Goal: Transaction & Acquisition: Download file/media

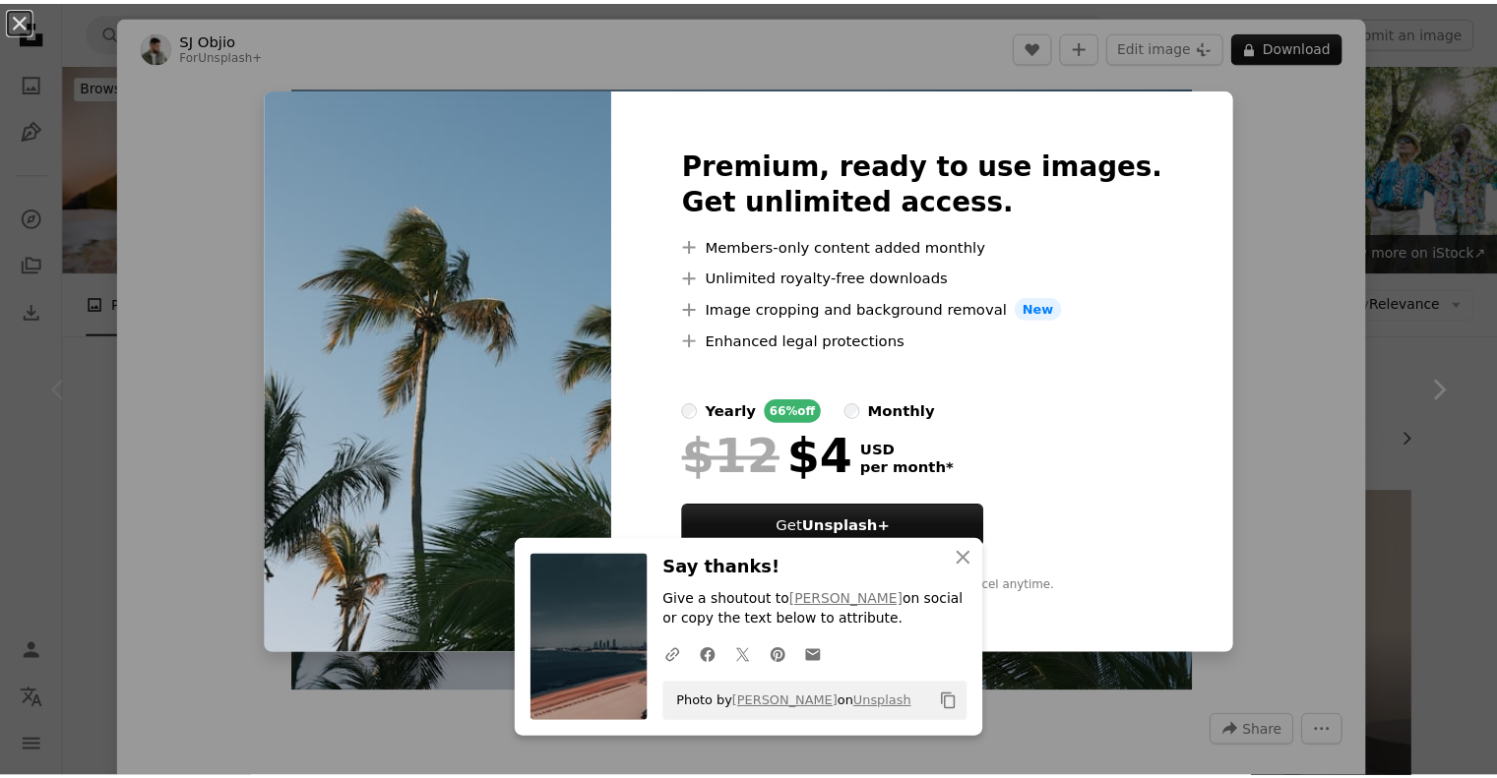
scroll to position [154, 0]
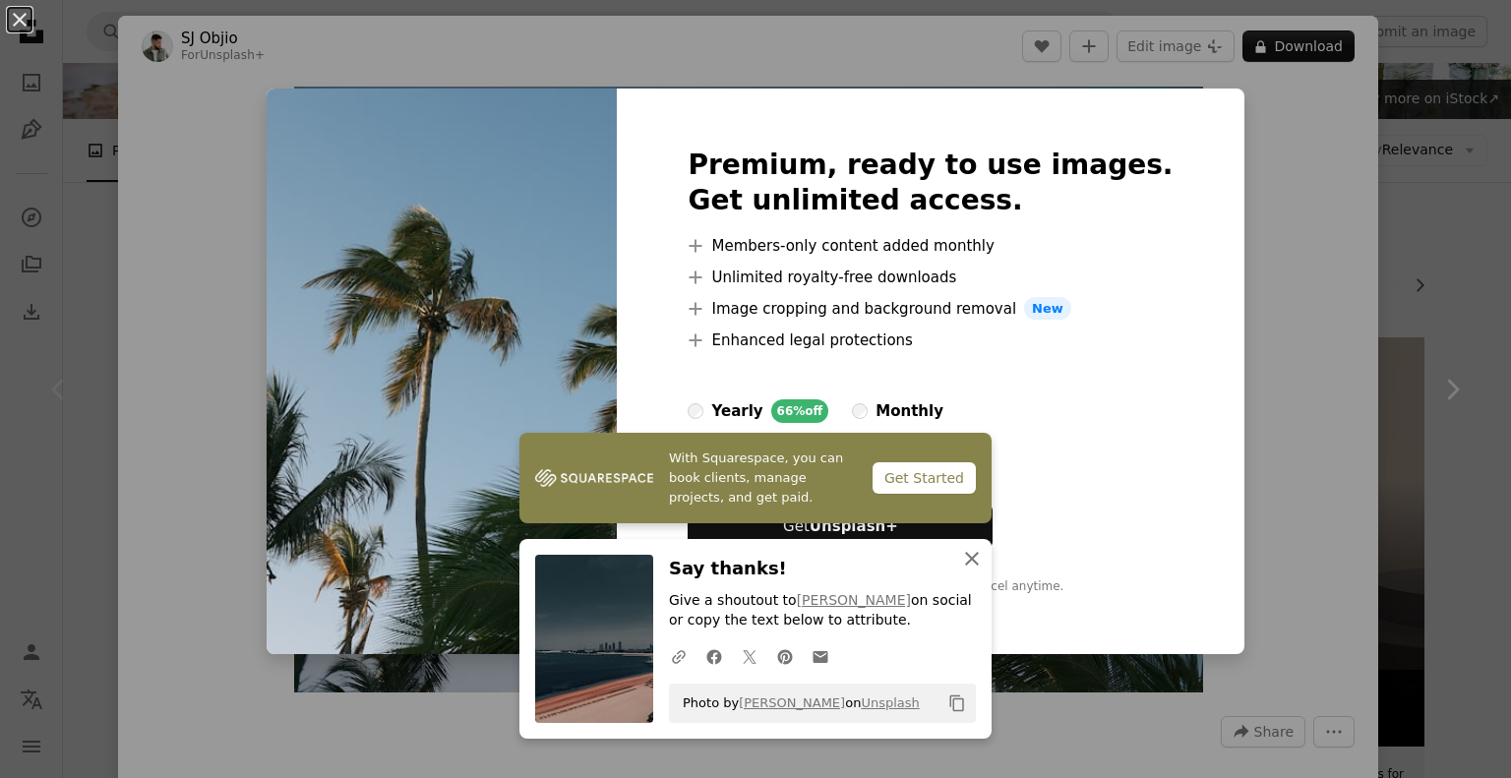
click at [965, 555] on icon "button" at bounding box center [972, 559] width 14 height 14
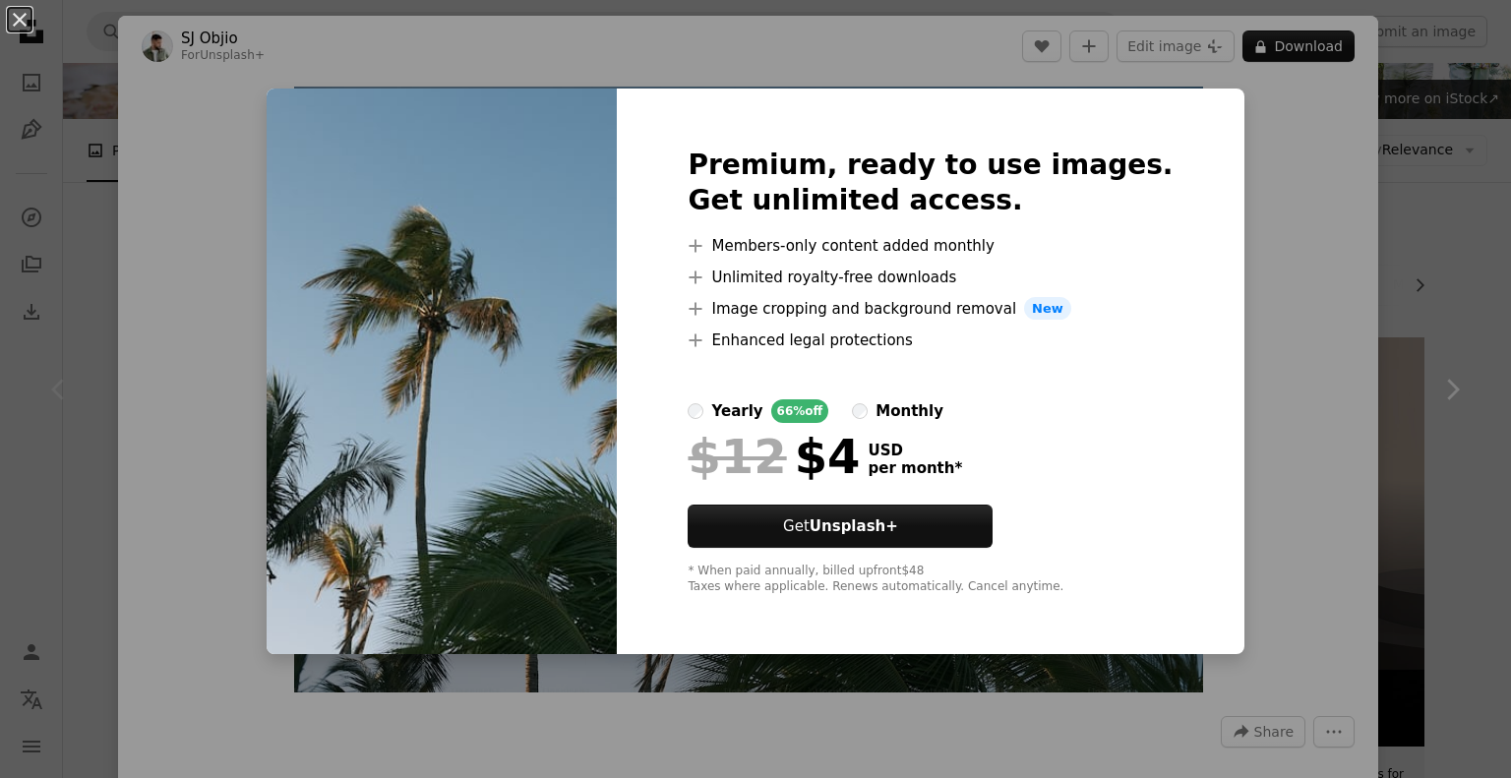
click at [1288, 380] on div "An X shape Premium, ready to use images. Get unlimited access. A plus sign Memb…" at bounding box center [755, 389] width 1511 height 778
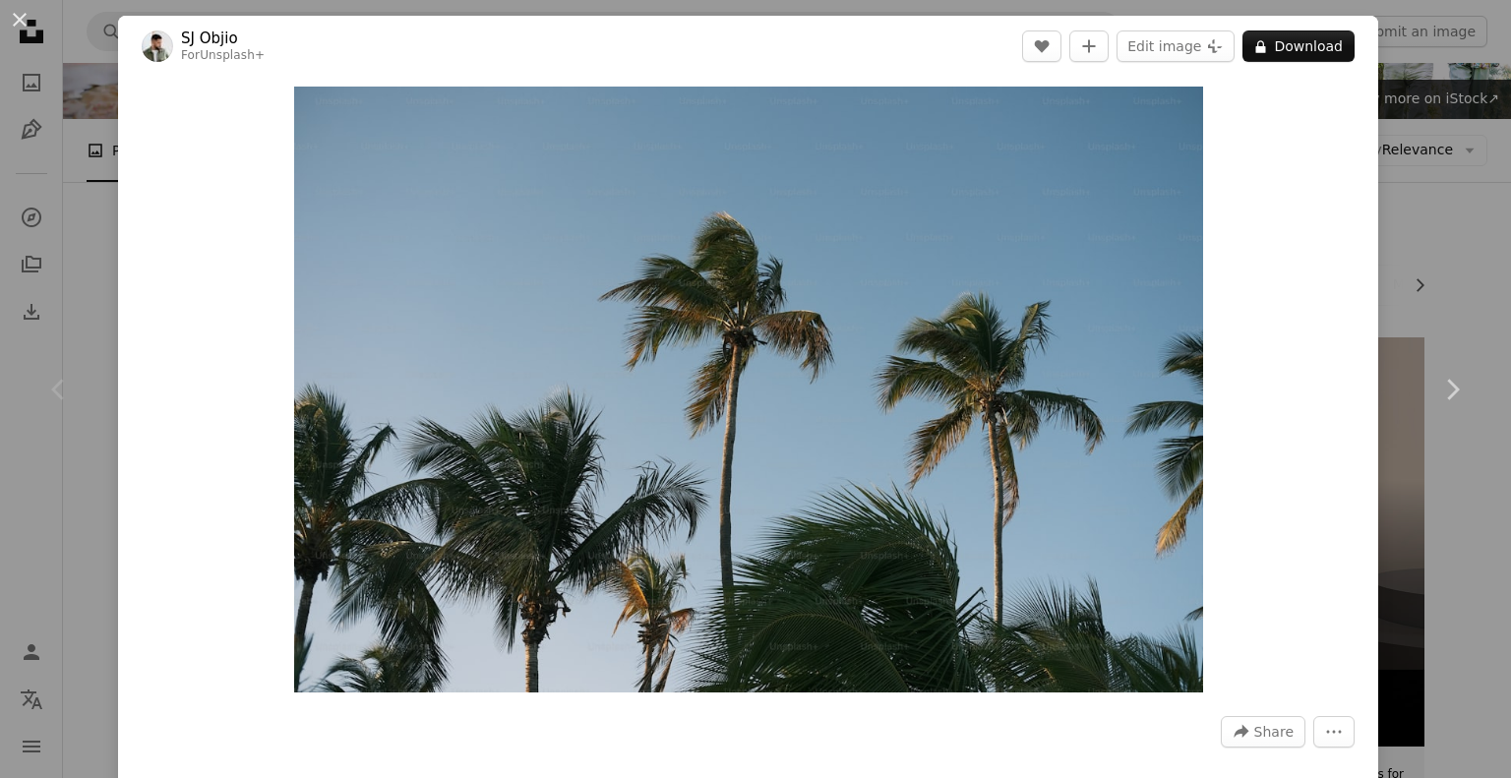
click at [1399, 237] on div "An X shape Chevron left Chevron right [PERSON_NAME] For Unsplash+ A heart A plu…" at bounding box center [755, 389] width 1511 height 778
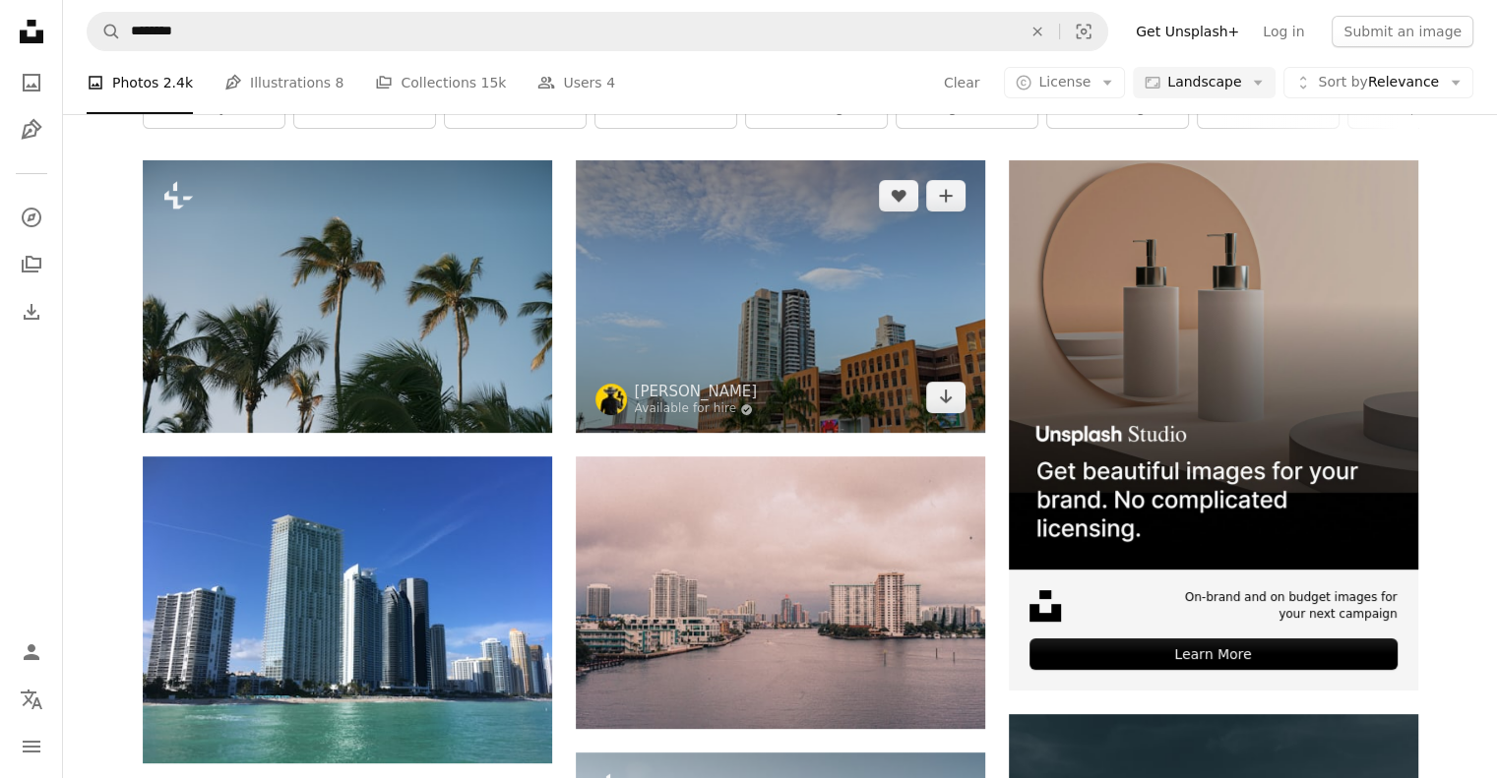
scroll to position [352, 0]
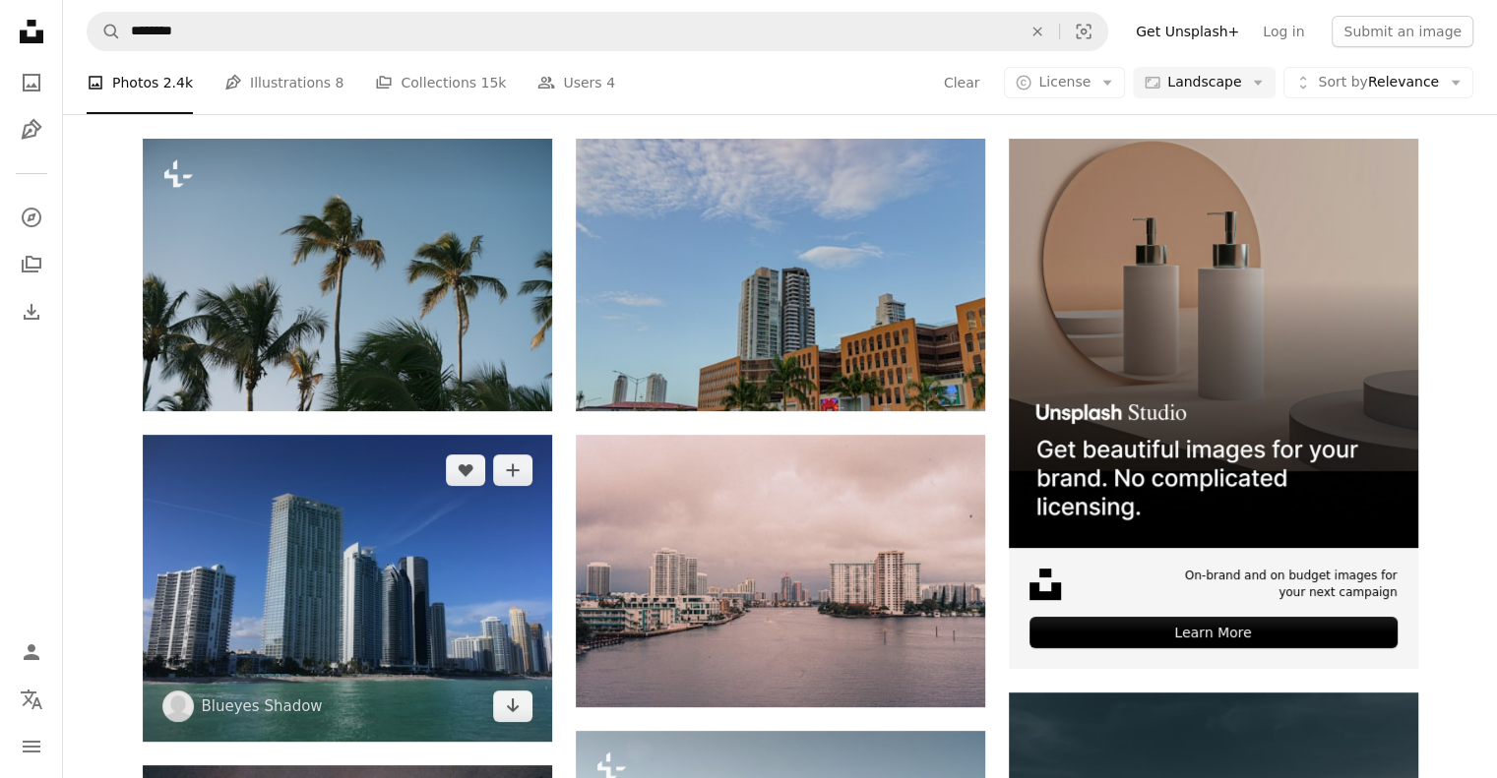
click at [436, 435] on img at bounding box center [347, 588] width 409 height 307
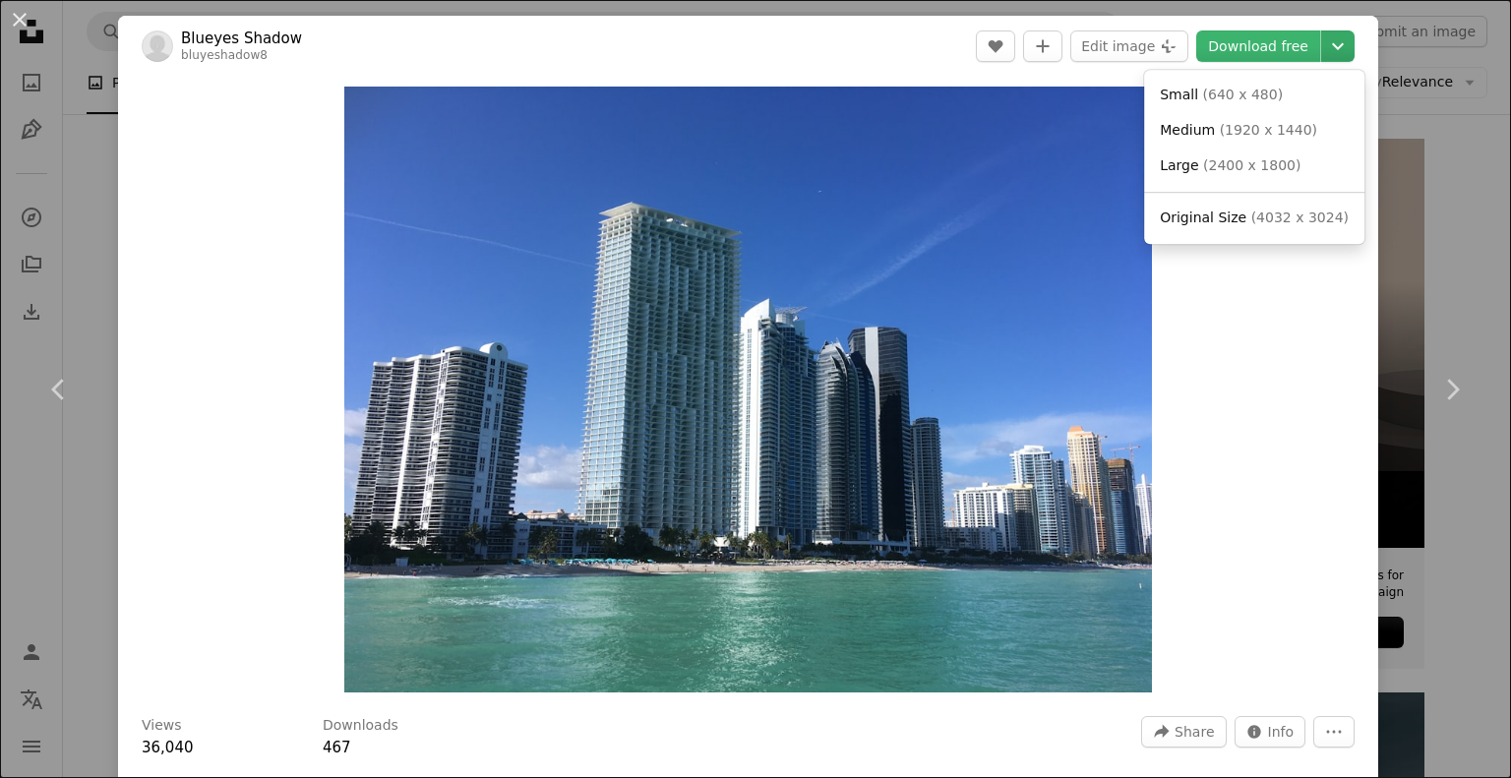
click at [1334, 46] on icon "Chevron down" at bounding box center [1338, 46] width 31 height 24
click at [1273, 211] on span "( 4032 x 3024 )" at bounding box center [1300, 218] width 97 height 16
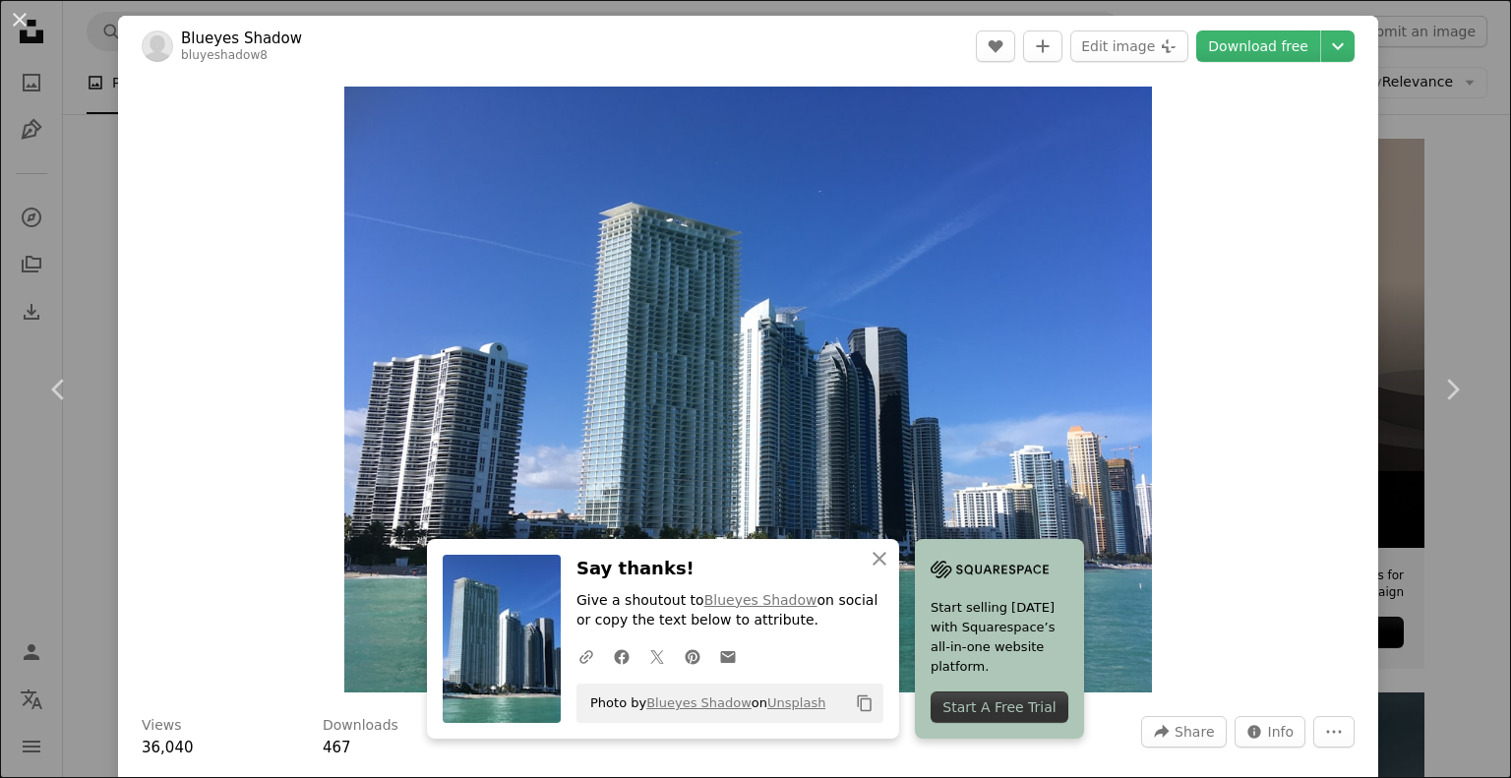
click at [1384, 280] on div "An X shape Chevron left Chevron right Blueyes Shadow bluyeshadow8 A heart A plu…" at bounding box center [755, 389] width 1511 height 778
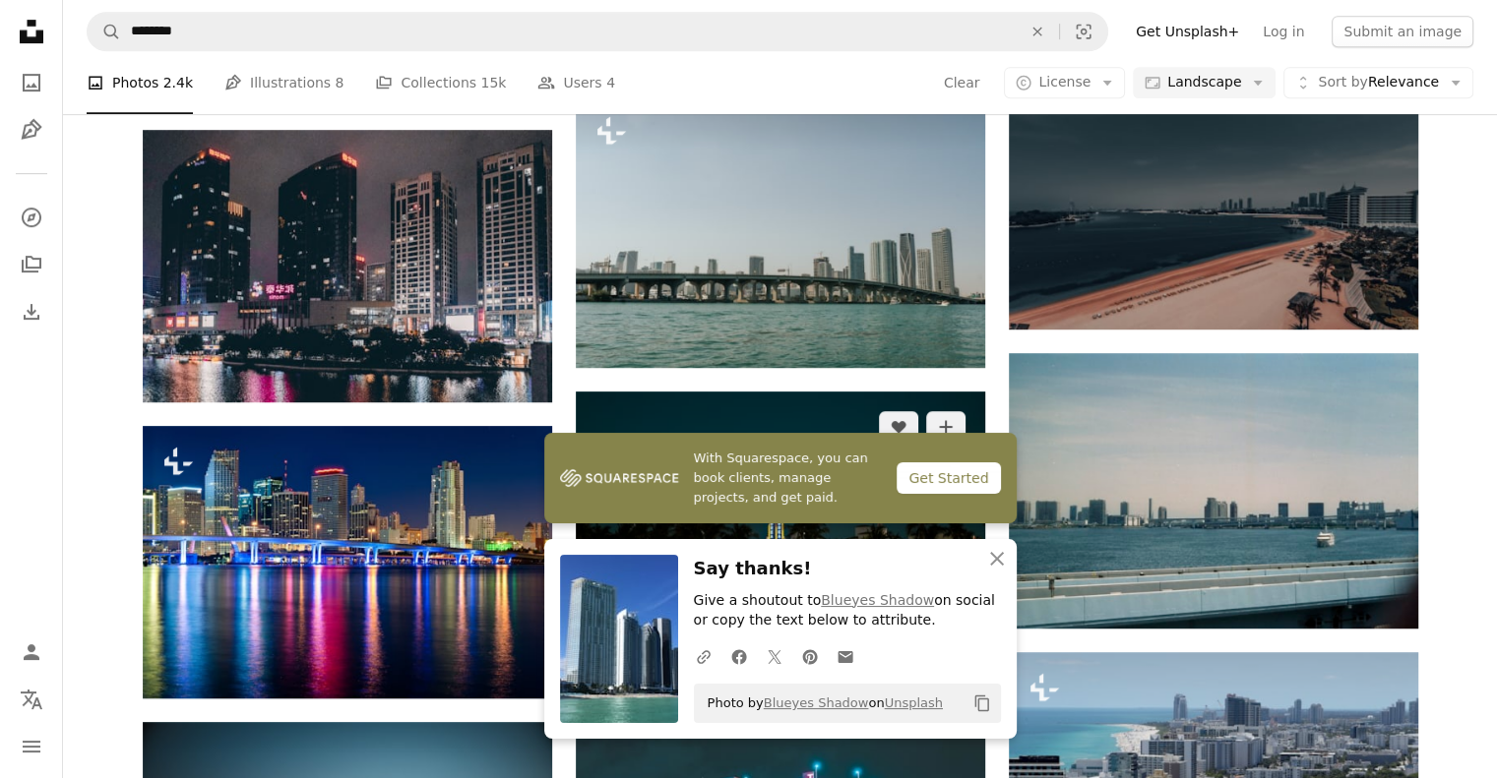
scroll to position [988, 0]
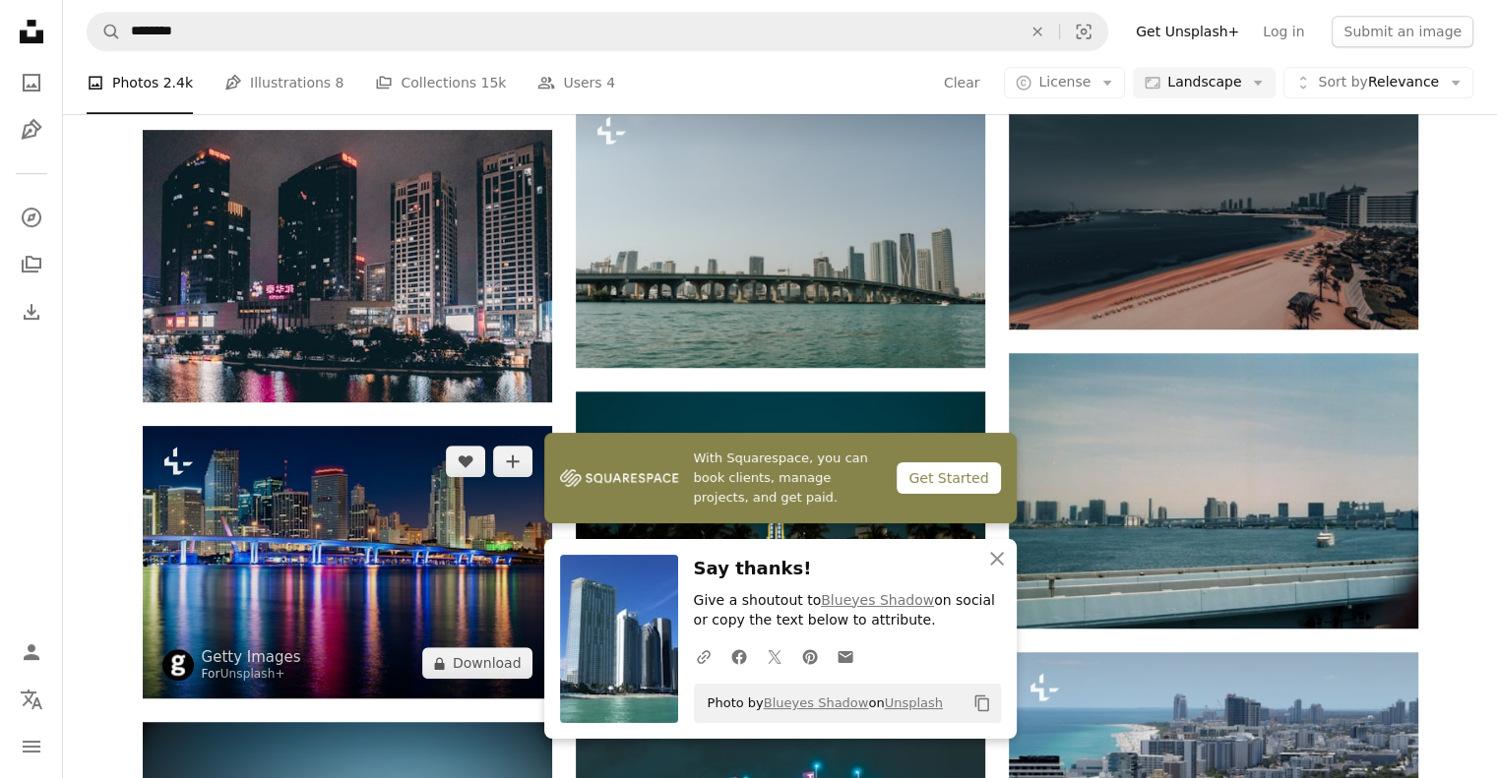
click at [362, 426] on img at bounding box center [347, 562] width 409 height 273
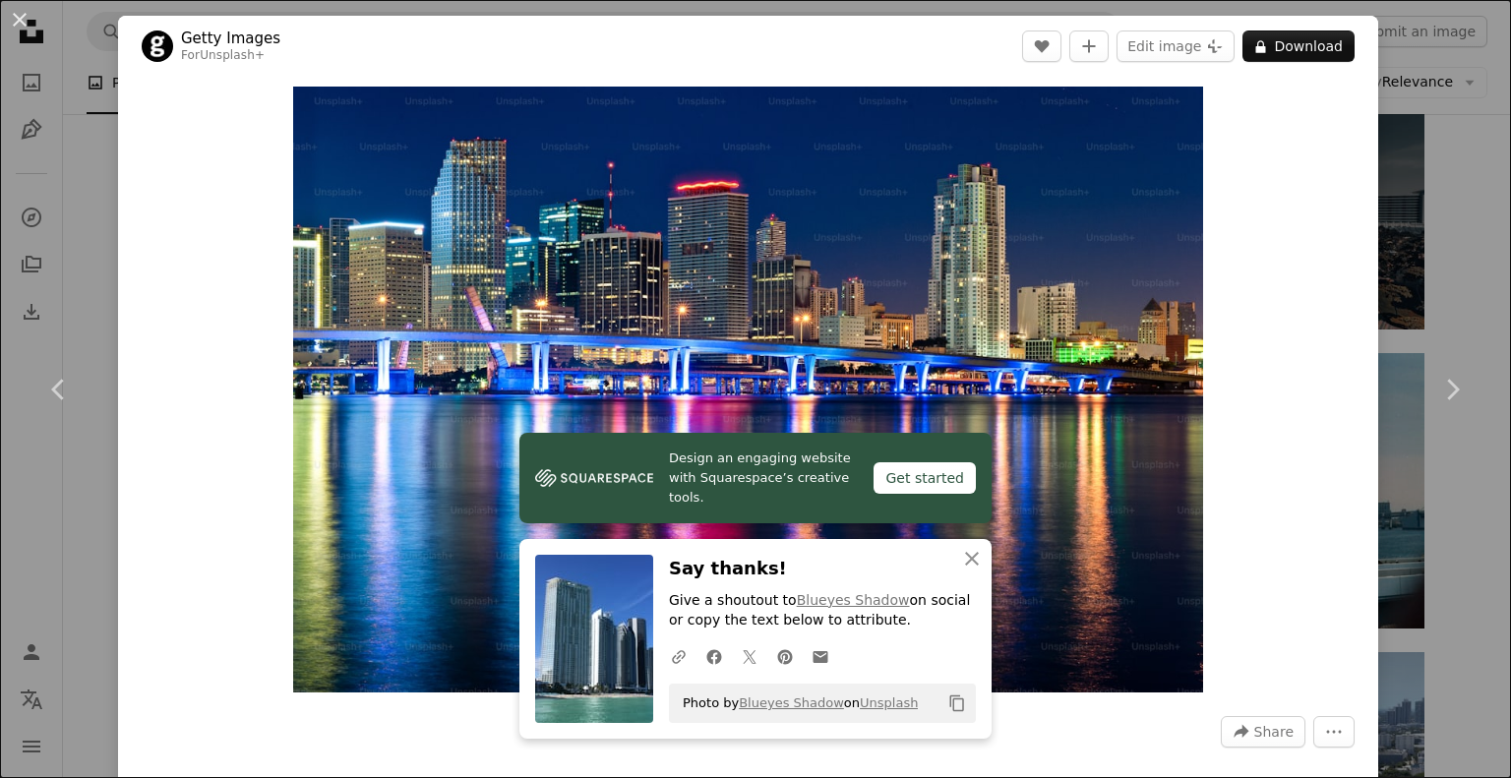
click at [1392, 223] on div "An X shape Chevron left Chevron right Getty Images For Unsplash+ A heart A plus…" at bounding box center [755, 389] width 1511 height 778
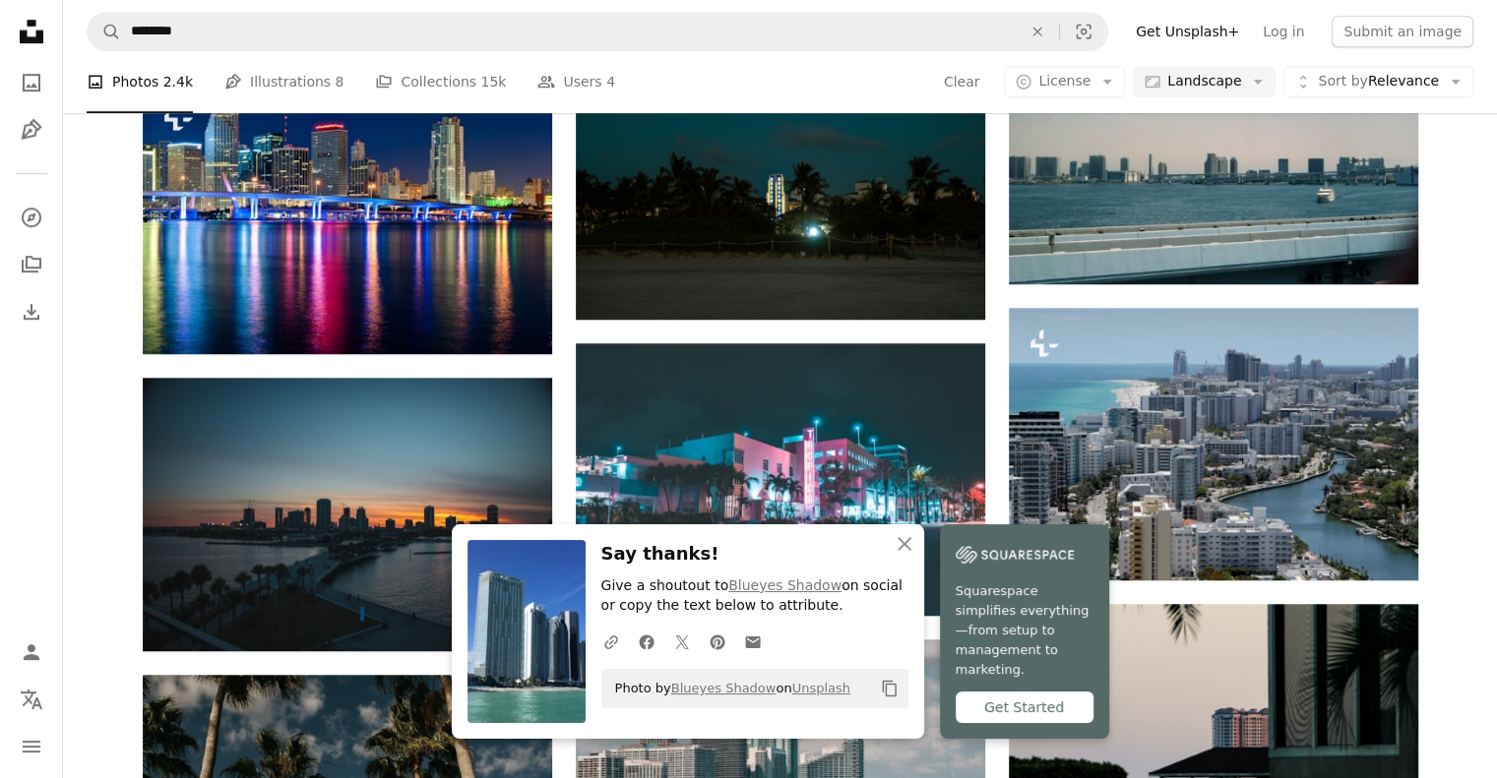
scroll to position [1334, 0]
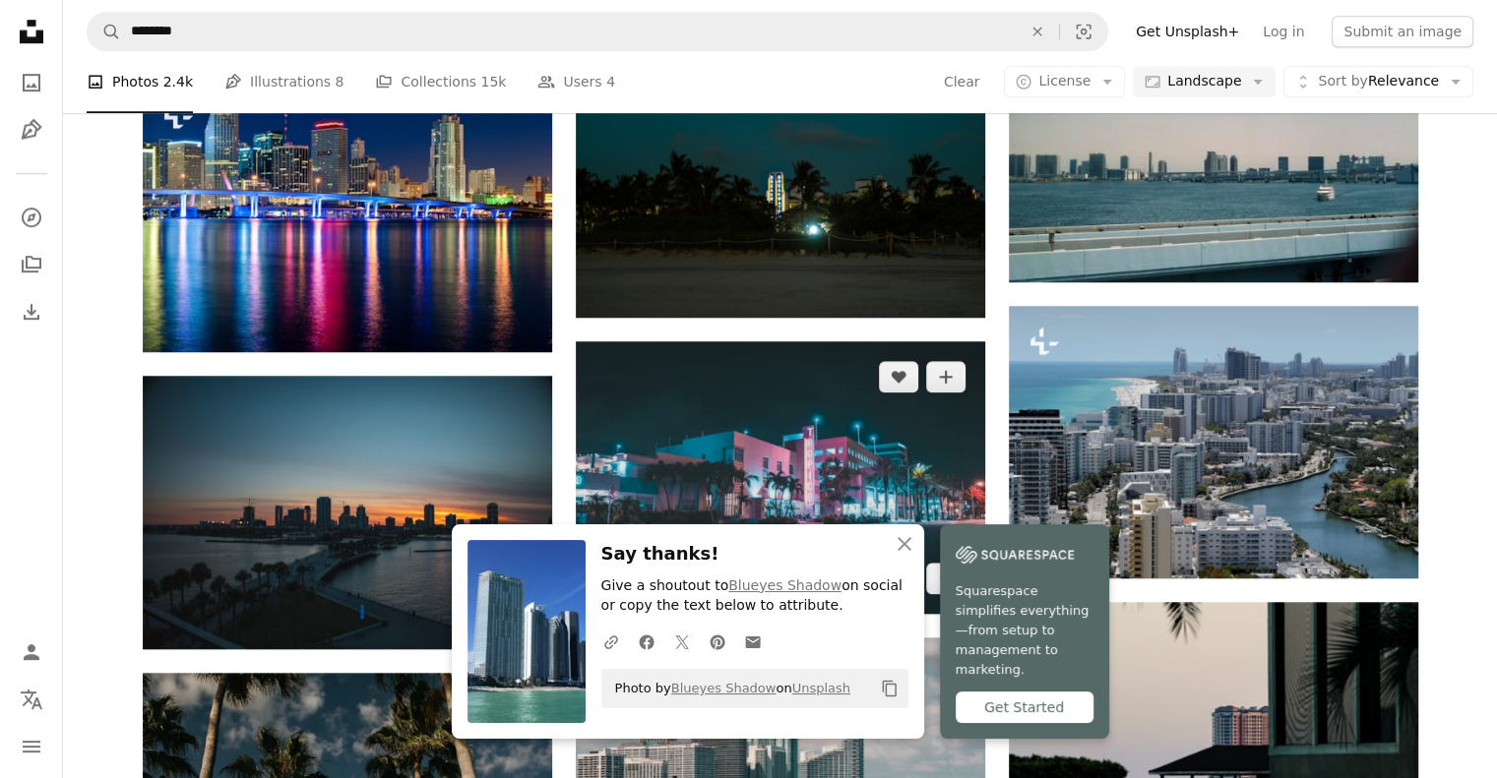
click at [890, 341] on img at bounding box center [780, 477] width 409 height 273
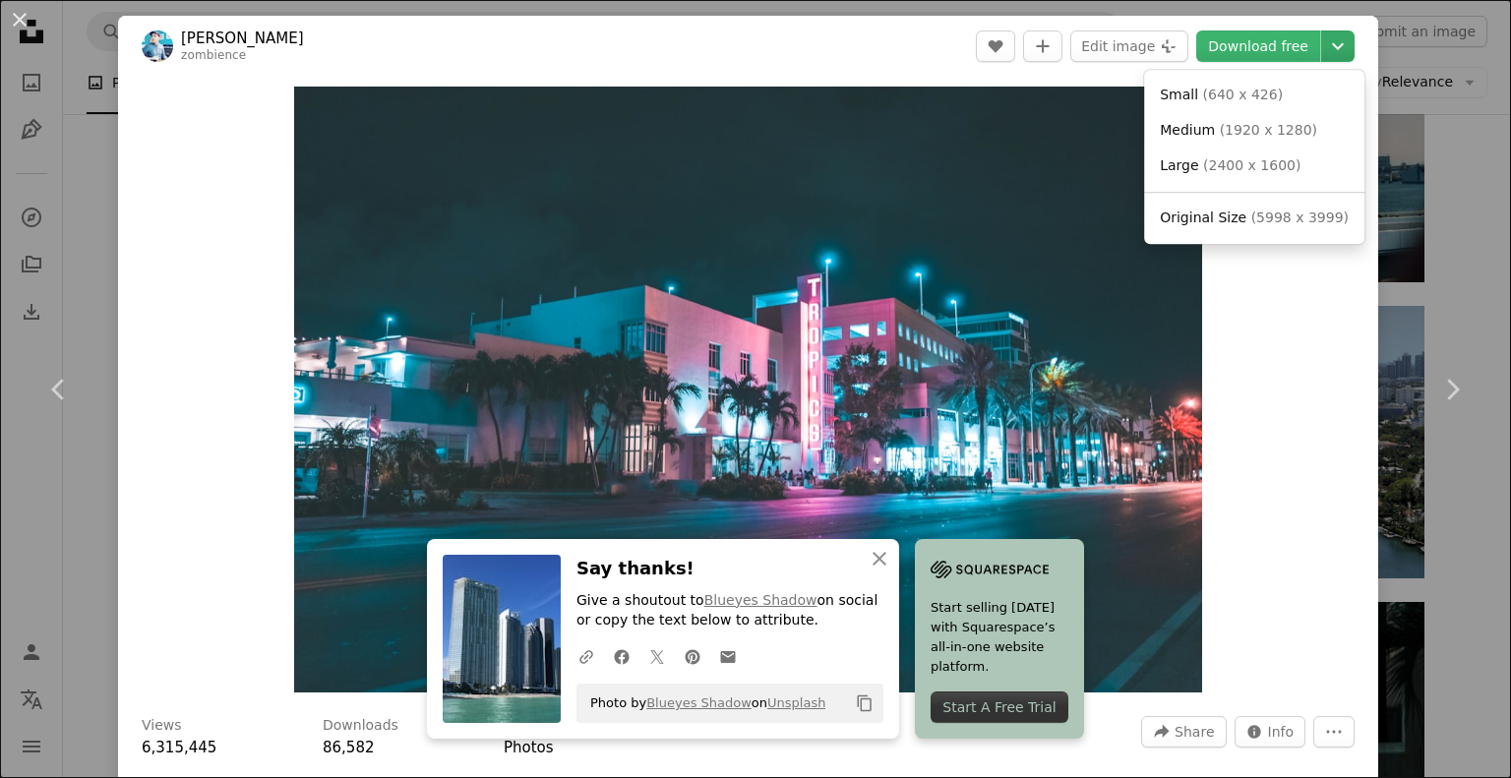
click at [1332, 44] on icon "Choose download size" at bounding box center [1338, 46] width 12 height 7
click at [1276, 217] on span "( 5998 x 3999 )" at bounding box center [1300, 218] width 97 height 16
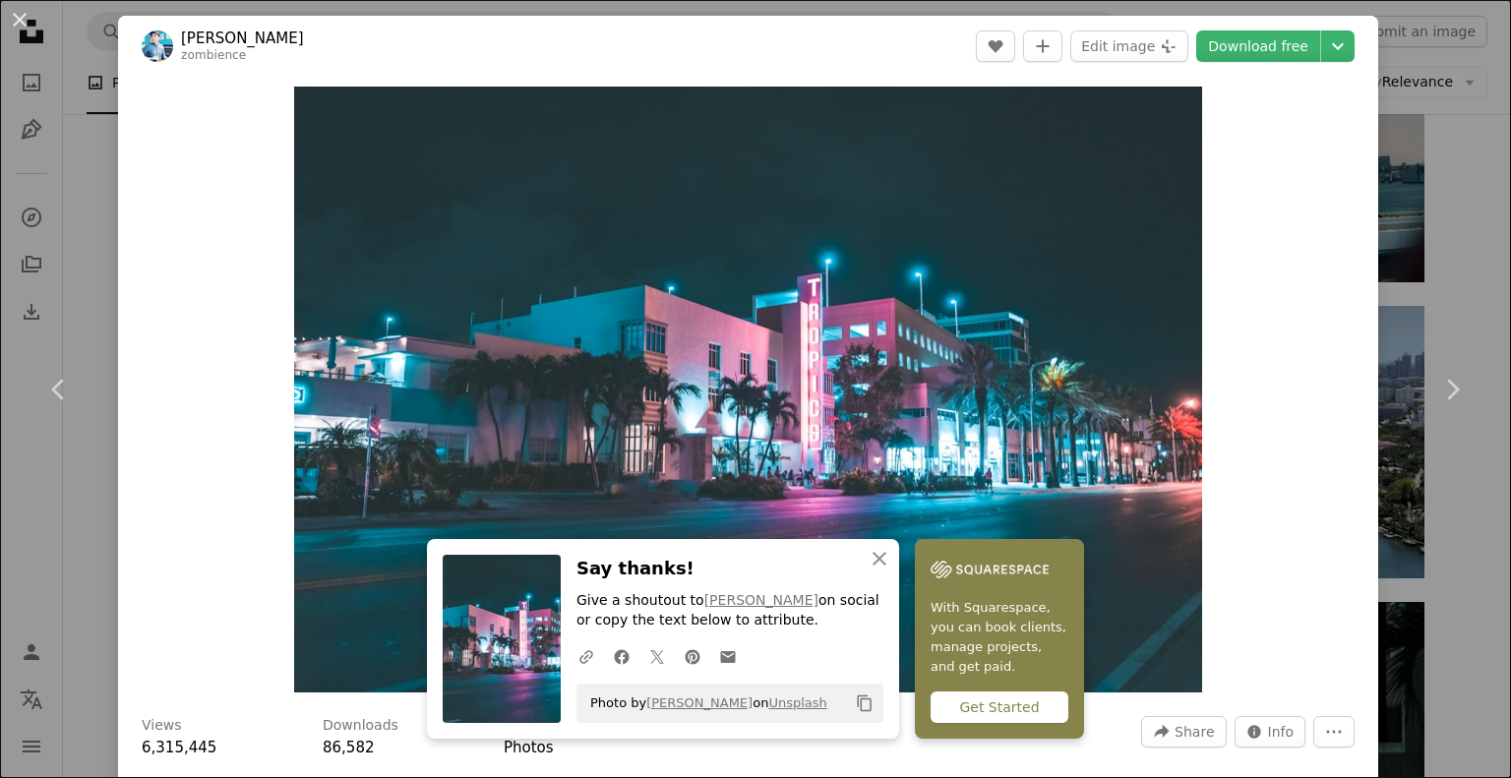
click at [1456, 596] on div "An X shape Chevron left Chevron right [PERSON_NAME] zombience A heart A plus si…" at bounding box center [755, 389] width 1511 height 778
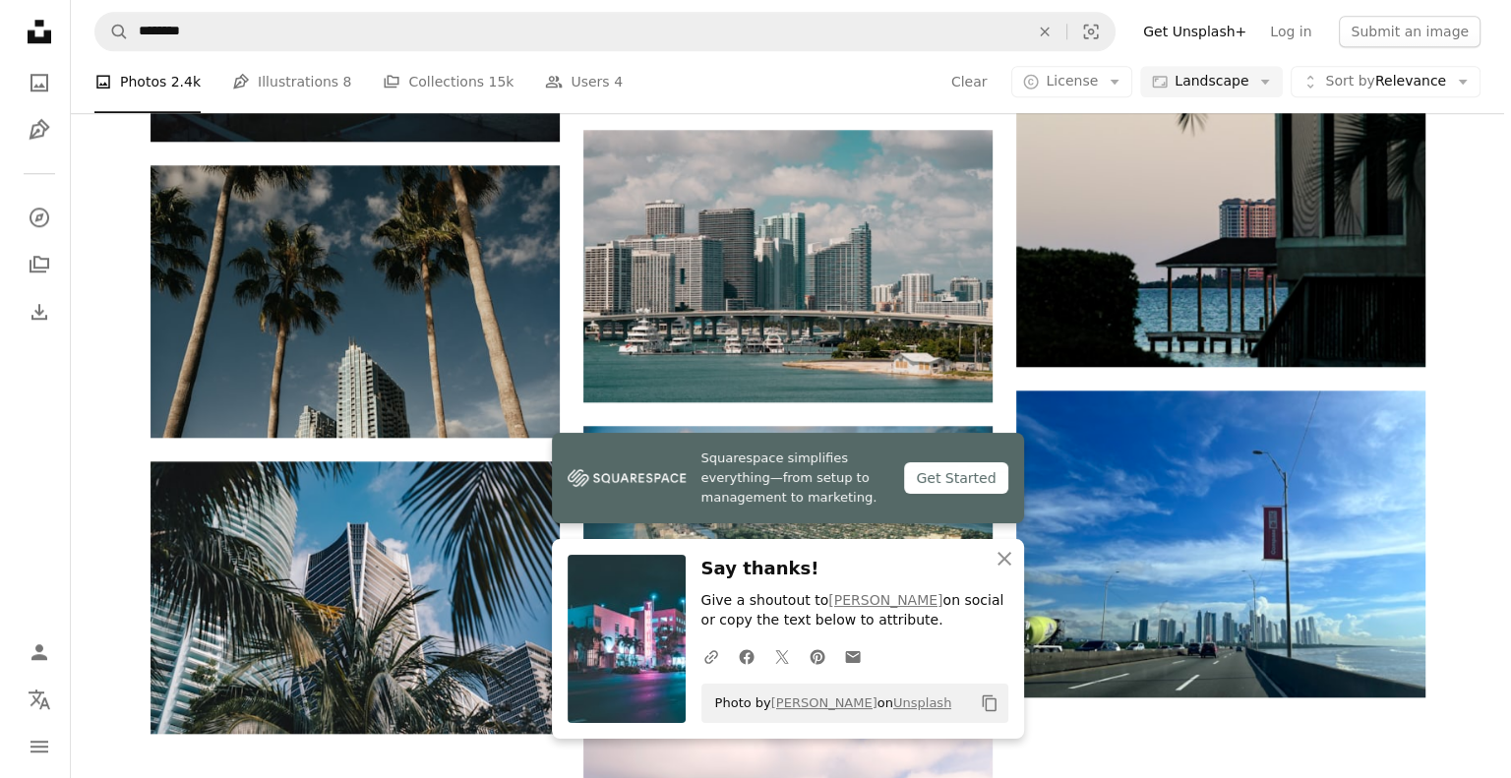
scroll to position [1844, 0]
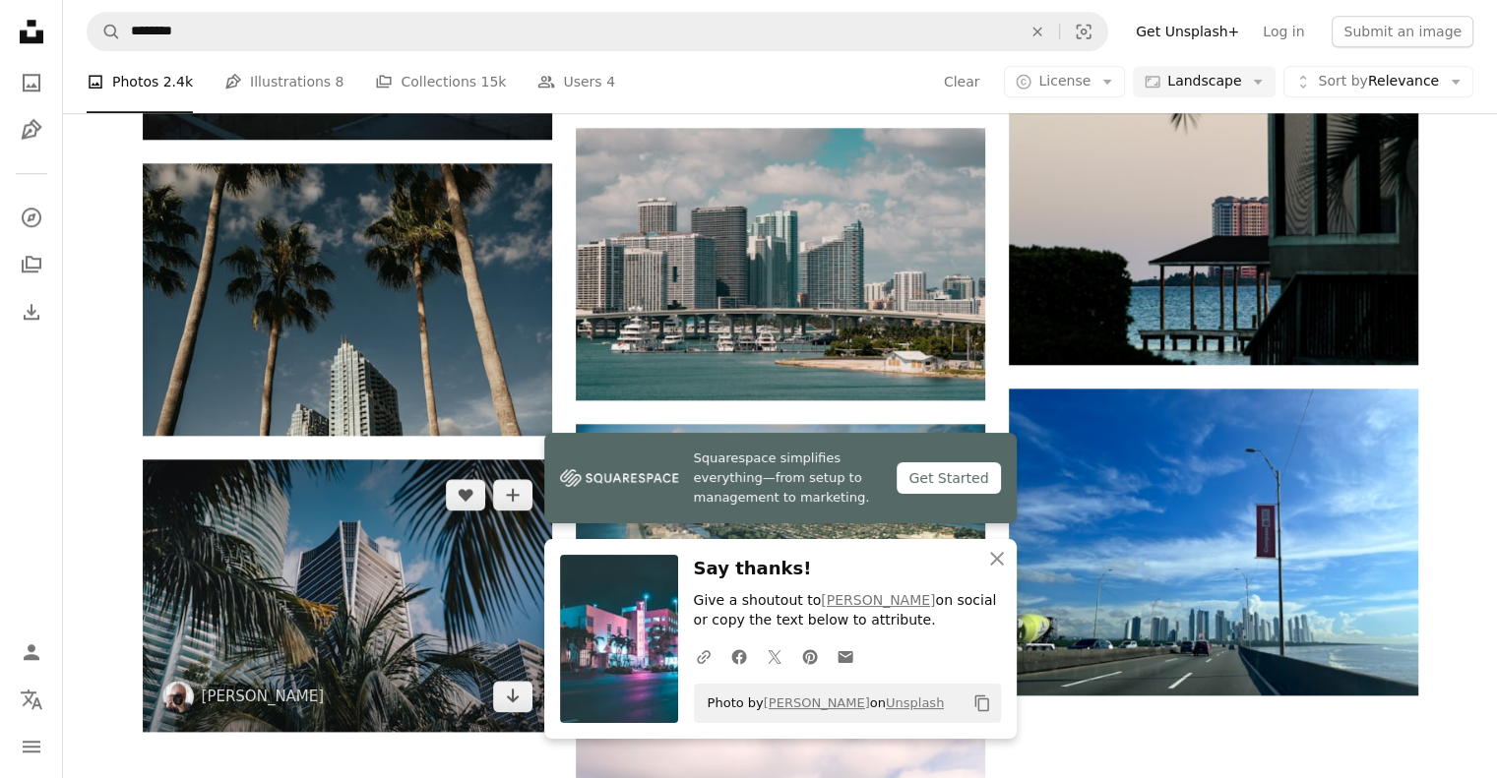
click at [424, 460] on img at bounding box center [347, 596] width 409 height 273
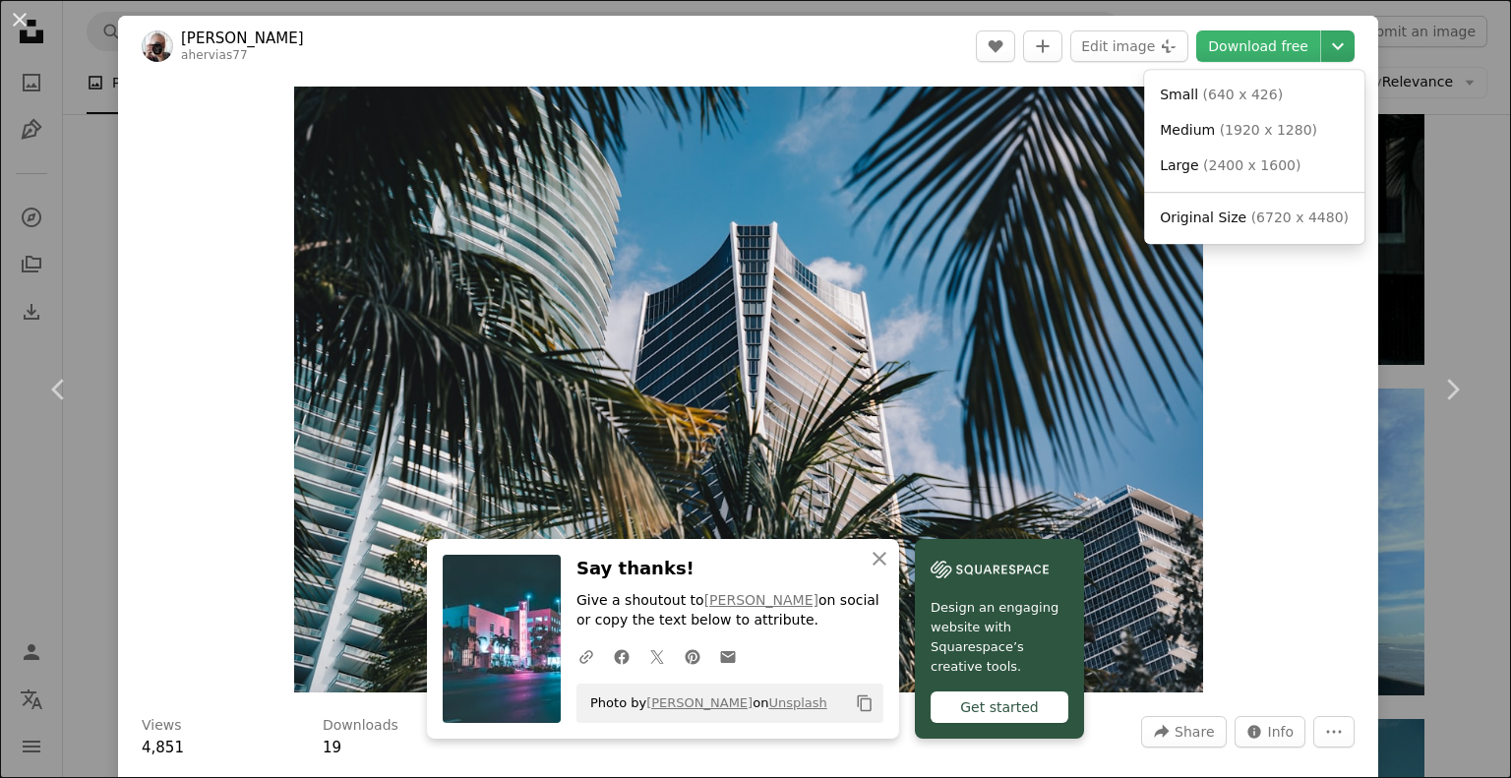
click at [1328, 40] on icon "Chevron down" at bounding box center [1338, 46] width 31 height 24
click at [1283, 213] on span "( 6720 x 4480 )" at bounding box center [1300, 218] width 97 height 16
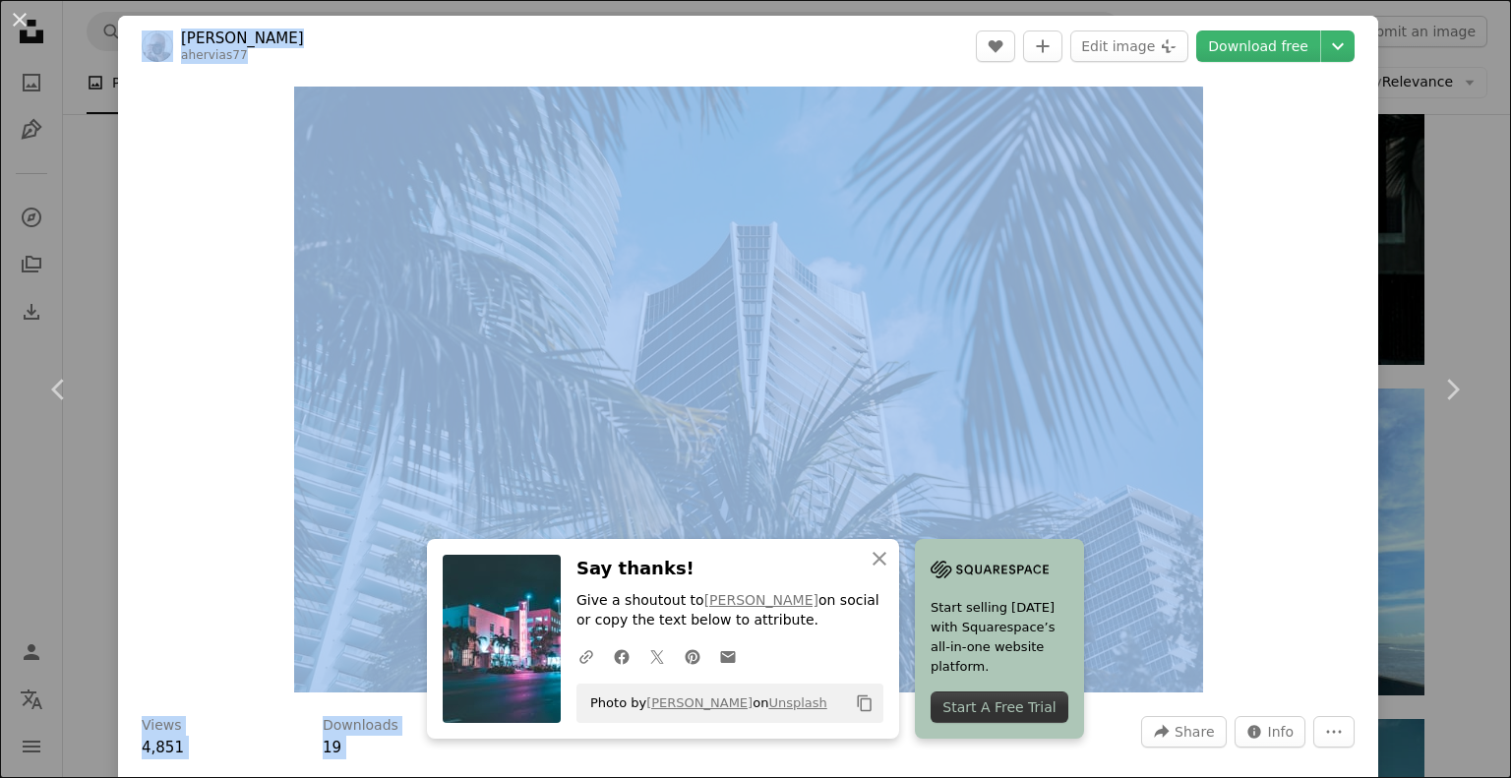
drag, startPoint x: 214, startPoint y: 773, endPoint x: 216, endPoint y: 825, distance: 51.3
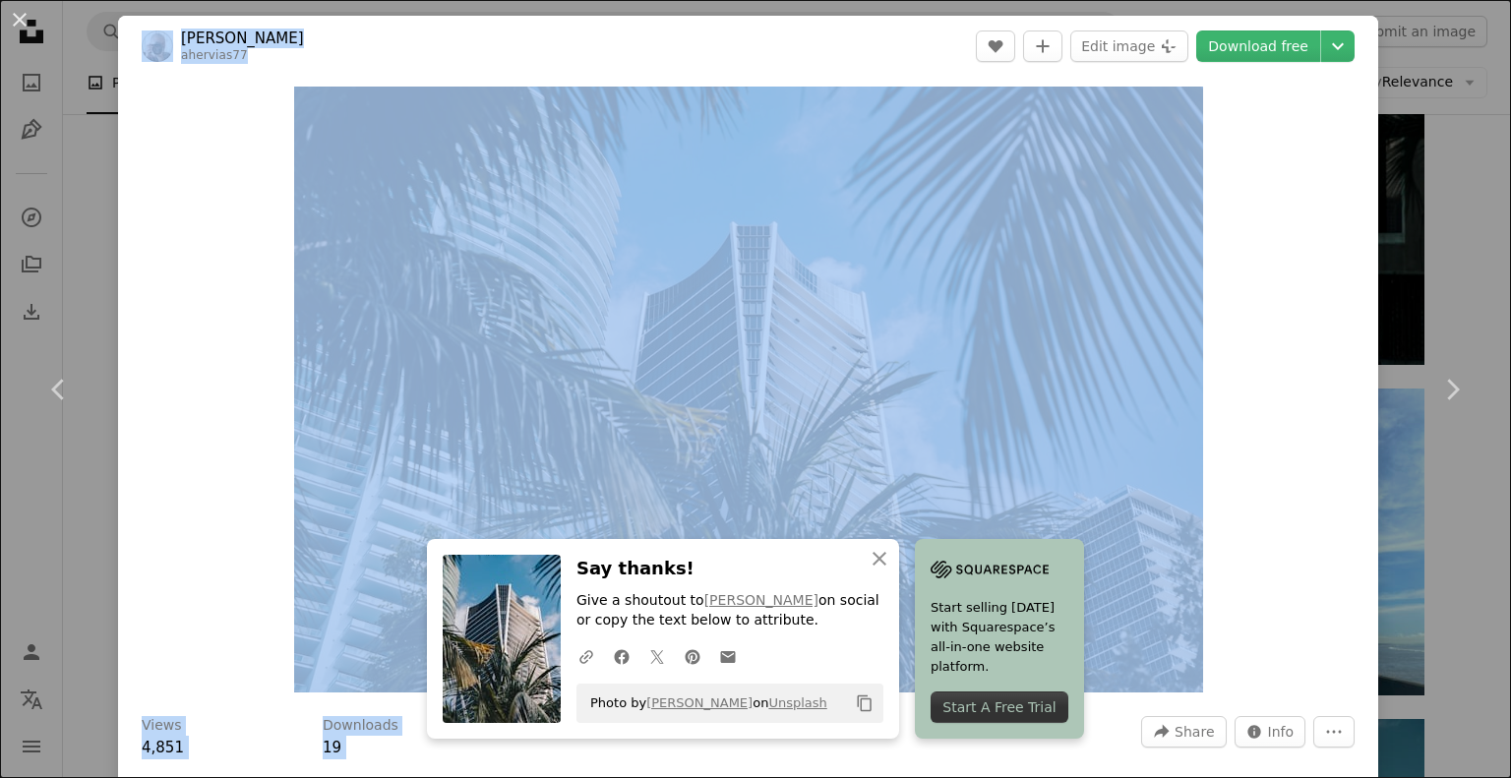
click at [1450, 307] on link "Chevron right" at bounding box center [1452, 389] width 118 height 189
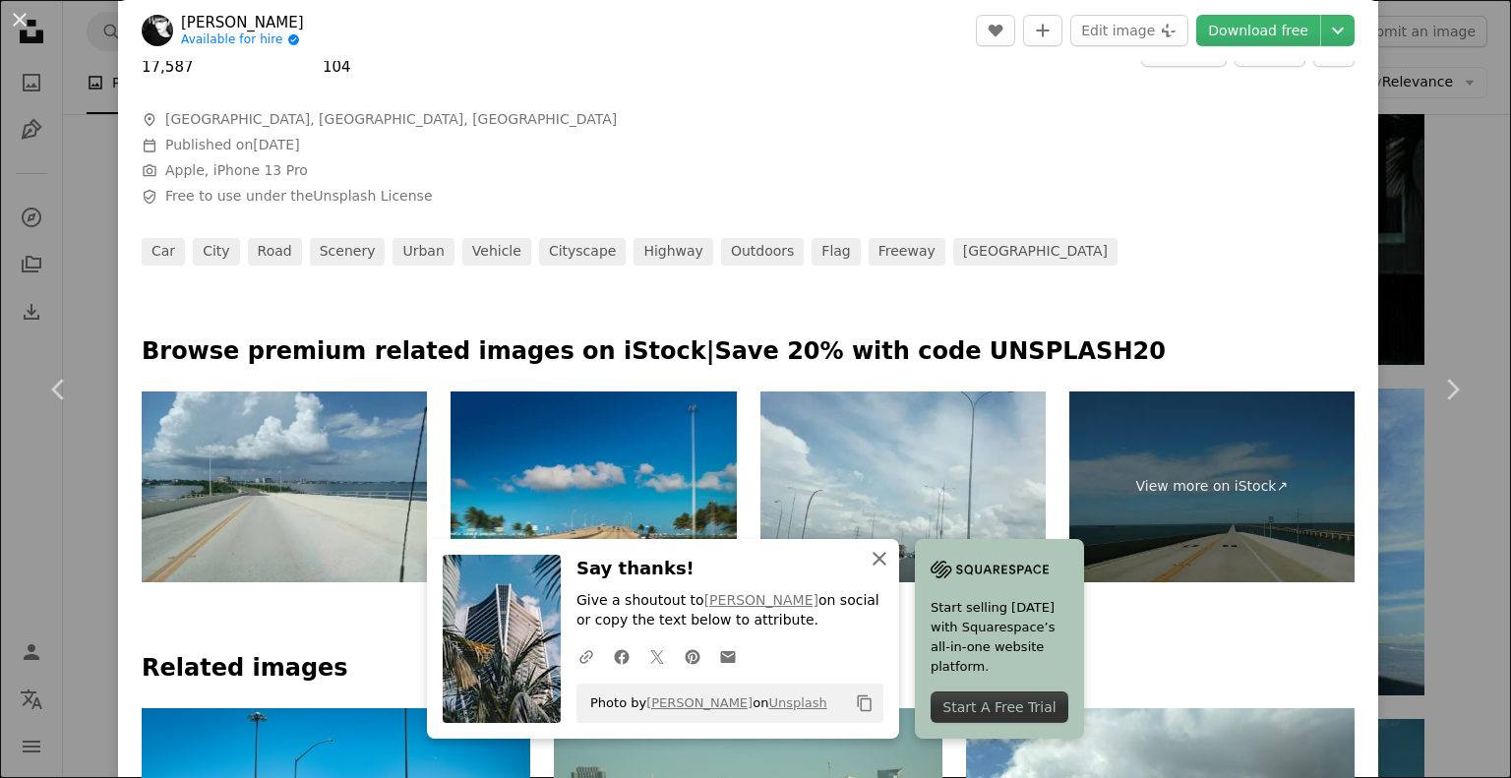
click at [892, 563] on icon "An X shape" at bounding box center [880, 559] width 24 height 24
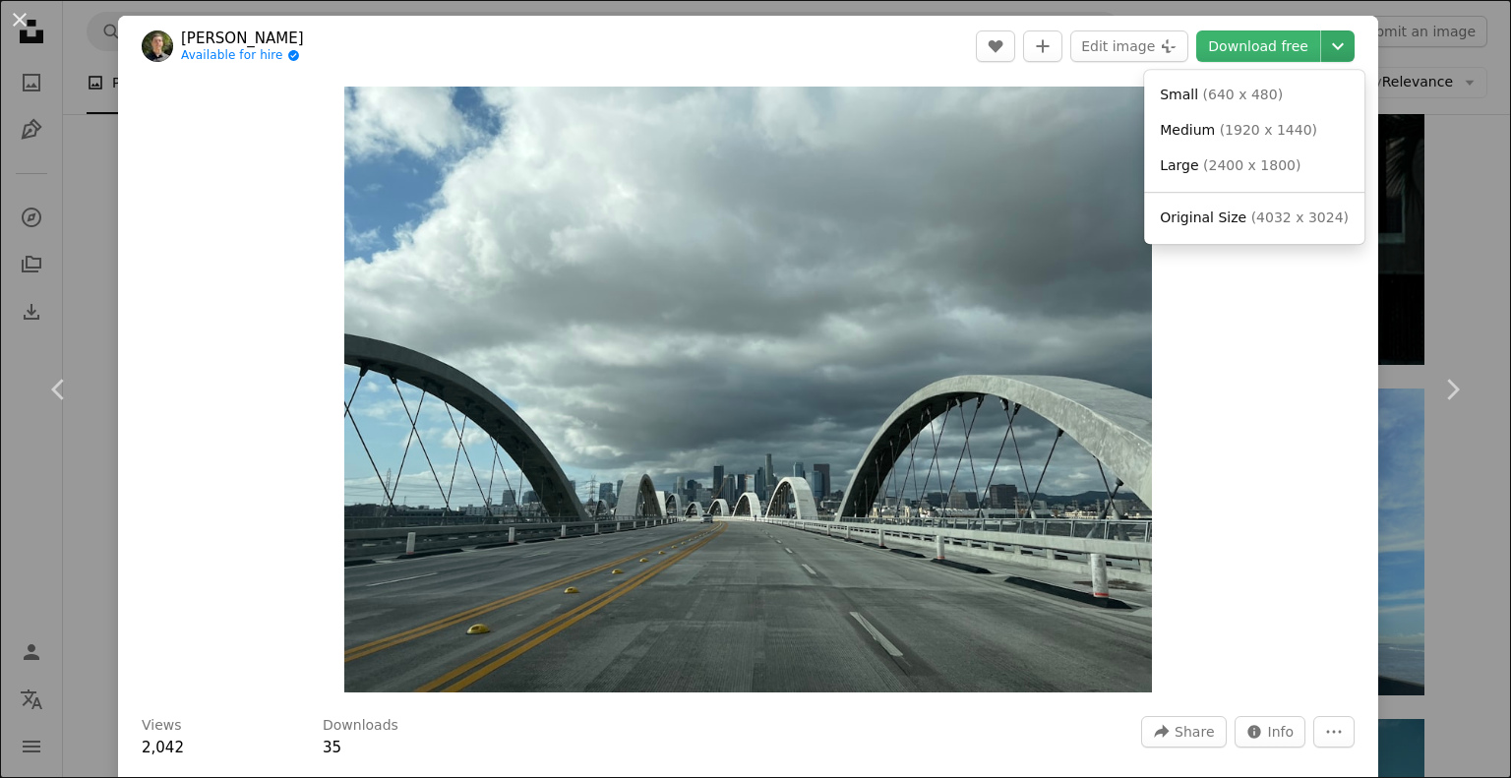
click at [1323, 56] on icon "Chevron down" at bounding box center [1338, 46] width 31 height 24
click at [1273, 201] on link "Original Size ( 4032 x 3024 )" at bounding box center [1254, 218] width 205 height 35
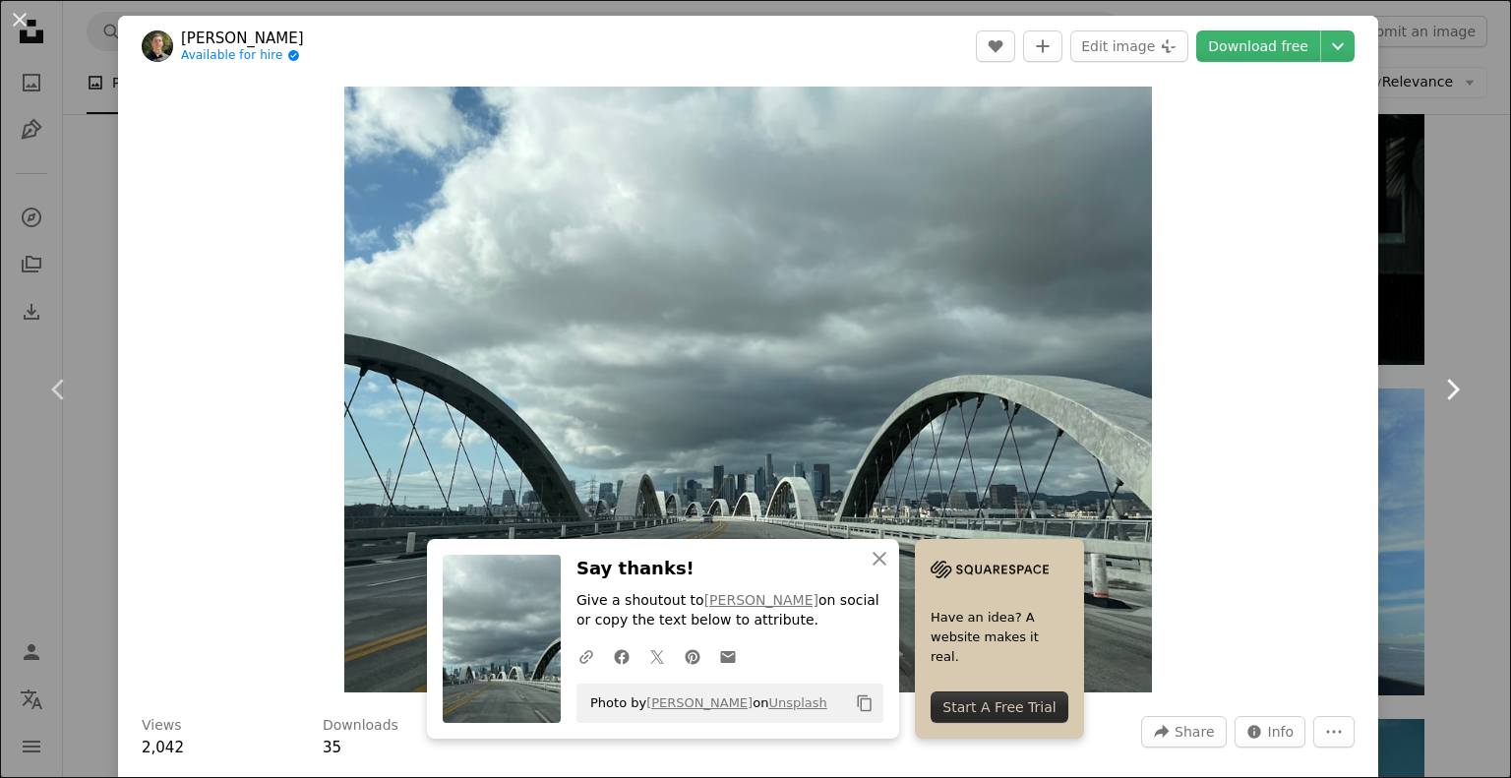
click at [1451, 403] on icon "Chevron right" at bounding box center [1452, 389] width 31 height 31
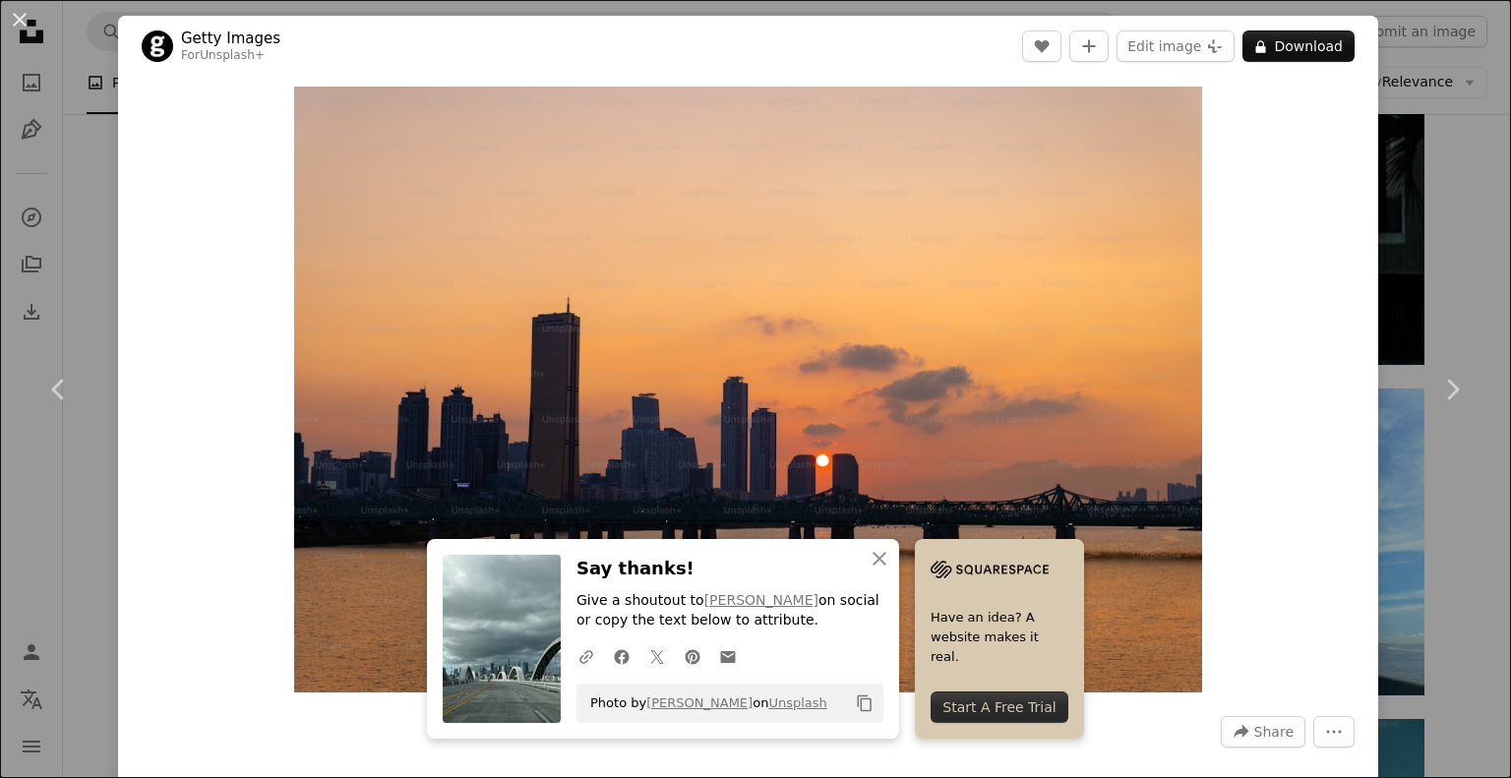
click at [1465, 213] on div "An X shape Chevron left Chevron right Getty Images For Unsplash+ A heart A plus…" at bounding box center [755, 389] width 1511 height 778
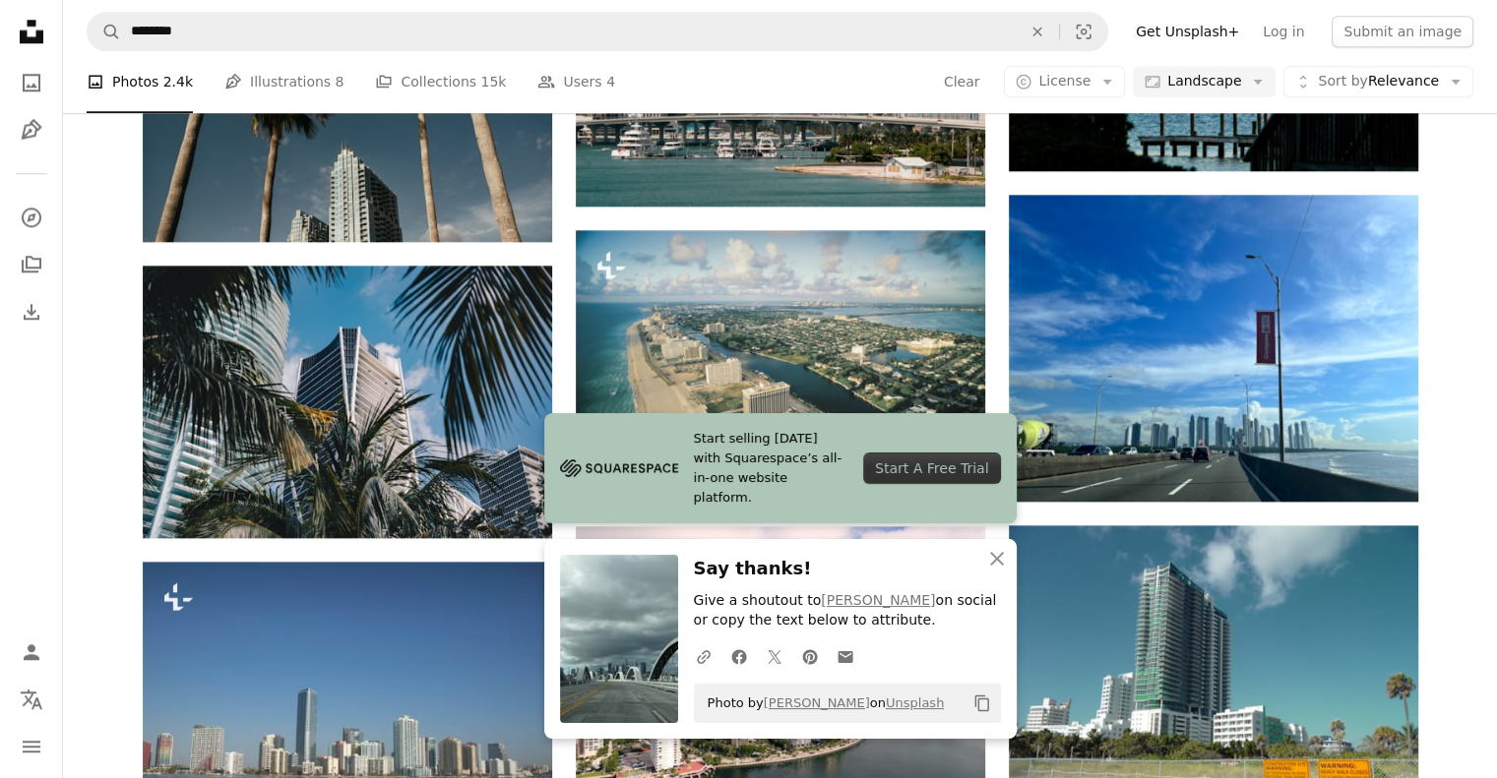
scroll to position [2039, 0]
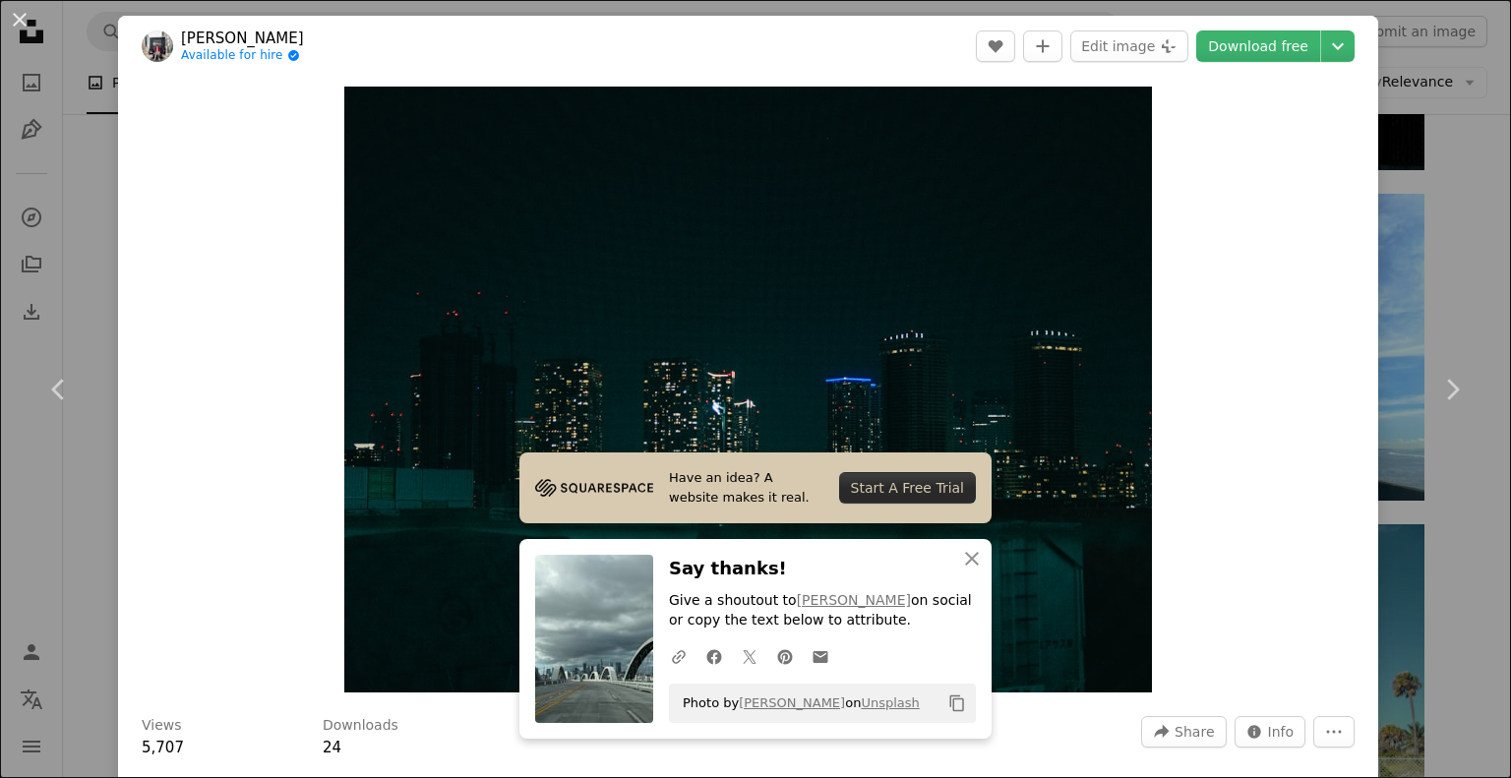
click at [1338, 31] on div "Download free Chevron down" at bounding box center [1276, 46] width 158 height 31
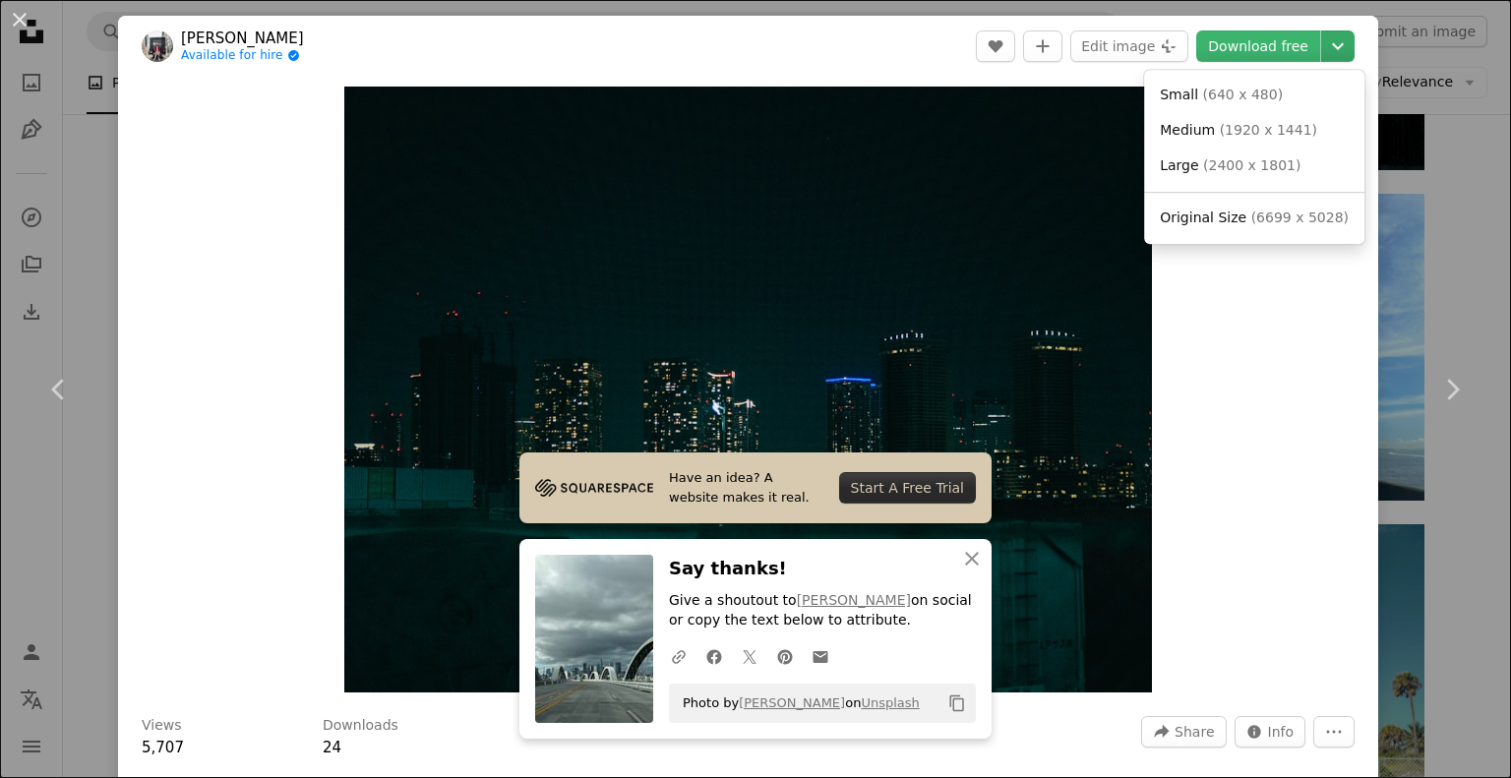
click at [1323, 35] on icon "Chevron down" at bounding box center [1338, 46] width 31 height 24
click at [1266, 222] on span "( 6699 x 5028 )" at bounding box center [1300, 218] width 97 height 16
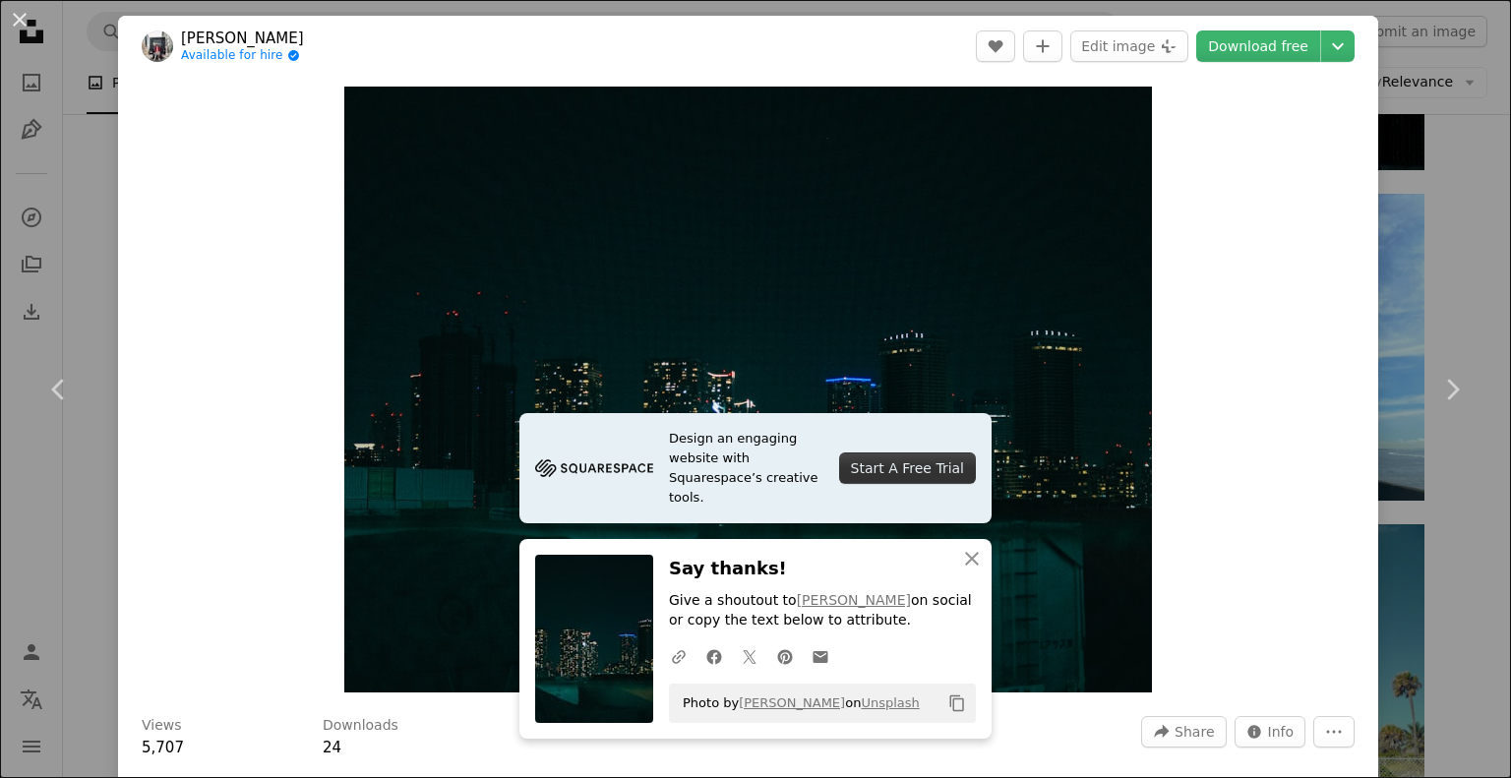
click at [1473, 169] on div "An X shape Chevron left Chevron right [PERSON_NAME] Available for hire A checkm…" at bounding box center [755, 389] width 1511 height 778
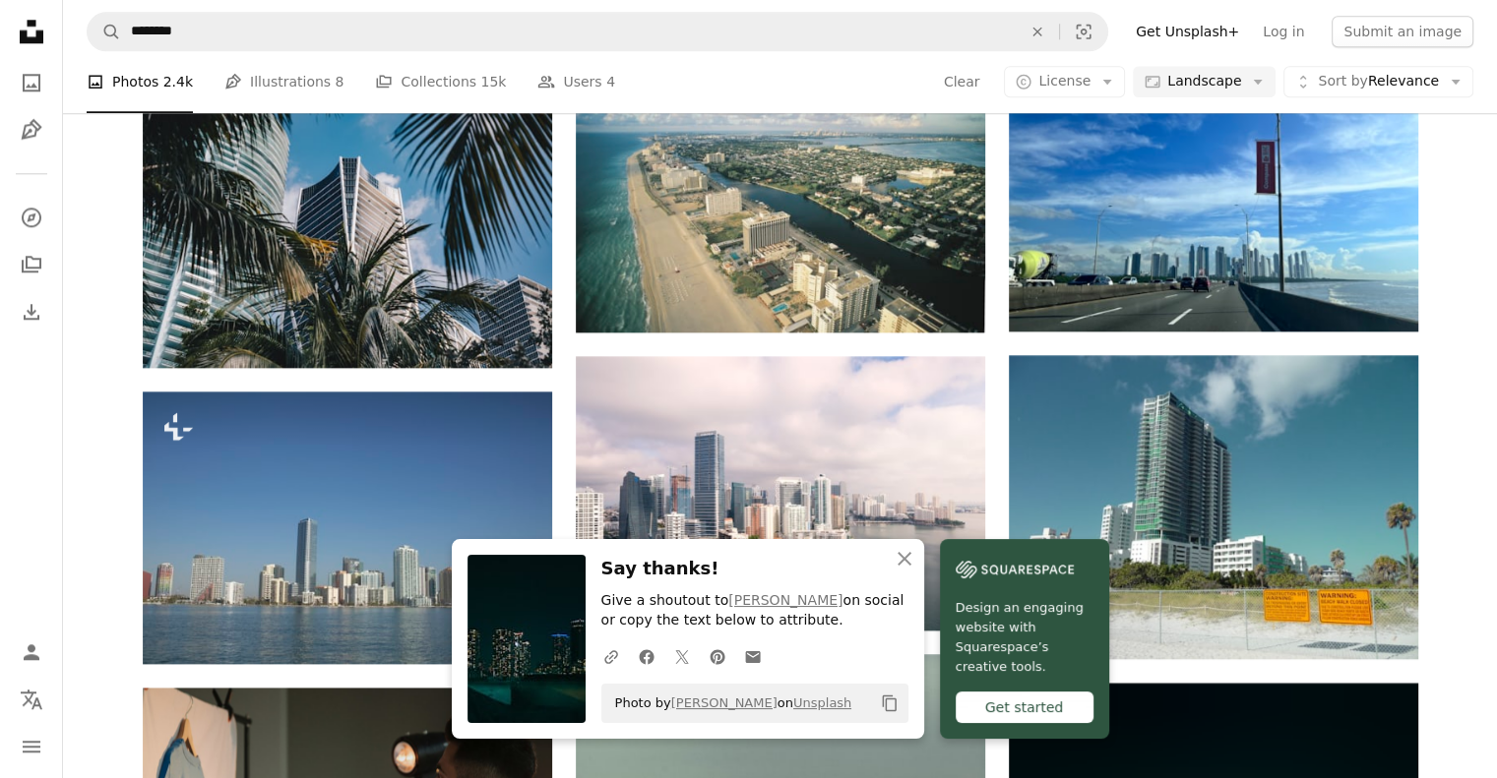
scroll to position [2210, 0]
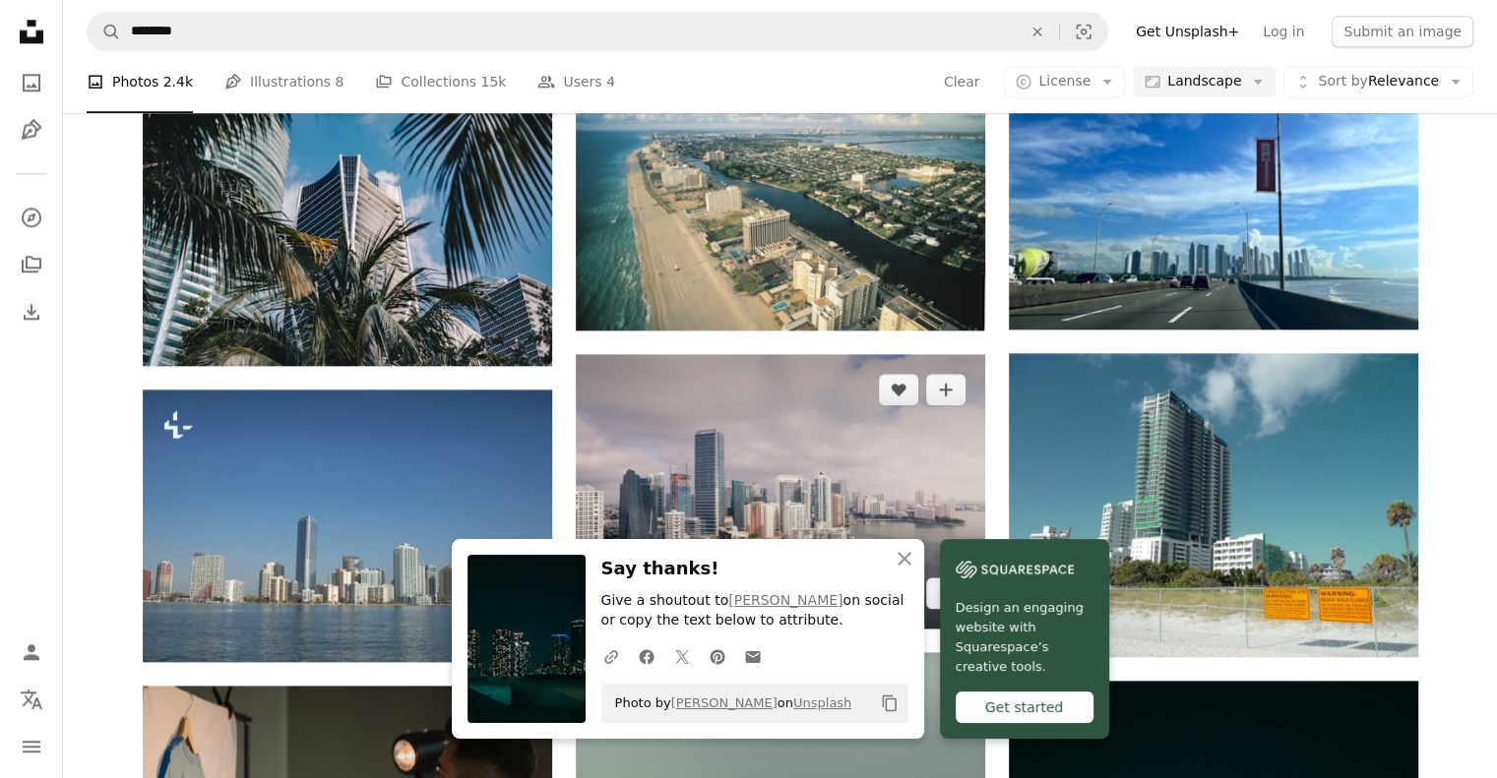
click at [813, 354] on img at bounding box center [780, 492] width 409 height 276
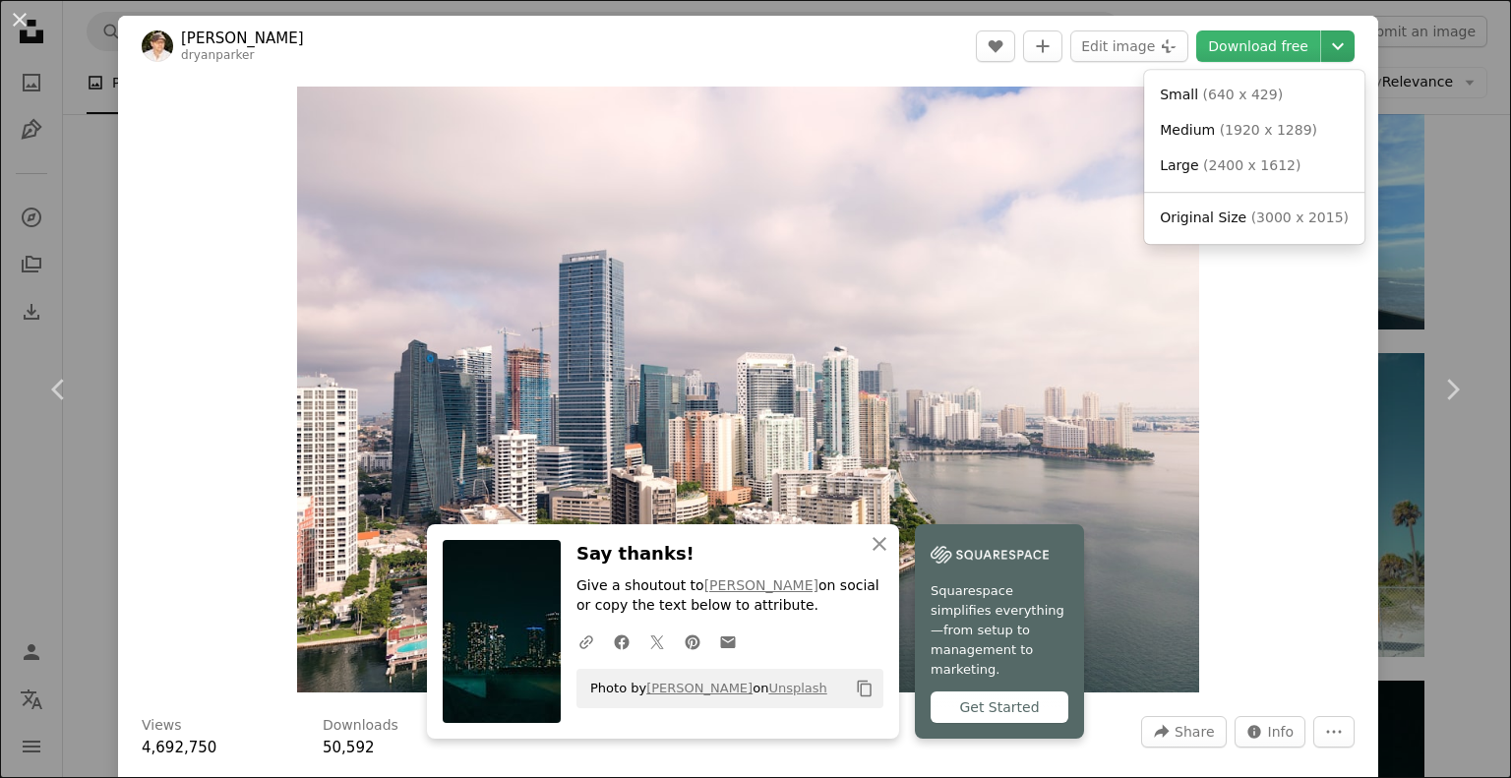
click at [1326, 31] on button "Chevron down" at bounding box center [1338, 46] width 33 height 31
click at [1275, 207] on link "Original Size ( 3000 x 2015 )" at bounding box center [1254, 218] width 205 height 35
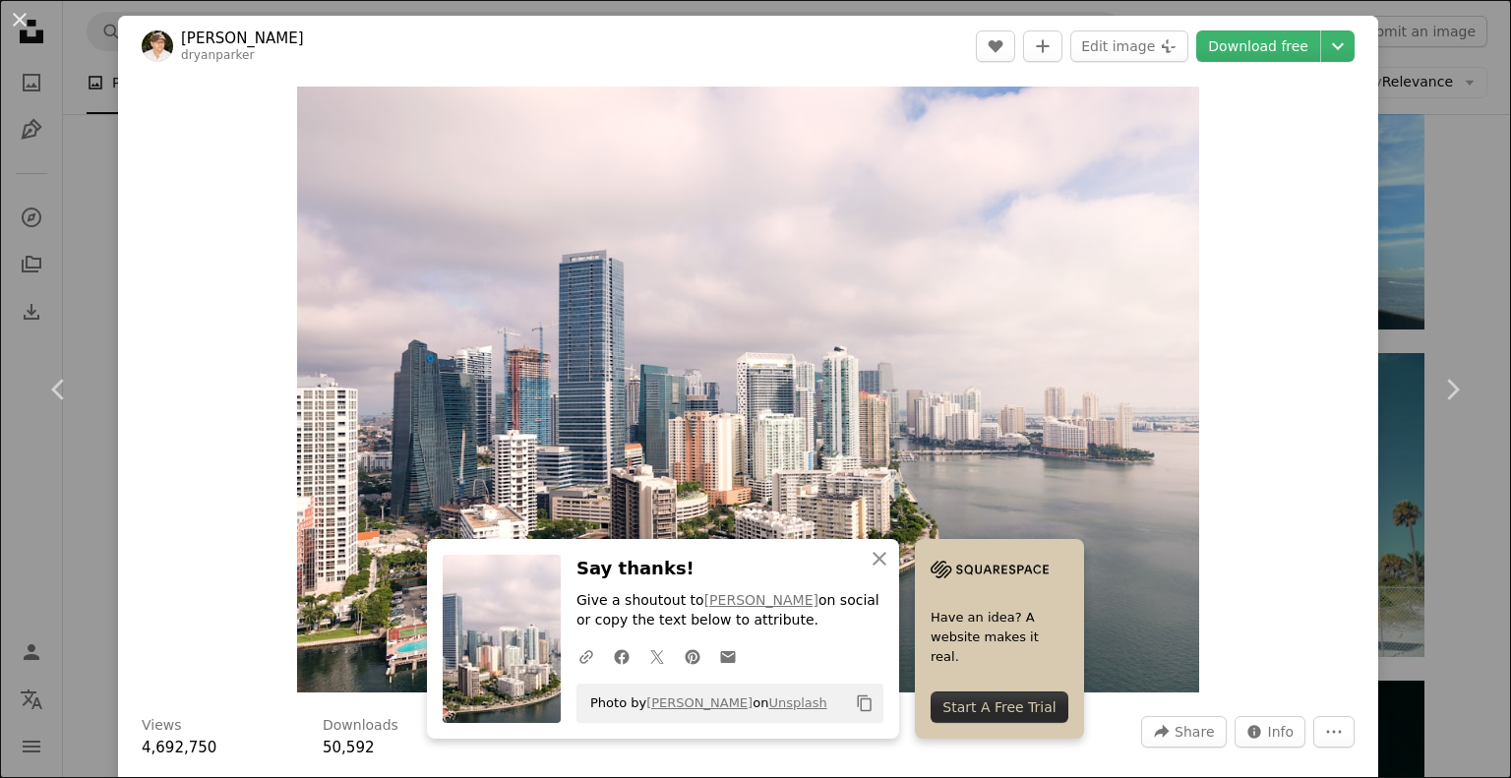
click at [1457, 182] on div "An X shape Chevron left Chevron right [PERSON_NAME] dryanparker A heart A plus …" at bounding box center [755, 389] width 1511 height 778
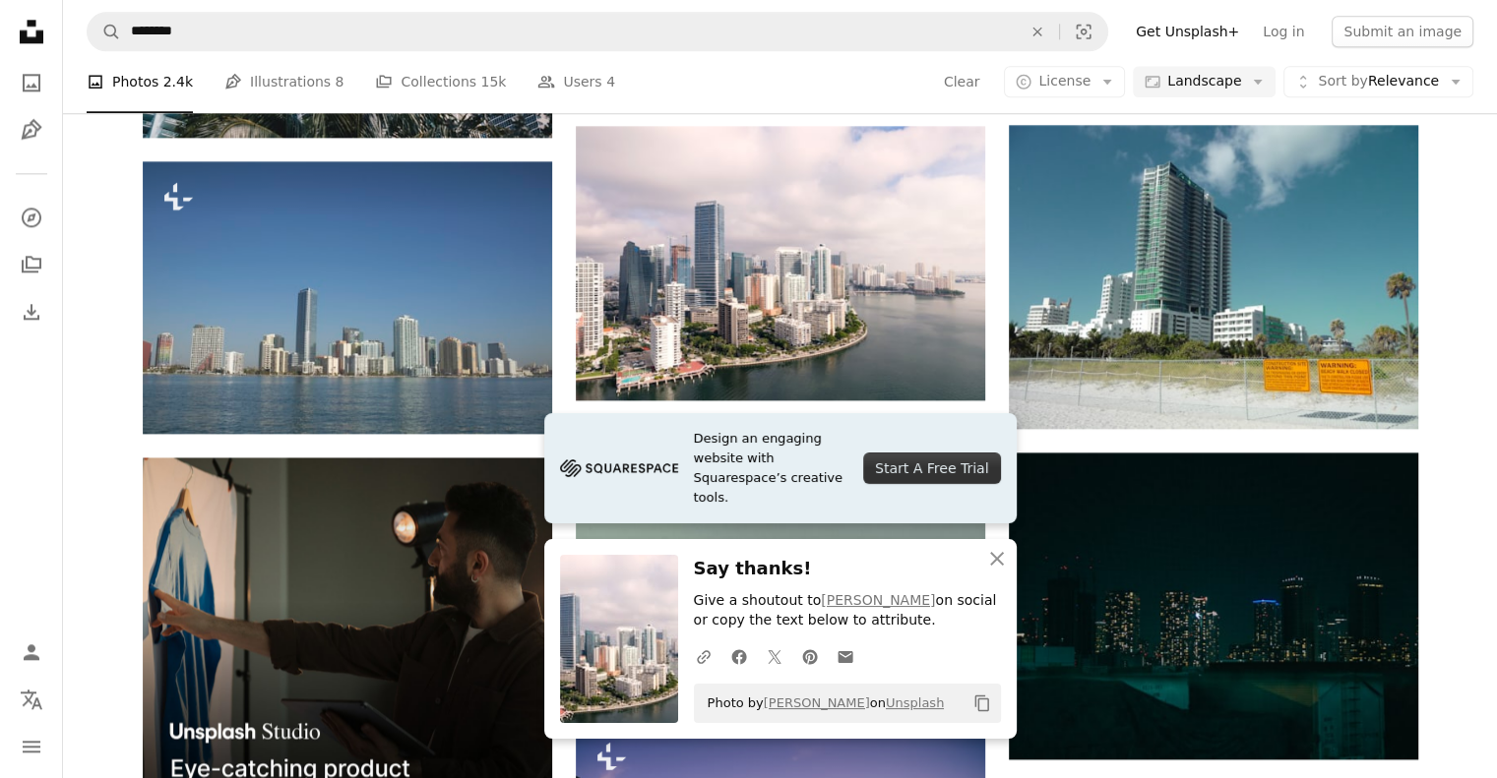
scroll to position [2444, 0]
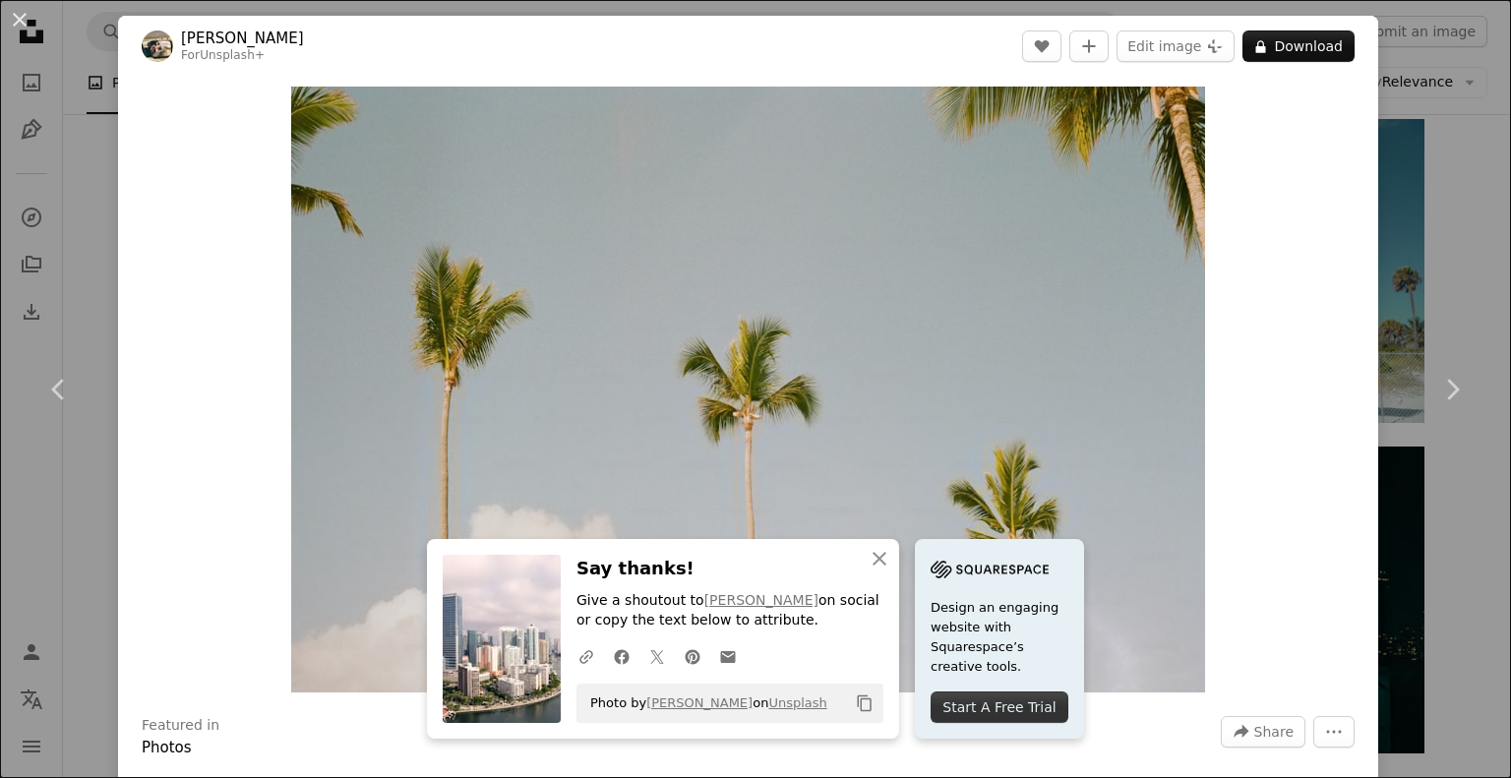
click at [1422, 179] on div "An X shape Chevron left Chevron right Hans For Unsplash+ A heart A plus sign Ed…" at bounding box center [755, 389] width 1511 height 778
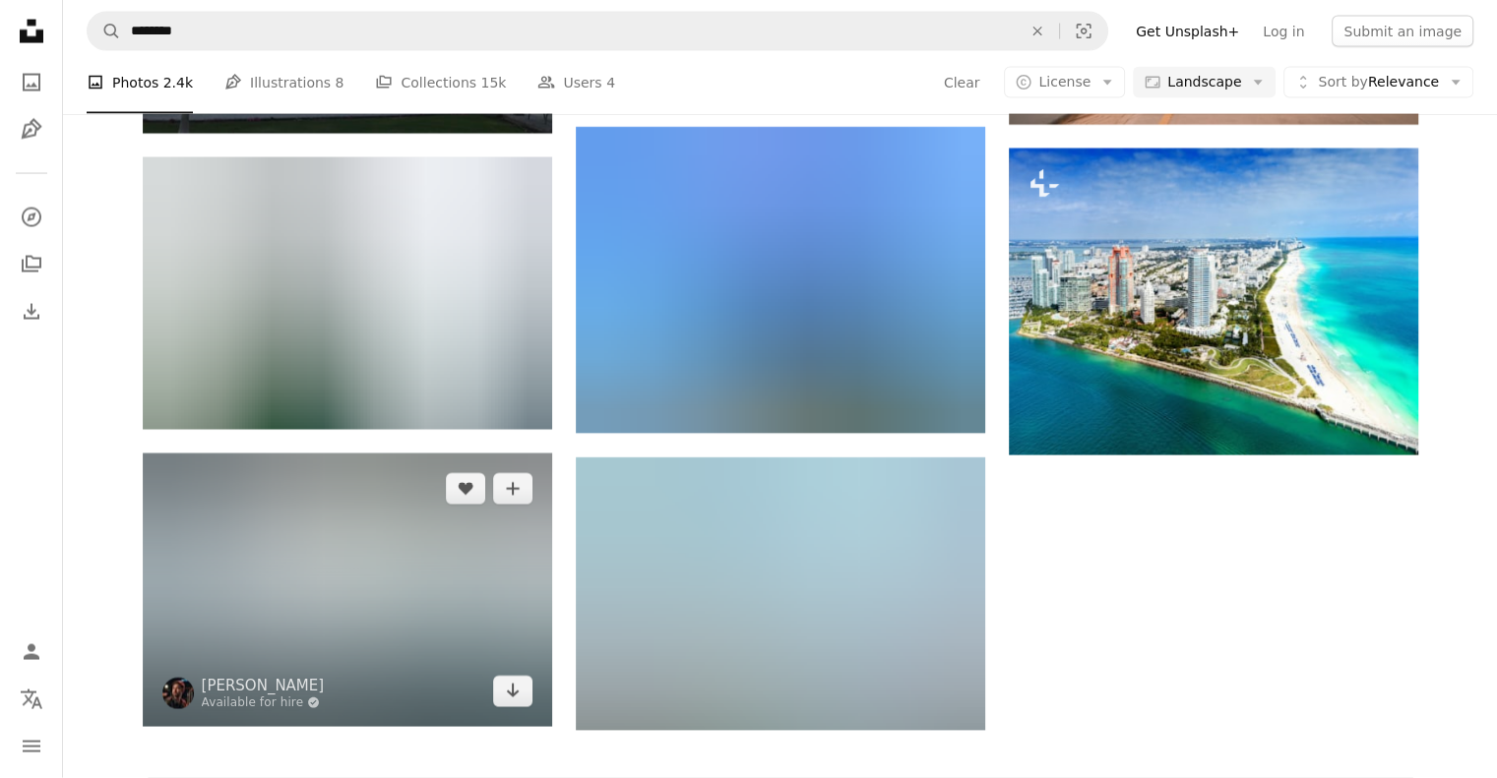
scroll to position [4218, 0]
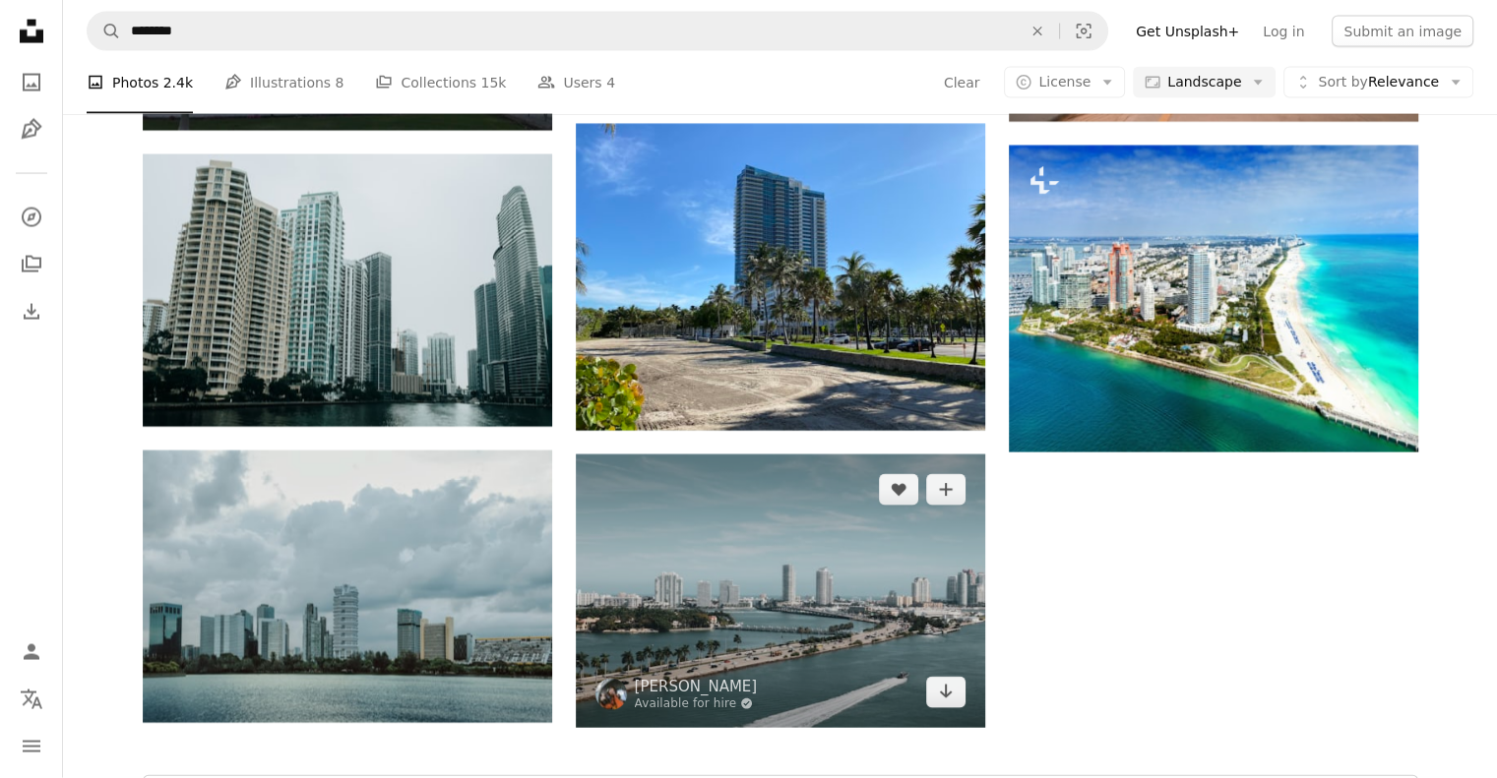
click at [817, 455] on img at bounding box center [780, 591] width 409 height 273
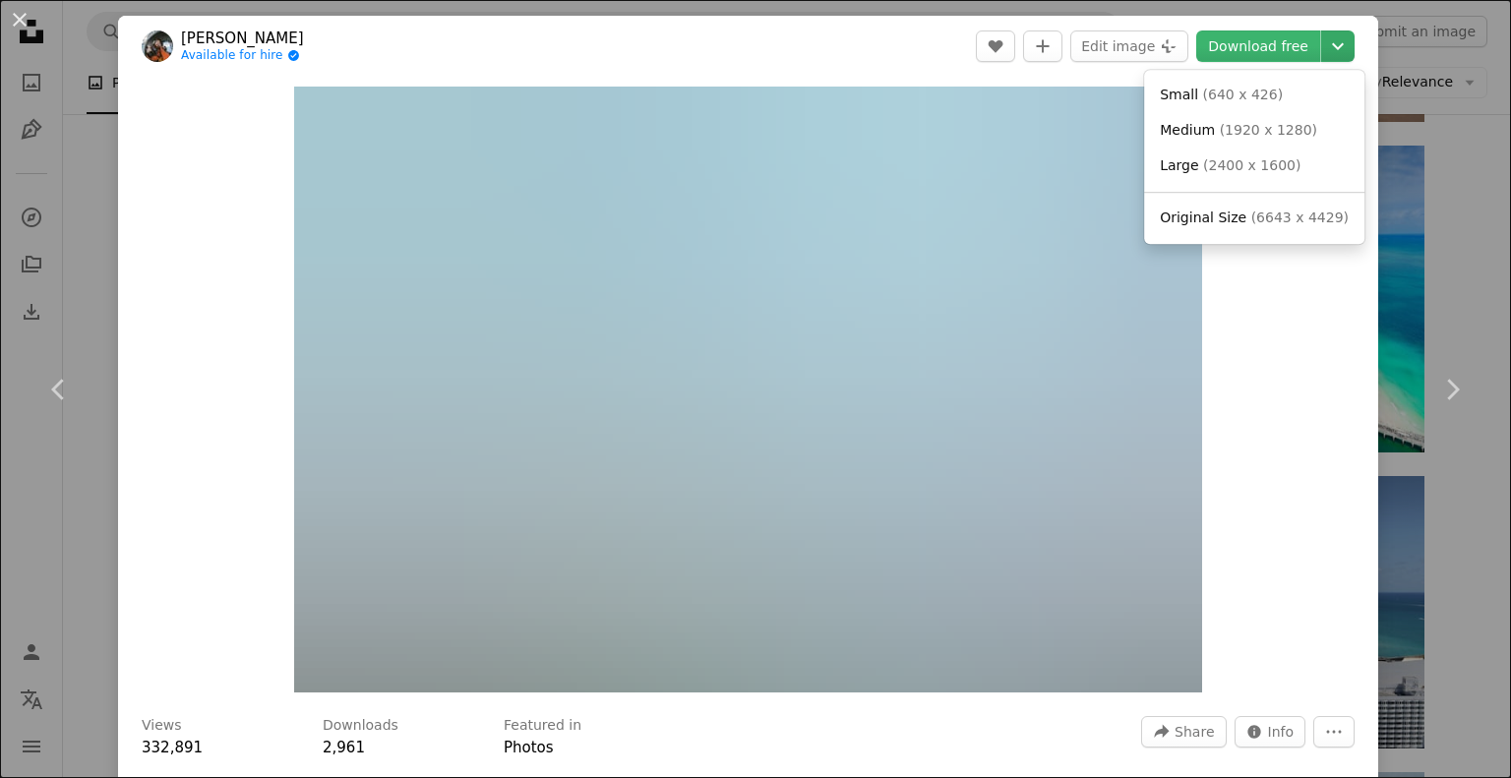
click at [1327, 46] on icon "Chevron down" at bounding box center [1338, 46] width 31 height 24
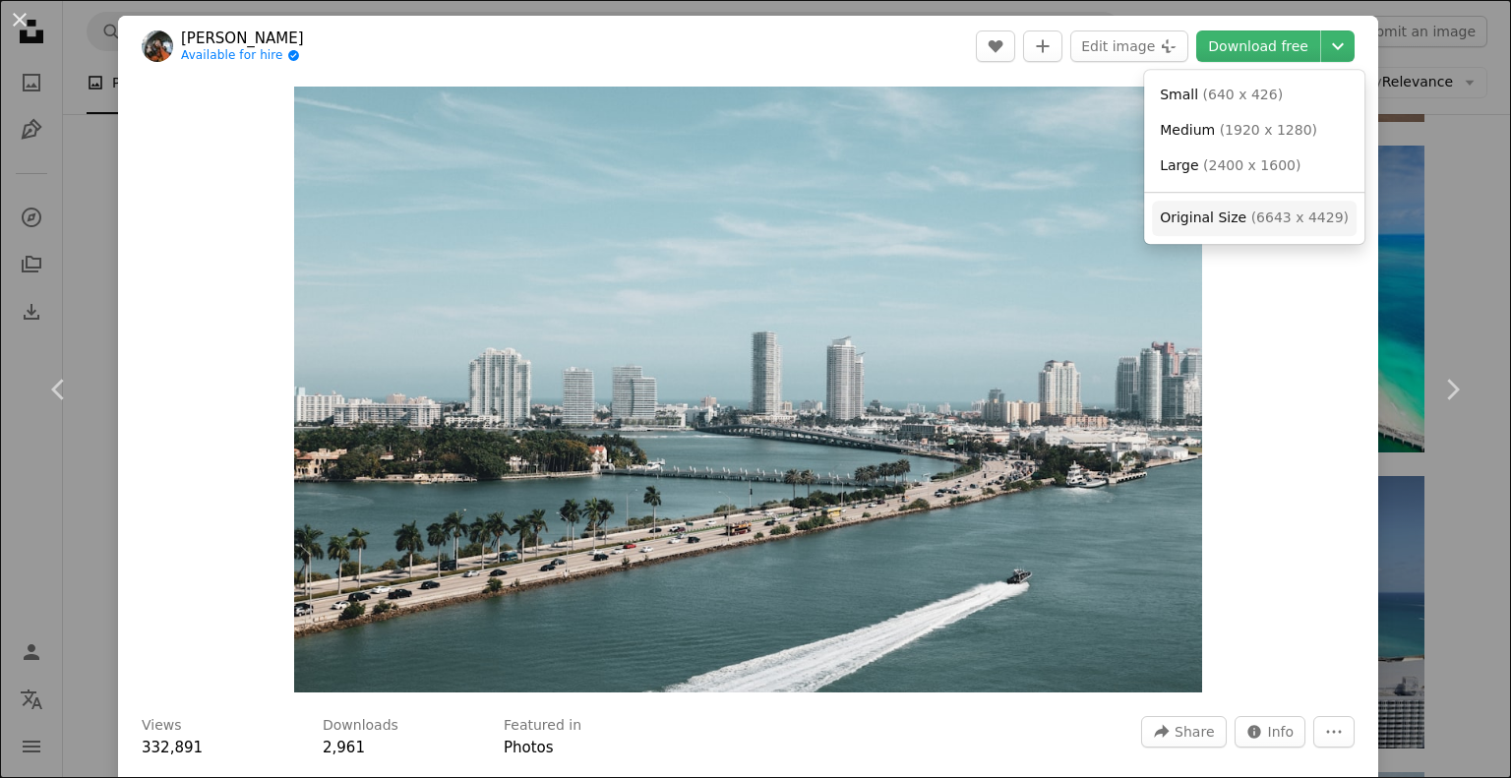
click at [1289, 221] on span "( 6643 x 4429 )" at bounding box center [1300, 218] width 97 height 16
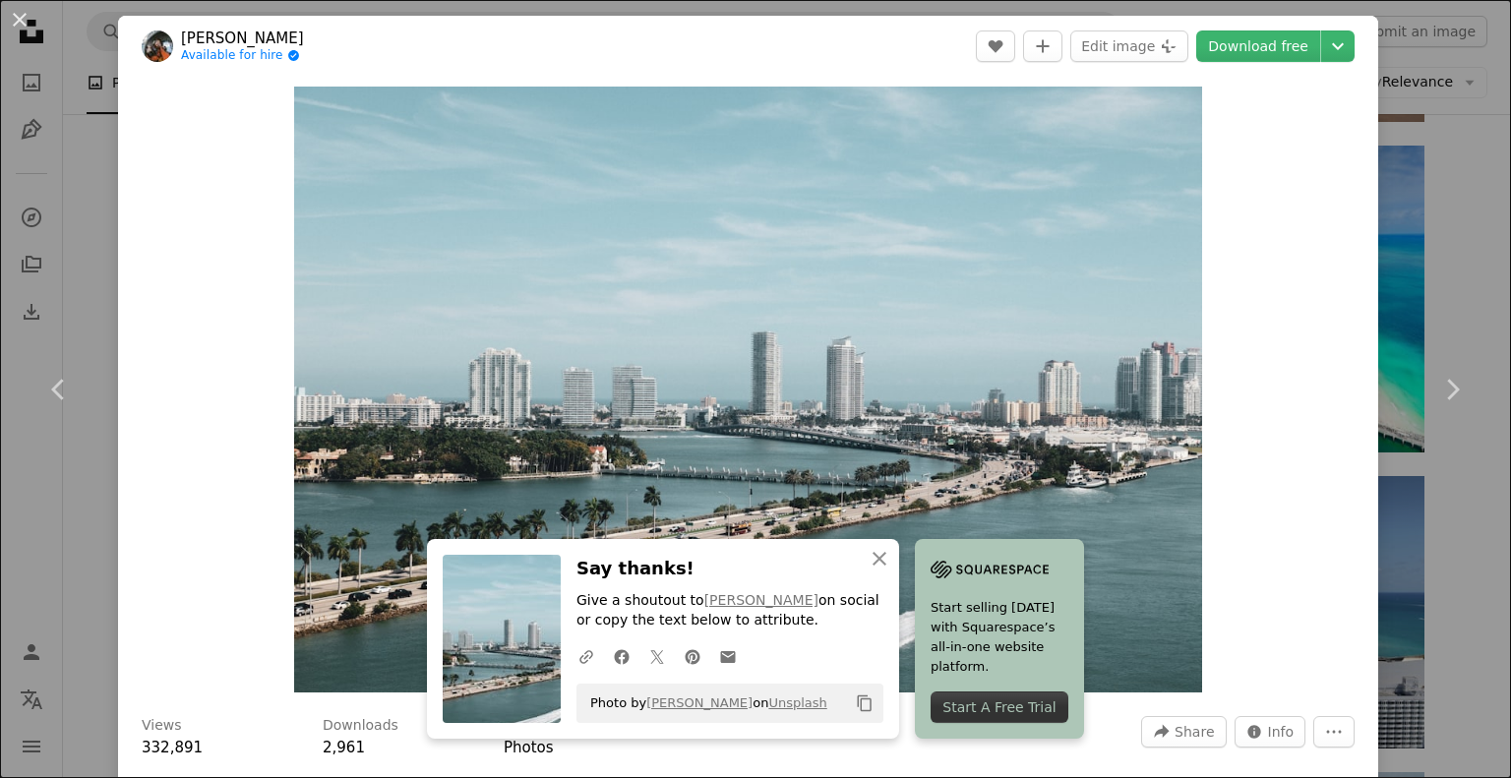
click at [1417, 171] on div "An X shape Chevron left Chevron right [PERSON_NAME] Available for hire A checkm…" at bounding box center [755, 389] width 1511 height 778
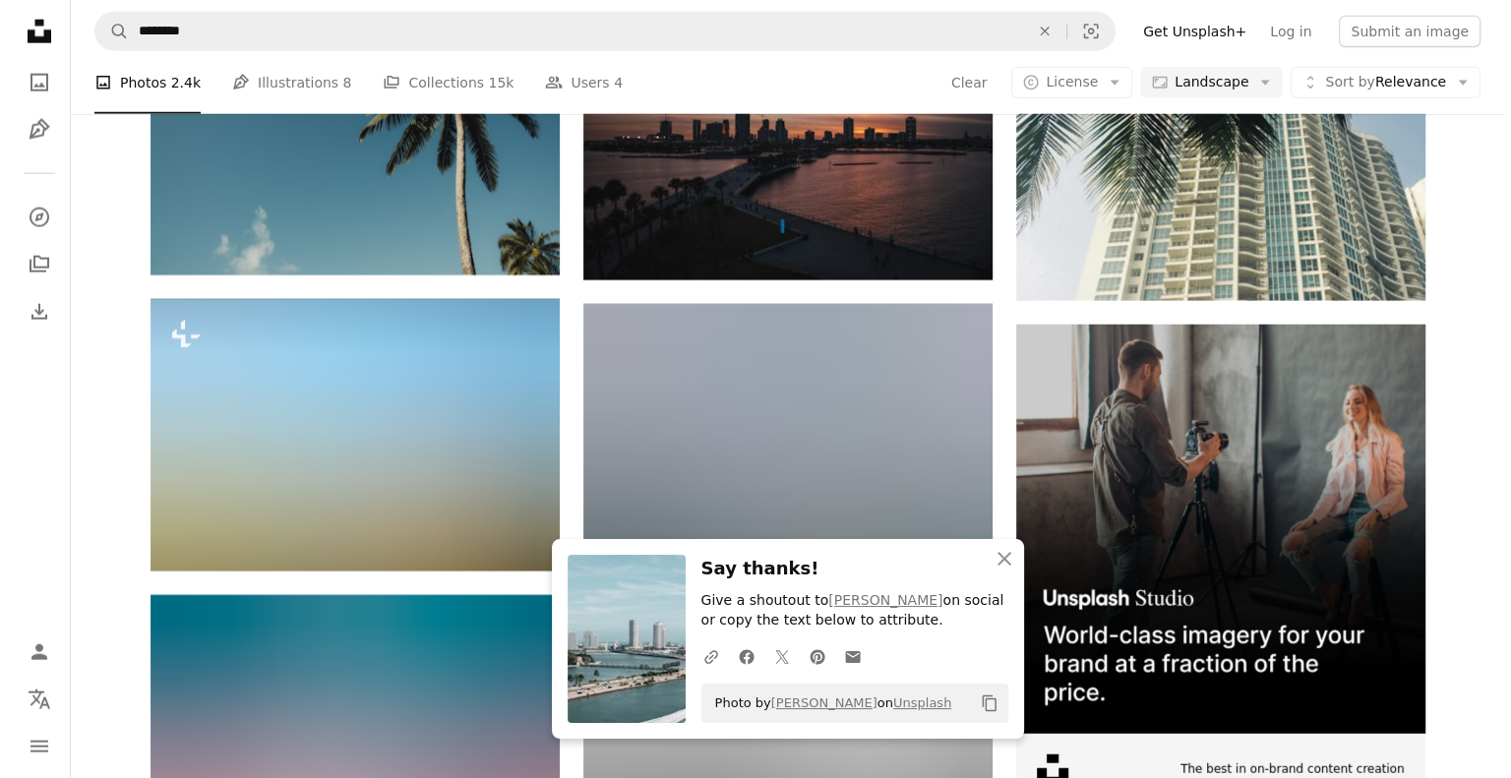
scroll to position [4966, 0]
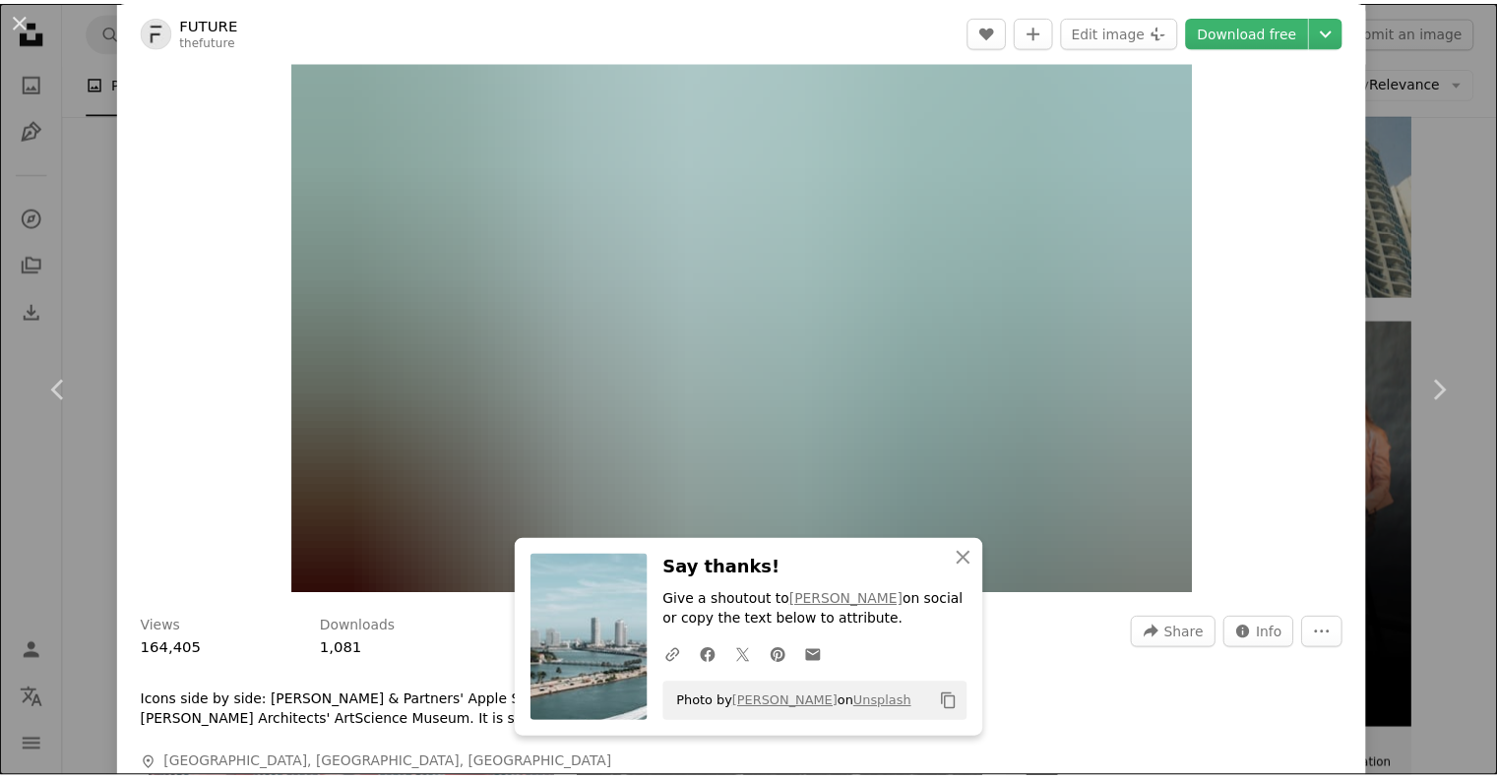
scroll to position [28, 0]
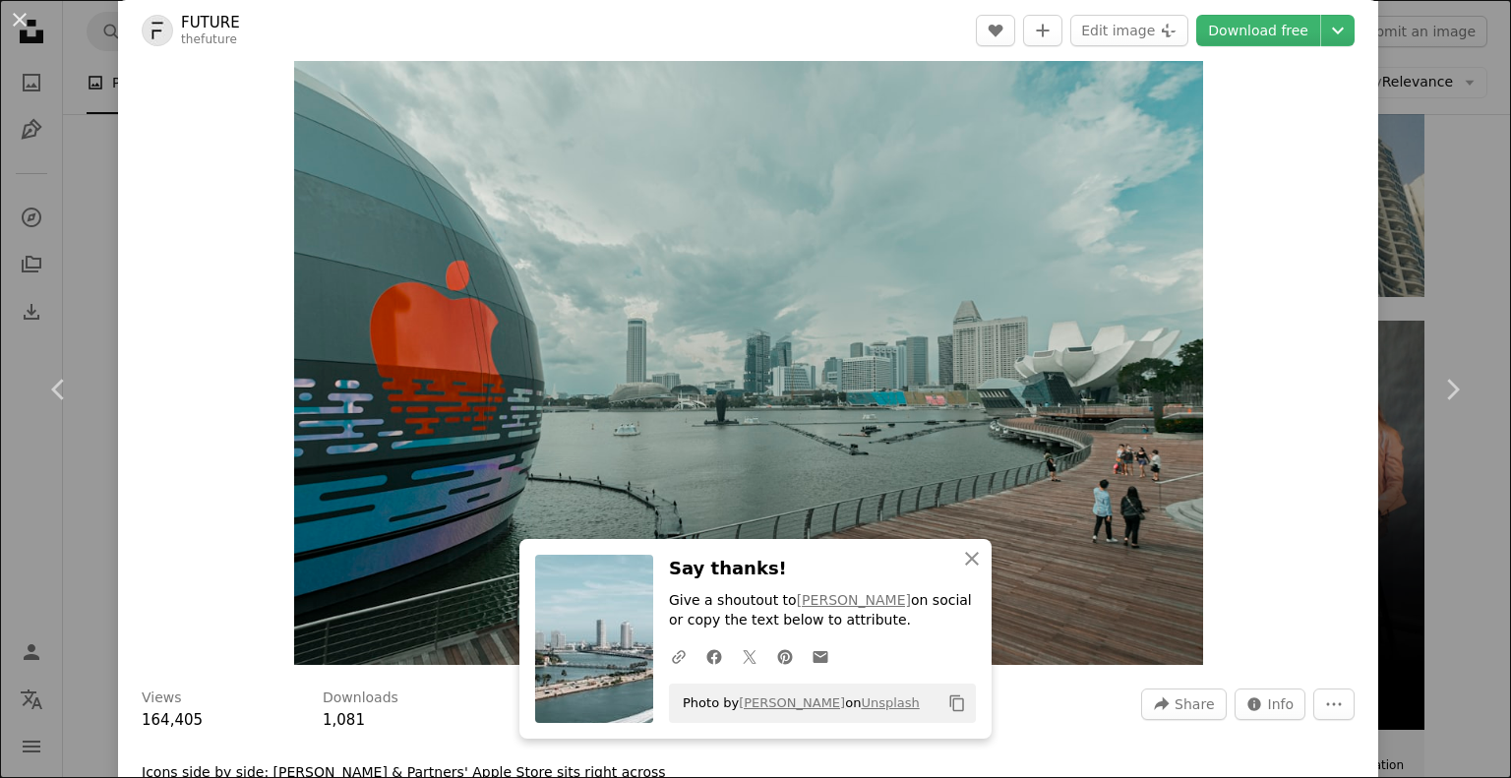
click at [1429, 231] on div "An X shape Chevron left Chevron right FUTURE thefuture A heart A plus sign Edit…" at bounding box center [755, 389] width 1511 height 778
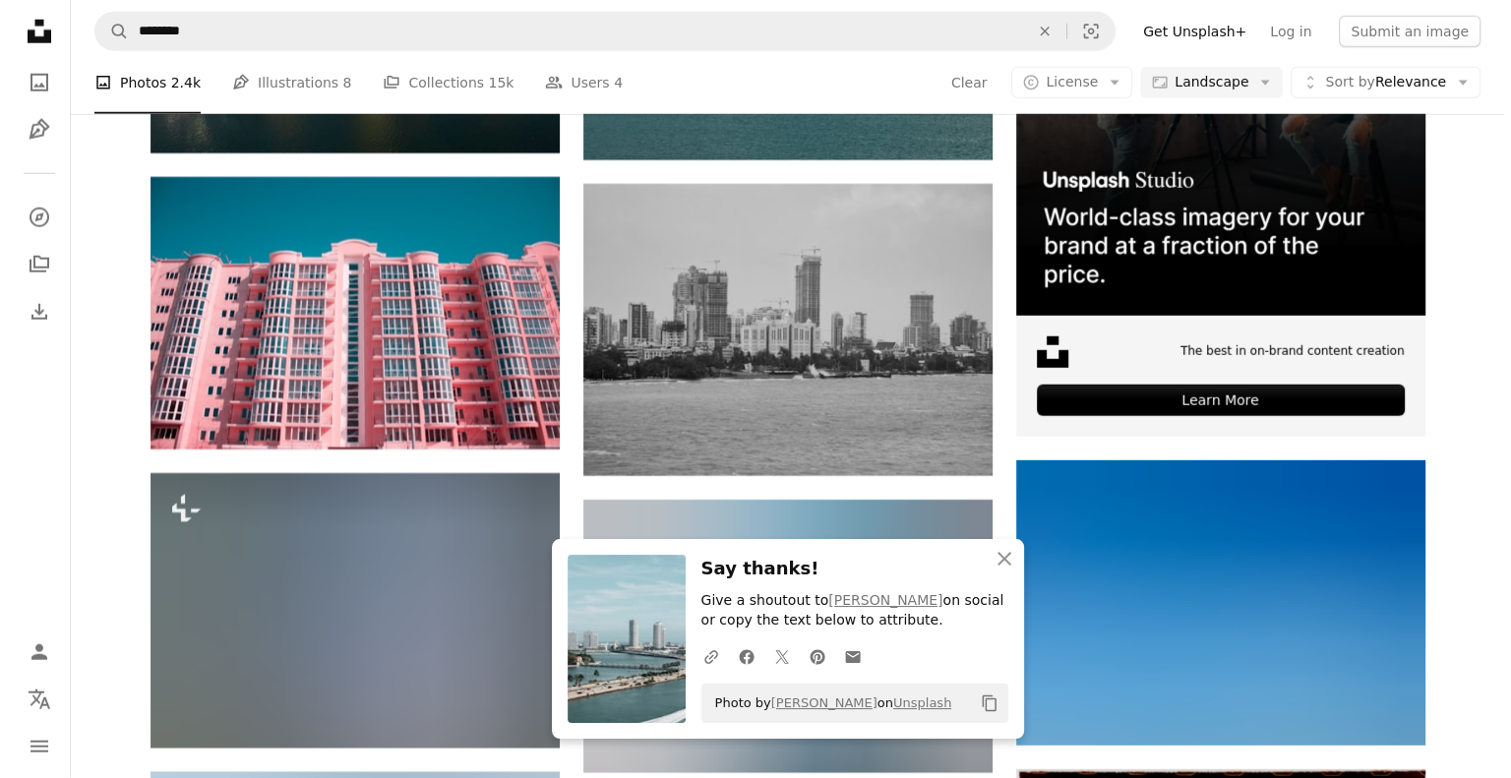
scroll to position [5369, 0]
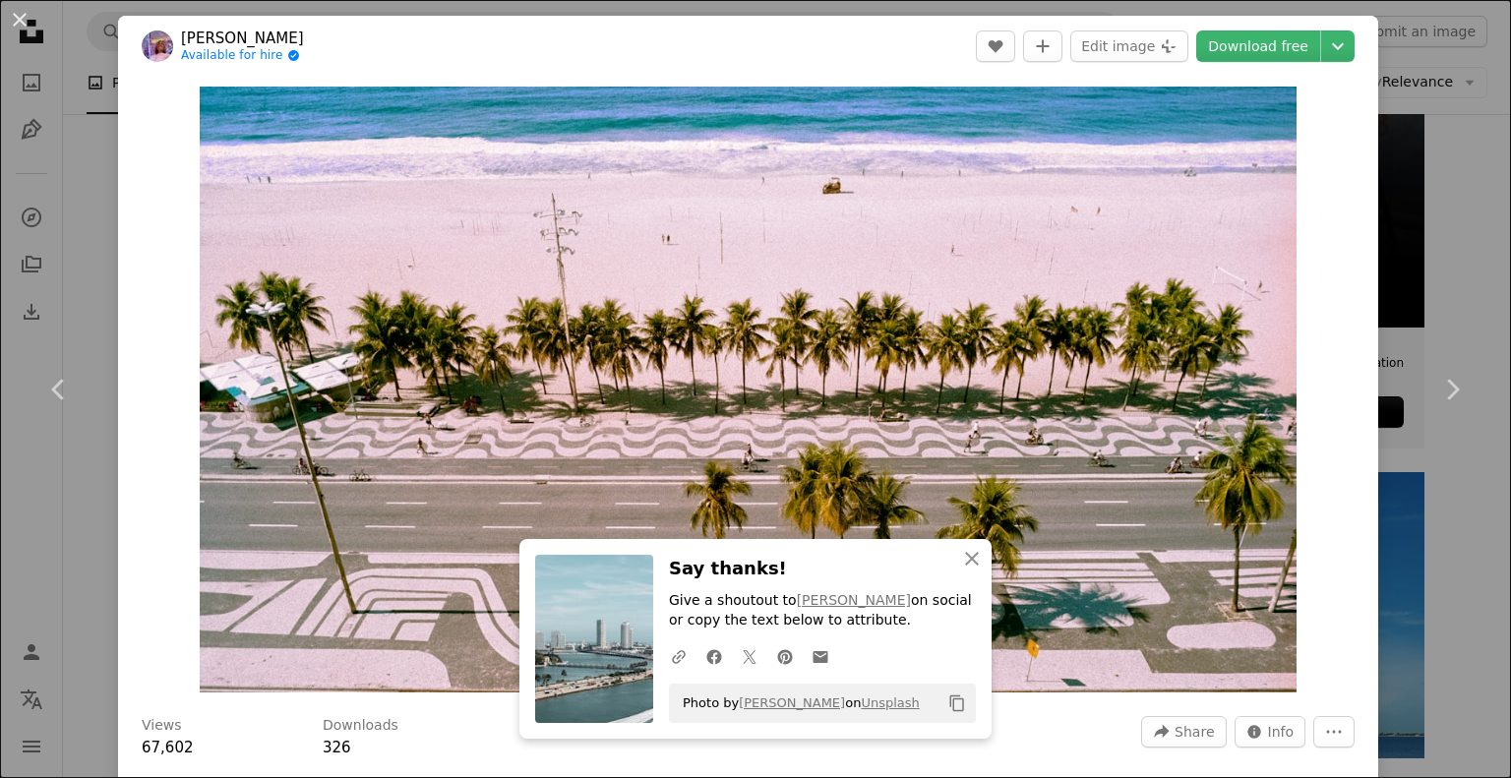
click at [1430, 169] on div "An X shape Chevron left Chevron right [PERSON_NAME] Available for hire A checkm…" at bounding box center [755, 389] width 1511 height 778
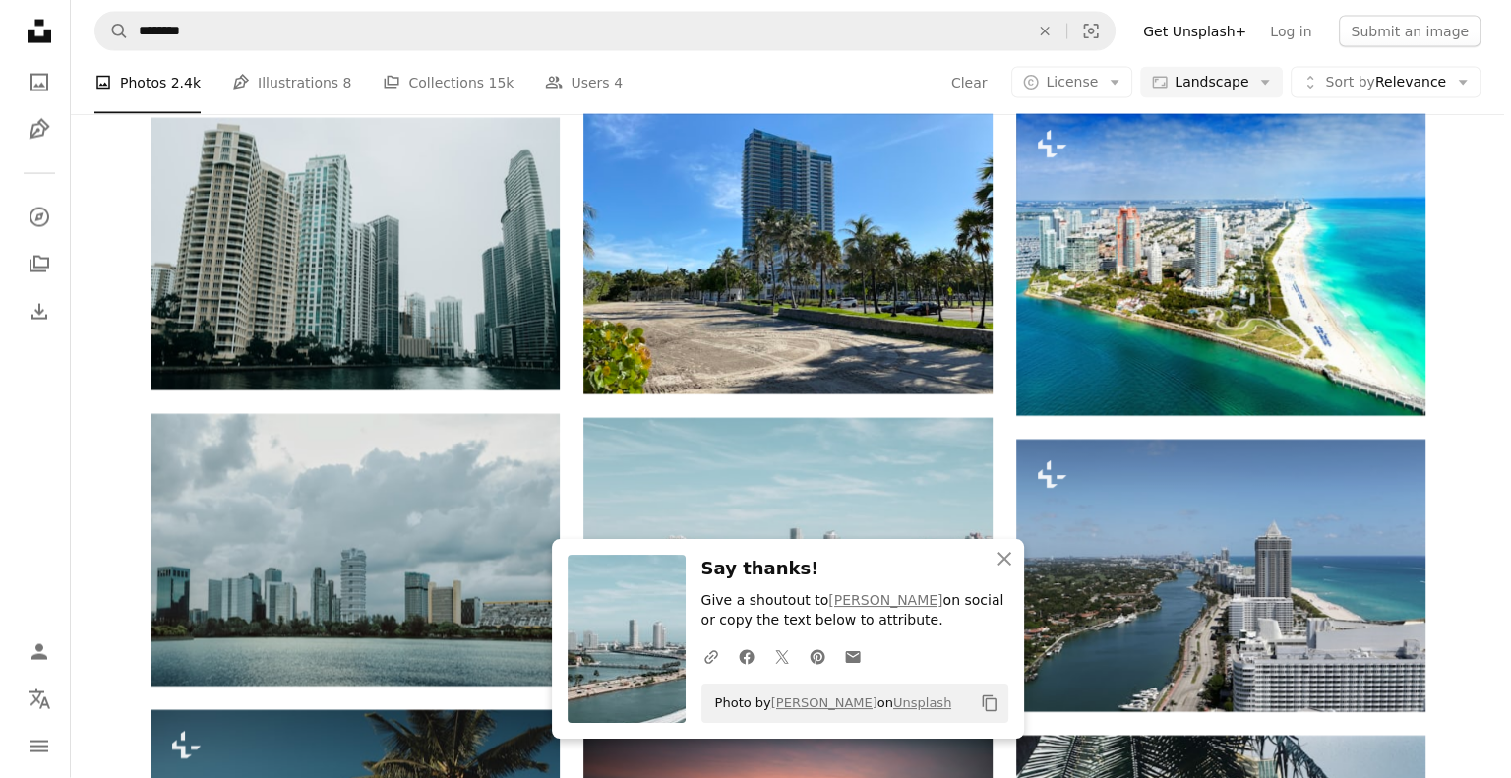
scroll to position [4259, 0]
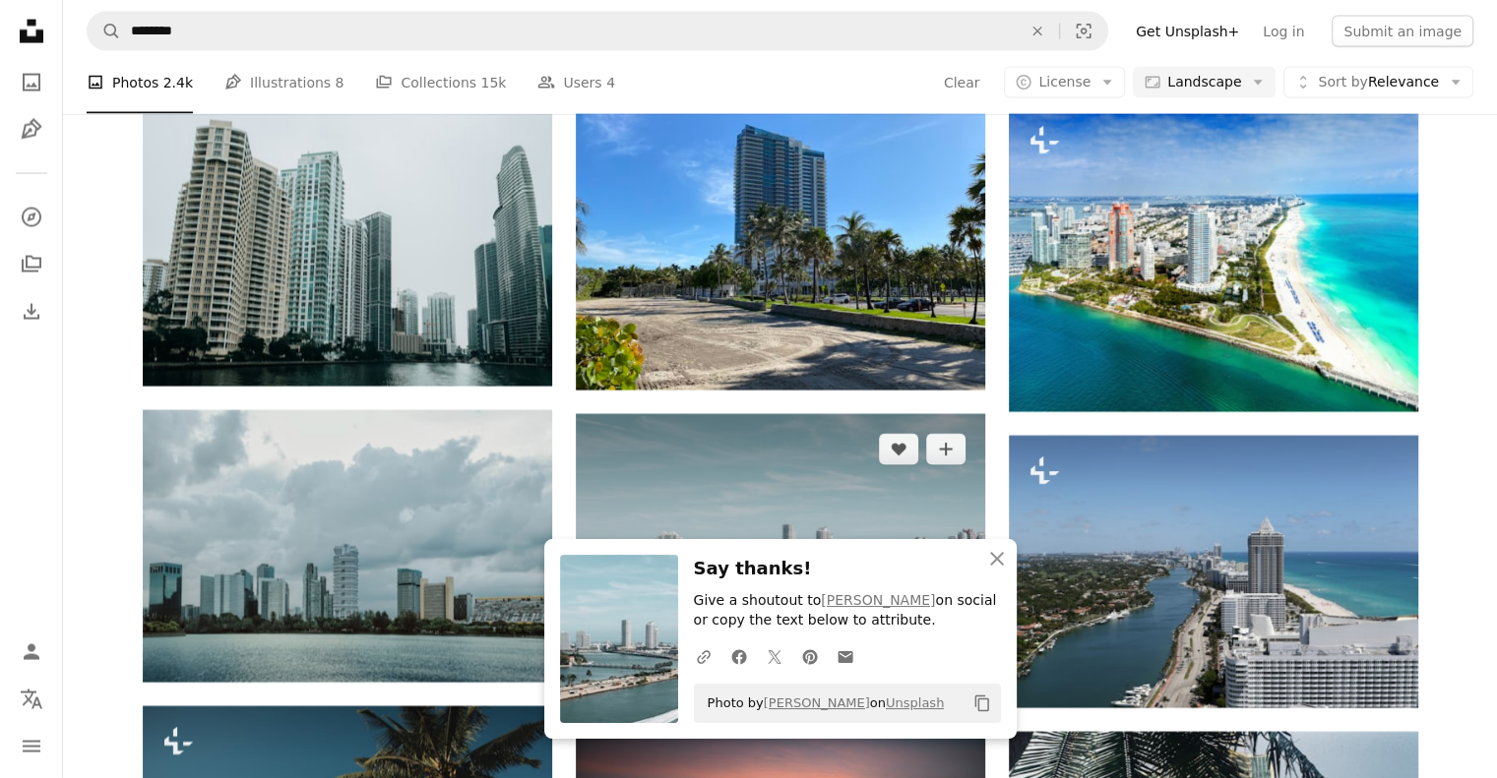
click at [789, 414] on img at bounding box center [780, 550] width 409 height 273
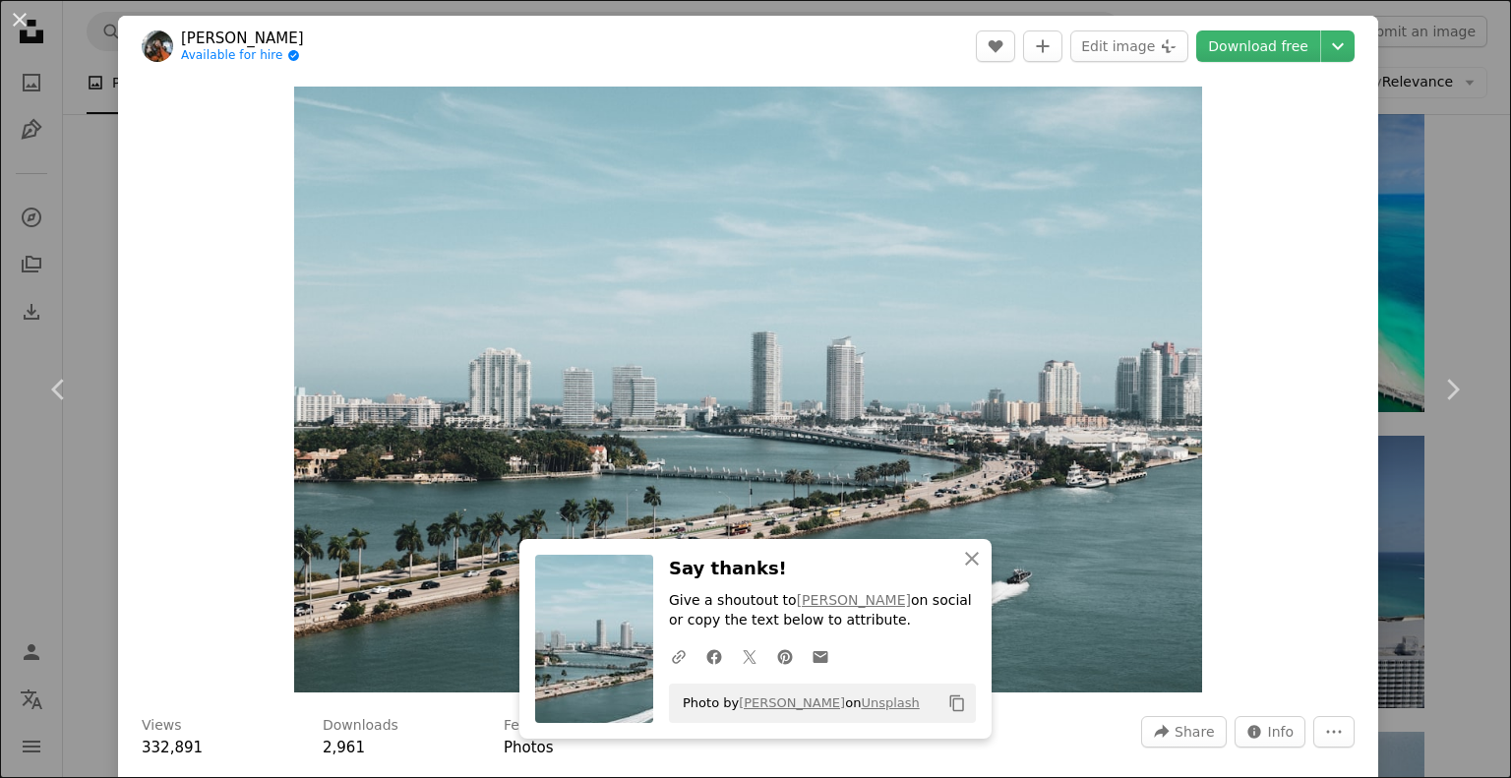
click at [1463, 191] on div "An X shape Chevron left Chevron right [PERSON_NAME] Available for hire A checkm…" at bounding box center [755, 389] width 1511 height 778
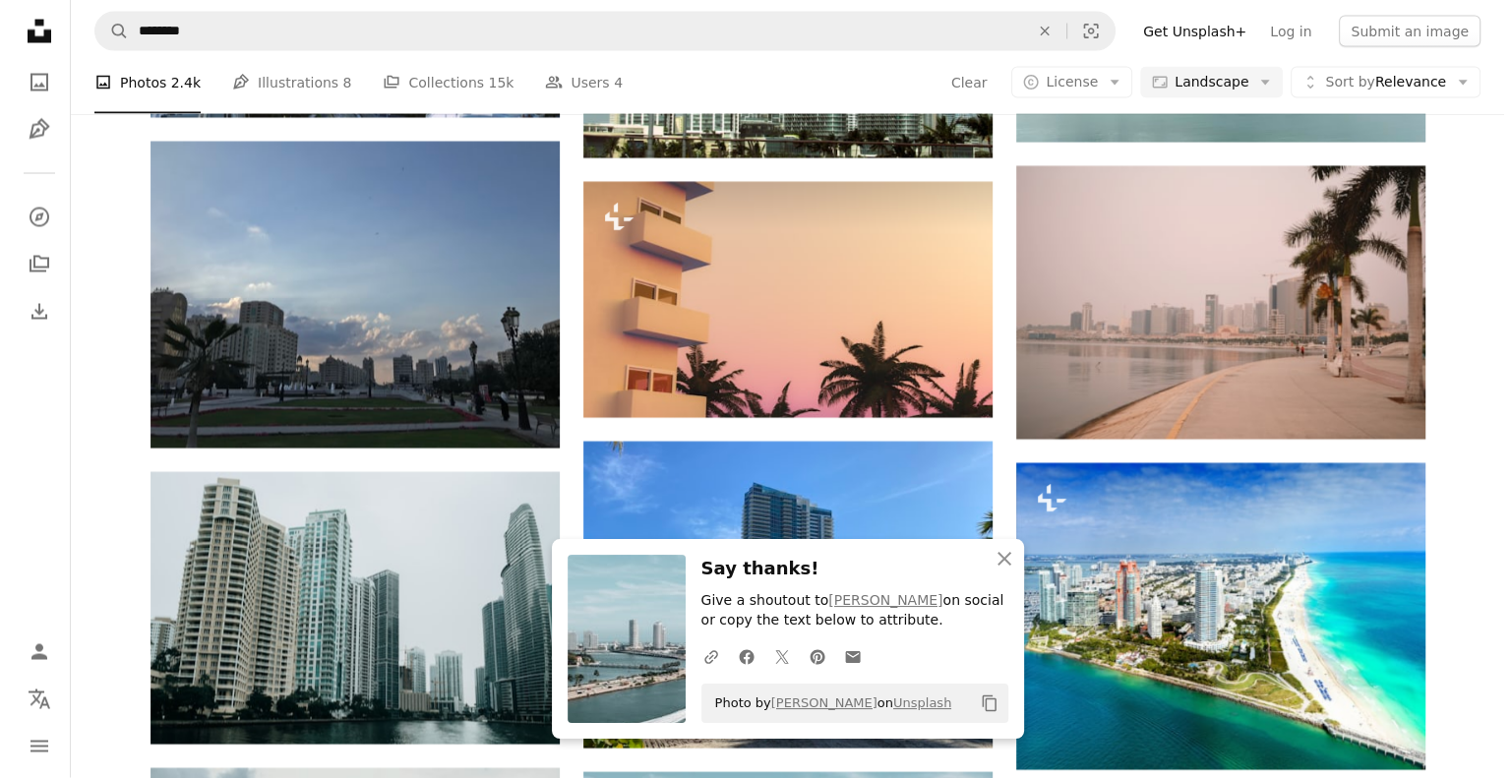
scroll to position [3765, 0]
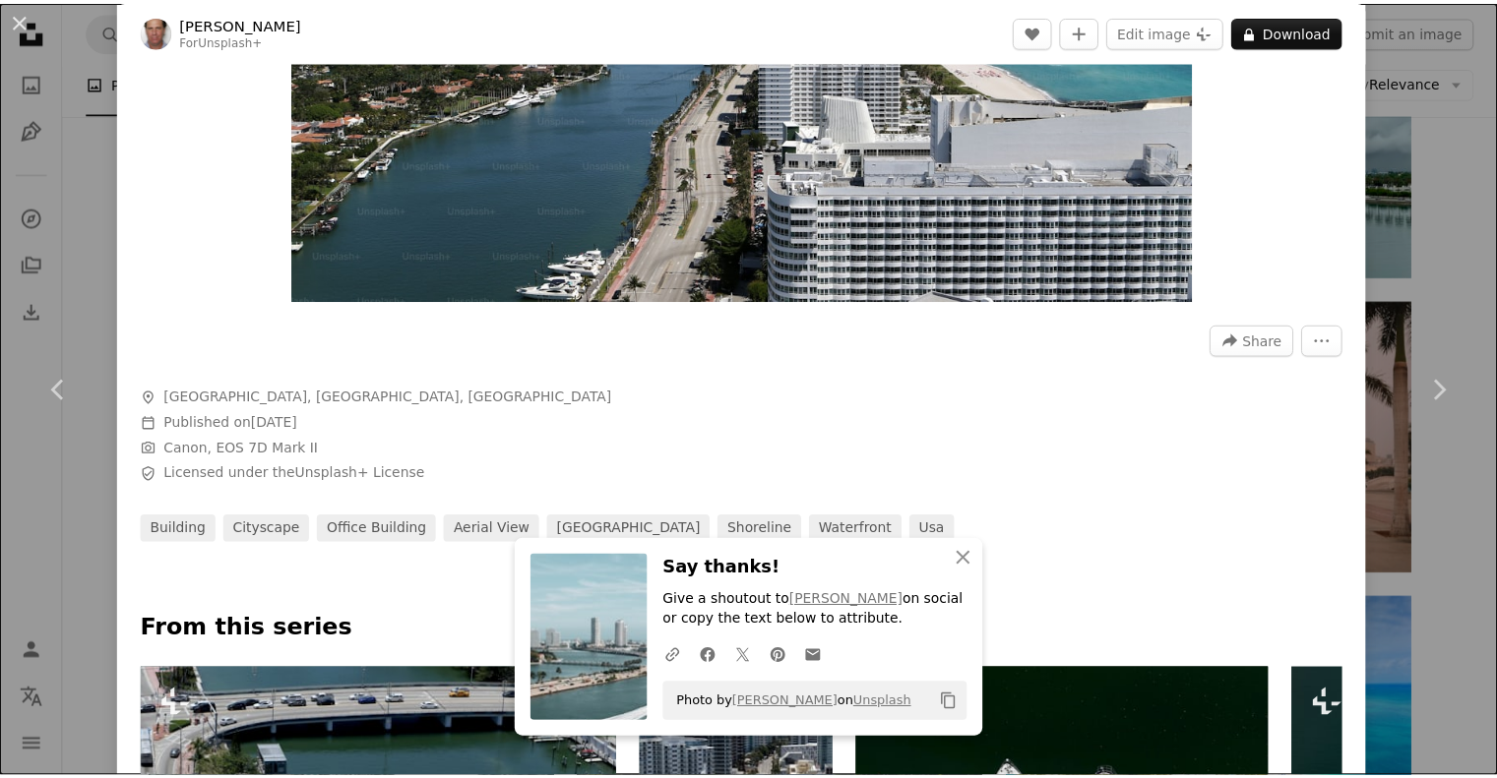
scroll to position [393, 0]
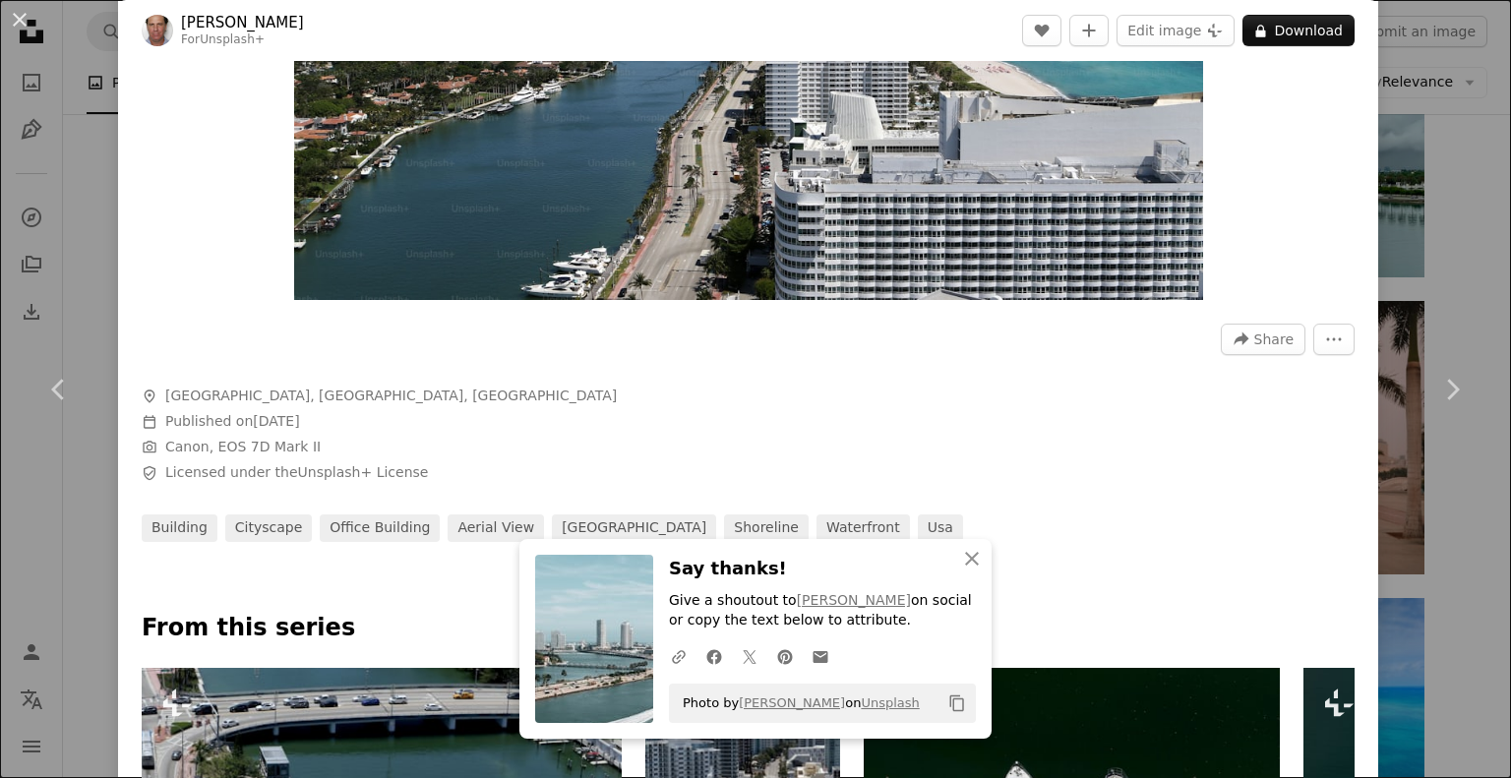
click at [1425, 213] on div "An X shape Chevron left Chevron right [PERSON_NAME] For Unsplash+ A heart A plu…" at bounding box center [755, 389] width 1511 height 778
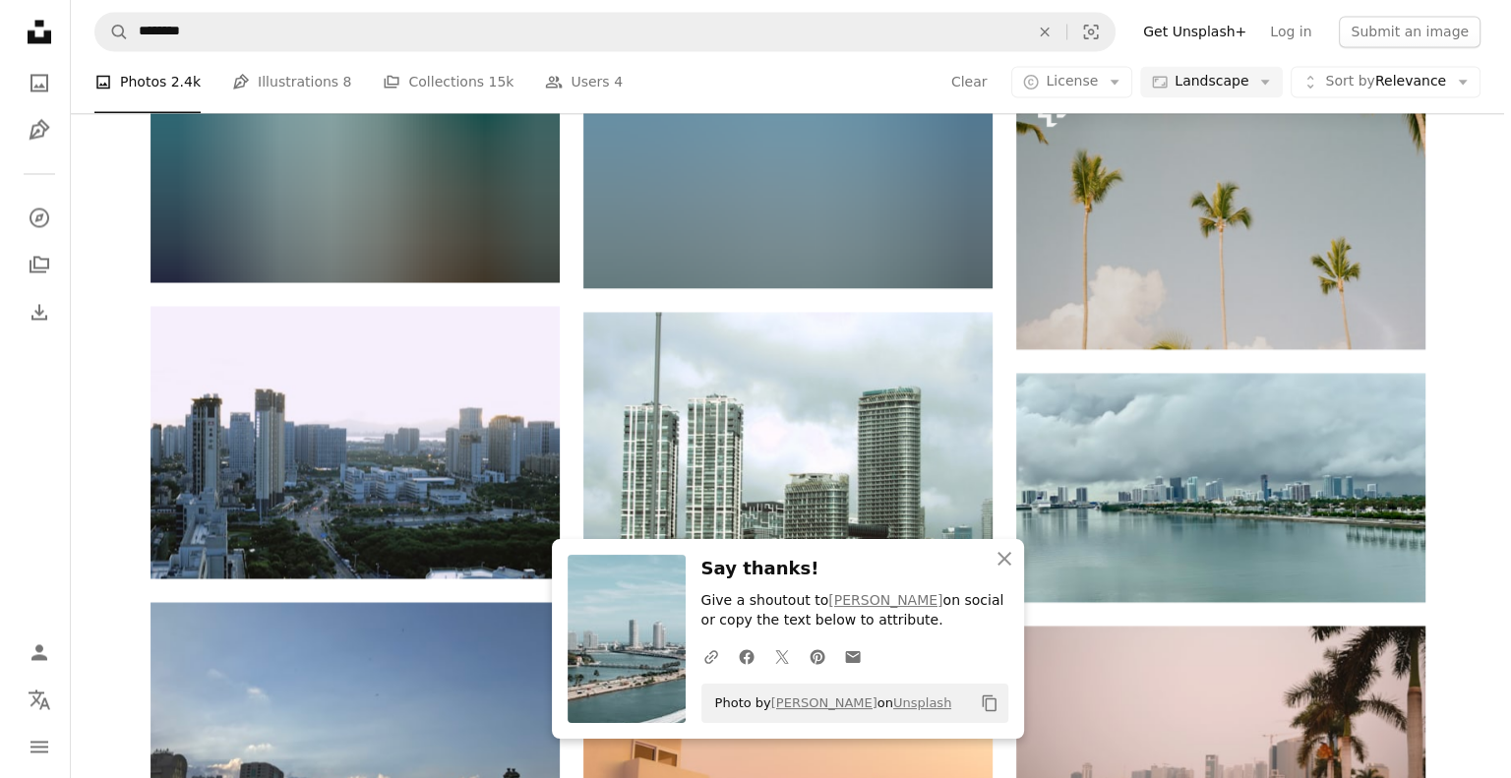
scroll to position [3442, 0]
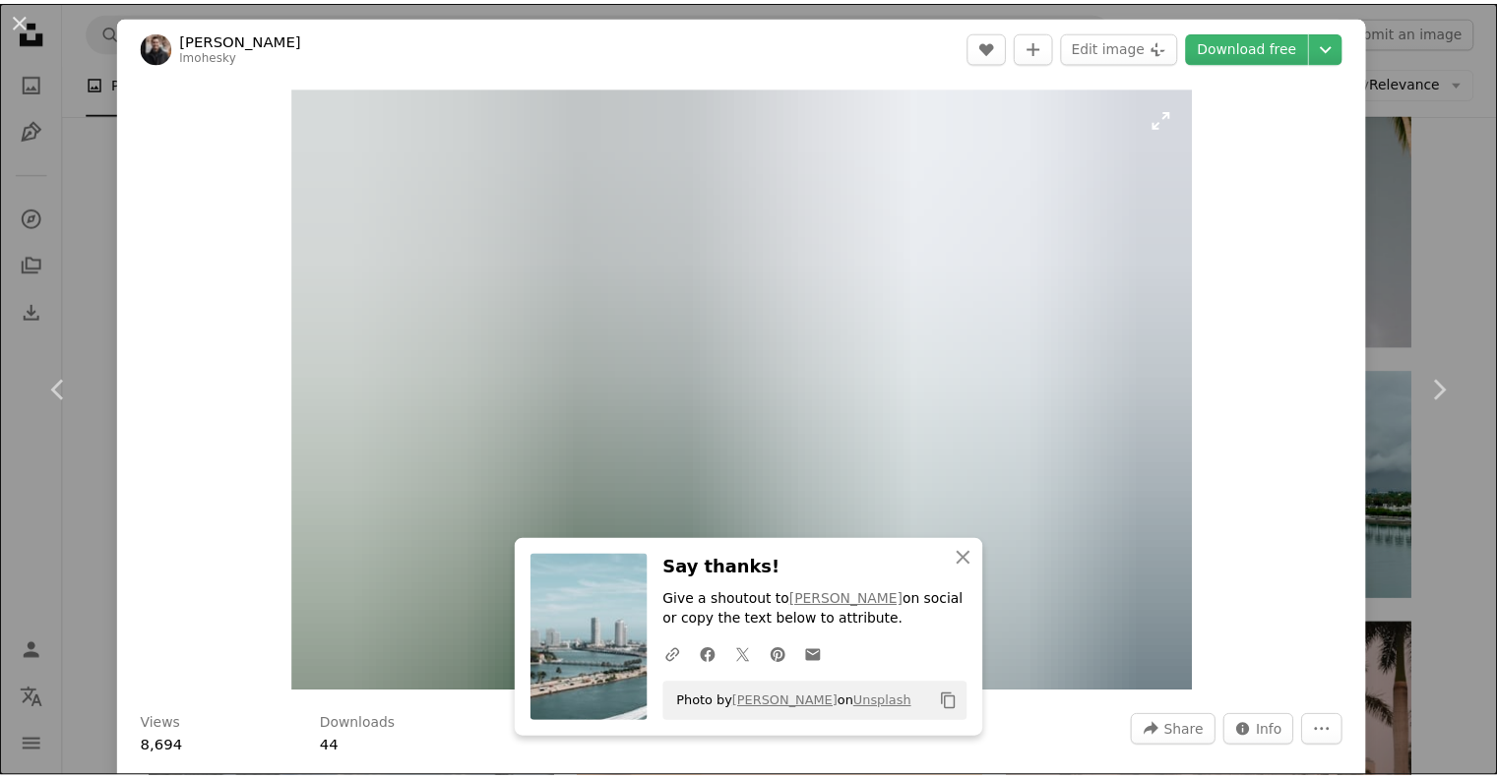
scroll to position [3, 0]
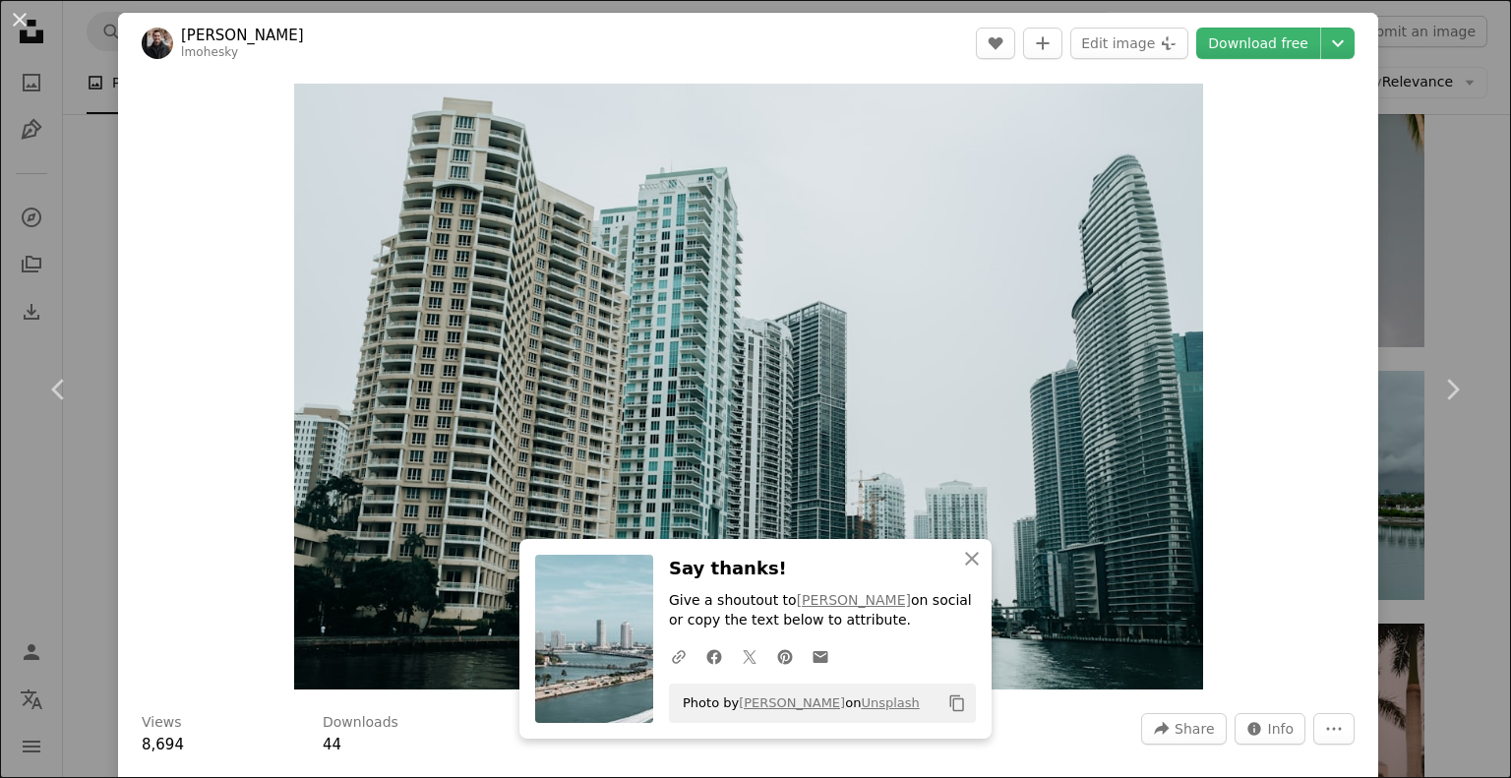
click at [1434, 232] on div "An X shape Chevron left Chevron right [PERSON_NAME] lmohesky A heart A plus sig…" at bounding box center [755, 389] width 1511 height 778
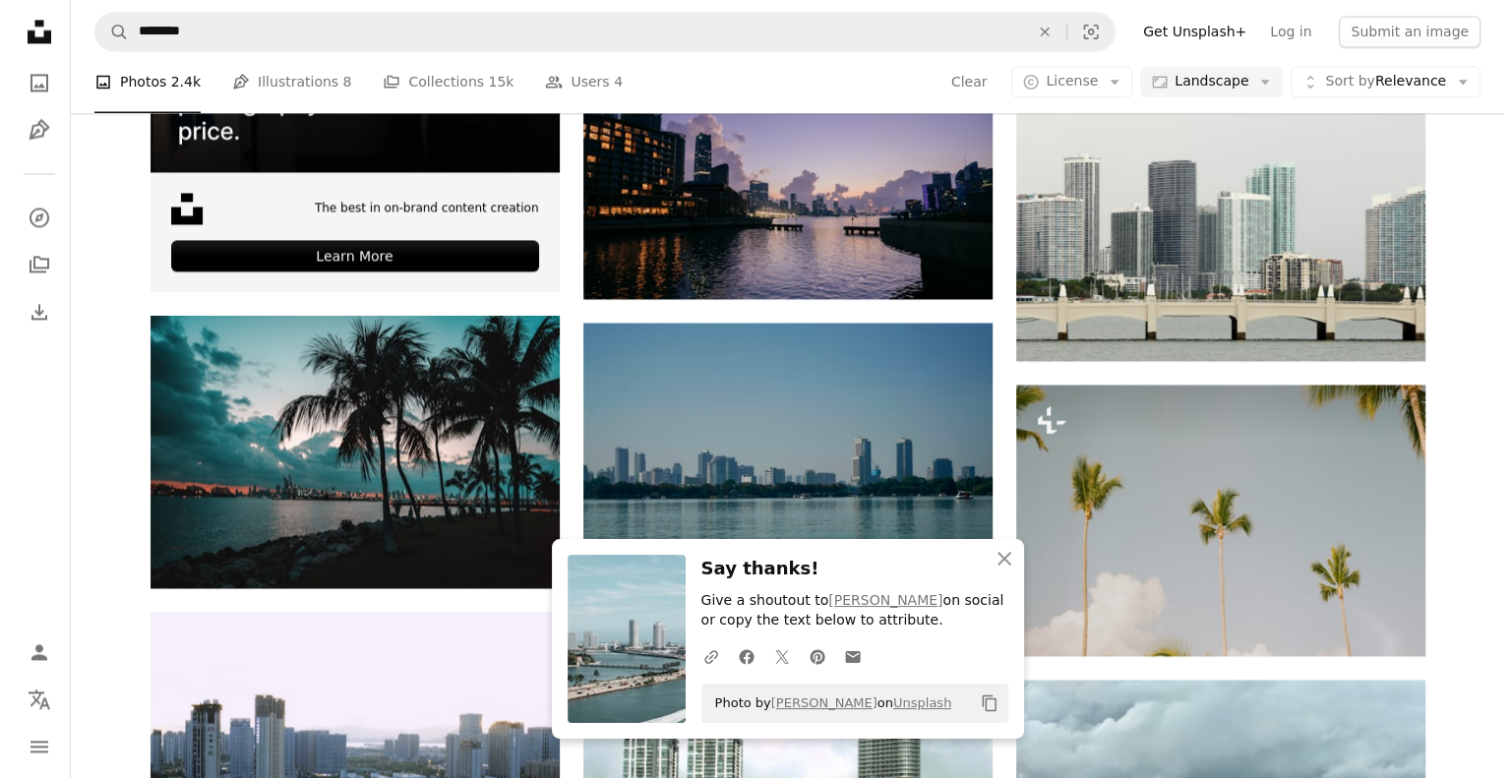
scroll to position [2984, 0]
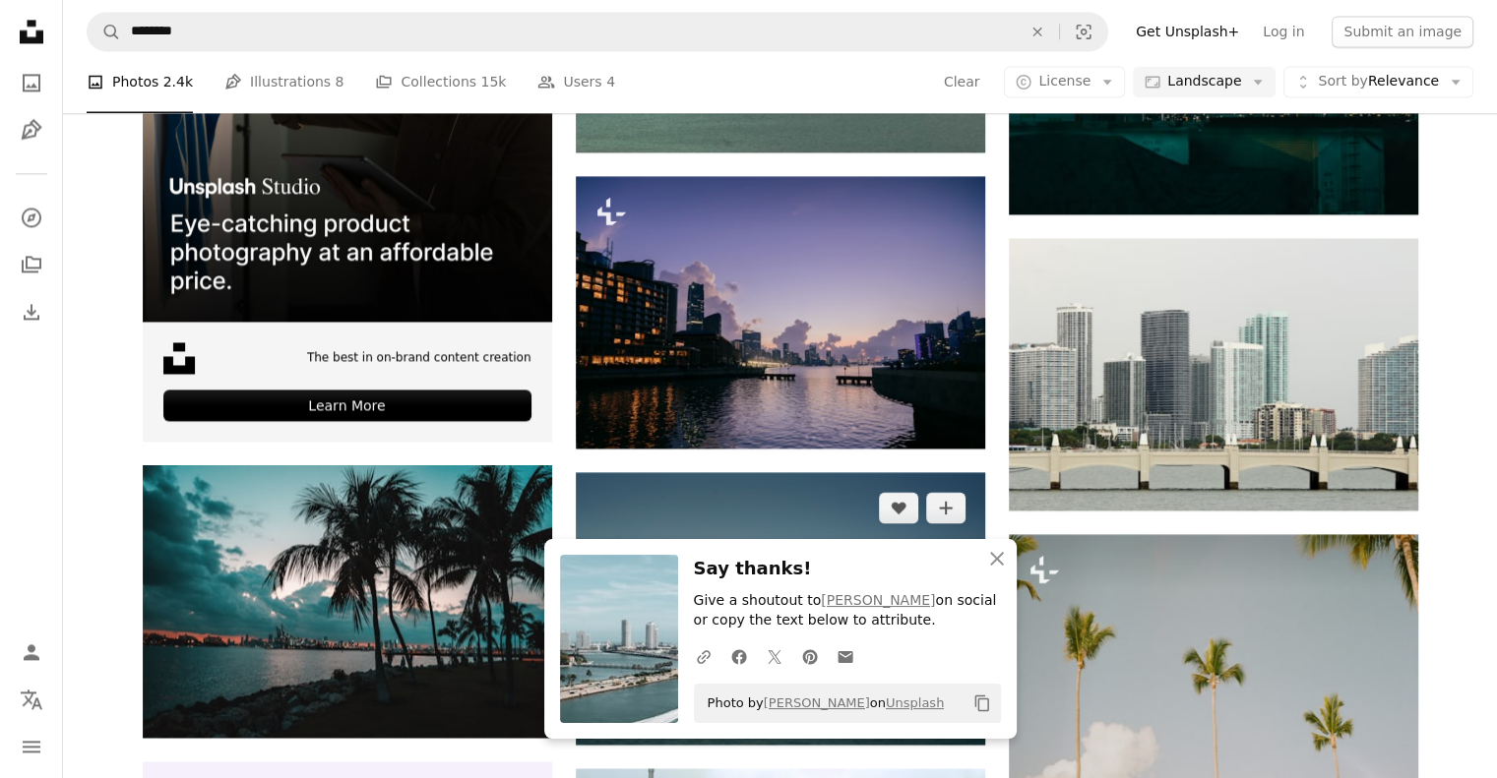
click at [853, 472] on img at bounding box center [780, 609] width 409 height 274
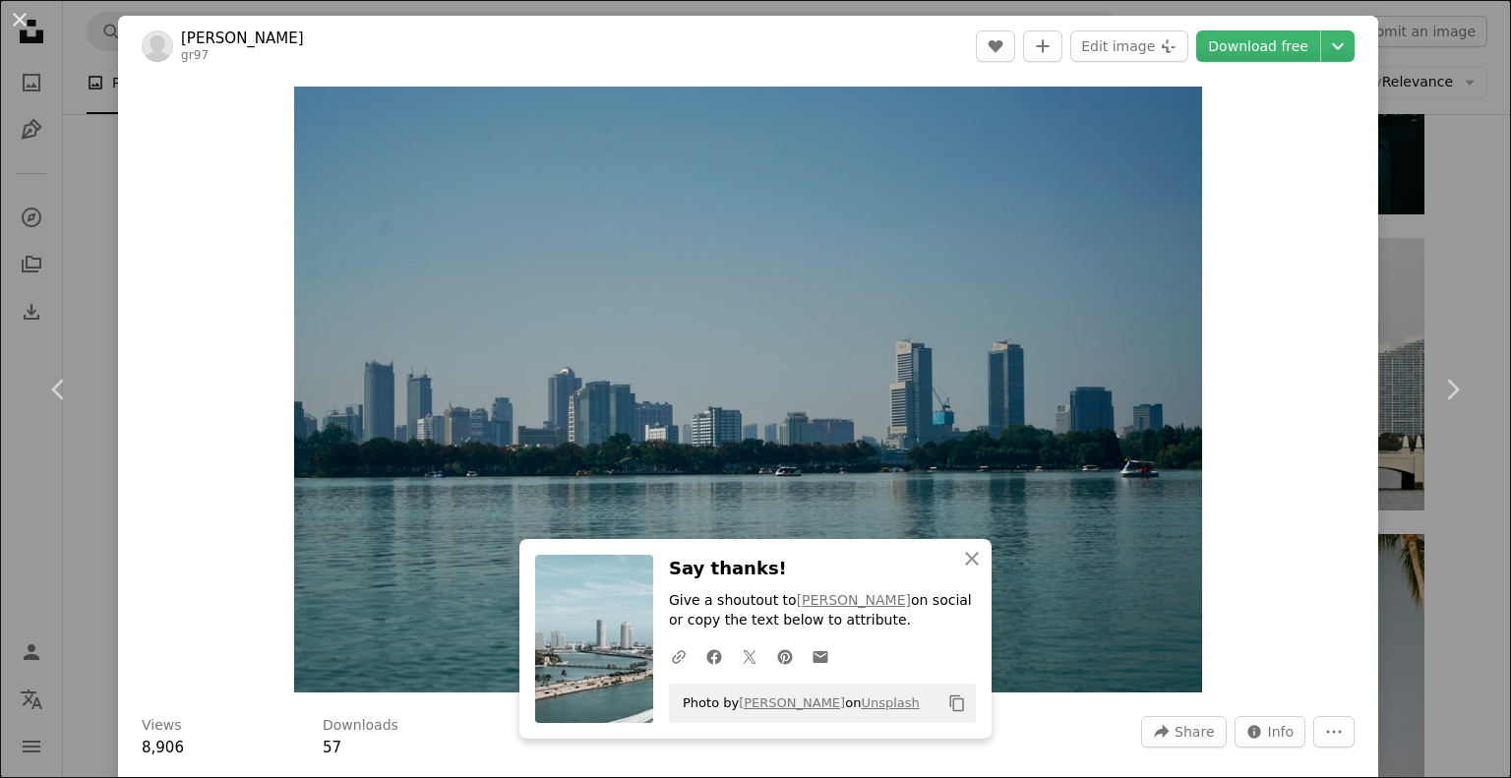
click at [1425, 164] on div "An X shape Chevron left Chevron right [PERSON_NAME] gr97 A heart A plus sign Ed…" at bounding box center [755, 389] width 1511 height 778
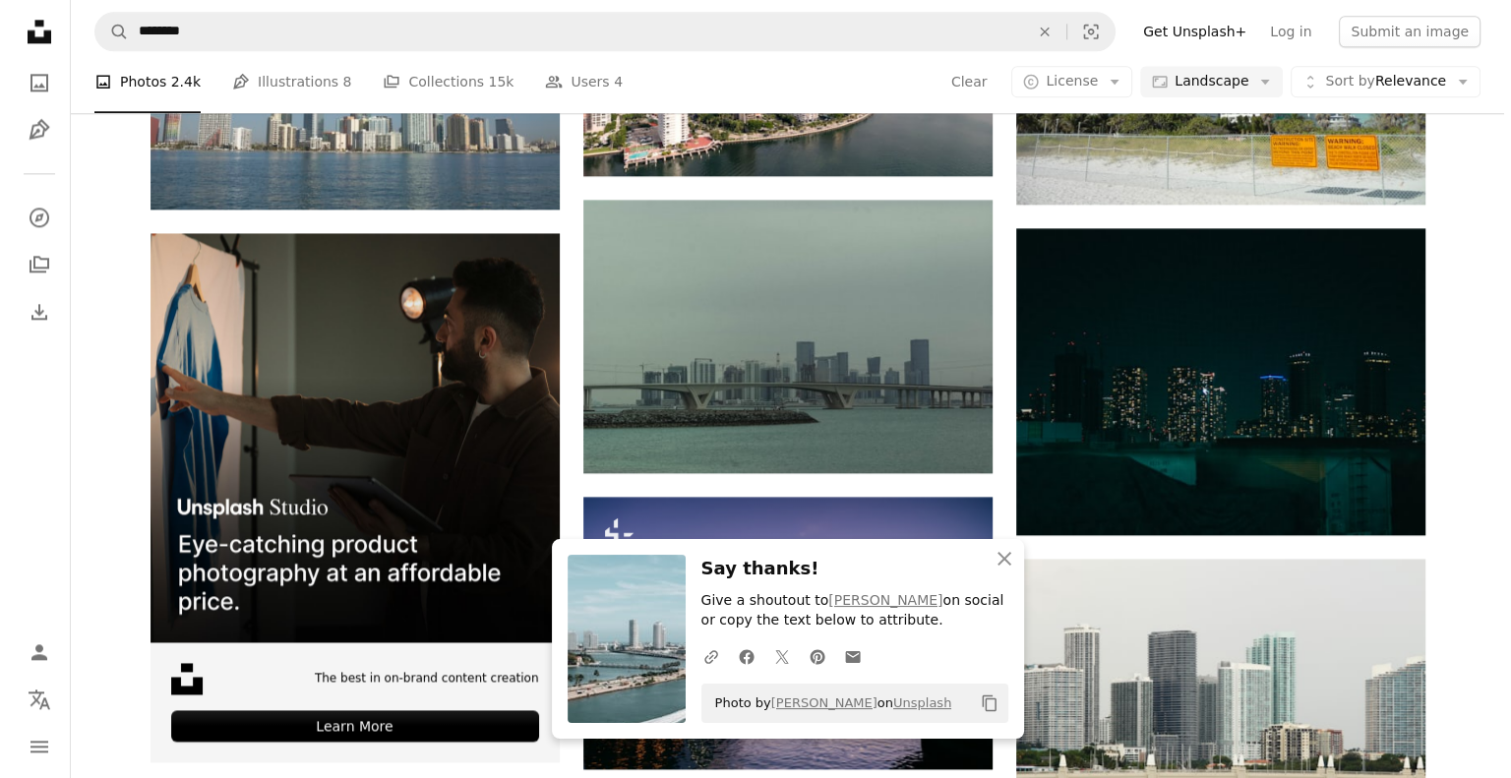
scroll to position [2661, 0]
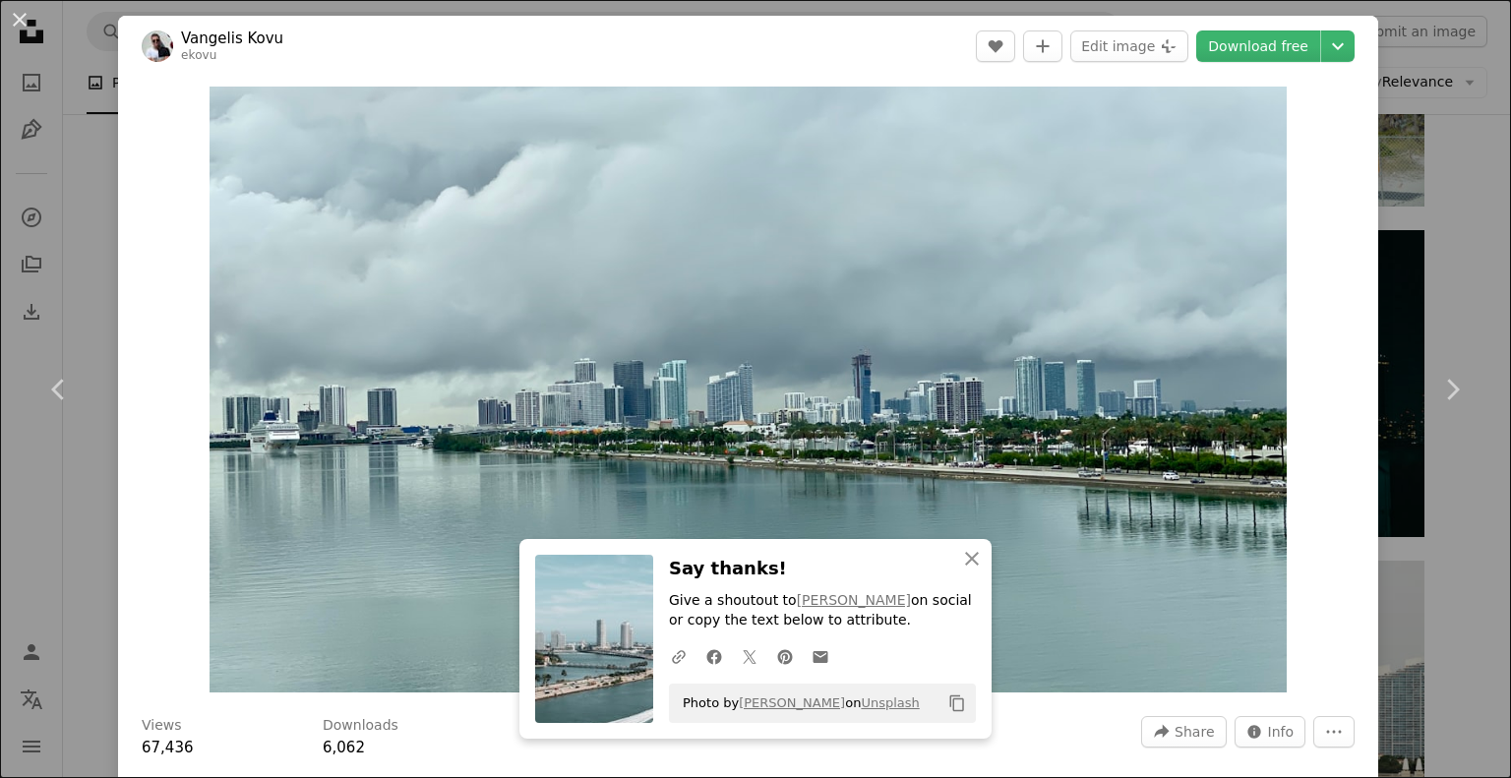
click at [1433, 176] on div "An X shape Chevron left Chevron right Vangelis Kovu ekovu A heart A plus sign E…" at bounding box center [755, 389] width 1511 height 778
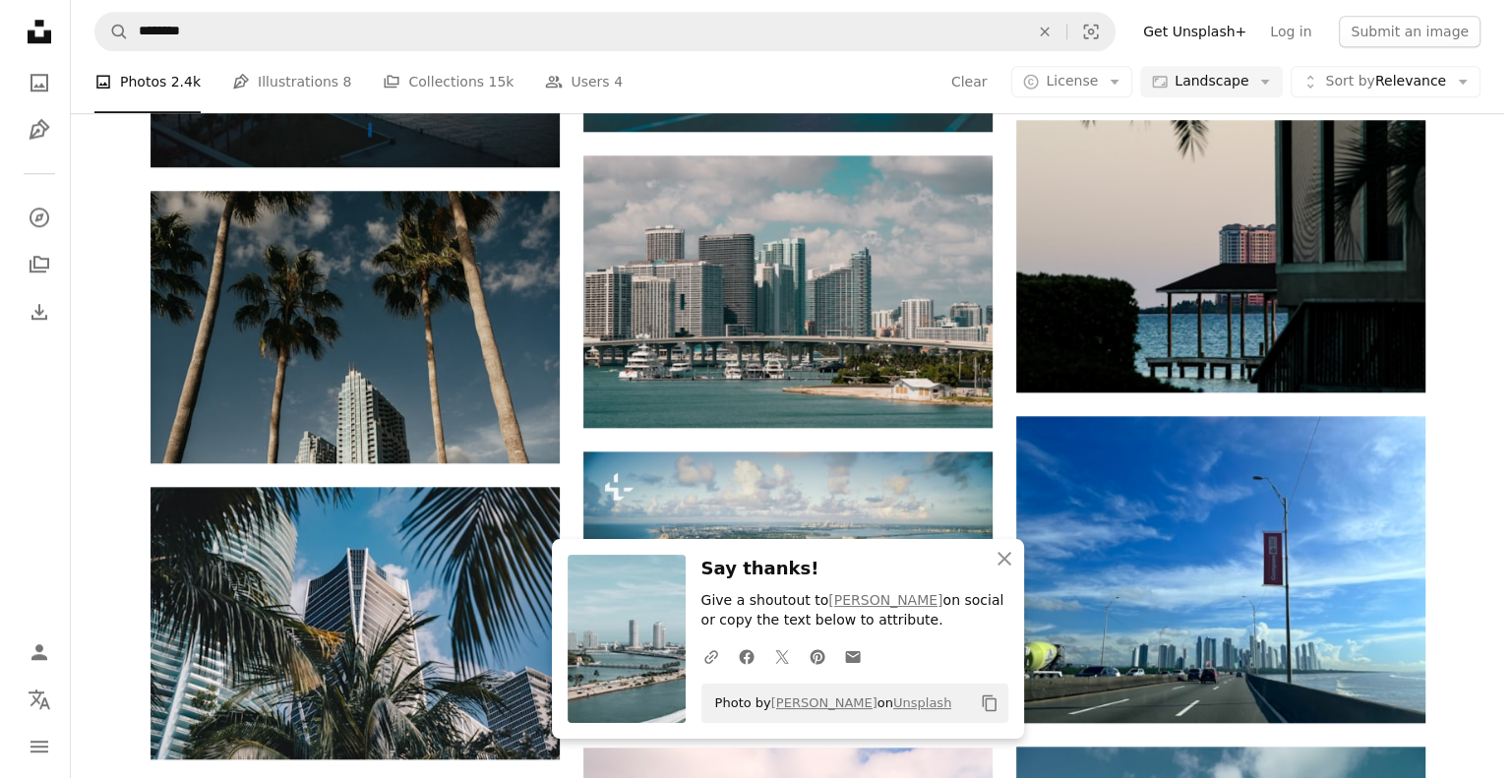
scroll to position [1822, 0]
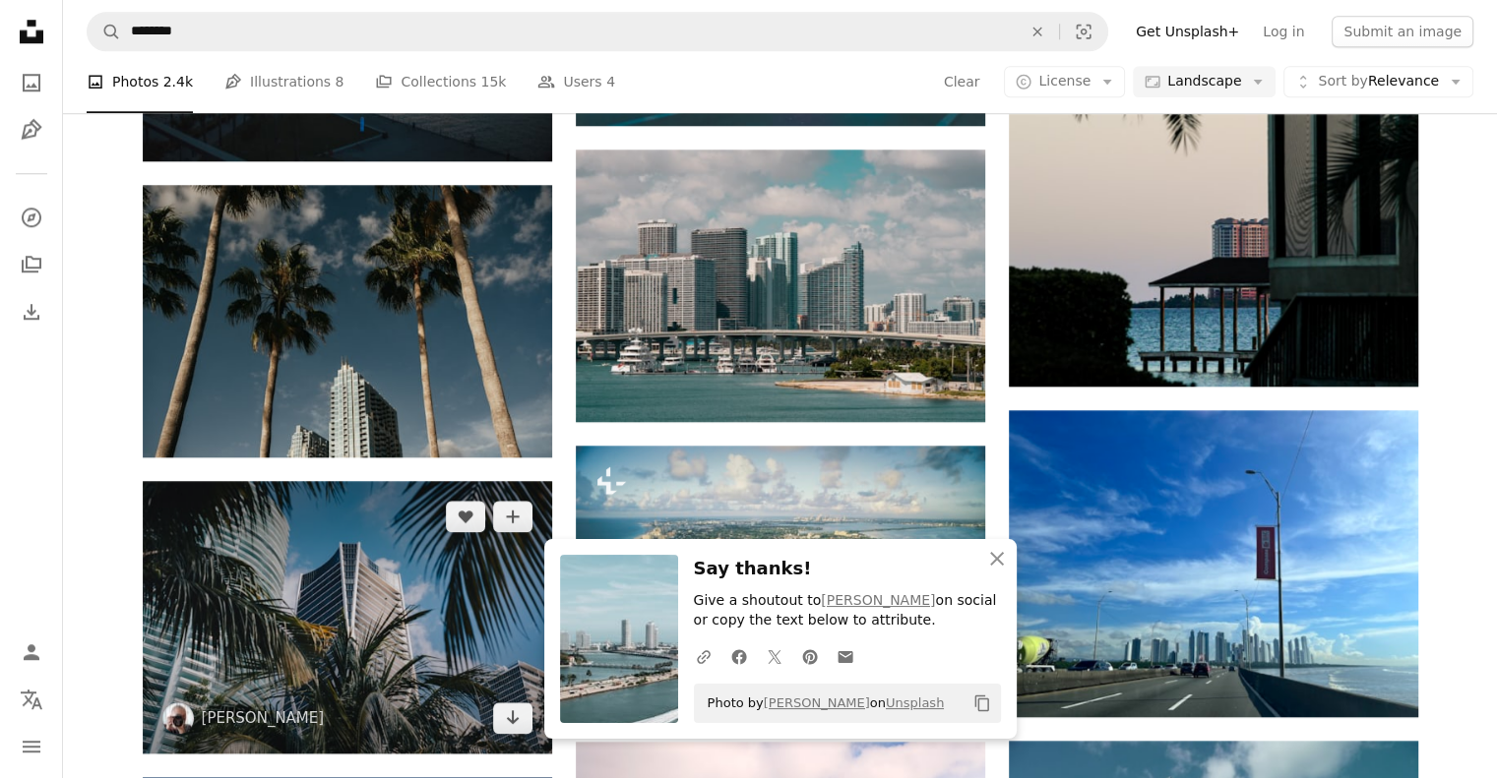
click at [394, 481] on img at bounding box center [347, 617] width 409 height 273
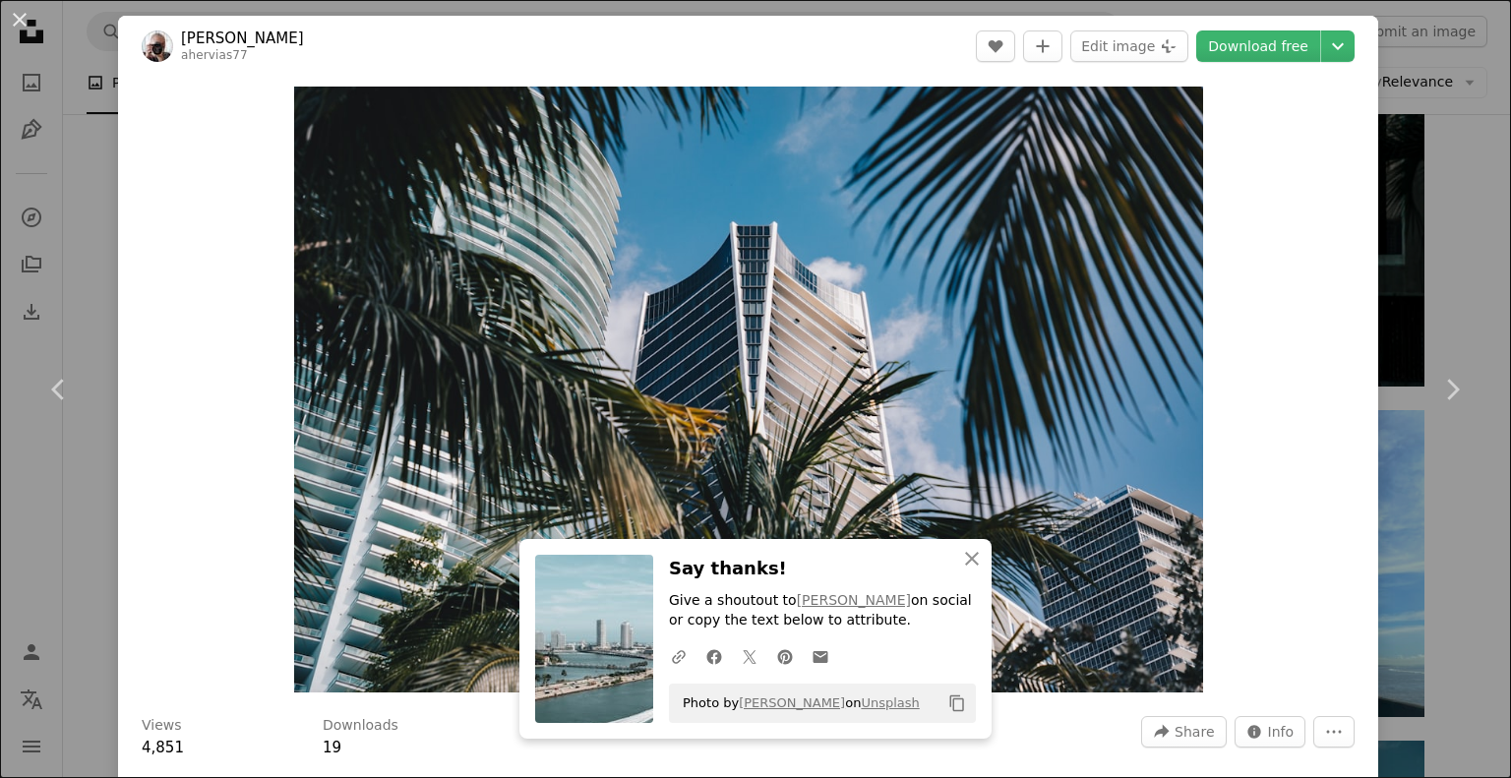
click at [1407, 196] on div "An X shape Chevron left Chevron right [PERSON_NAME] ahervias77 A heart A plus s…" at bounding box center [755, 389] width 1511 height 778
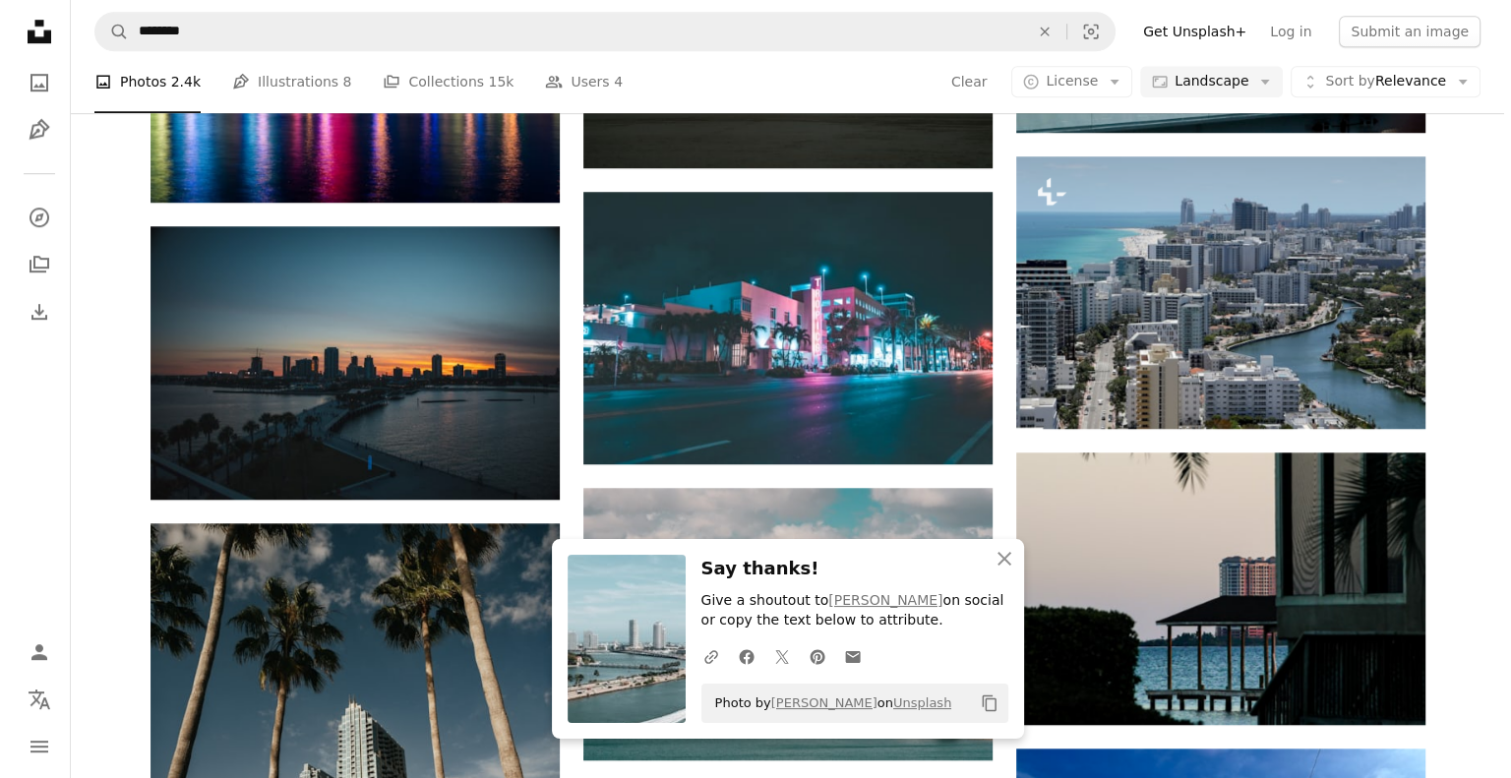
scroll to position [1492, 0]
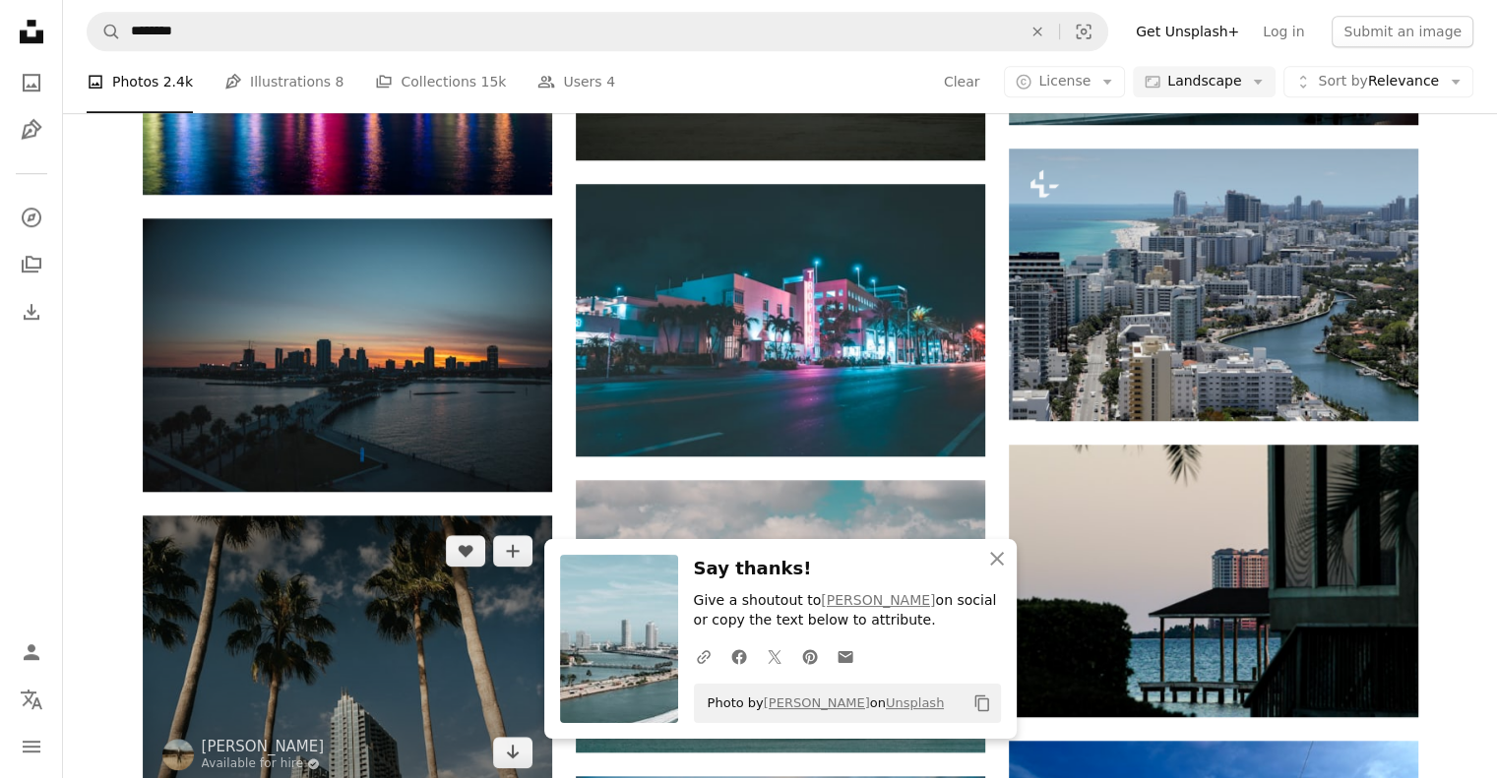
click at [396, 516] on img at bounding box center [347, 652] width 409 height 273
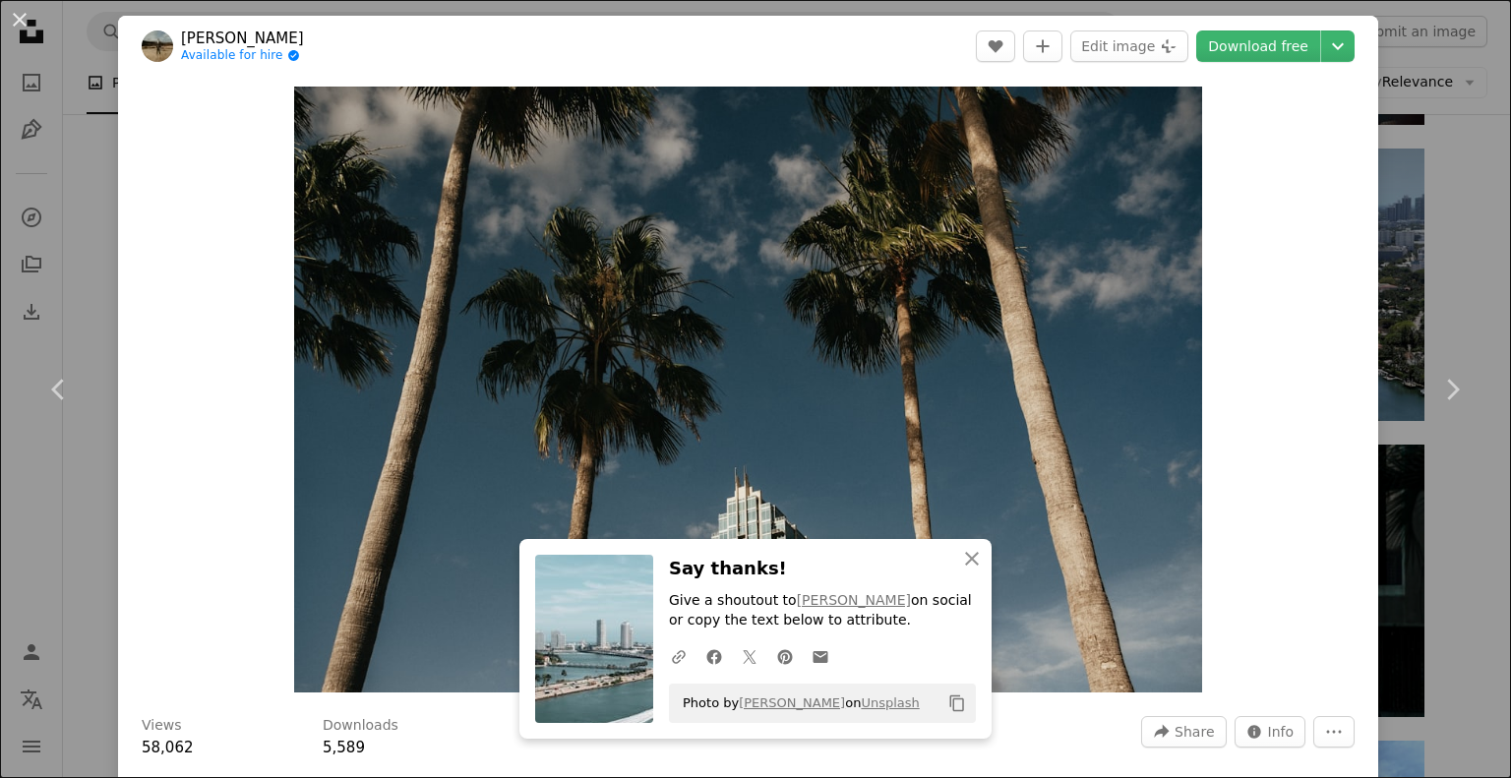
click at [1409, 270] on div "An X shape Chevron left Chevron right [PERSON_NAME] Available for hire A checkm…" at bounding box center [755, 389] width 1511 height 778
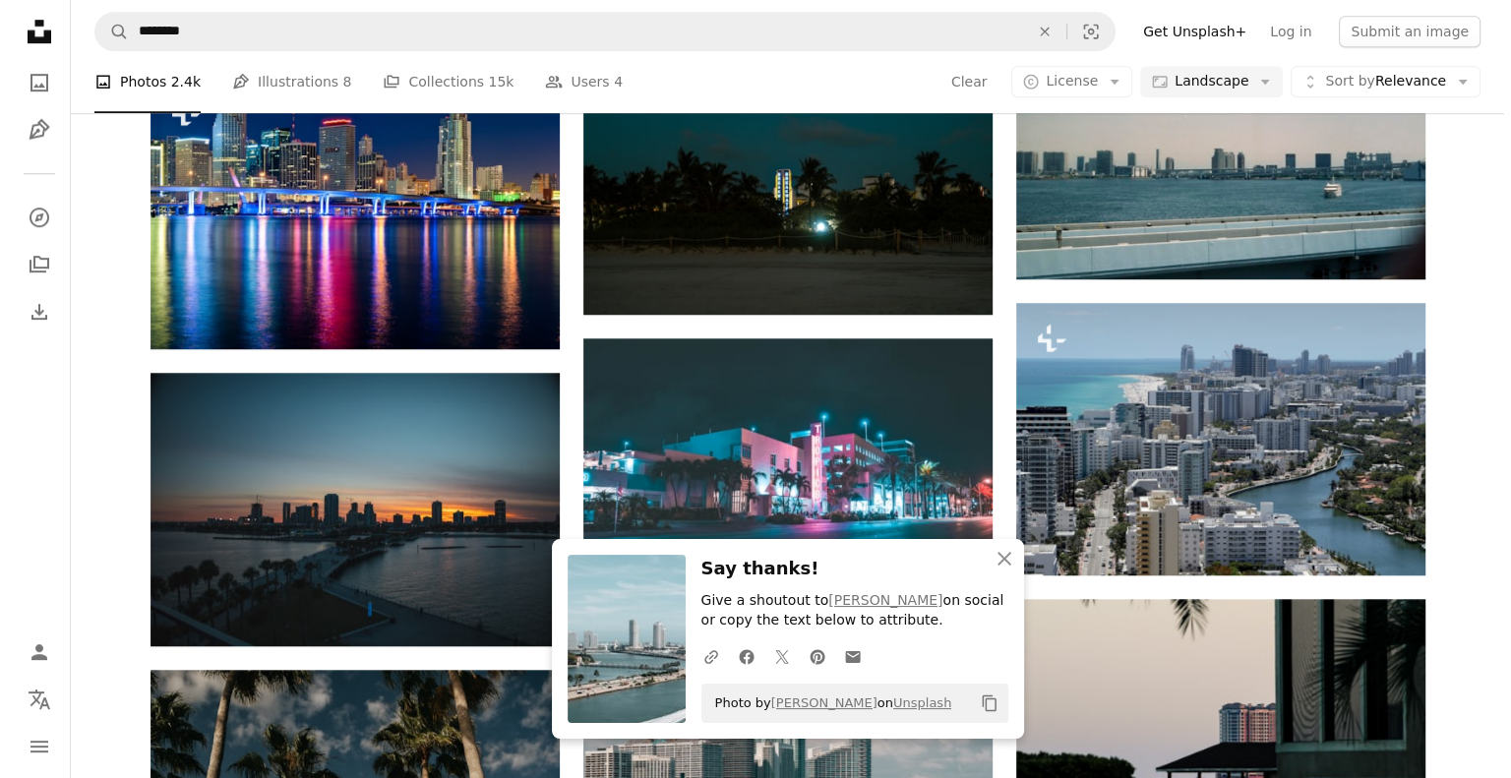
scroll to position [1338, 0]
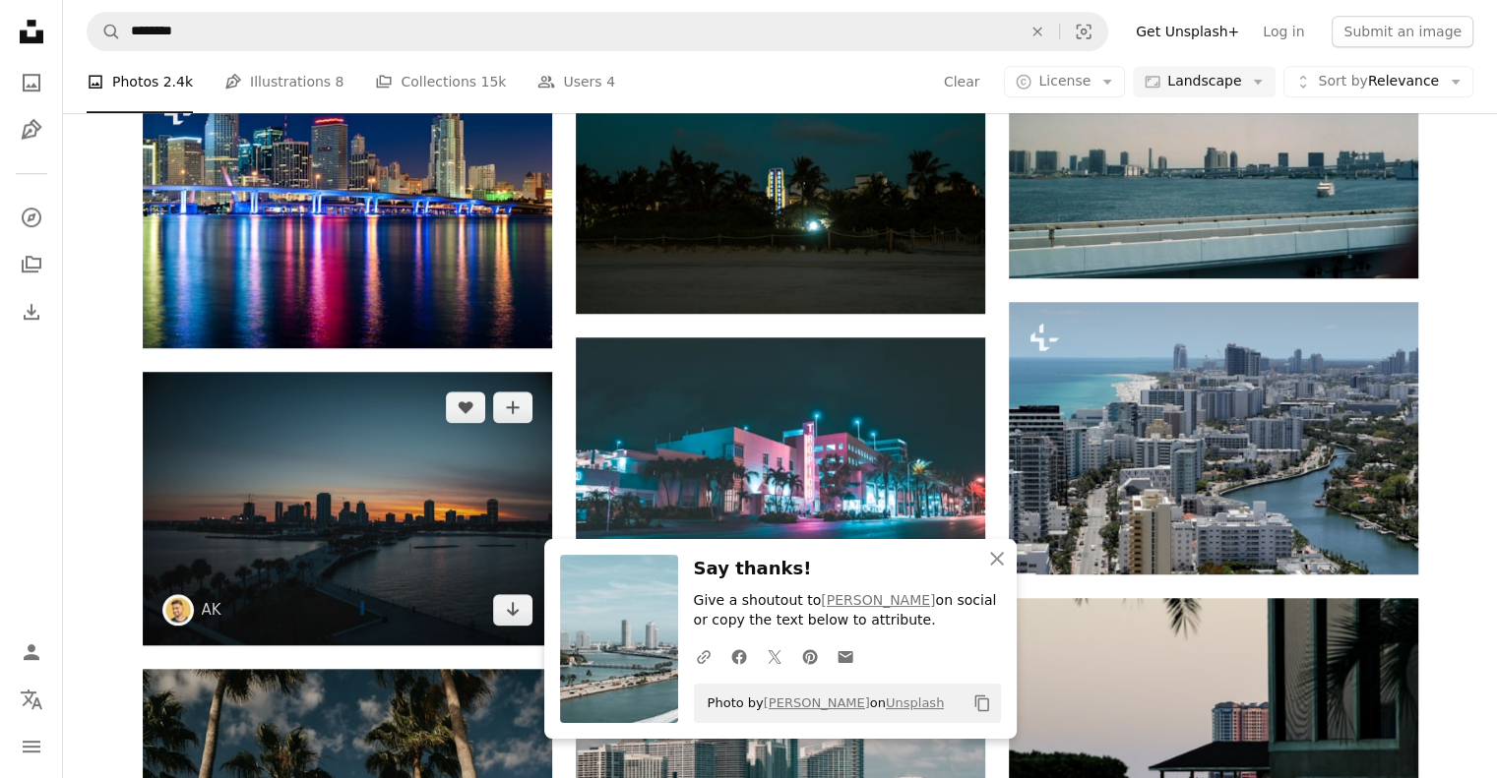
click at [335, 372] on img at bounding box center [347, 508] width 409 height 273
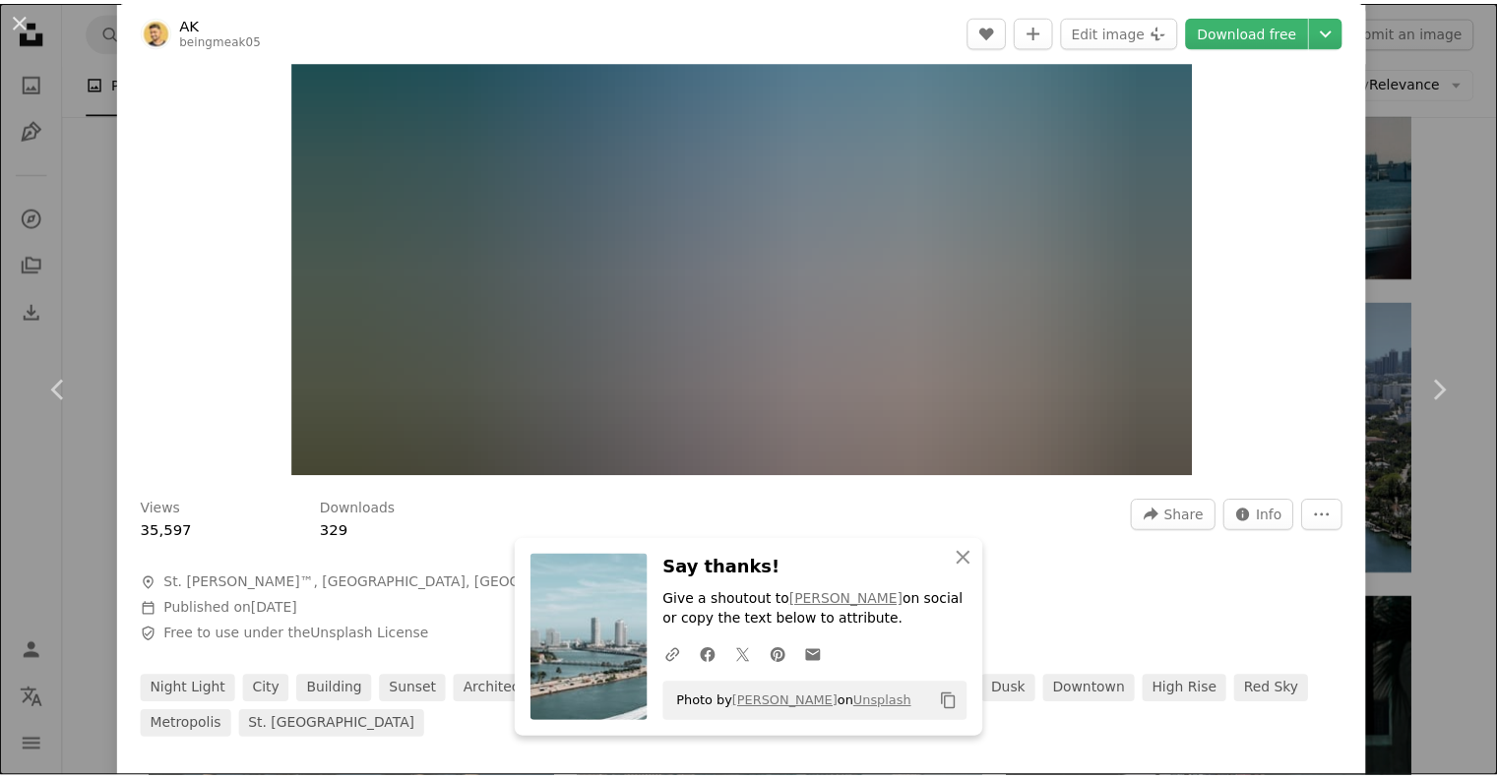
scroll to position [335, 0]
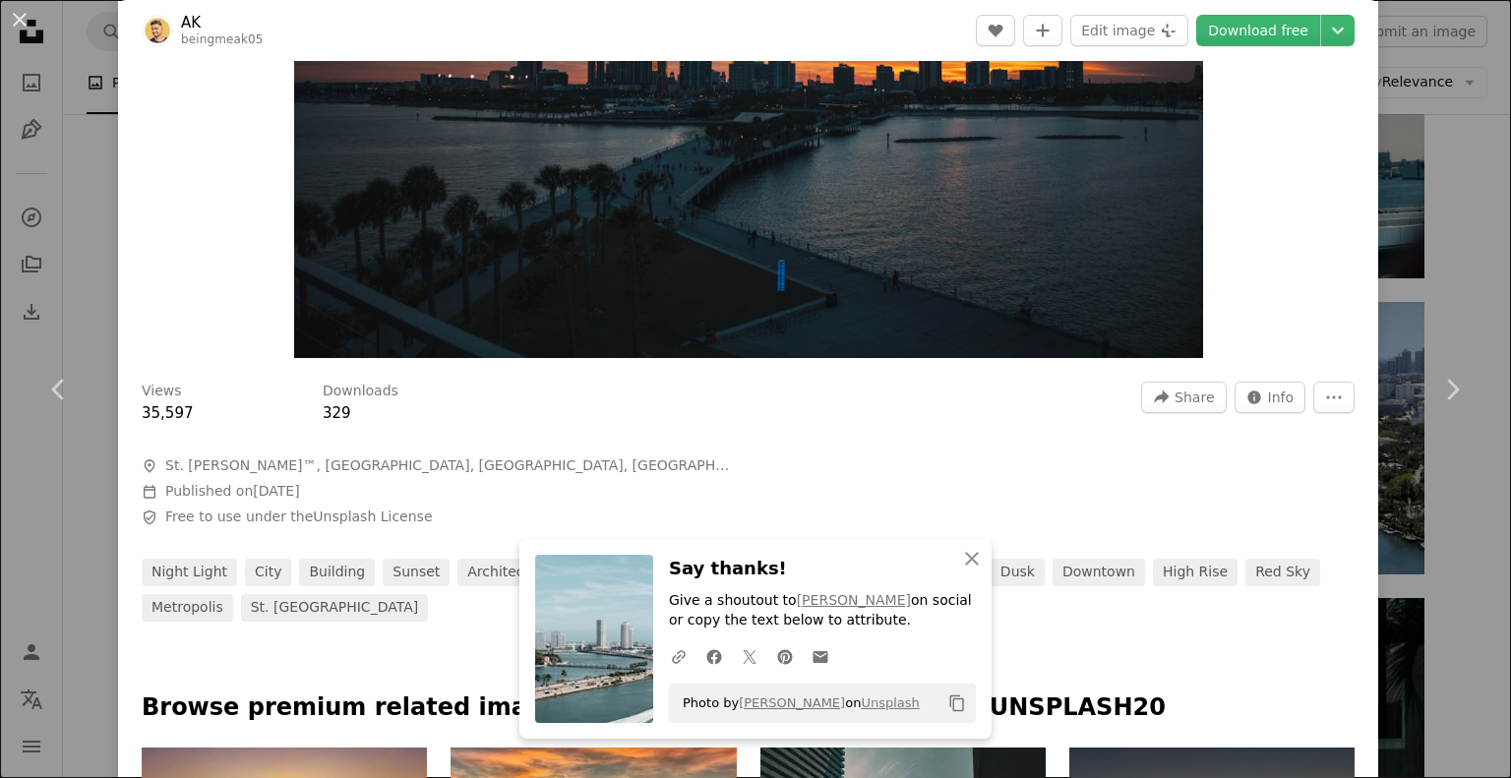
click at [1465, 232] on div "An X shape Chevron left Chevron right AK beingmeak05 A heart A plus sign Edit i…" at bounding box center [755, 389] width 1511 height 778
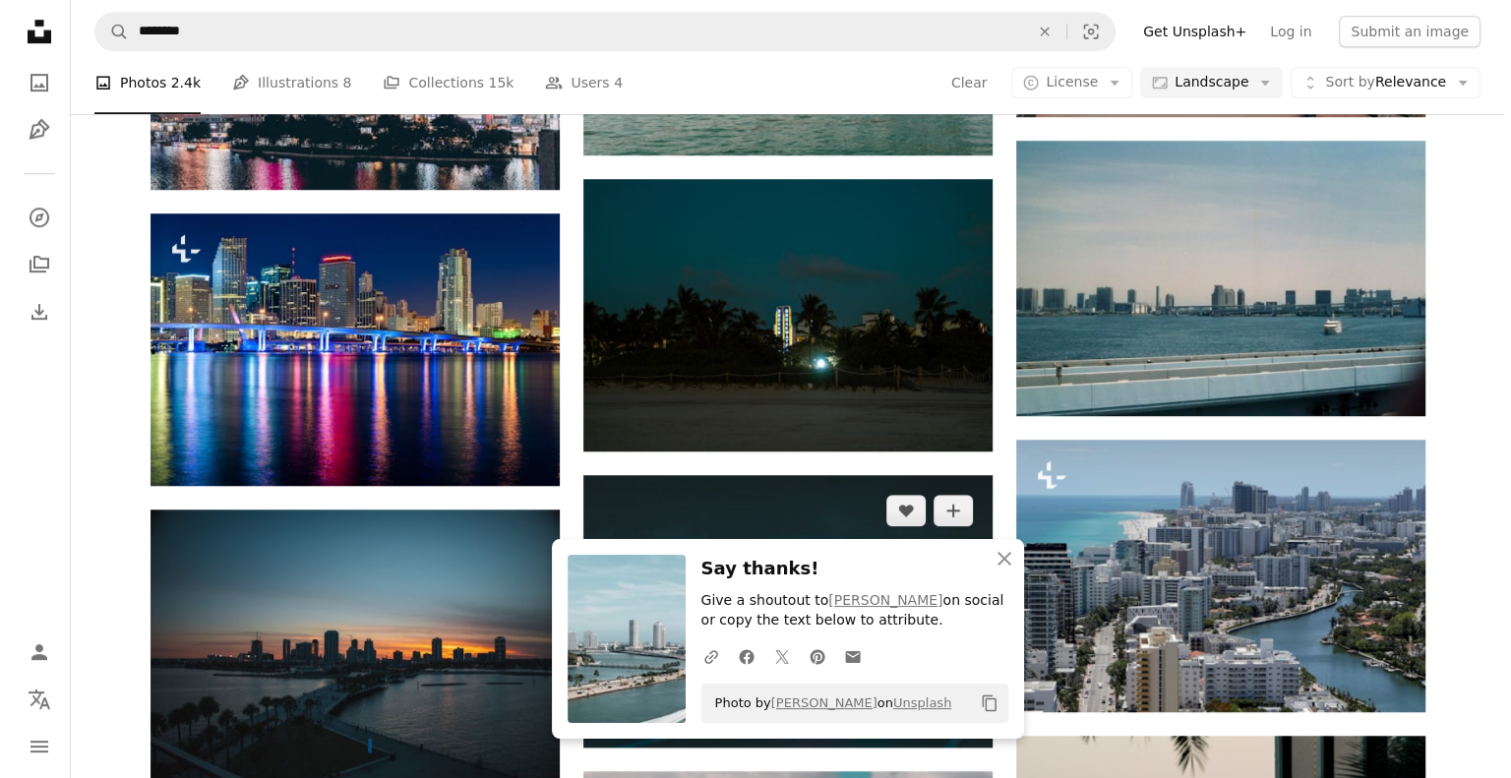
scroll to position [1203, 0]
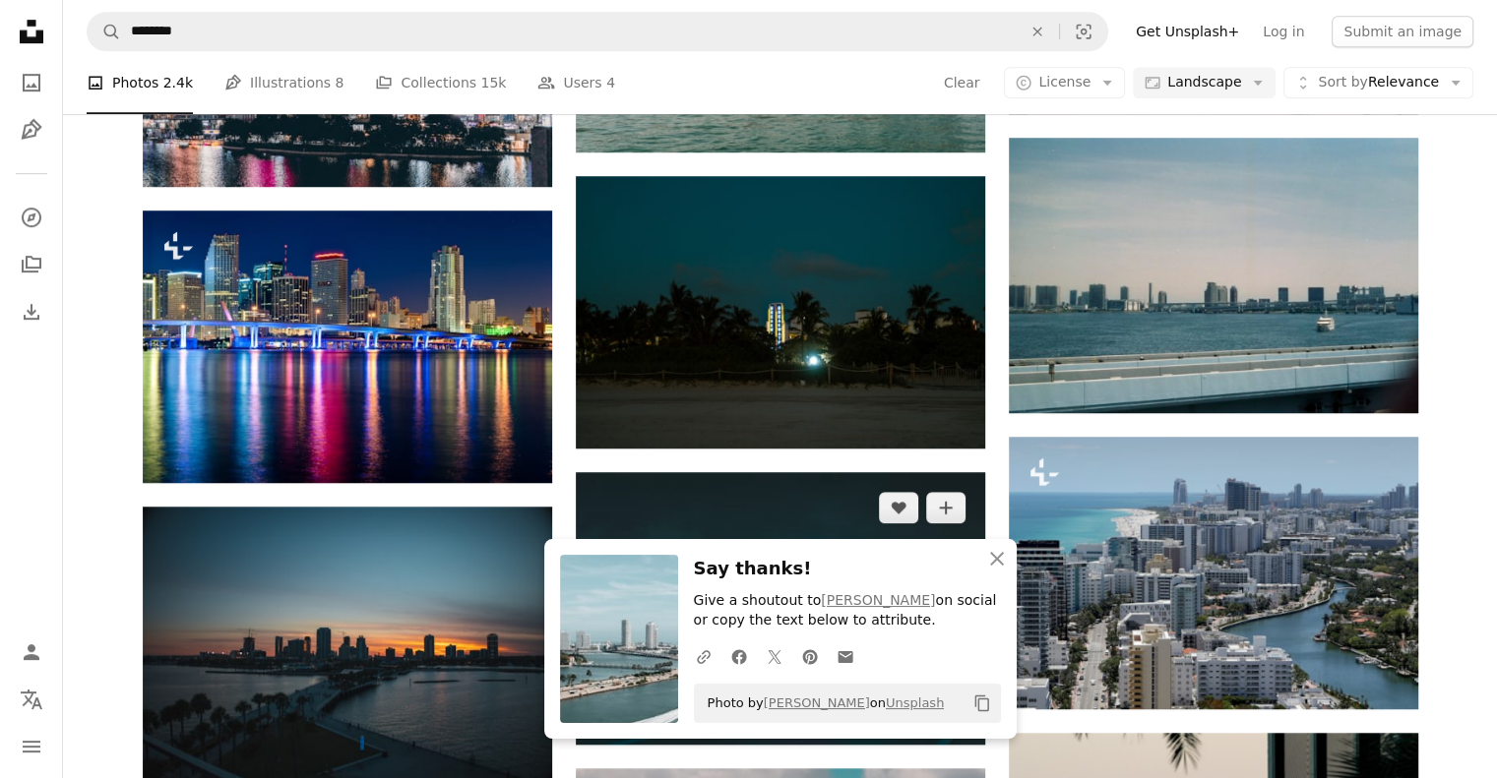
click at [773, 472] on img at bounding box center [780, 608] width 409 height 273
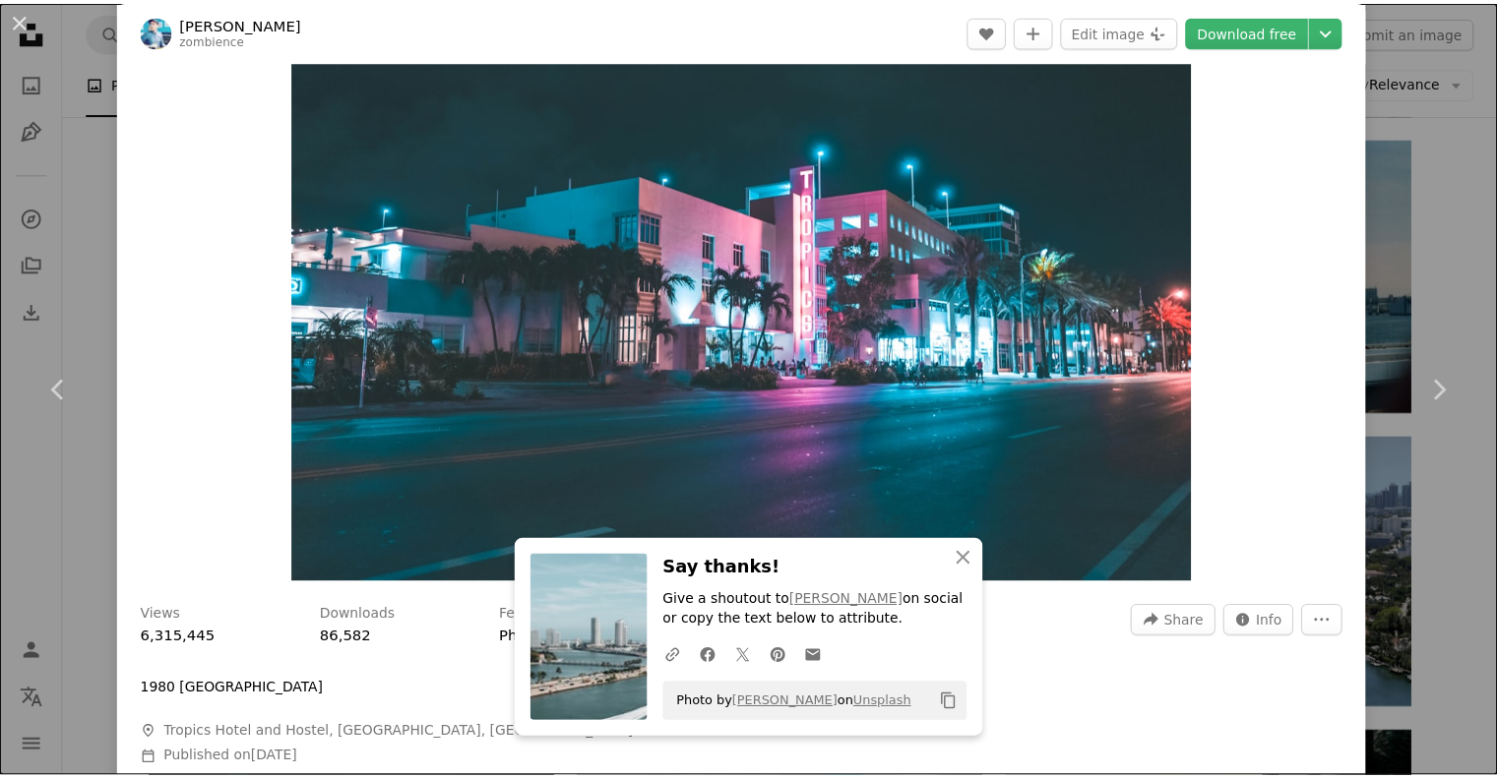
scroll to position [112, 0]
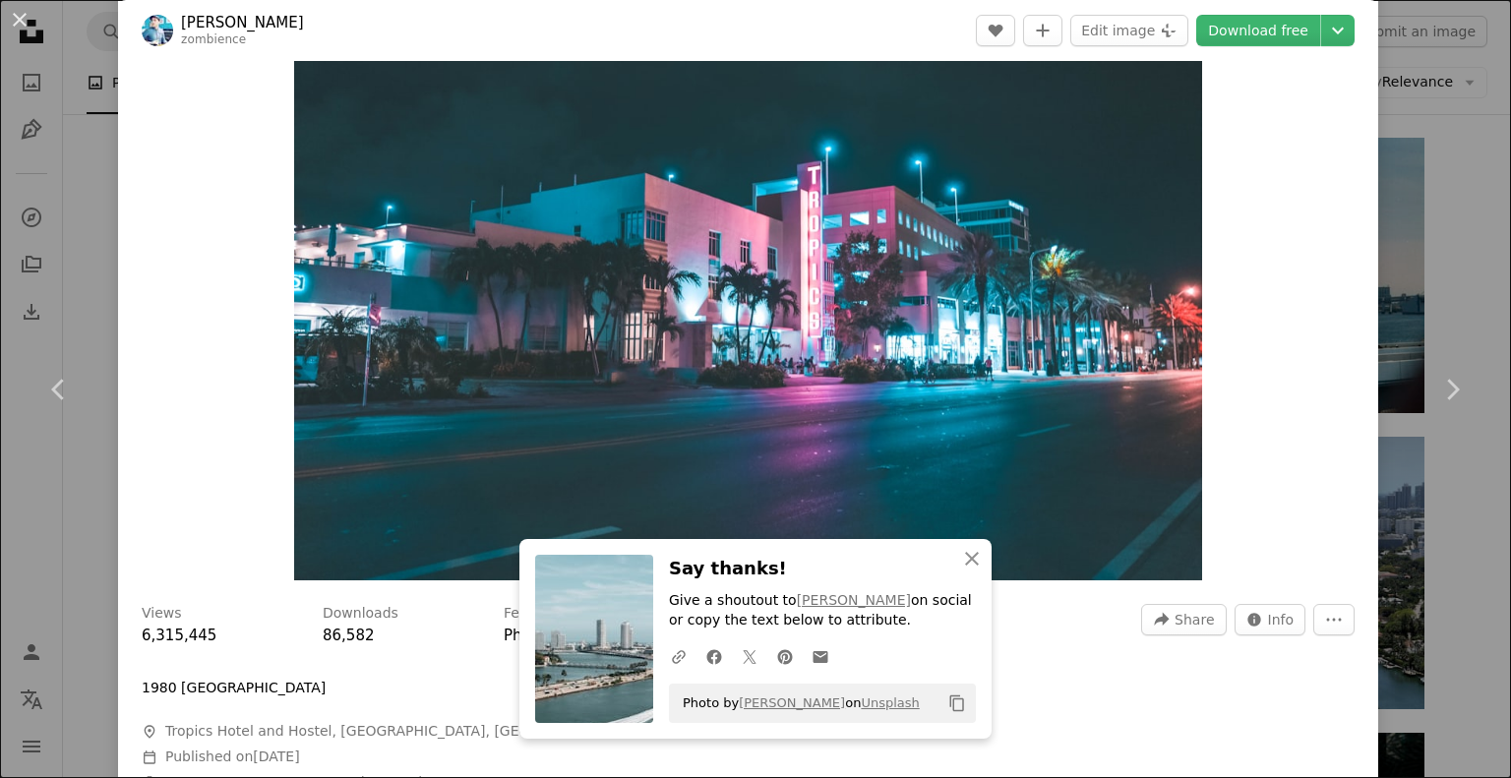
click at [1425, 266] on div "An X shape Chevron left Chevron right [PERSON_NAME] zombience A heart A plus si…" at bounding box center [755, 389] width 1511 height 778
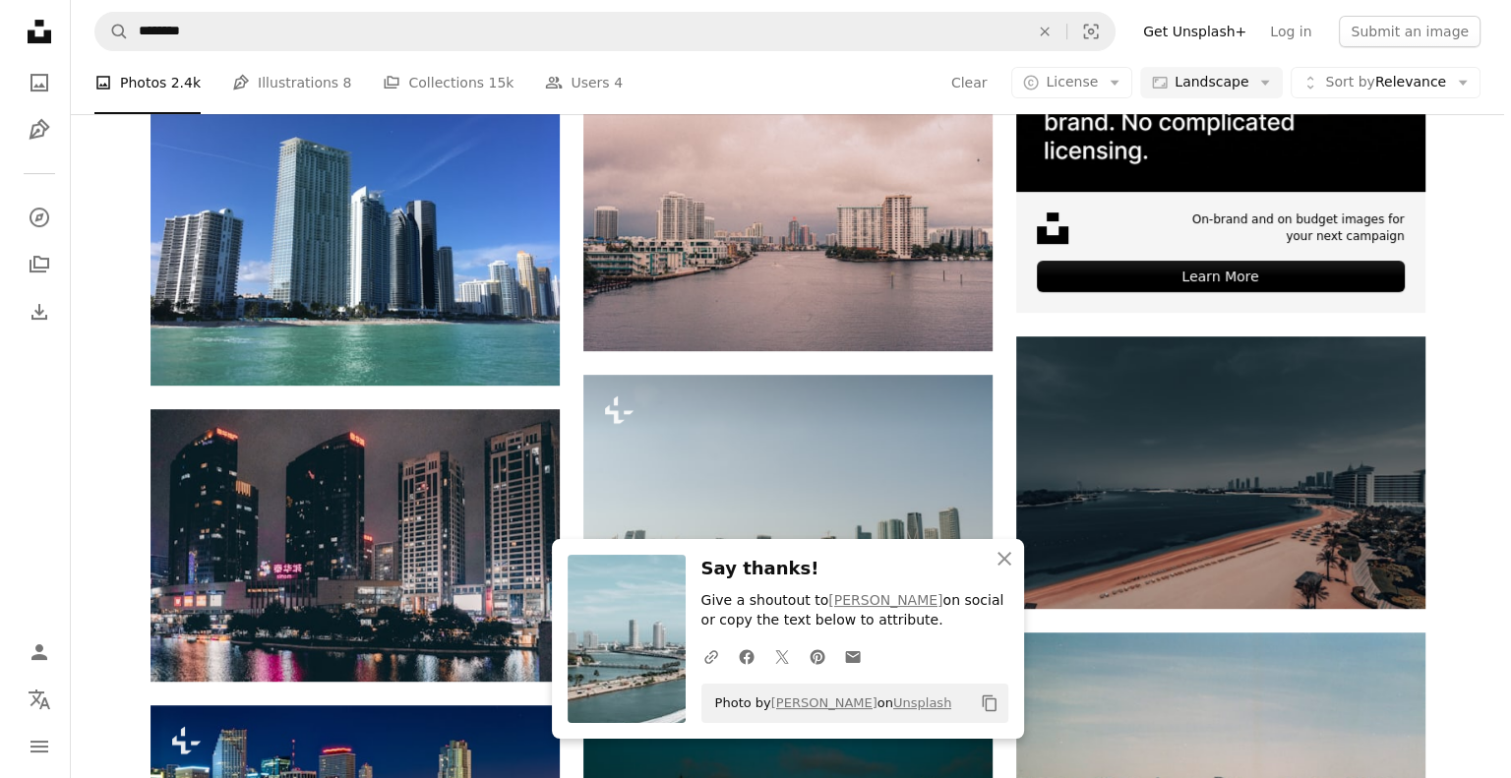
scroll to position [668, 0]
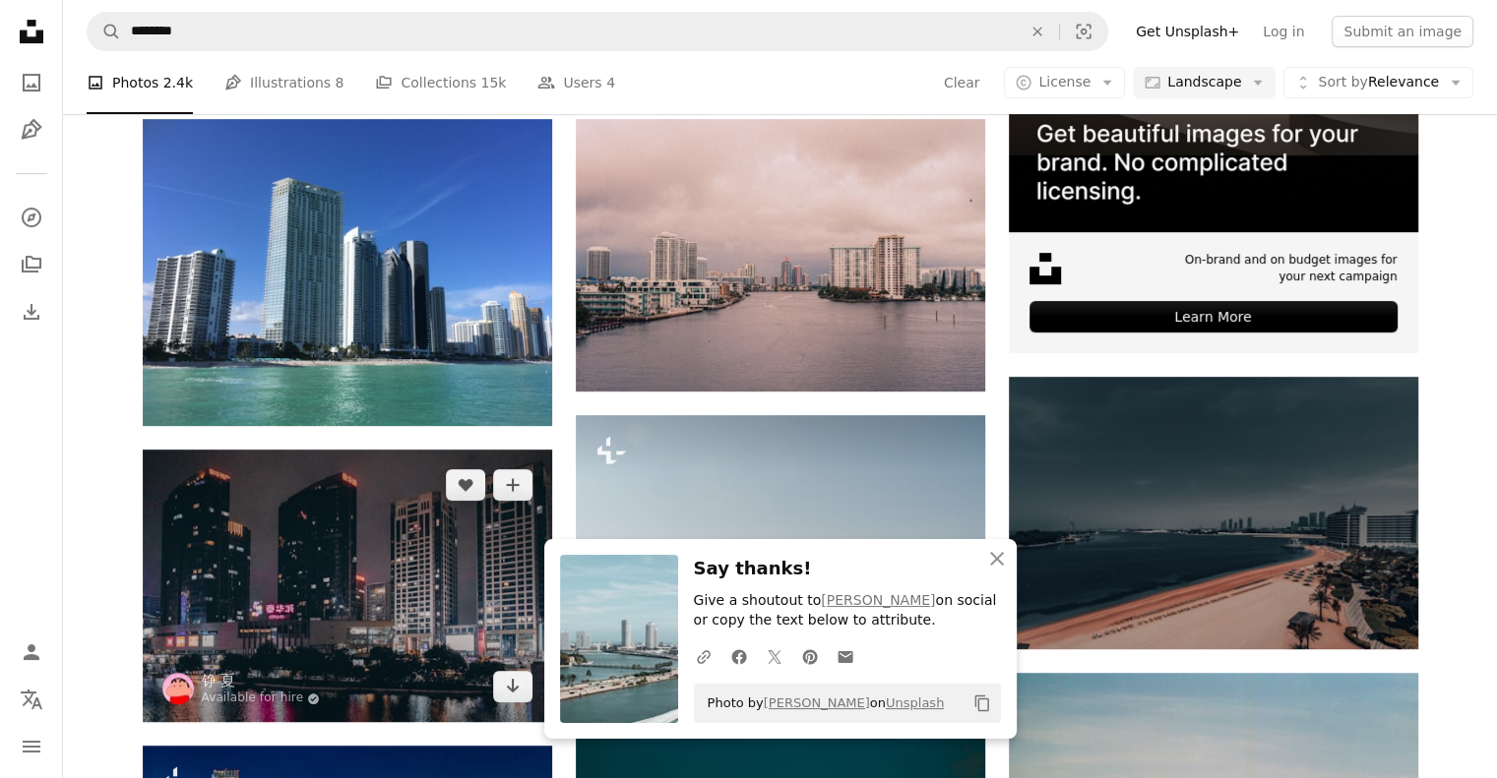
click at [500, 450] on img at bounding box center [347, 586] width 409 height 273
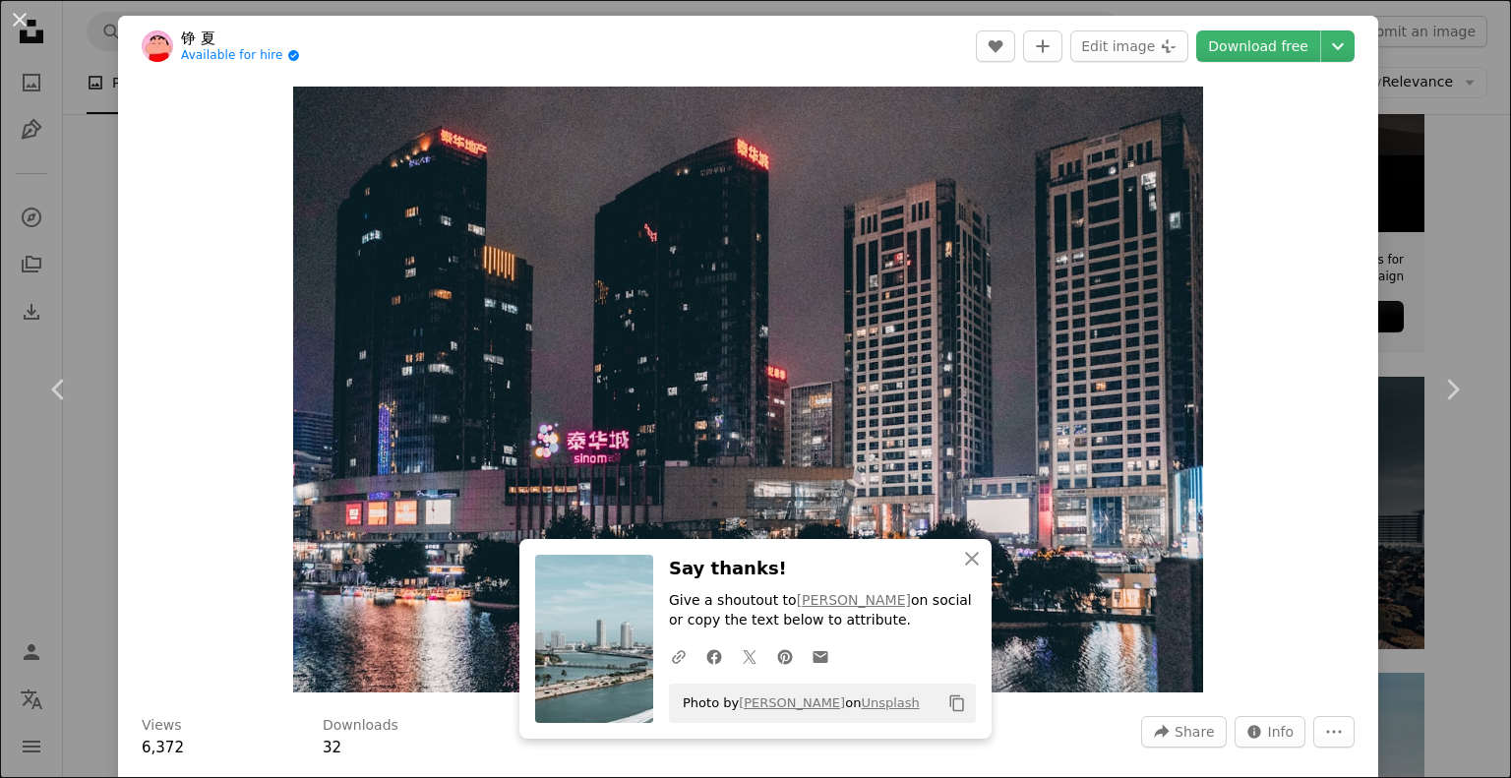
click at [1445, 193] on div "An X shape Chevron left Chevron right 铮 夏 Available for hire A checkmark inside…" at bounding box center [755, 389] width 1511 height 778
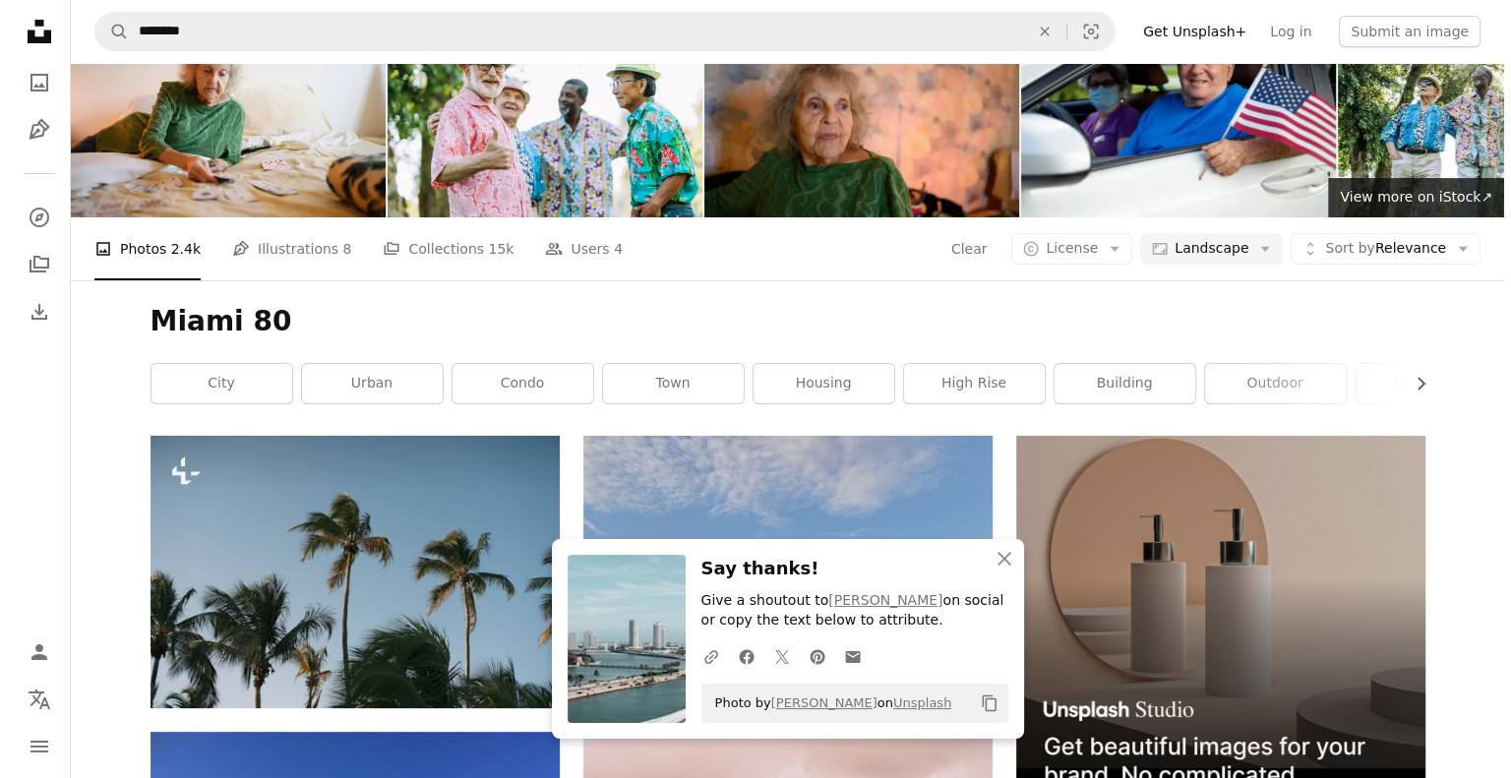
scroll to position [110, 0]
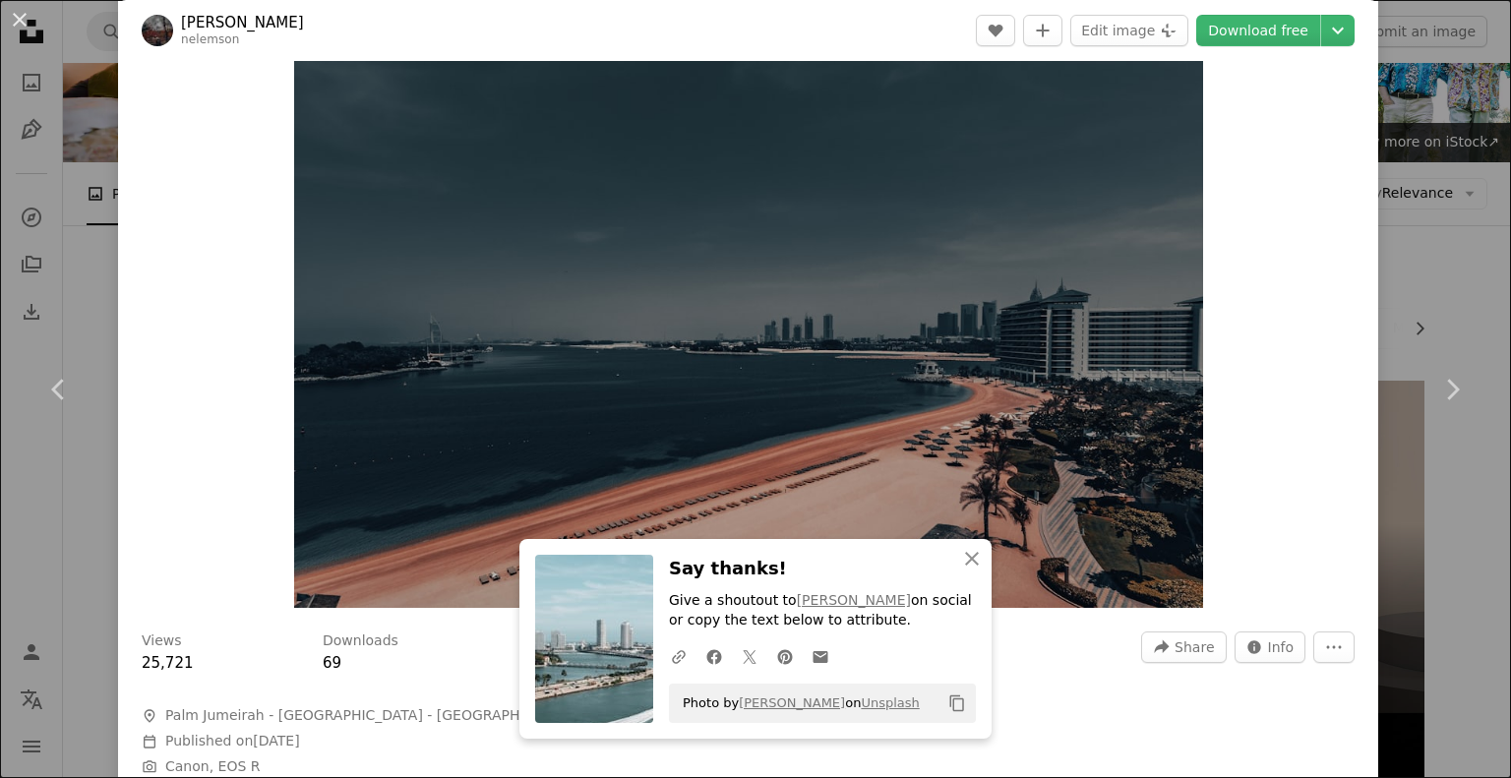
scroll to position [83, 0]
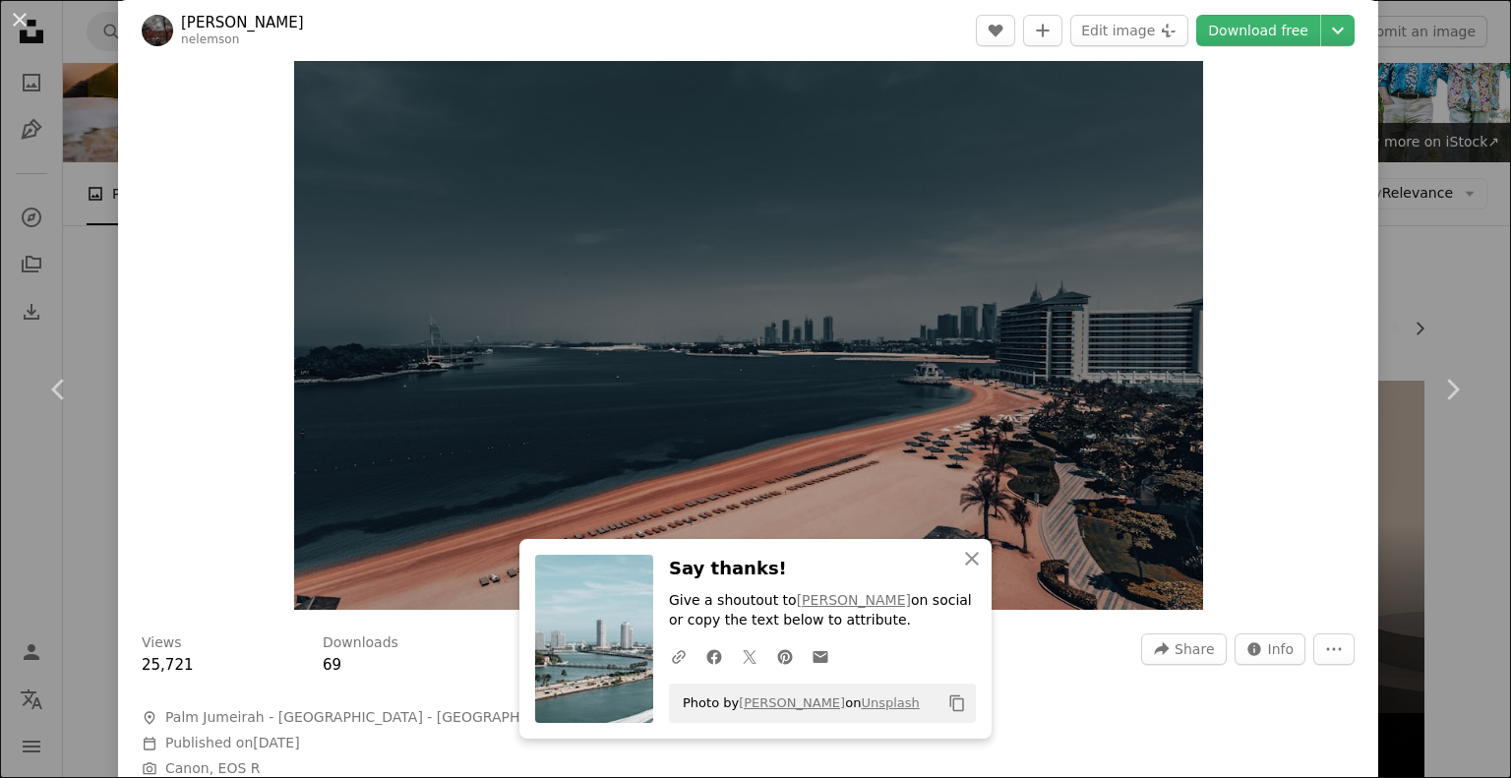
click at [1443, 248] on div "An X shape Chevron left Chevron right Nelemson [PERSON_NAME] nelemson A heart A…" at bounding box center [755, 389] width 1511 height 778
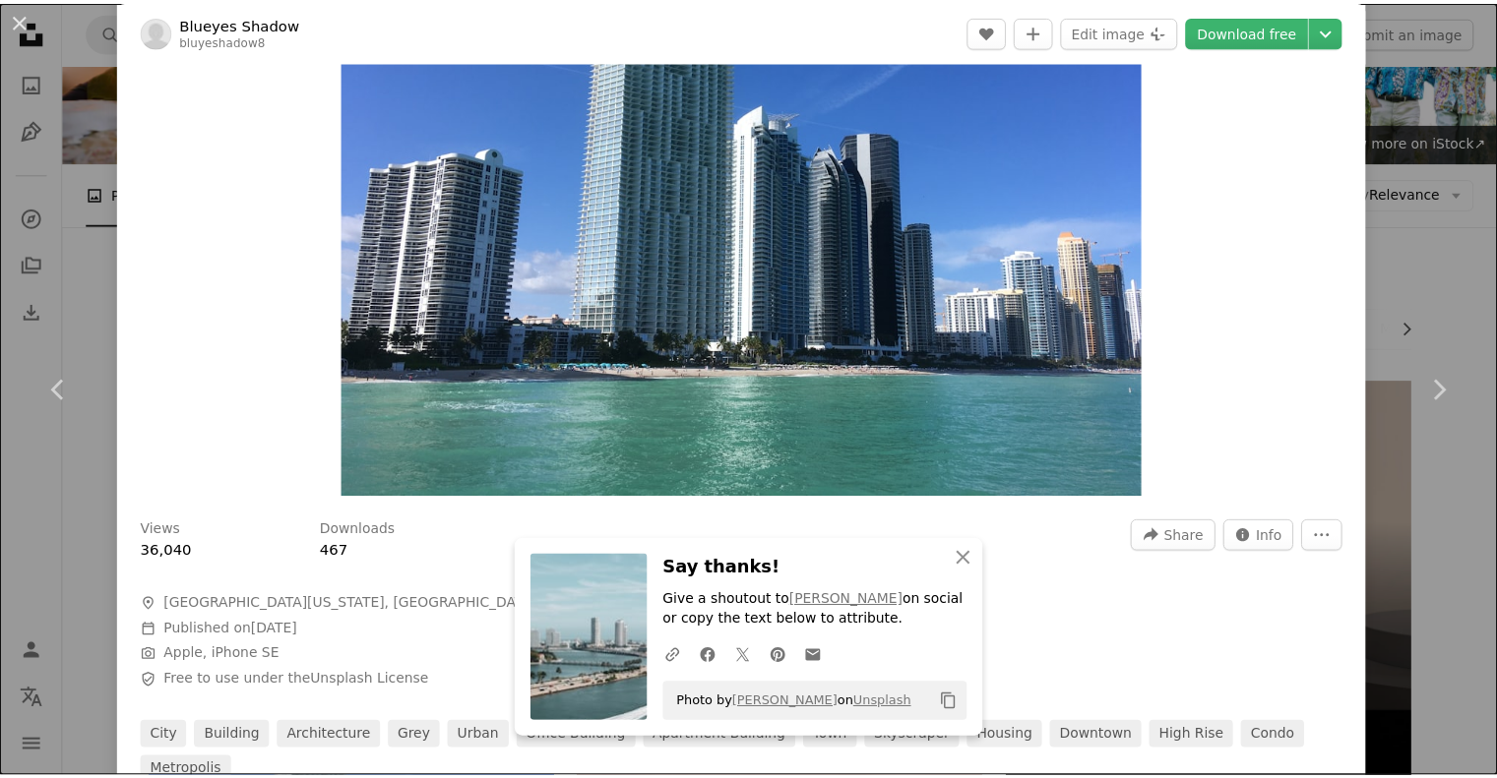
scroll to position [197, 0]
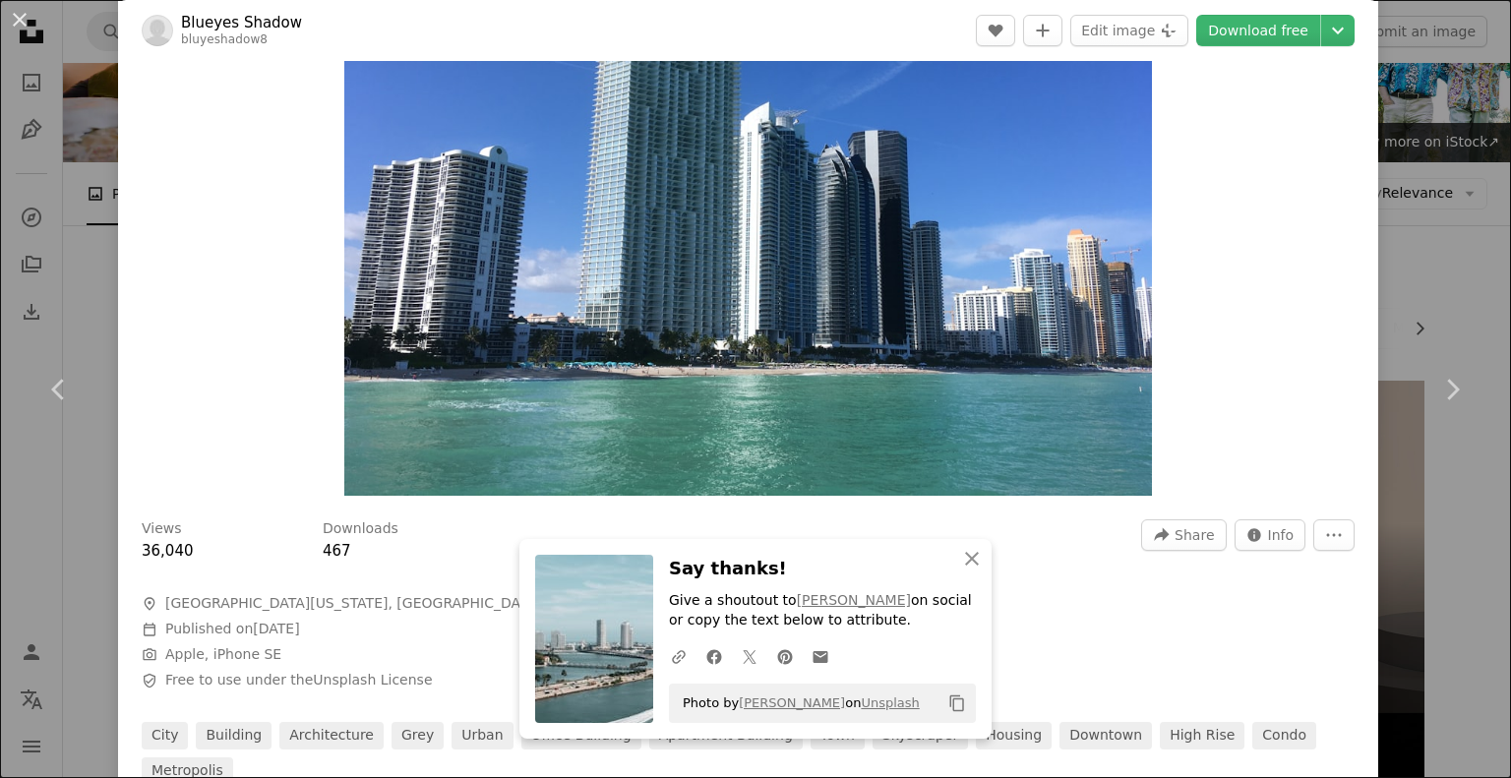
click at [1401, 278] on div "An X shape Chevron left Chevron right Blueyes Shadow bluyeshadow8 A heart A plu…" at bounding box center [755, 389] width 1511 height 778
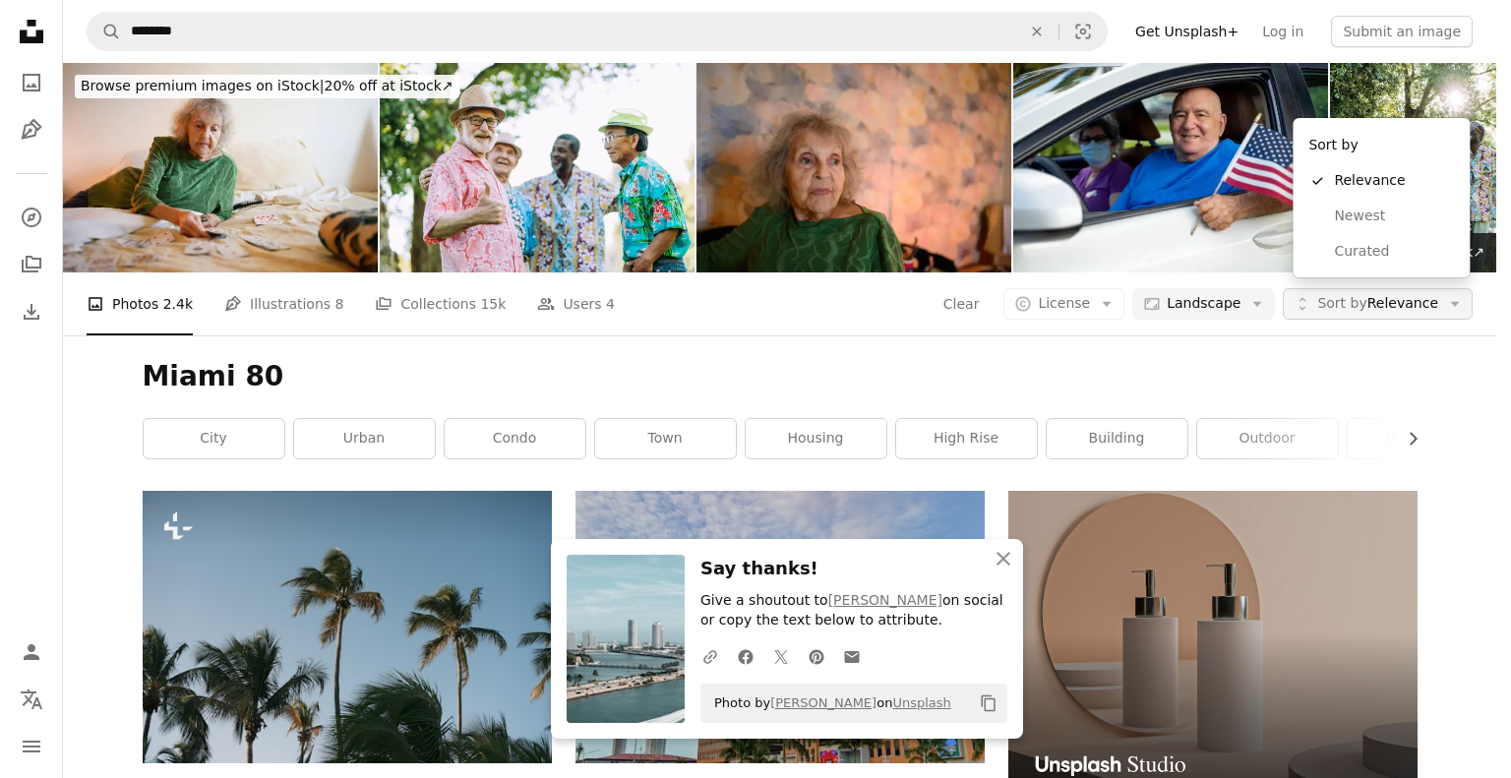
click at [1462, 295] on icon "Arrow down" at bounding box center [1455, 304] width 18 height 18
click at [1434, 288] on button "Unfold Sort by Relevance Arrow down" at bounding box center [1378, 303] width 190 height 31
click at [1371, 245] on span "Curated" at bounding box center [1394, 252] width 120 height 20
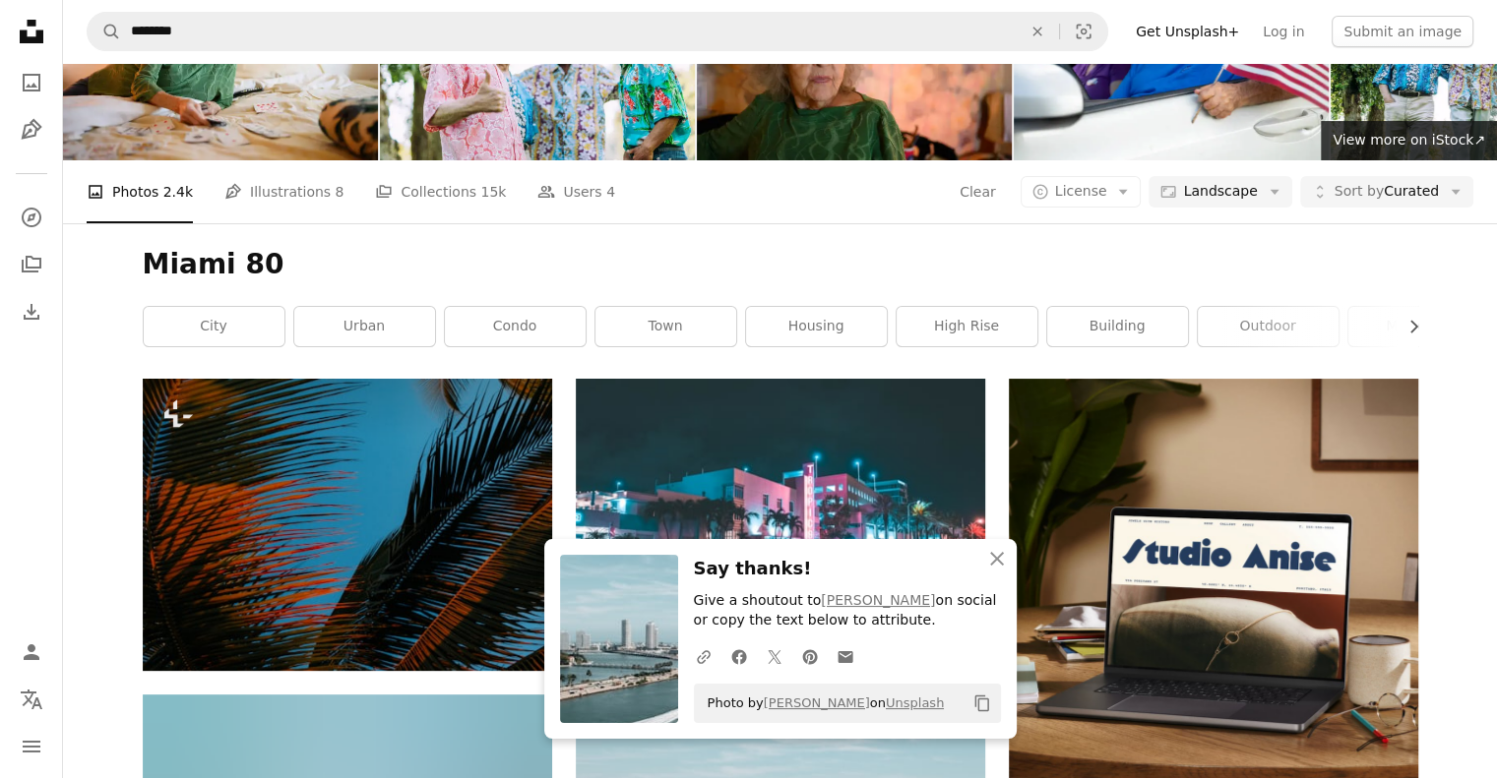
scroll to position [113, 0]
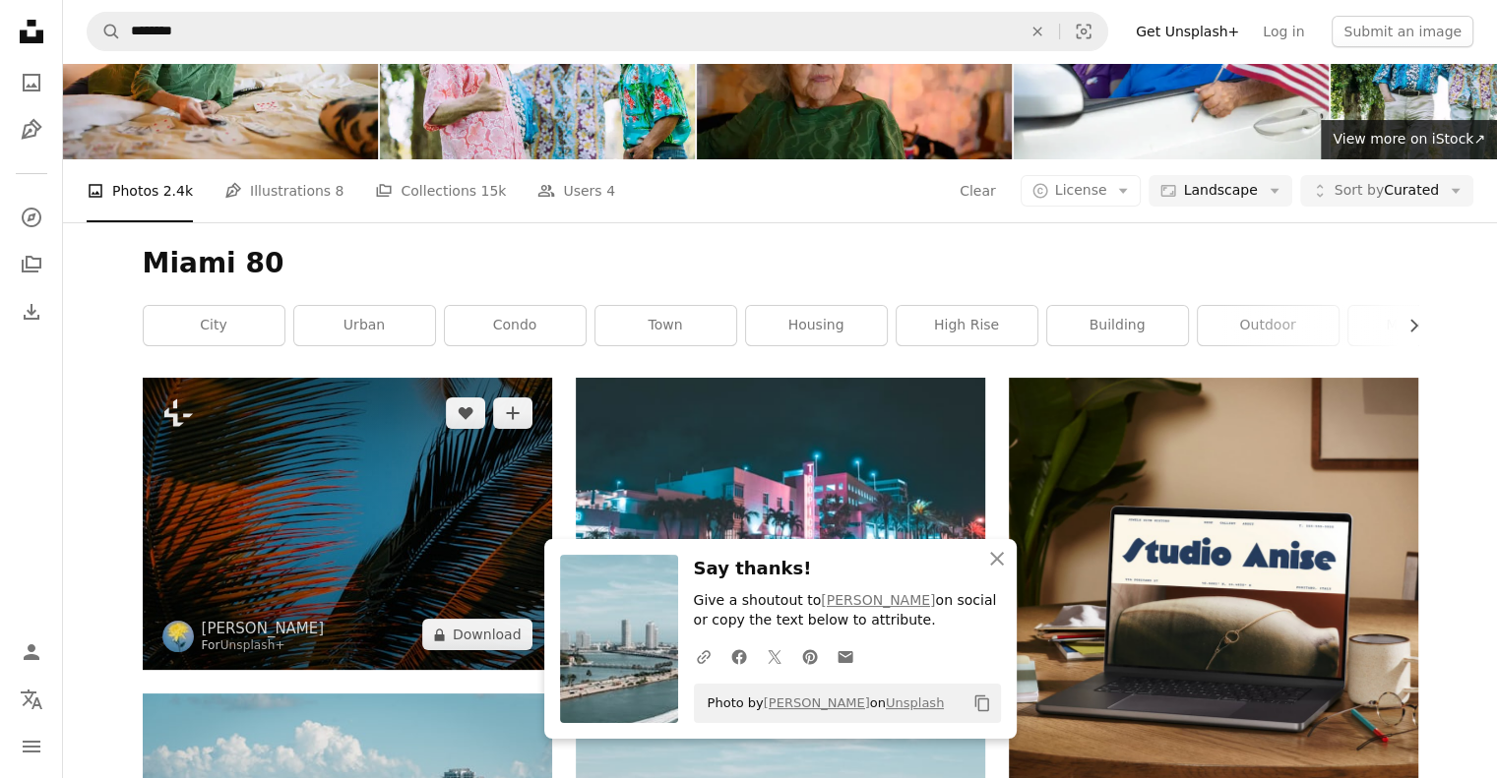
click at [282, 378] on img at bounding box center [347, 524] width 409 height 292
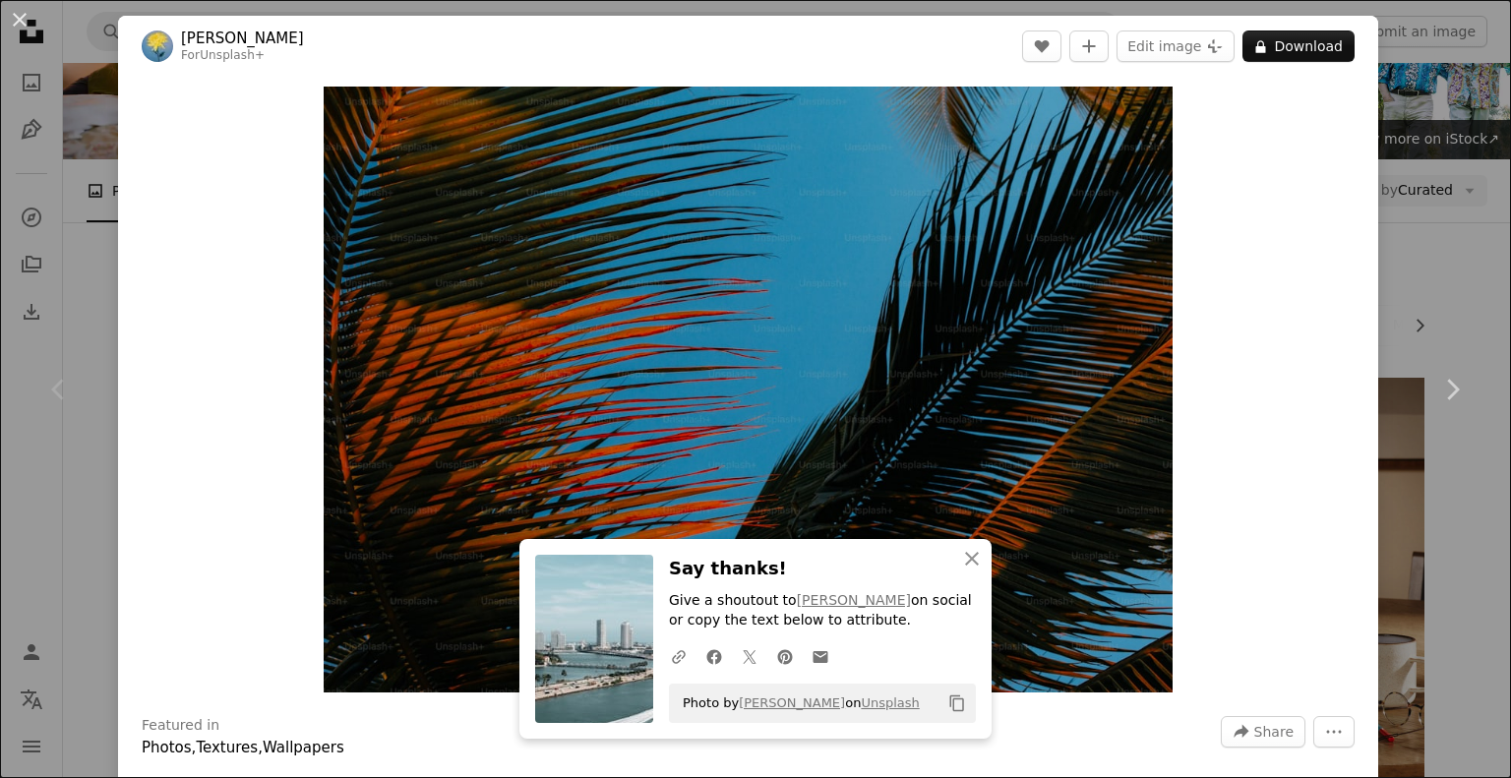
click at [1412, 211] on div "An X shape Chevron left Chevron right [PERSON_NAME] For Unsplash+ A heart A plu…" at bounding box center [755, 389] width 1511 height 778
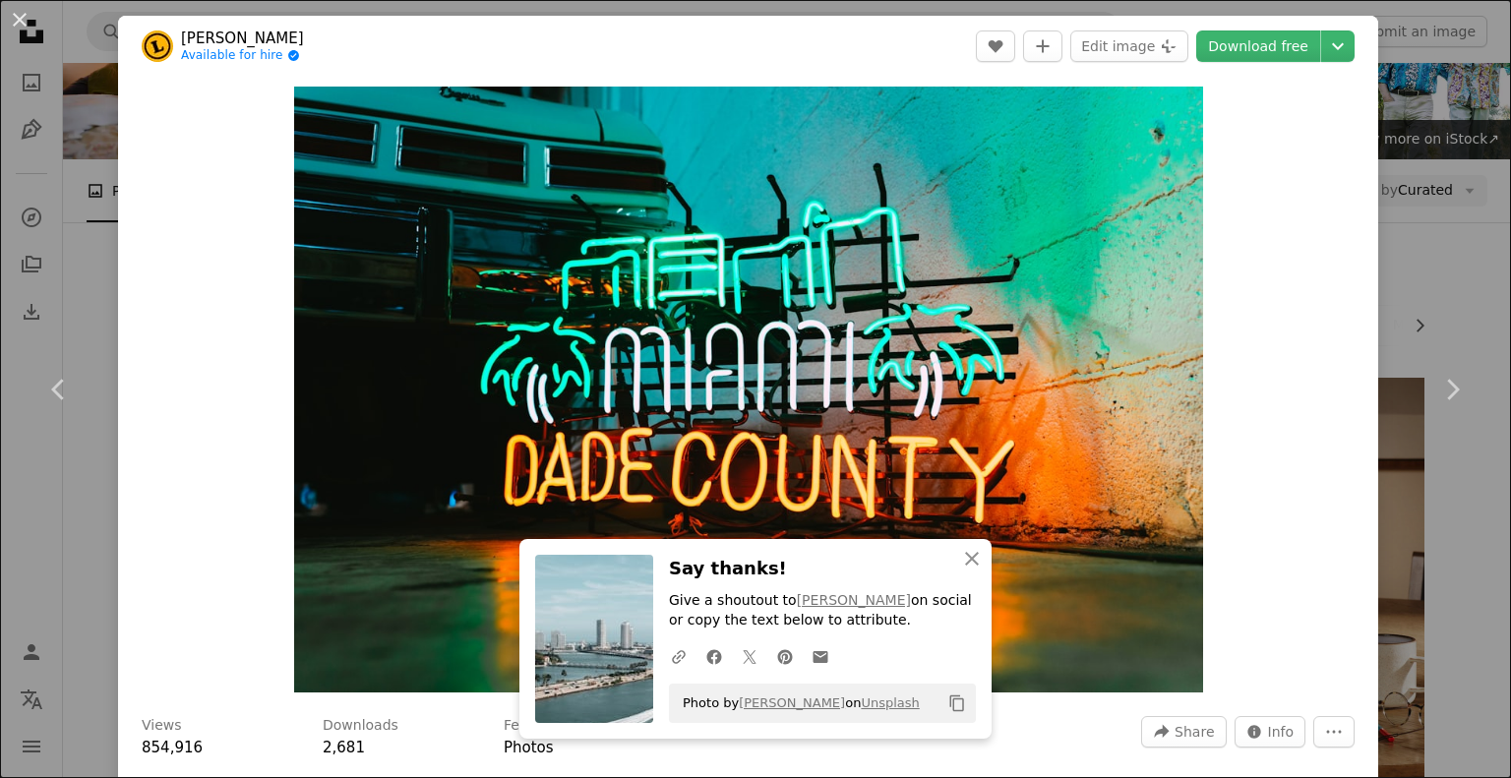
click at [1463, 185] on div "An X shape Chevron left Chevron right [PERSON_NAME] Available for hire A checkm…" at bounding box center [755, 389] width 1511 height 778
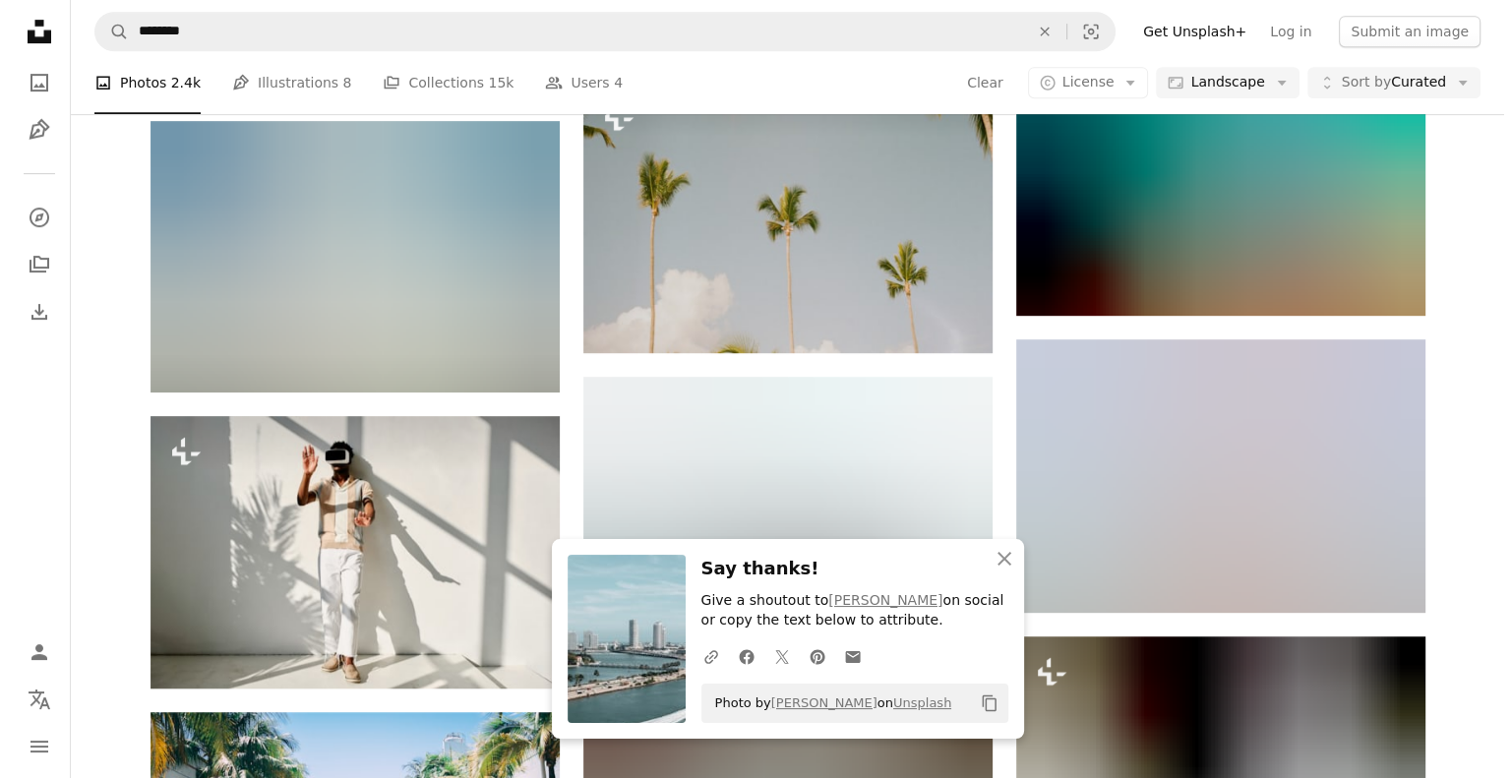
scroll to position [1000, 0]
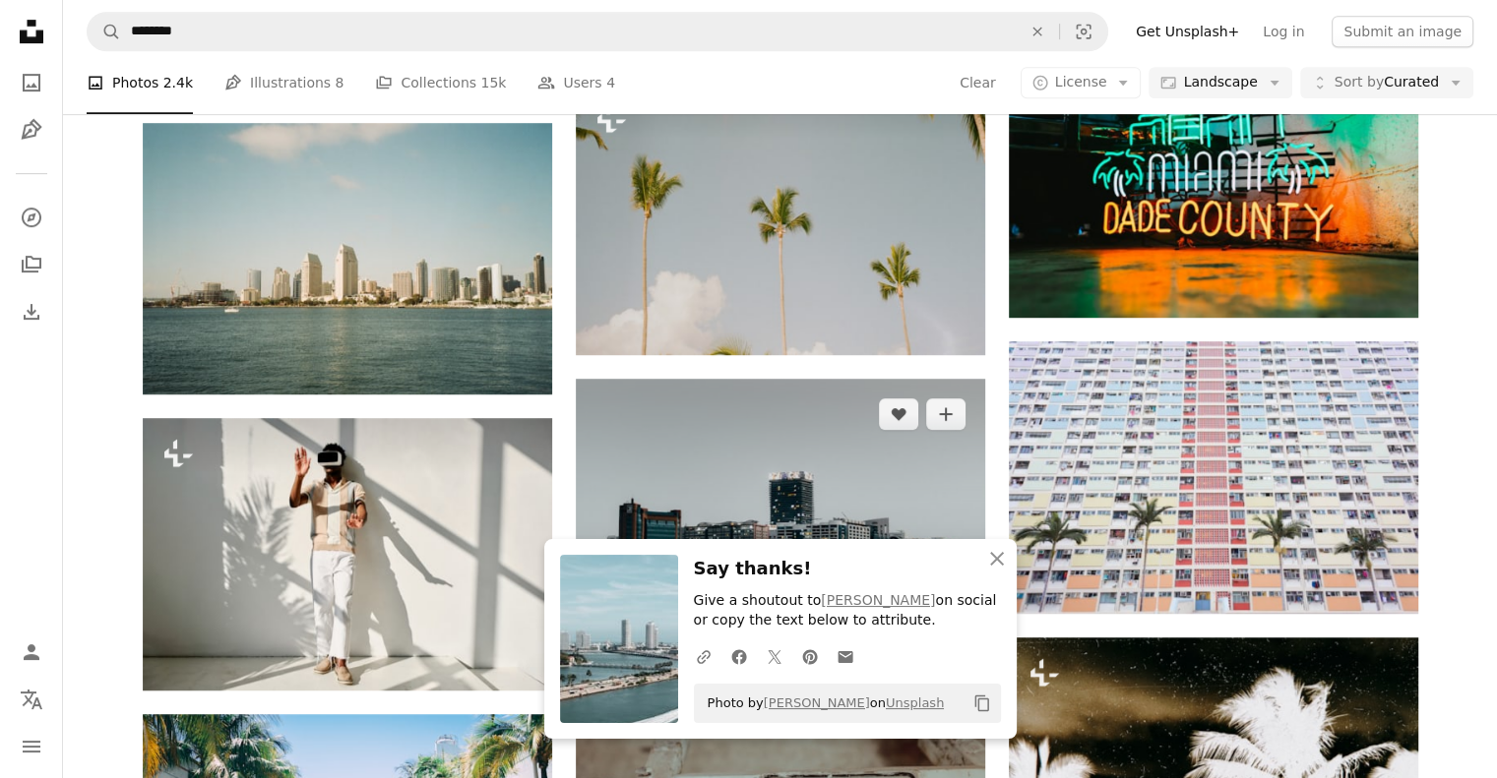
click at [874, 379] on img at bounding box center [780, 515] width 409 height 273
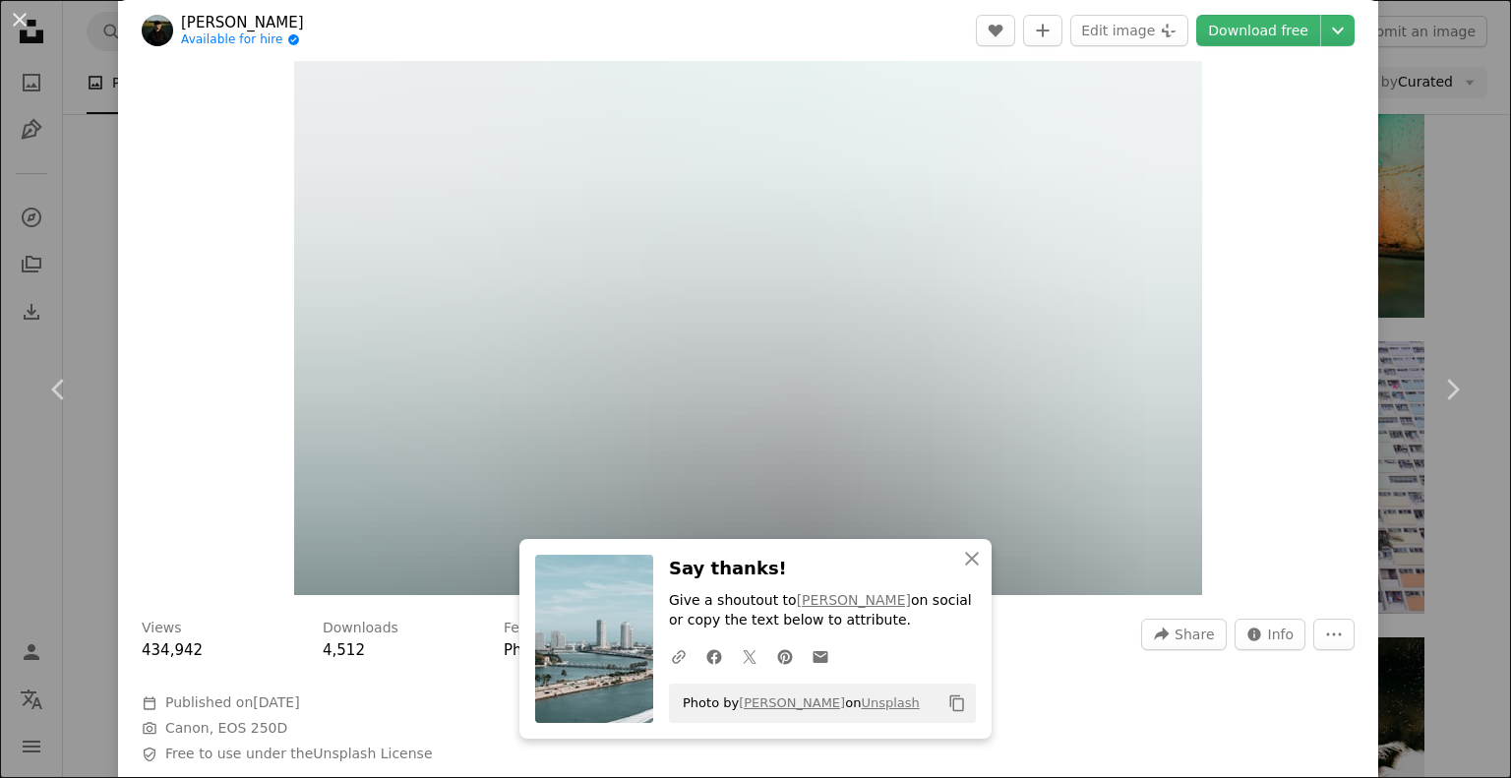
scroll to position [98, 0]
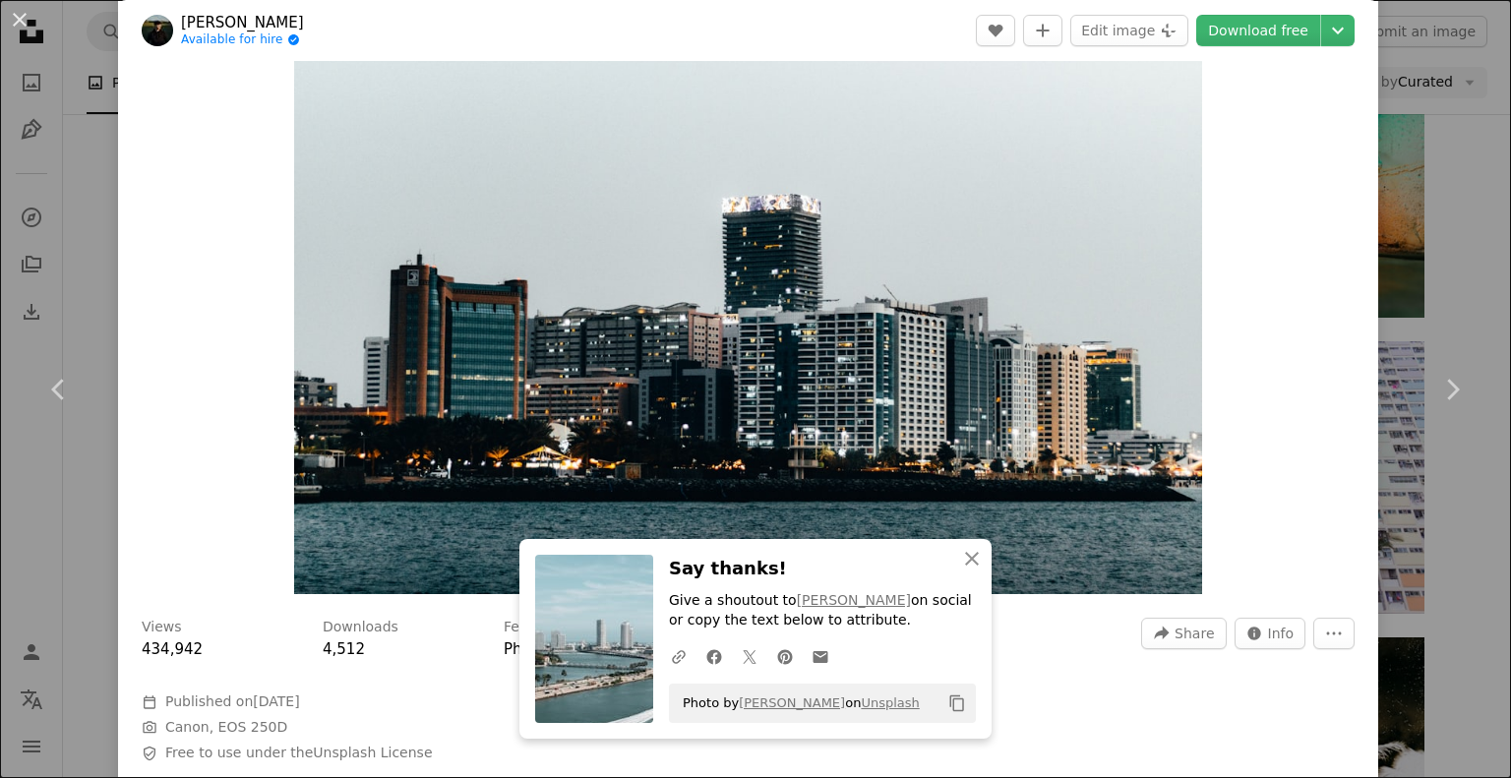
click at [1371, 267] on div "An X shape Chevron left Chevron right Salah Regouane Available for hire A check…" at bounding box center [755, 389] width 1511 height 778
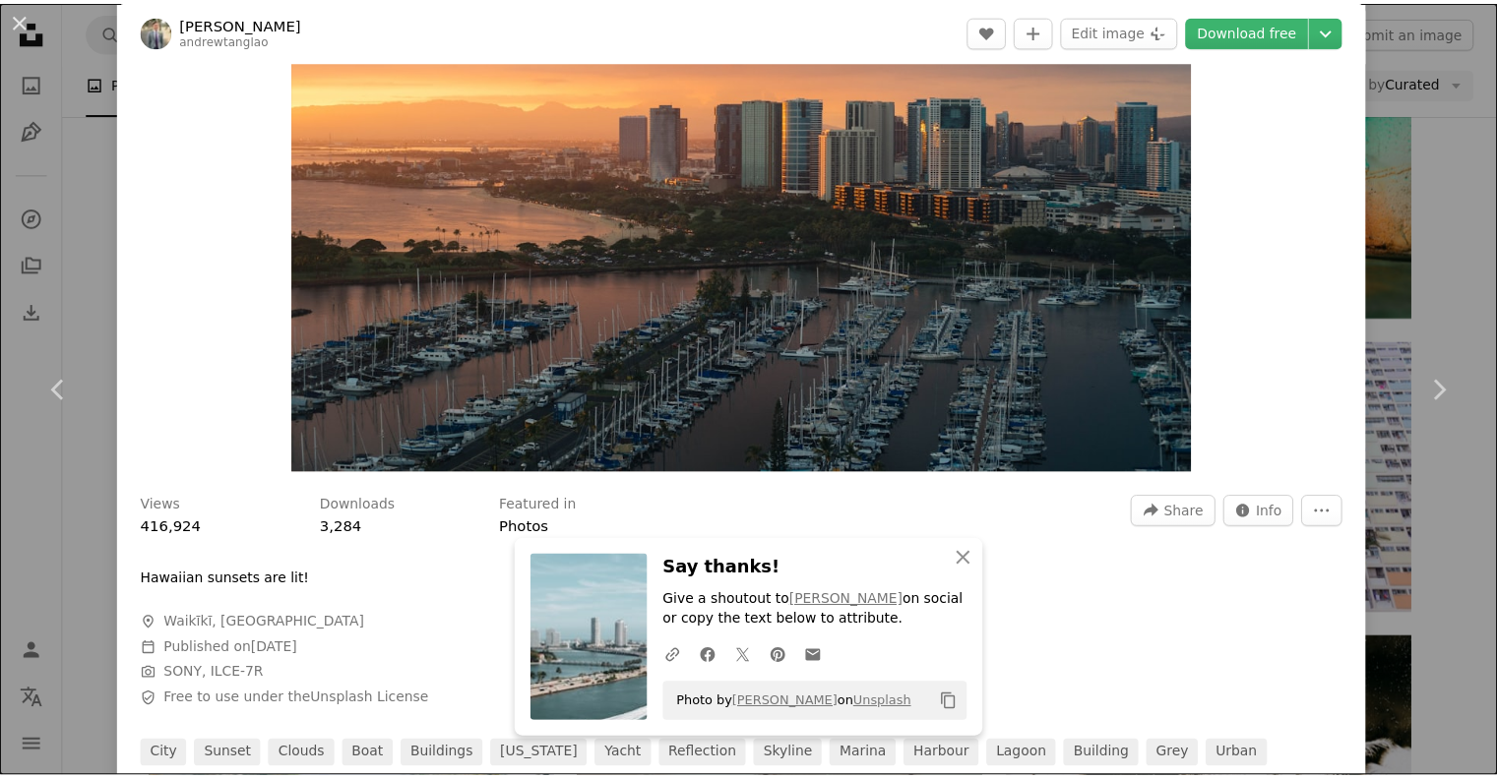
scroll to position [232, 0]
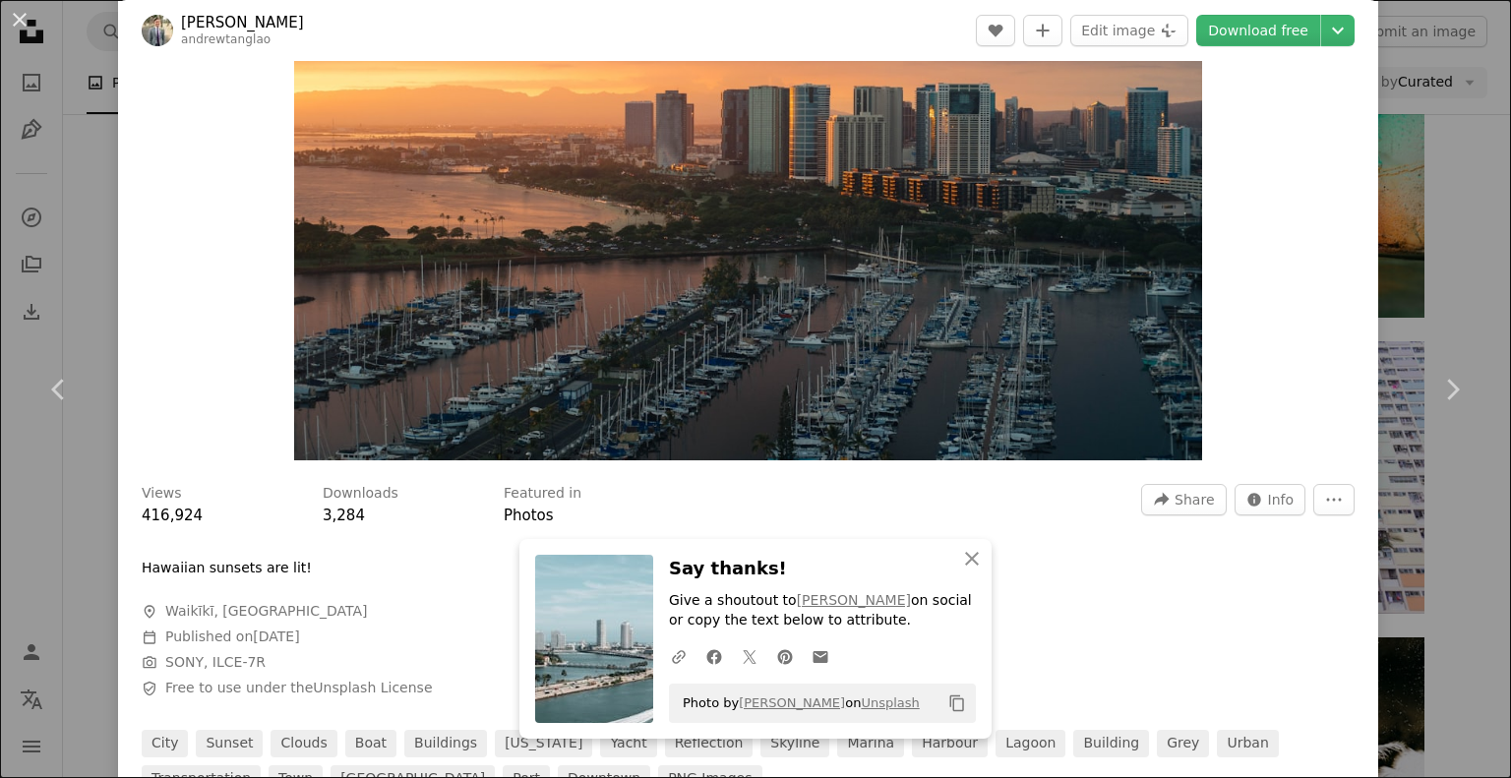
click at [1456, 244] on div "An X shape Chevron left Chevron right [PERSON_NAME] A heart A plus sign Edit im…" at bounding box center [755, 389] width 1511 height 778
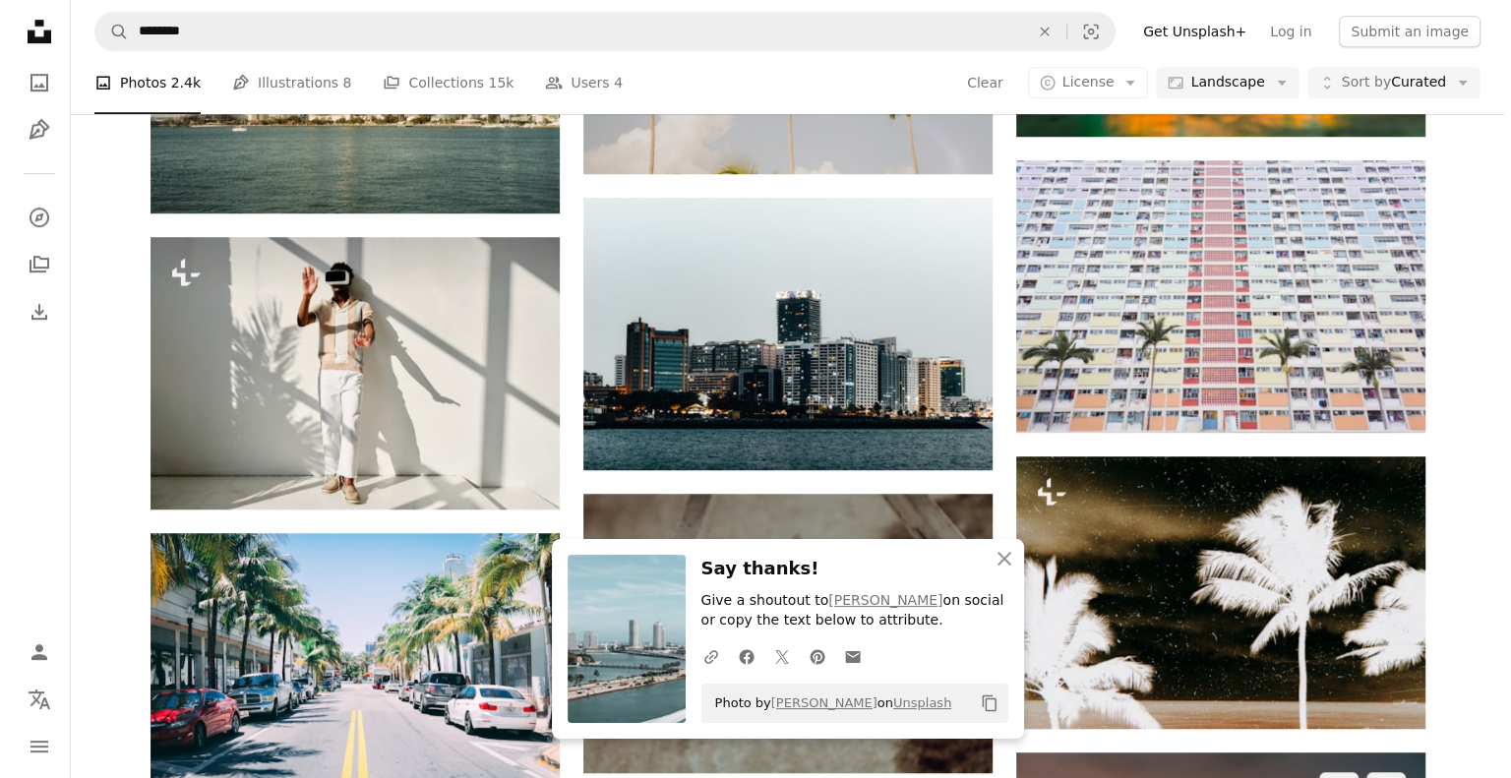
scroll to position [1181, 0]
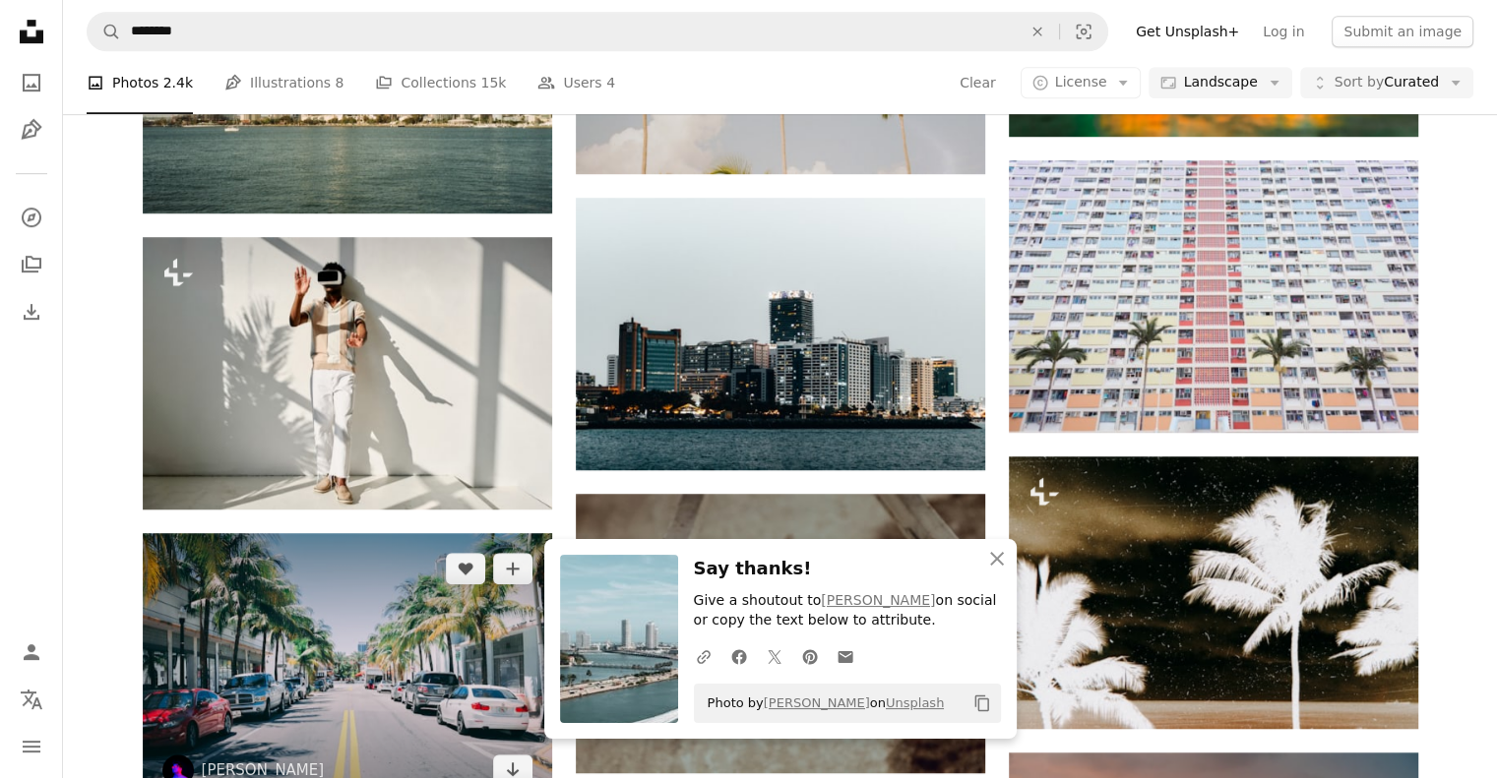
click at [311, 533] on img at bounding box center [347, 669] width 409 height 273
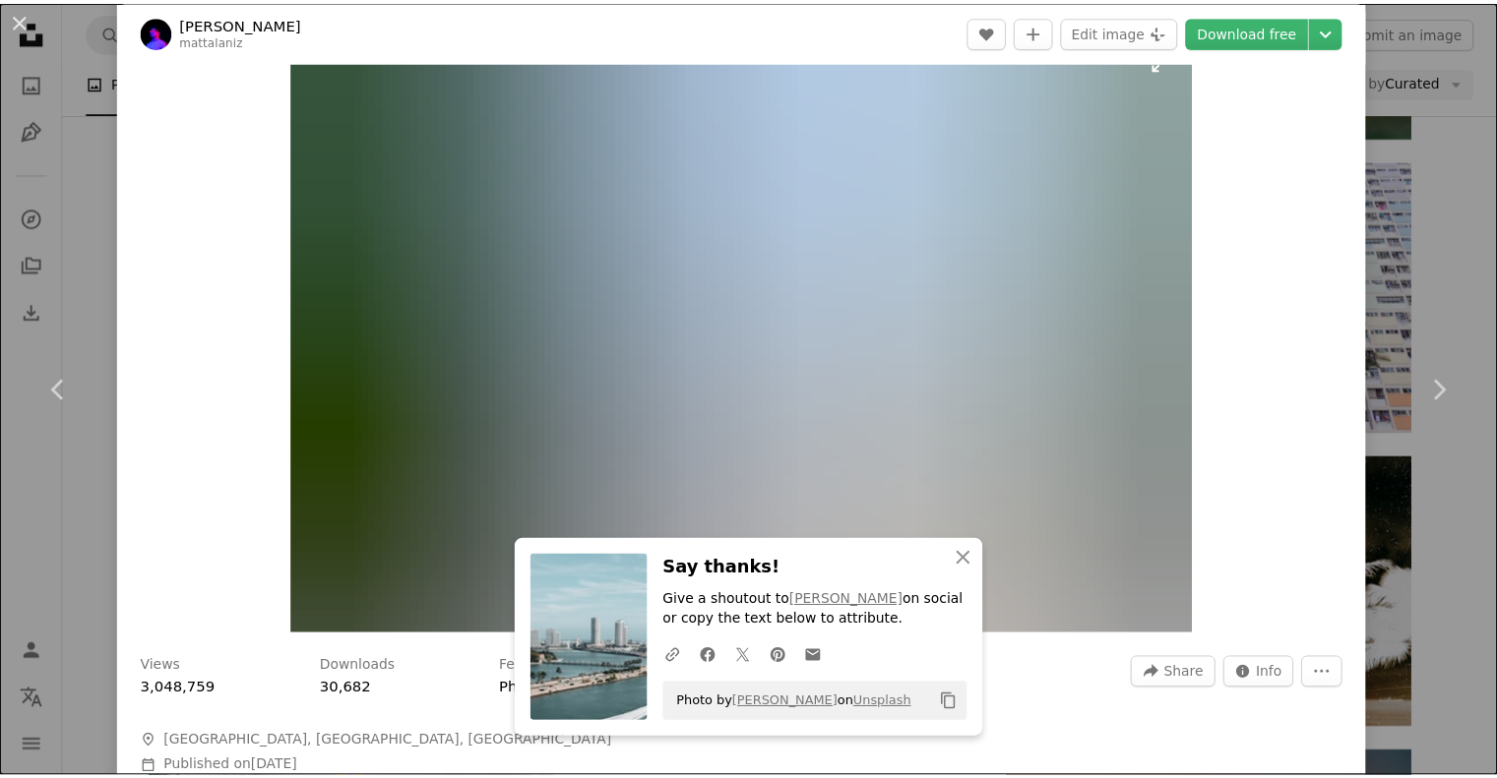
scroll to position [59, 0]
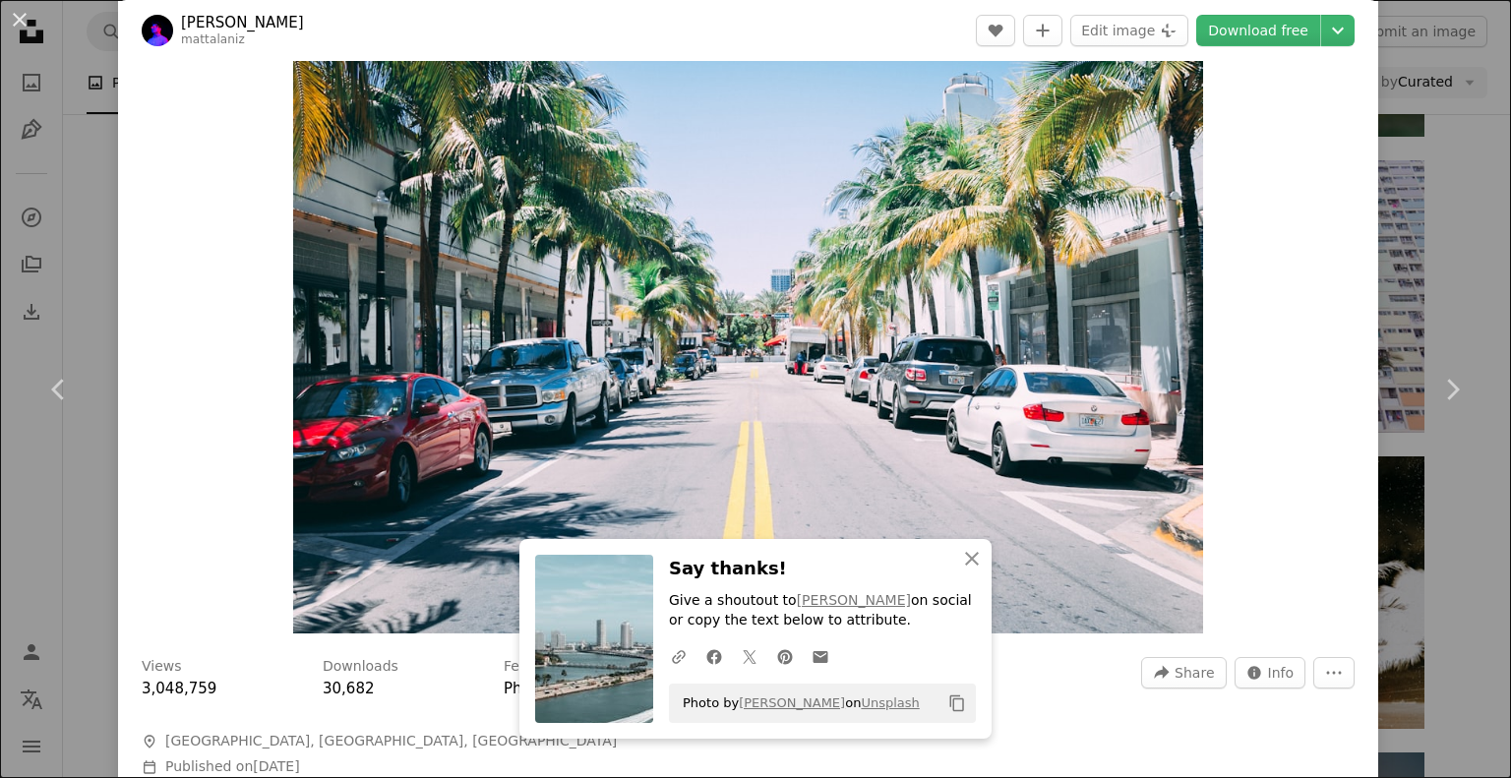
click at [1448, 208] on div "An X shape Chevron left Chevron right [PERSON_NAME] mattalaniz A heart A plus s…" at bounding box center [755, 389] width 1511 height 778
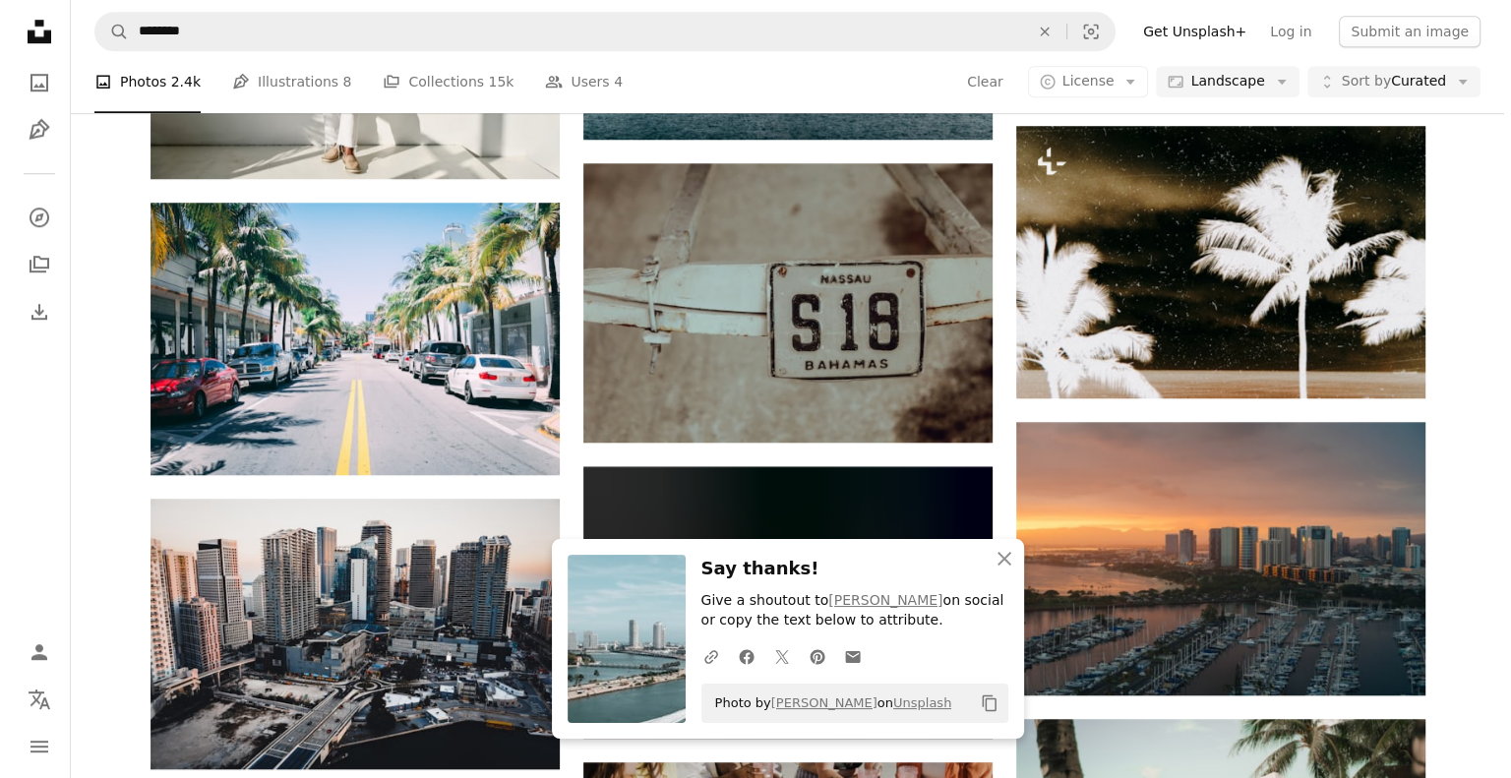
scroll to position [1511, 0]
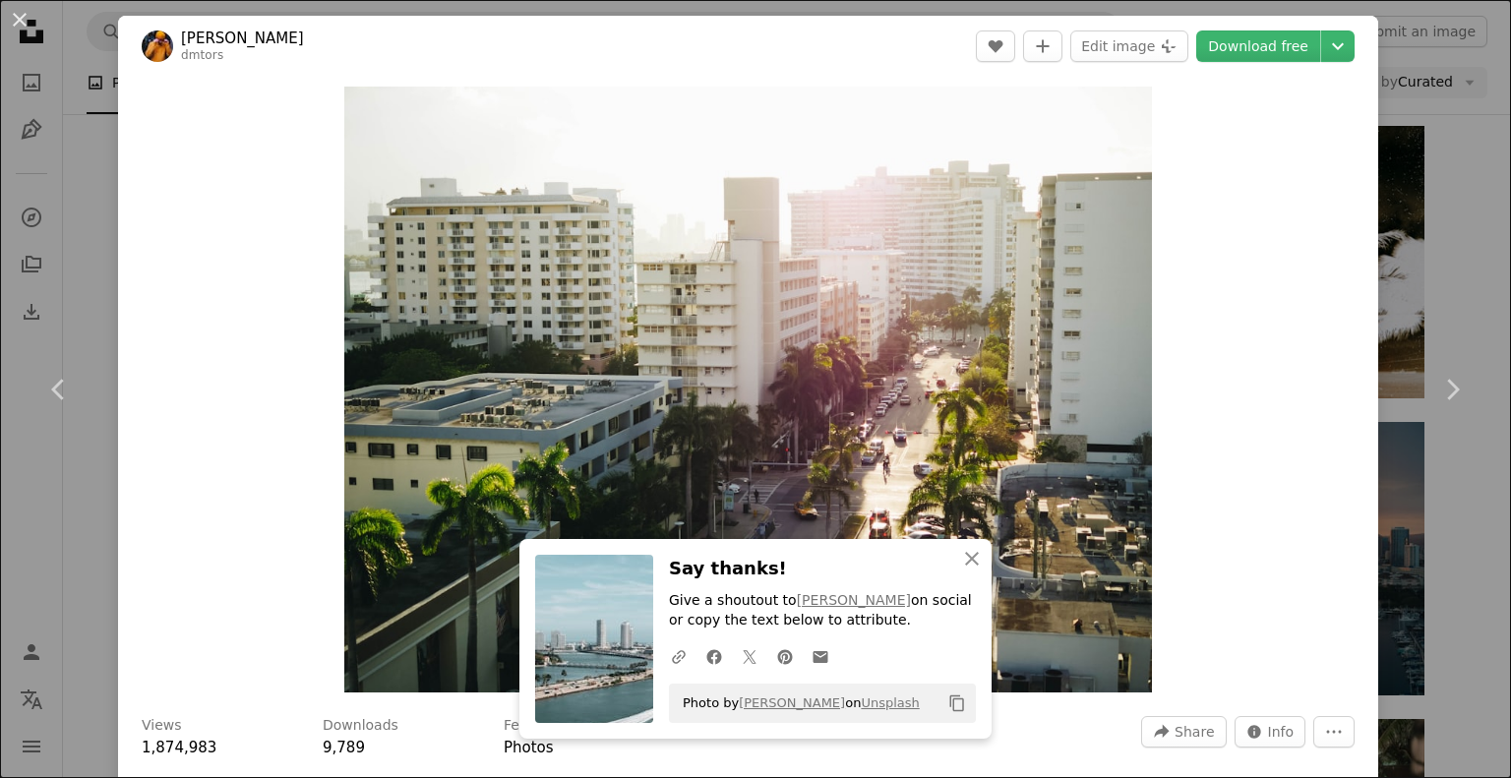
click at [1405, 243] on div "An X shape Chevron left Chevron right [PERSON_NAME] dmtors A heart A plus sign …" at bounding box center [755, 389] width 1511 height 778
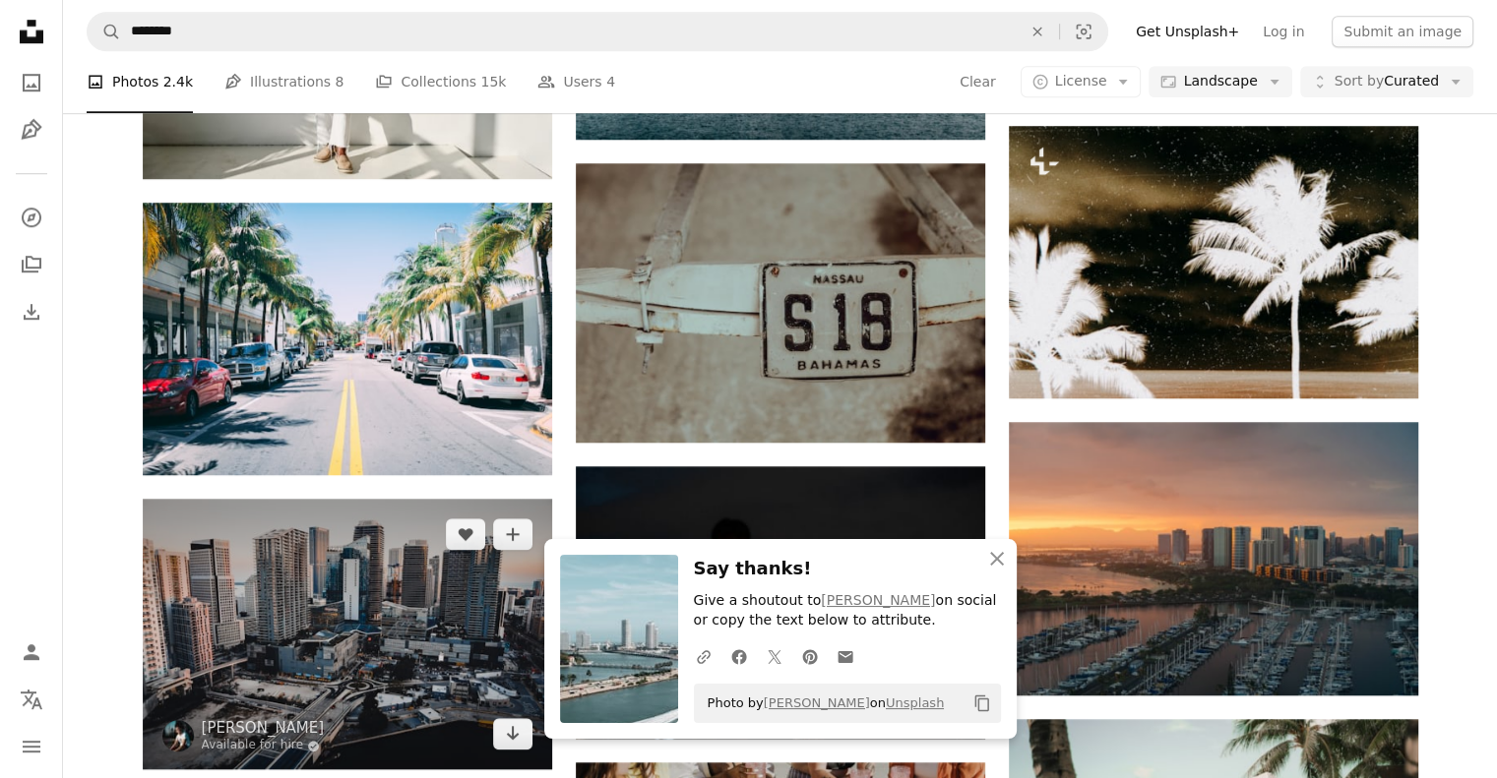
click at [373, 499] on img at bounding box center [347, 634] width 409 height 271
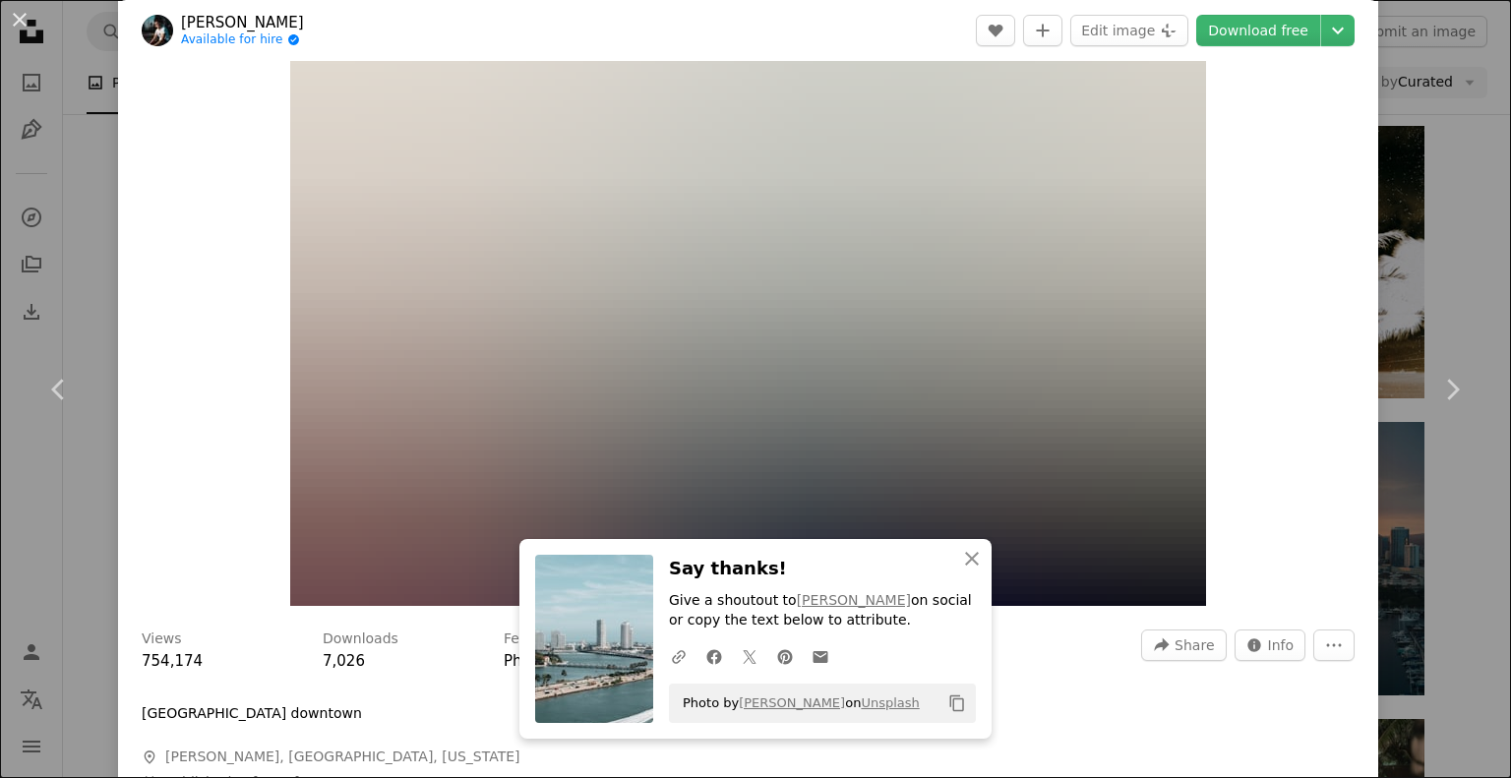
scroll to position [89, 0]
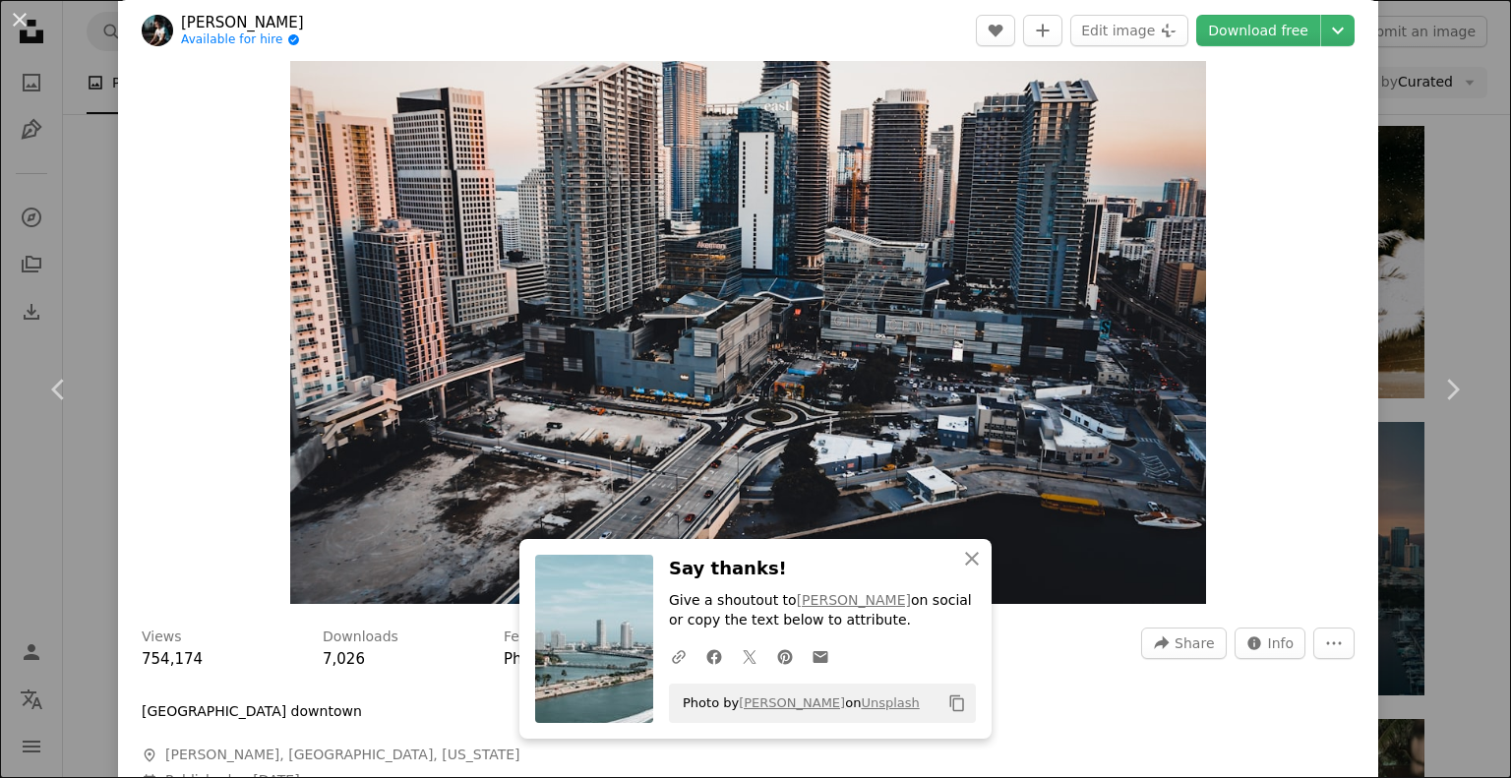
click at [1439, 306] on link "Chevron right" at bounding box center [1452, 389] width 118 height 189
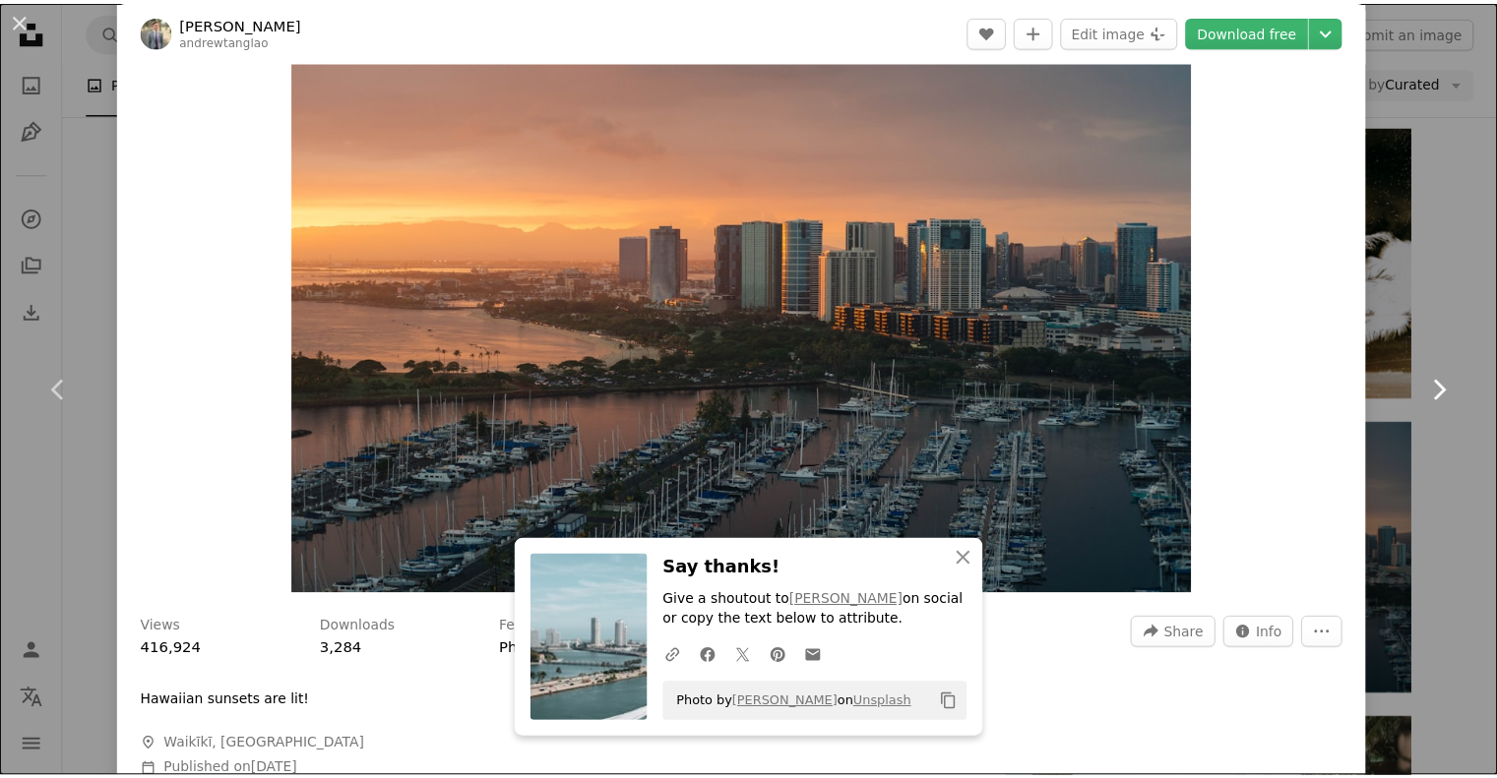
scroll to position [167, 0]
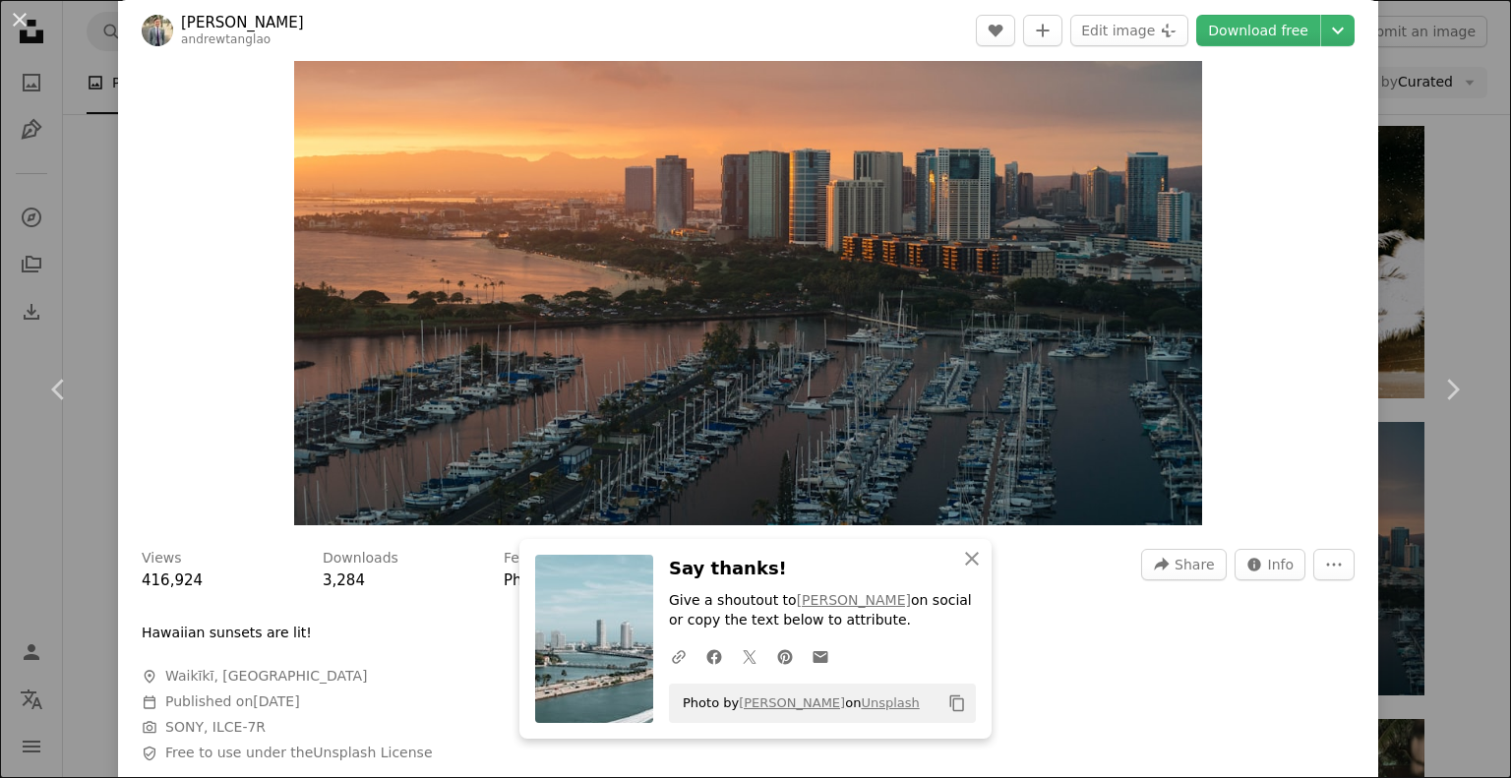
click at [1440, 251] on div "An X shape Chevron left Chevron right [PERSON_NAME] A heart A plus sign Edit im…" at bounding box center [755, 389] width 1511 height 778
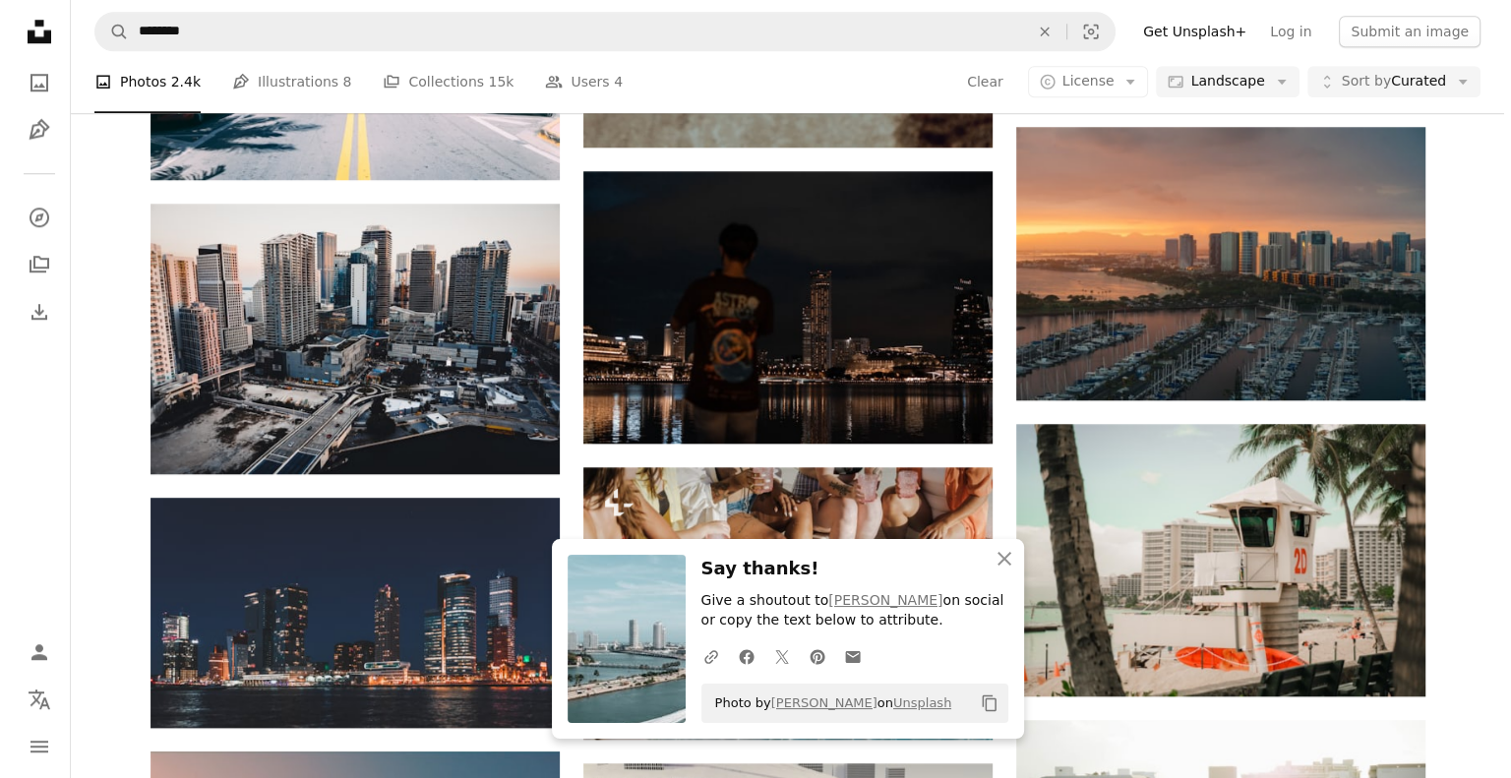
scroll to position [1807, 0]
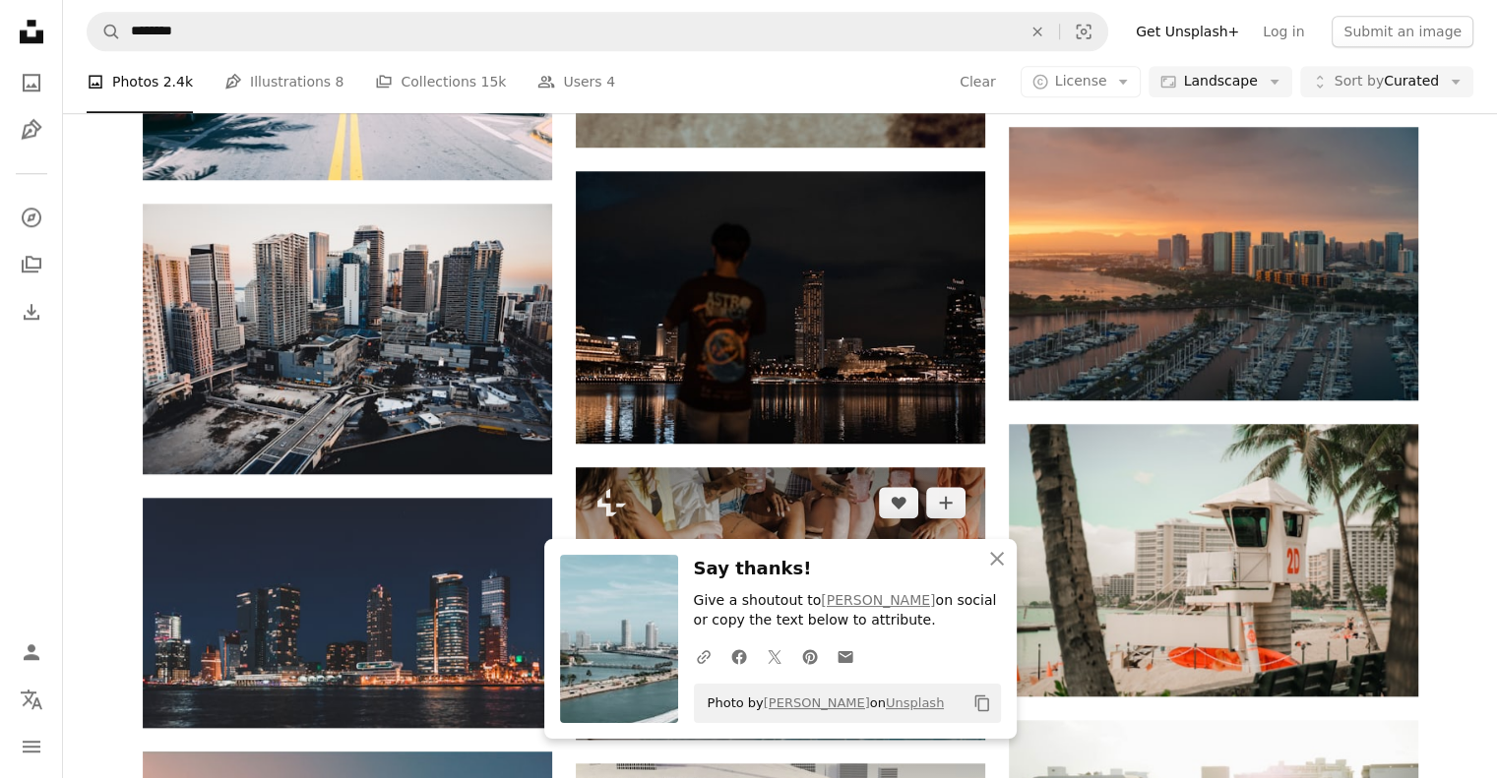
click at [745, 467] on img at bounding box center [780, 603] width 409 height 273
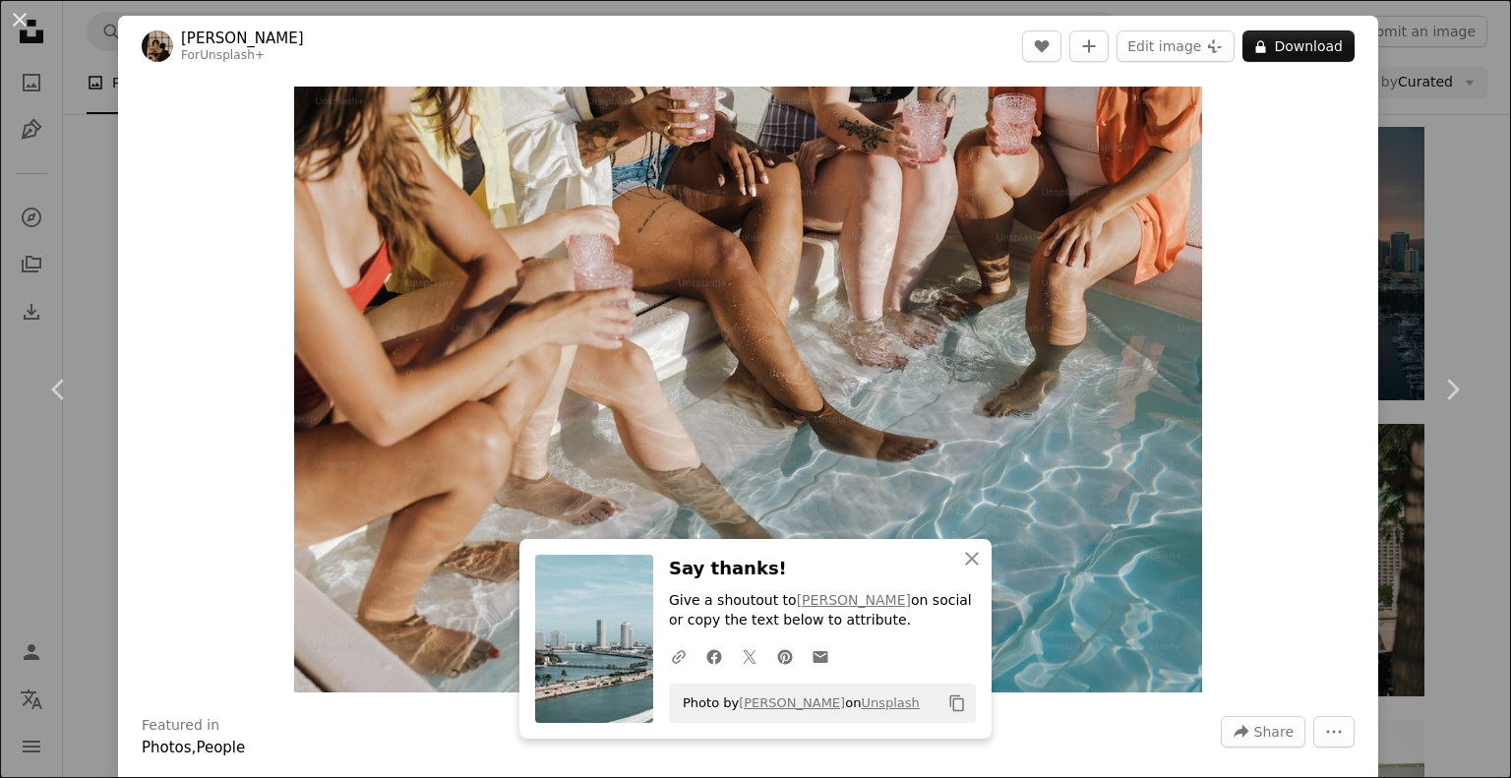
click at [1414, 242] on div "An X shape Chevron left Chevron right [PERSON_NAME] For Unsplash+ A heart A plu…" at bounding box center [755, 389] width 1511 height 778
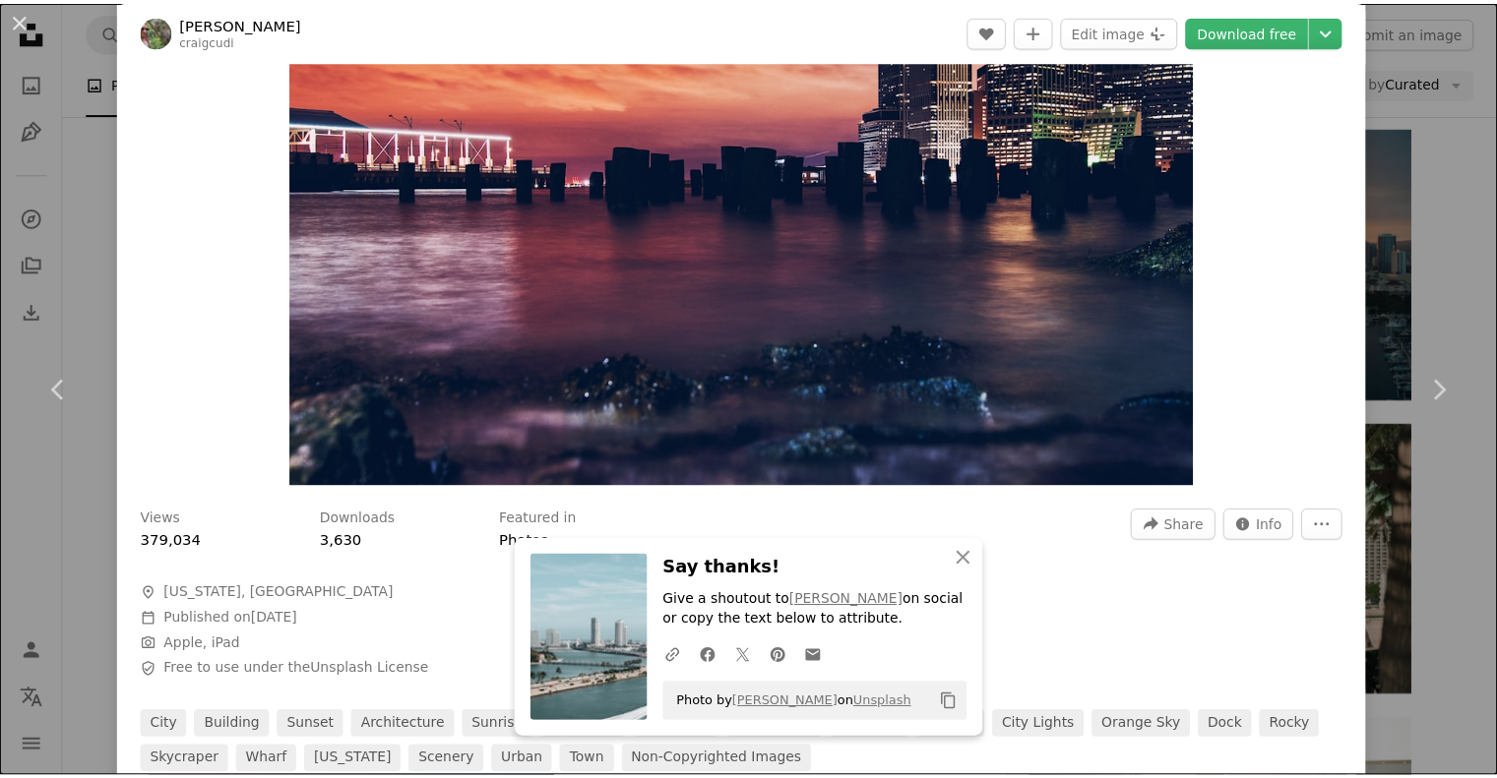
scroll to position [212, 0]
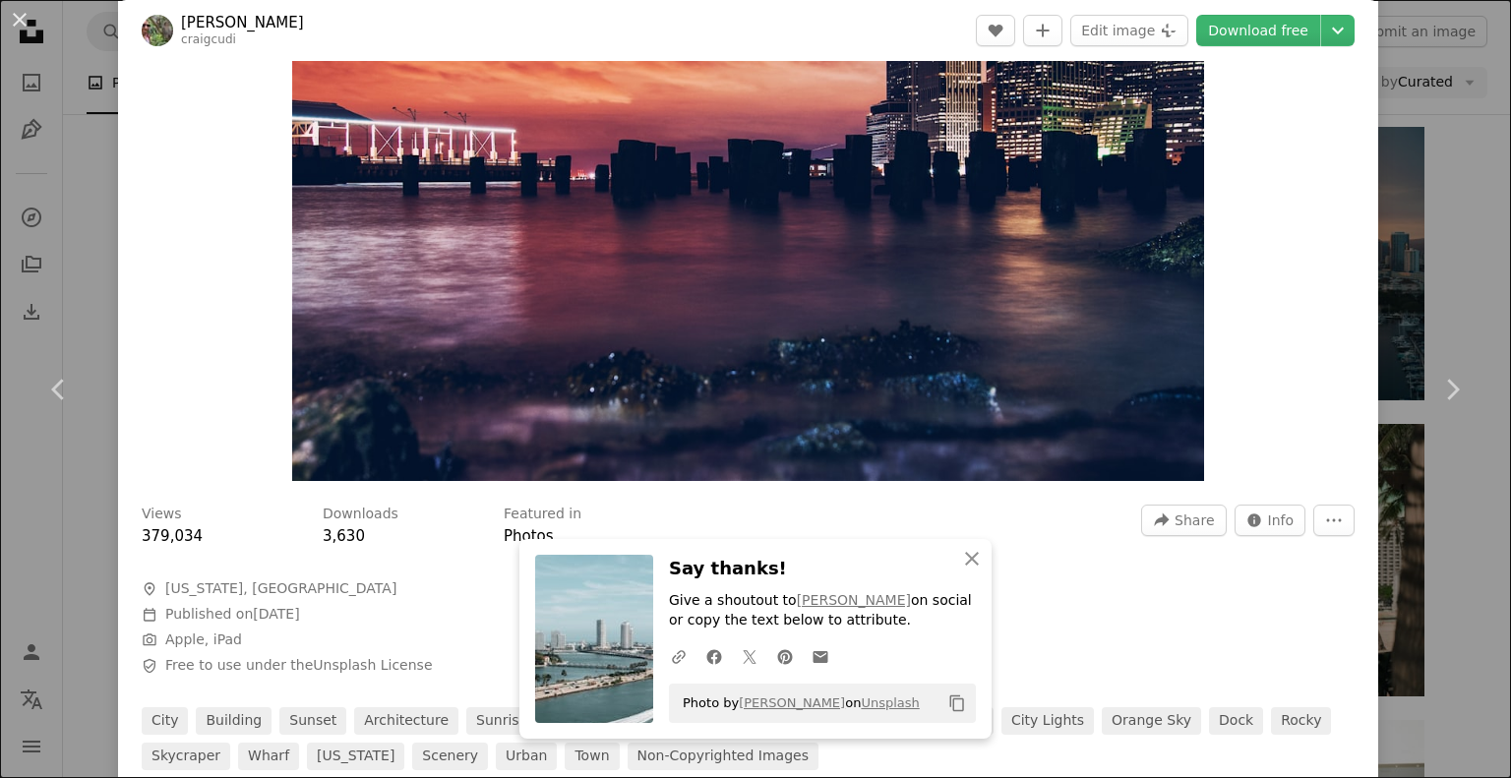
click at [1386, 225] on div "An X shape Chevron left Chevron right [PERSON_NAME] craigcudi A heart A plus si…" at bounding box center [755, 389] width 1511 height 778
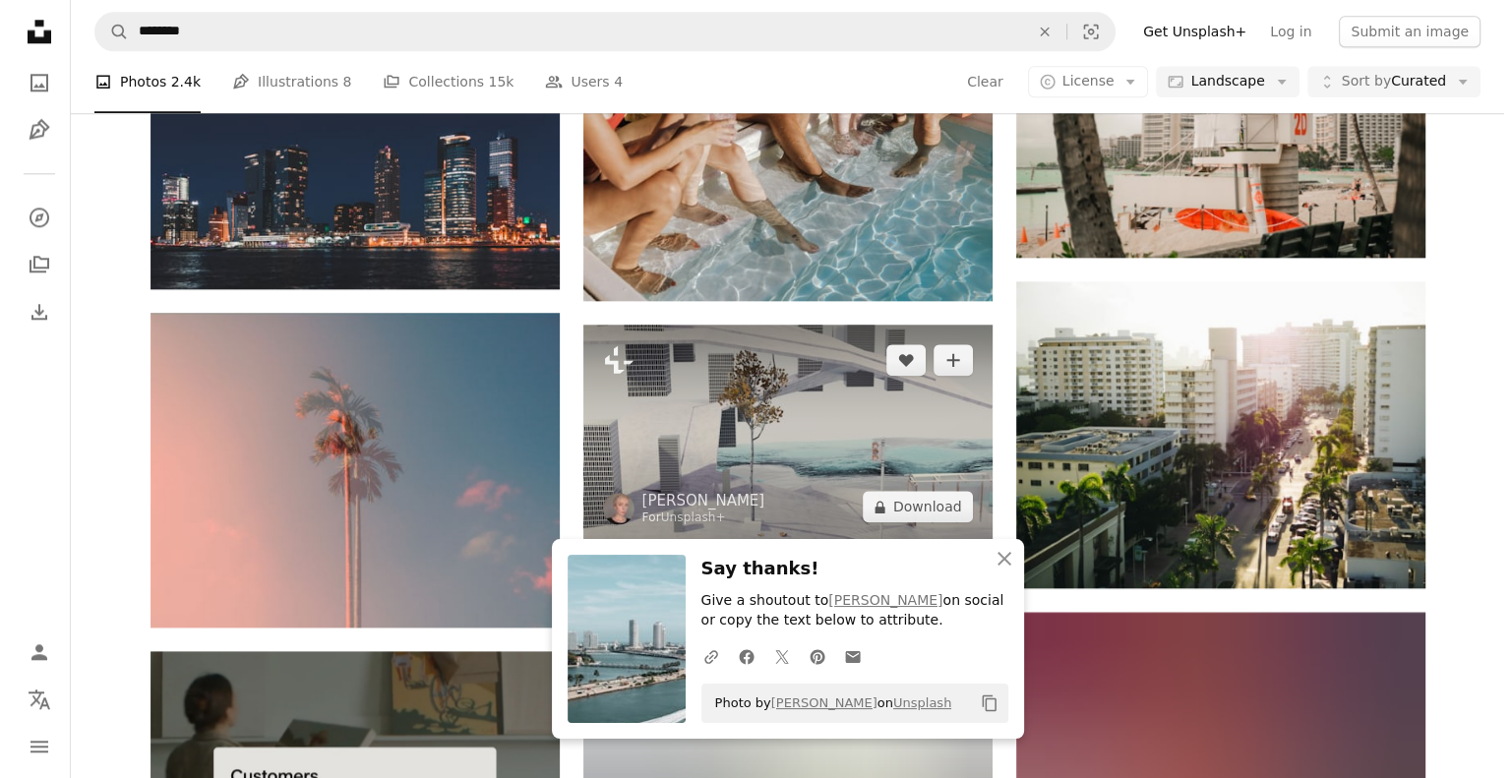
scroll to position [2165, 0]
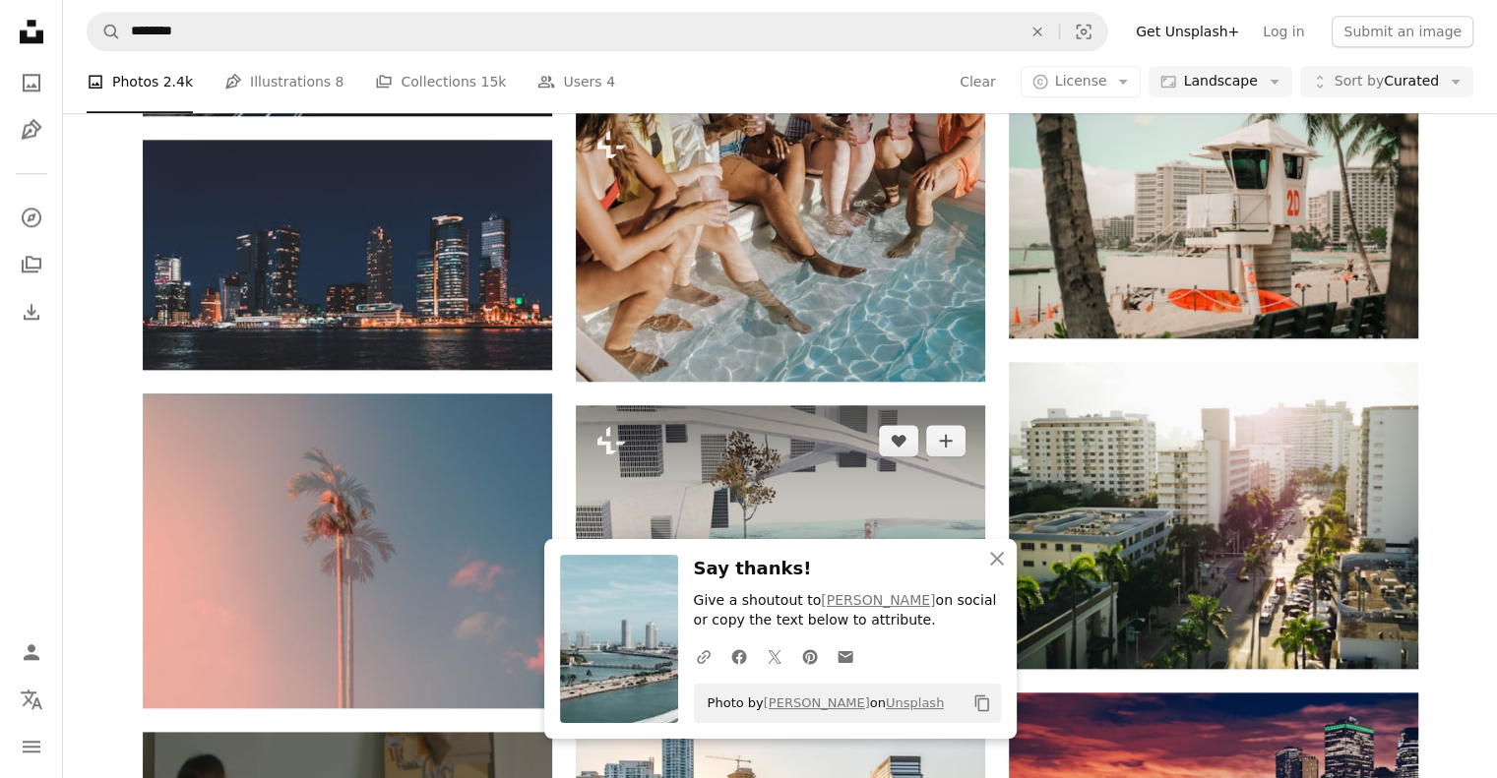
click at [787, 405] on img at bounding box center [780, 513] width 409 height 217
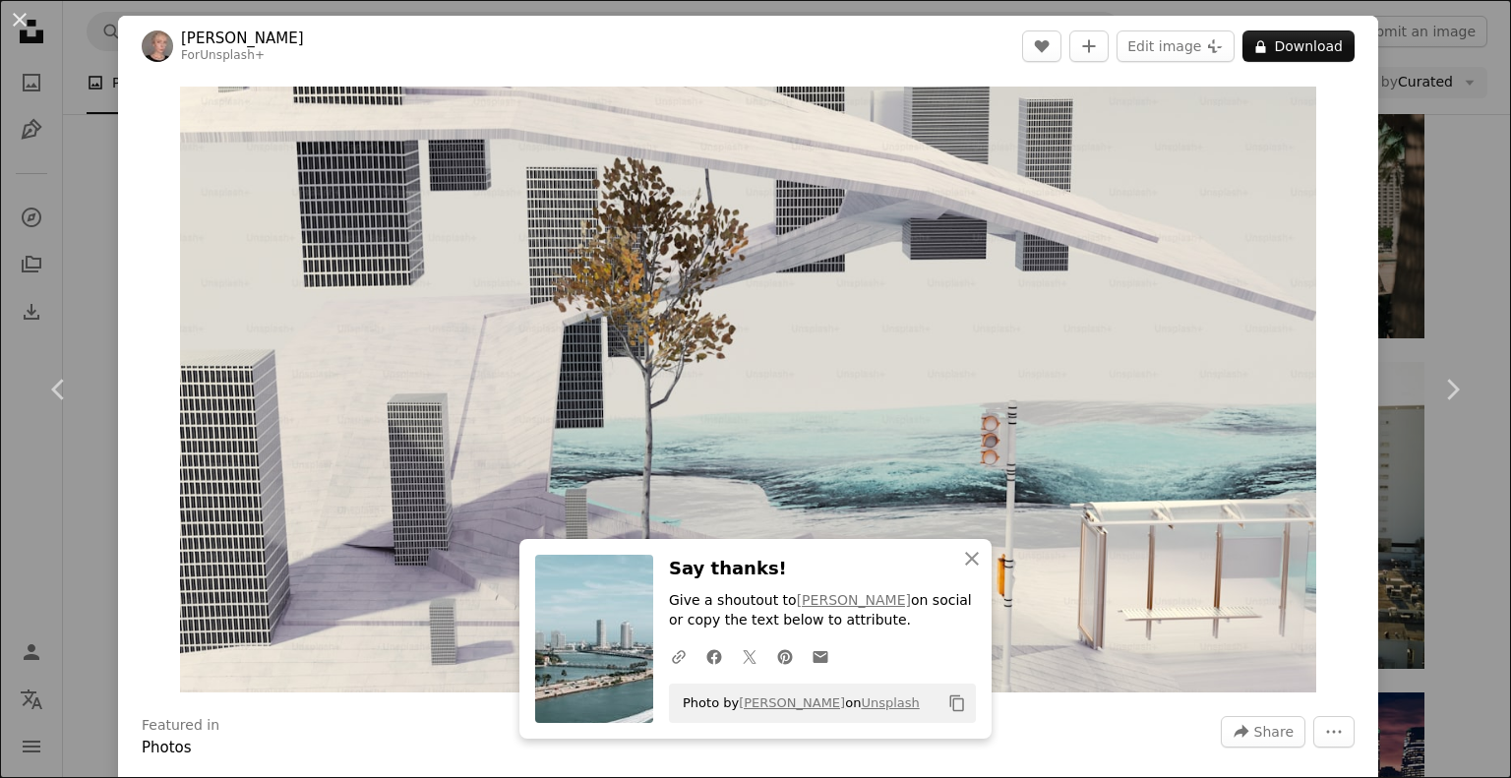
click at [1440, 175] on div "An X shape Chevron left Chevron right [PERSON_NAME] For Unsplash+ A heart A plu…" at bounding box center [755, 389] width 1511 height 778
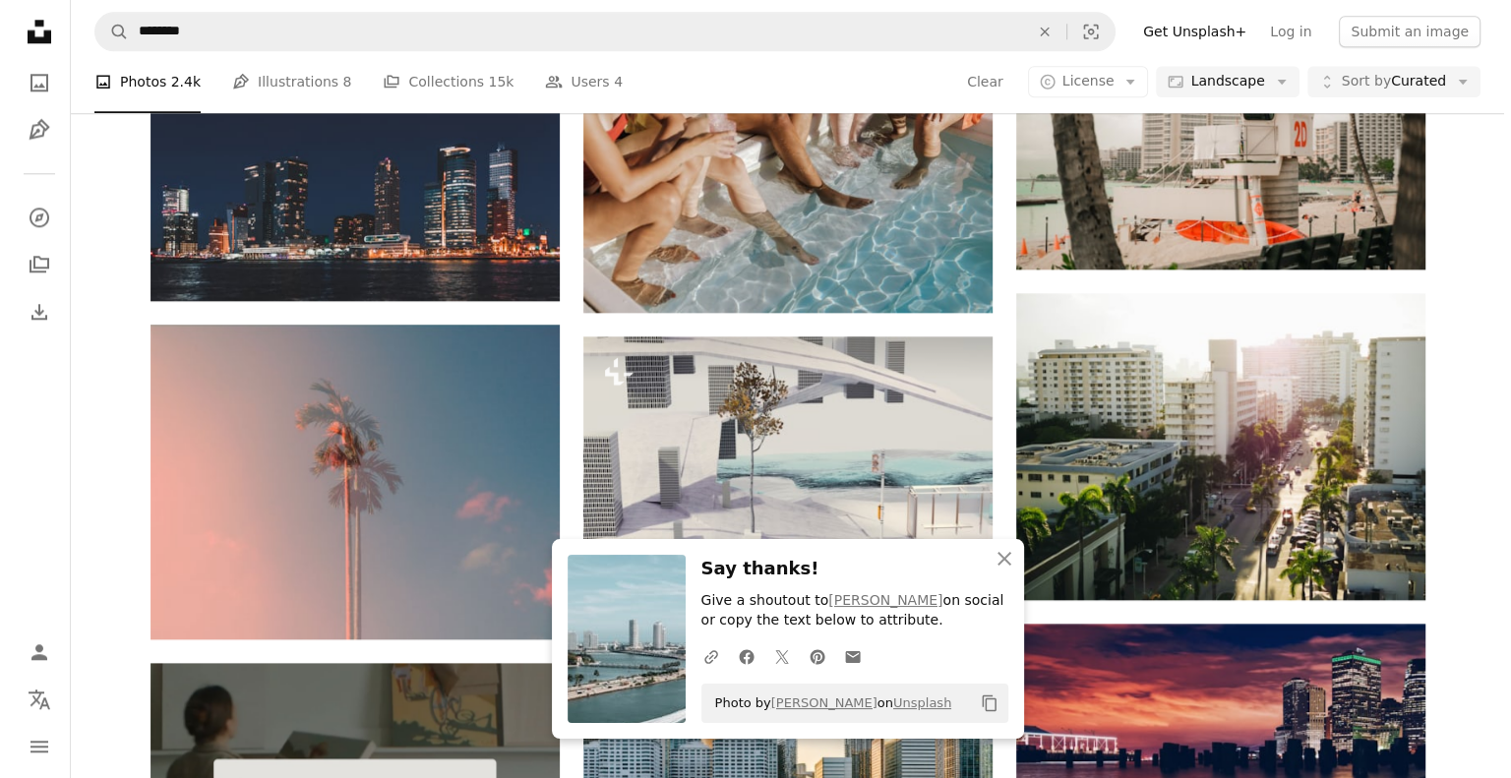
scroll to position [2236, 0]
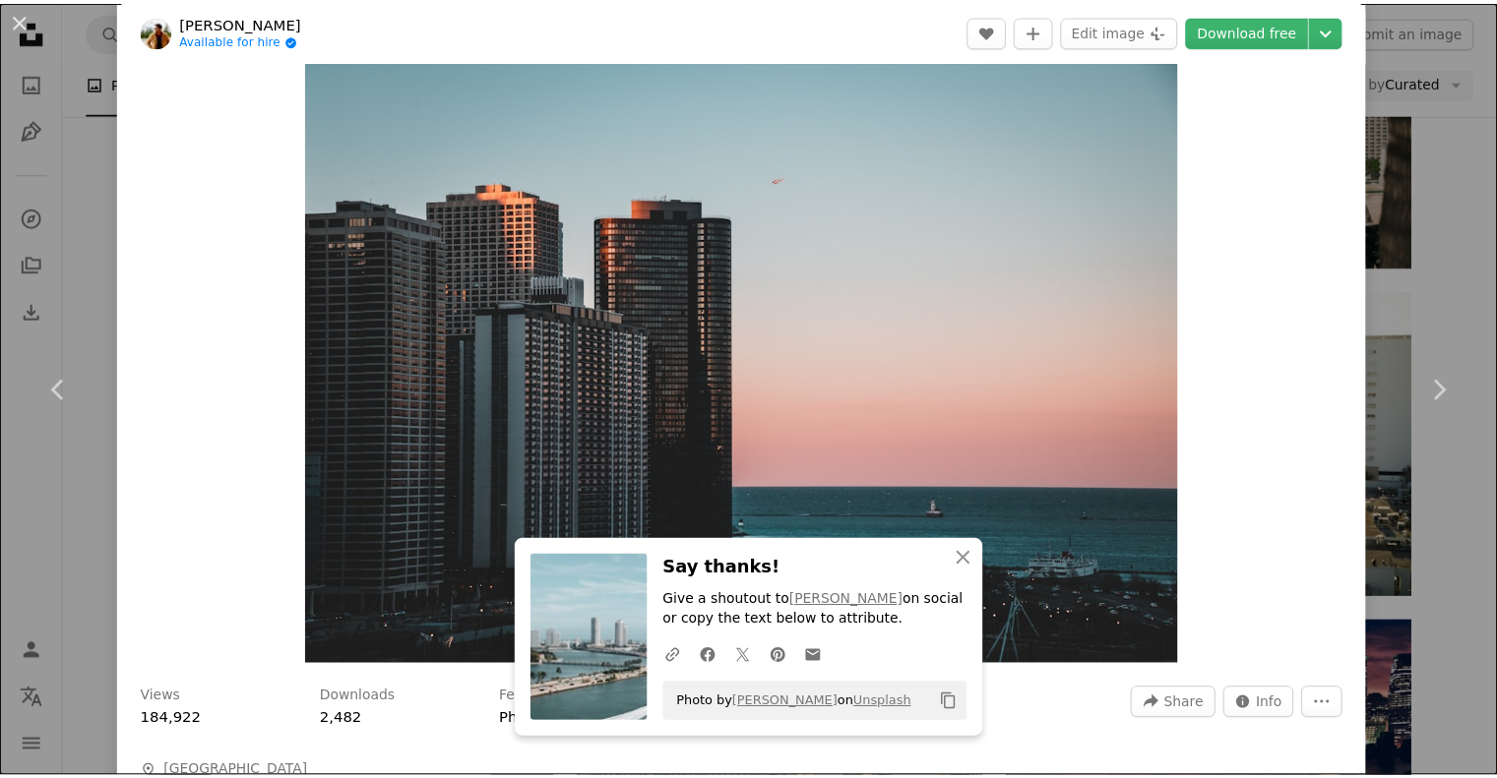
scroll to position [51, 0]
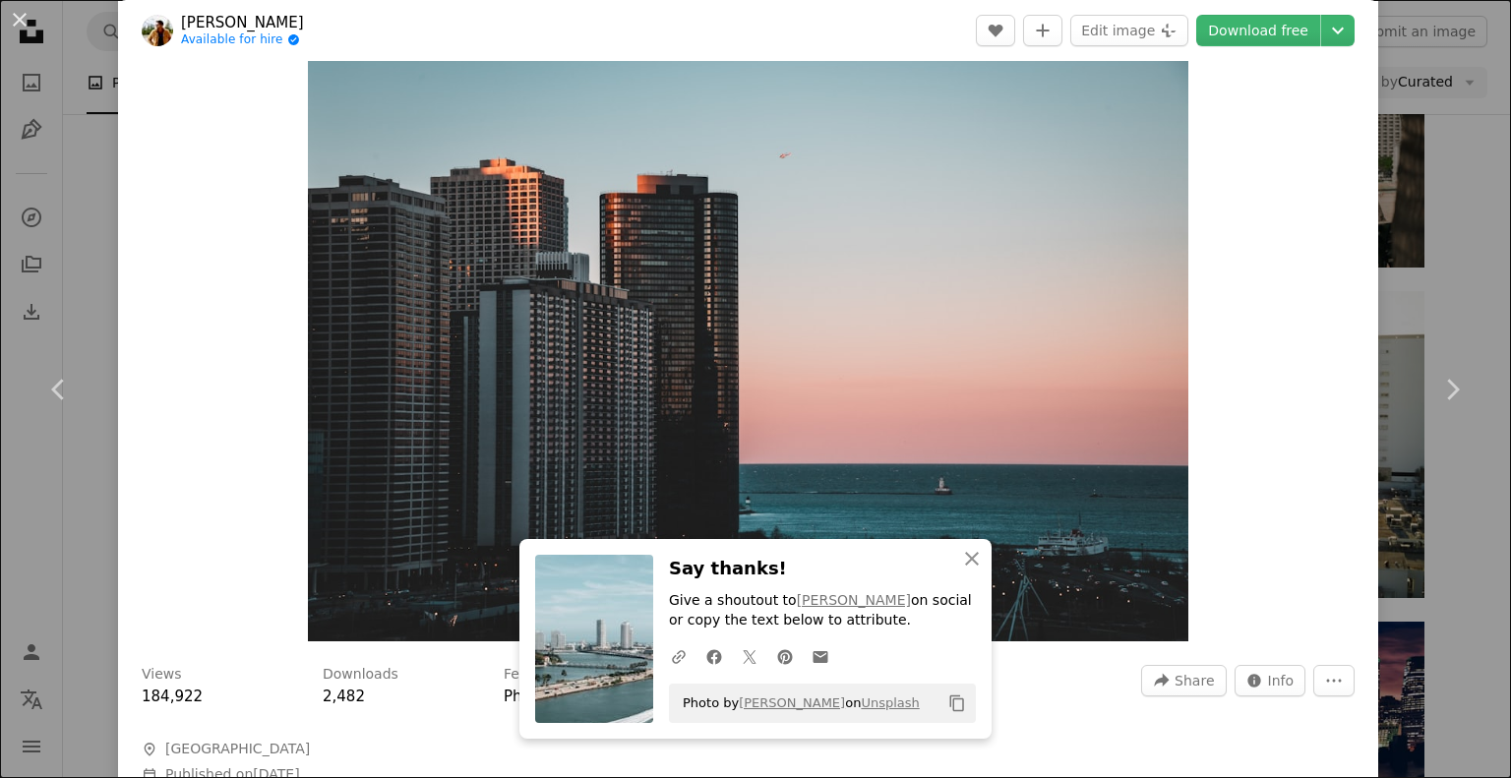
click at [1432, 254] on div "An X shape Chevron left Chevron right [PERSON_NAME] Available for hire A checkm…" at bounding box center [755, 389] width 1511 height 778
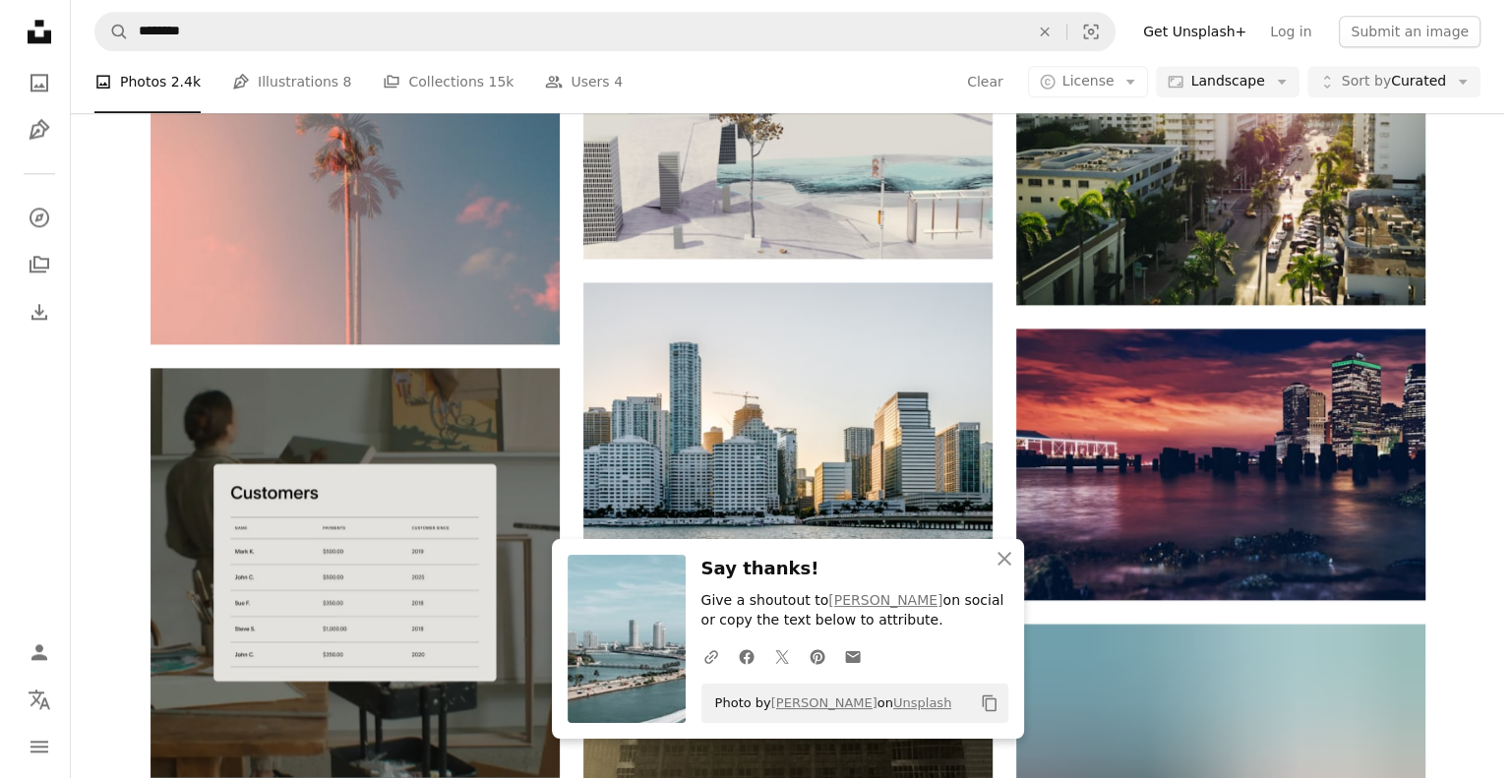
scroll to position [2530, 0]
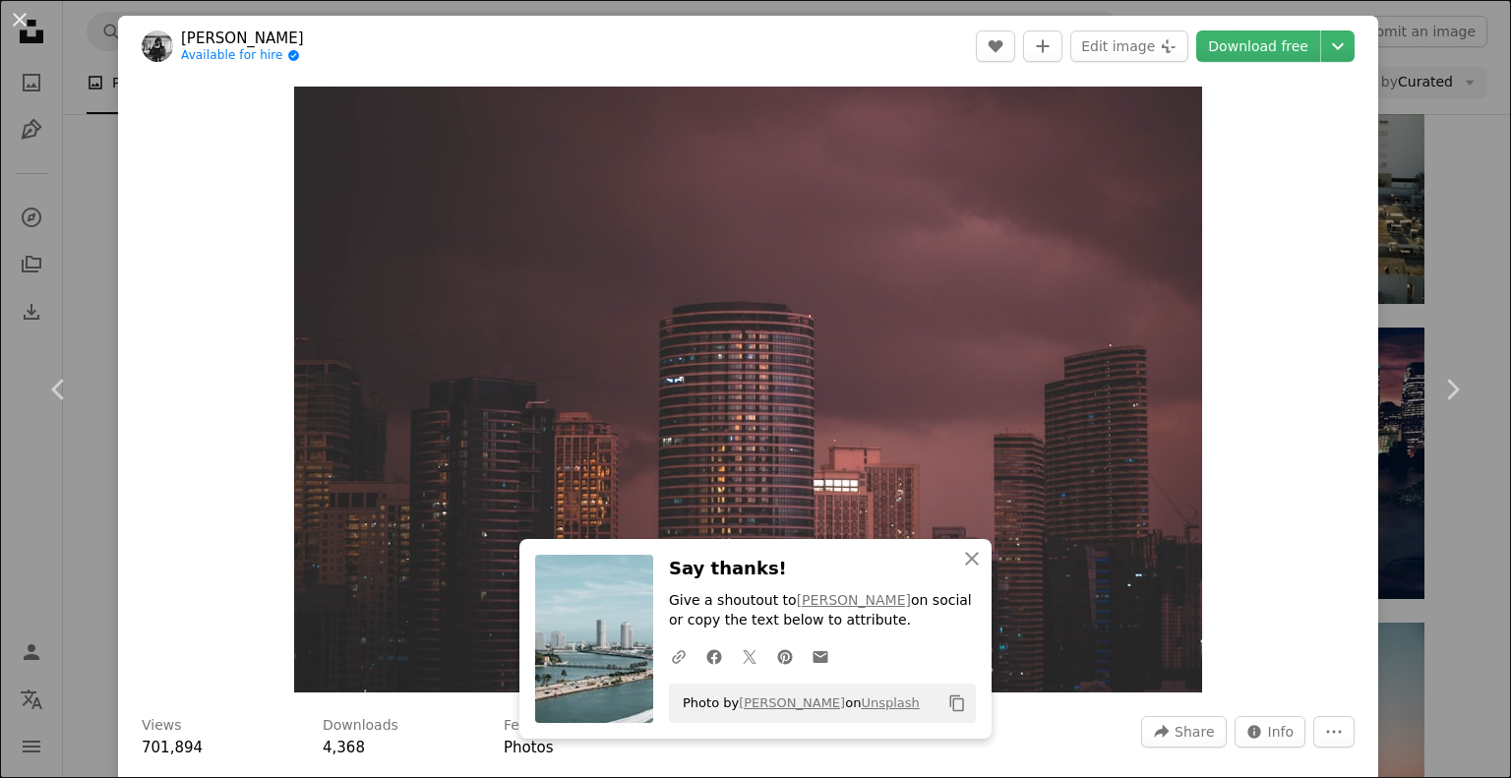
click at [1396, 261] on div "An X shape Chevron left Chevron right [PERSON_NAME] Available for hire A checkm…" at bounding box center [755, 389] width 1511 height 778
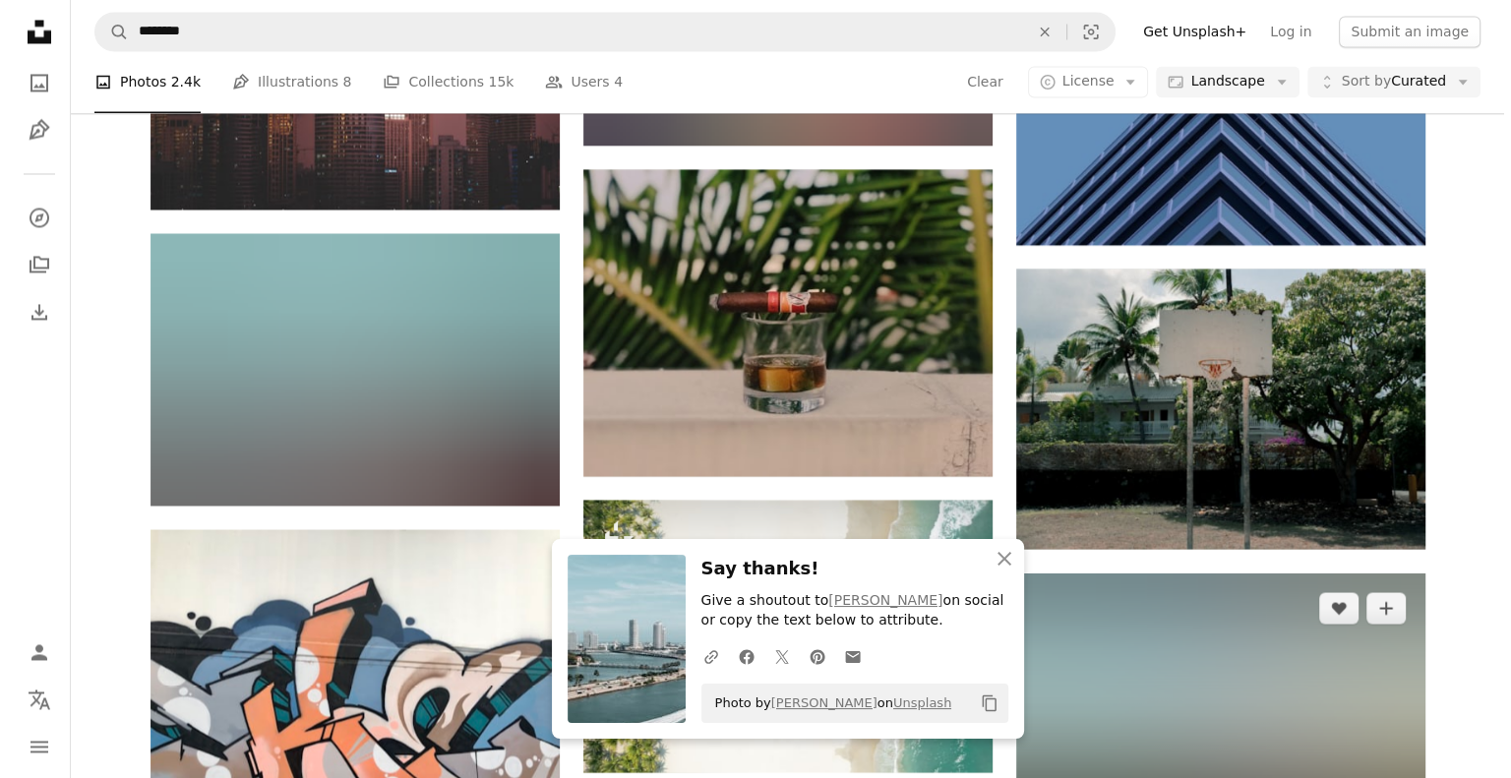
scroll to position [3518, 0]
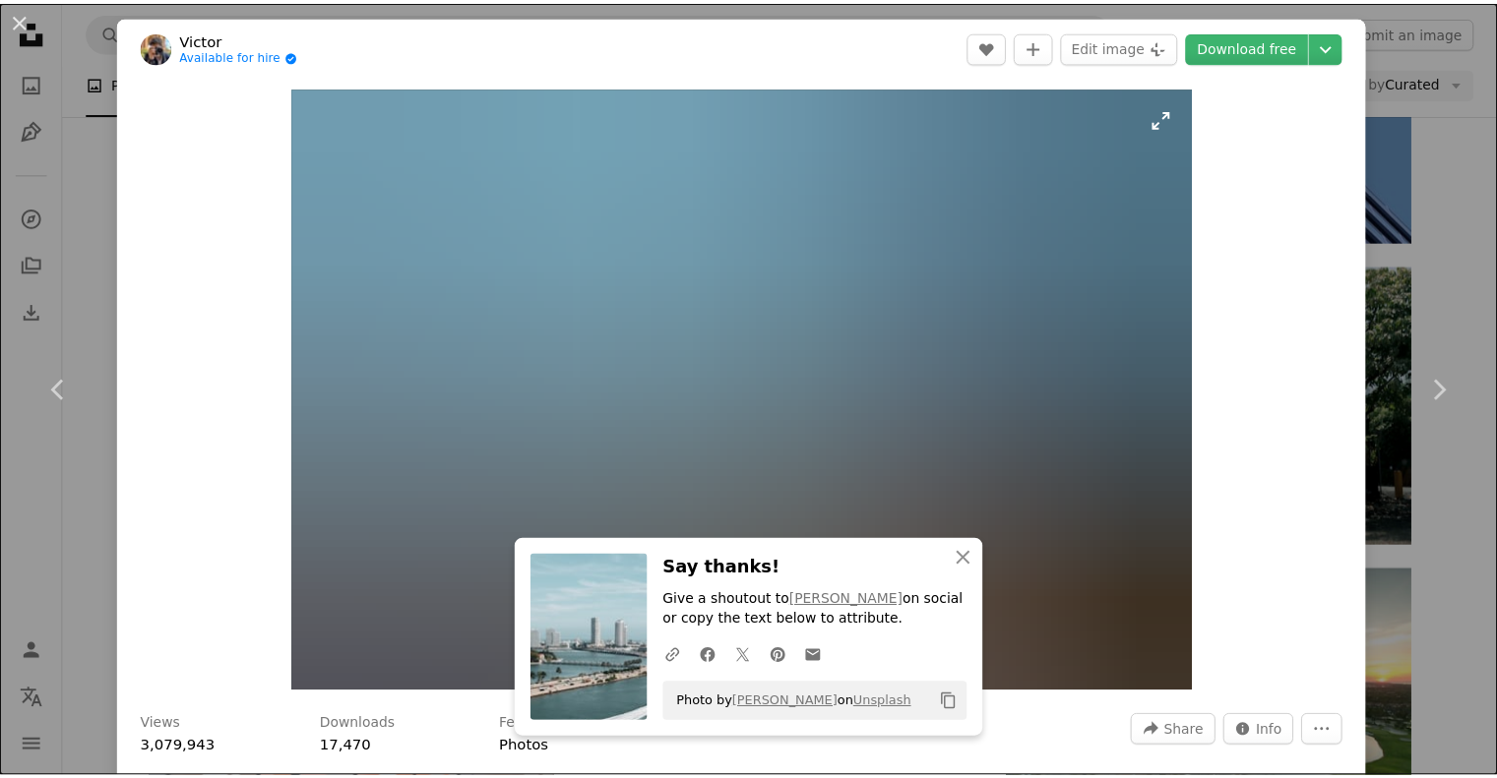
scroll to position [478, 0]
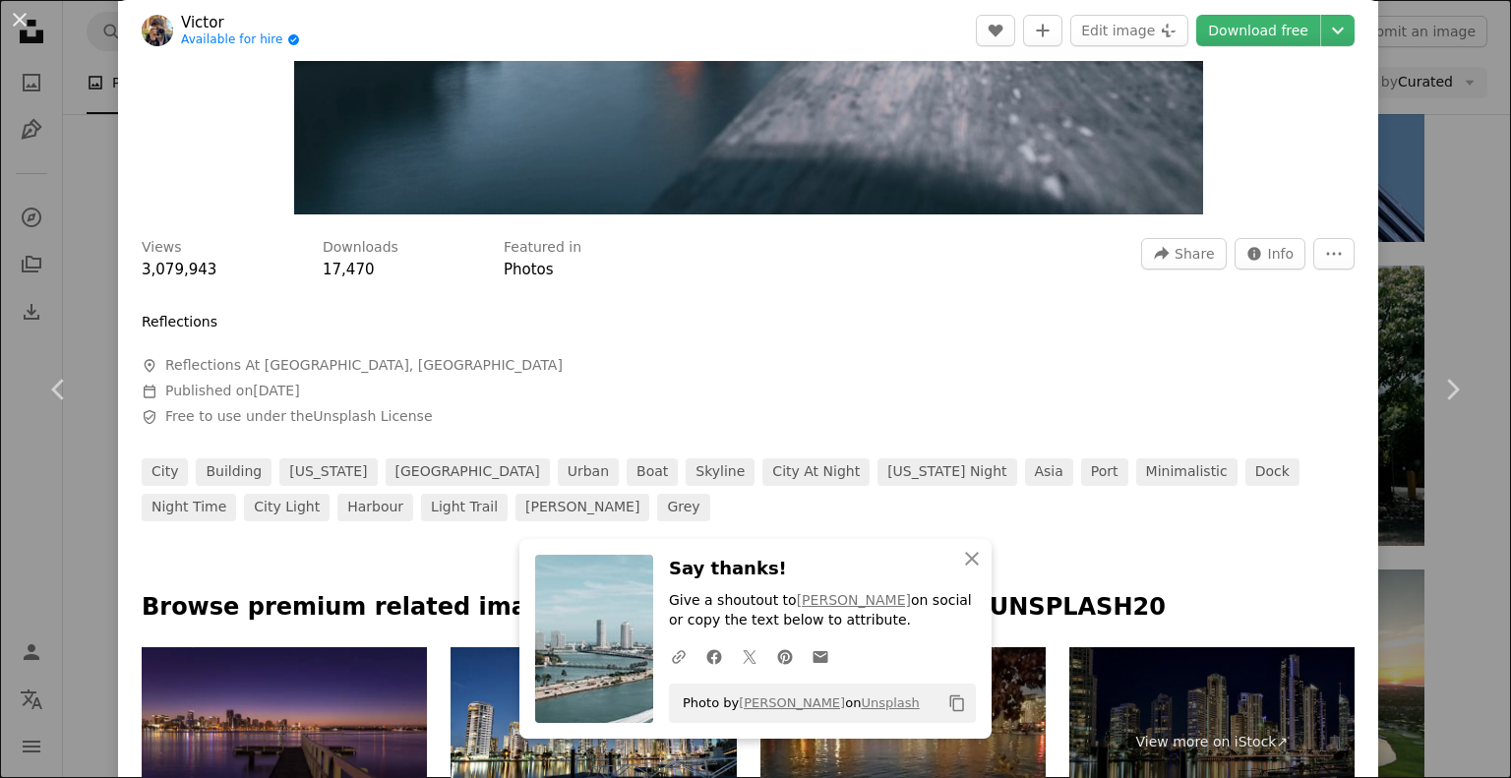
click at [1431, 210] on div "An X shape Chevron left Chevron right [PERSON_NAME] Available for hire A checkm…" at bounding box center [755, 389] width 1511 height 778
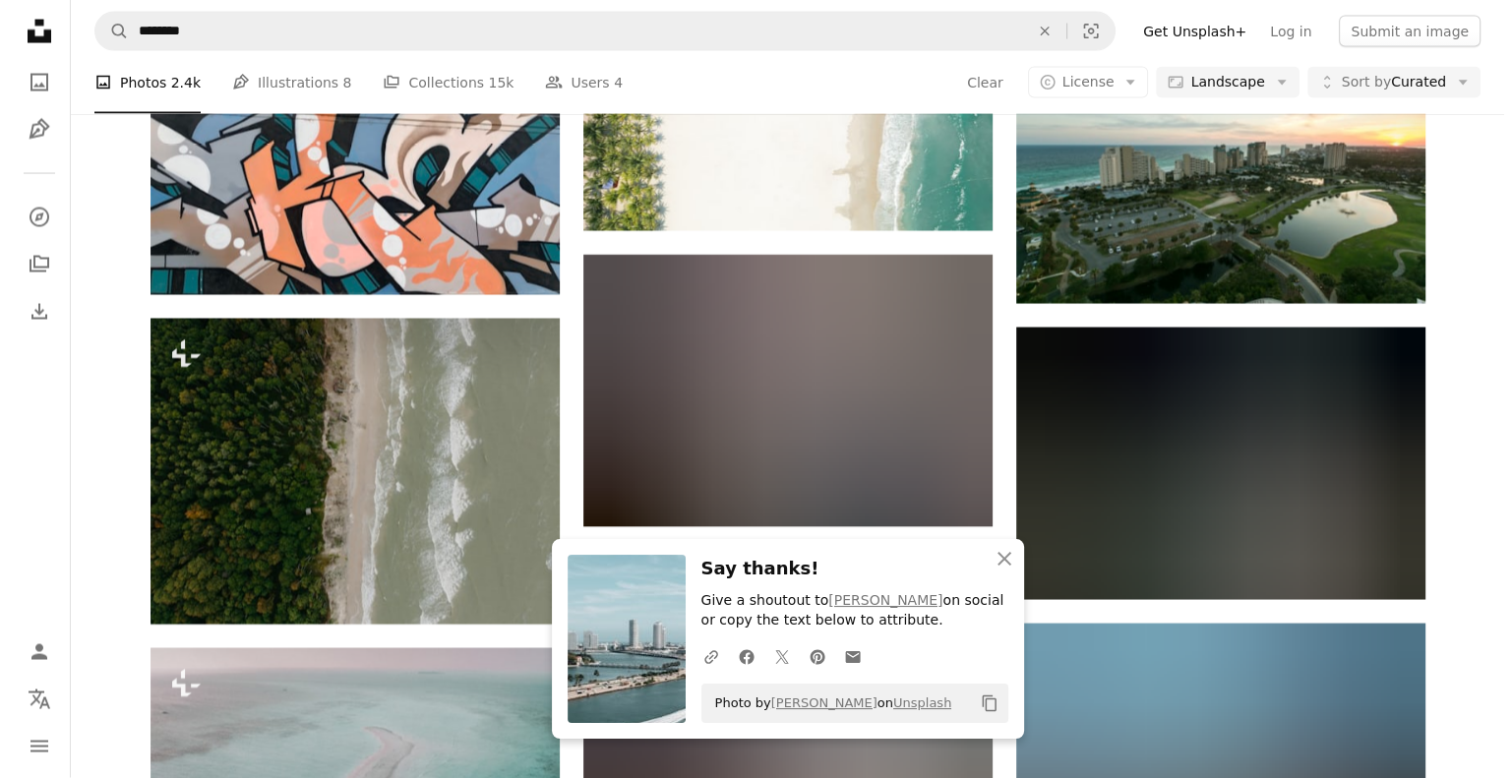
scroll to position [4054, 0]
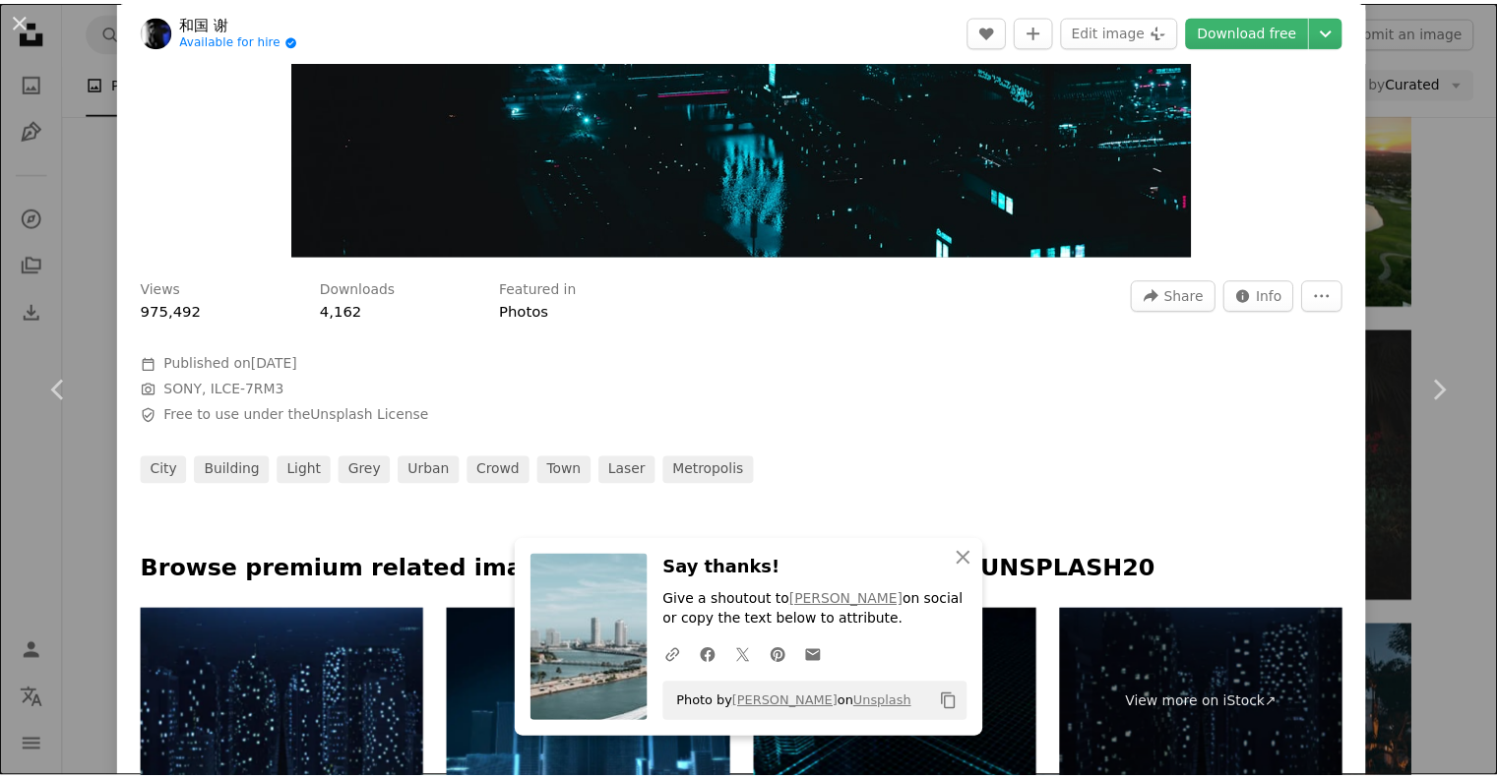
scroll to position [439, 0]
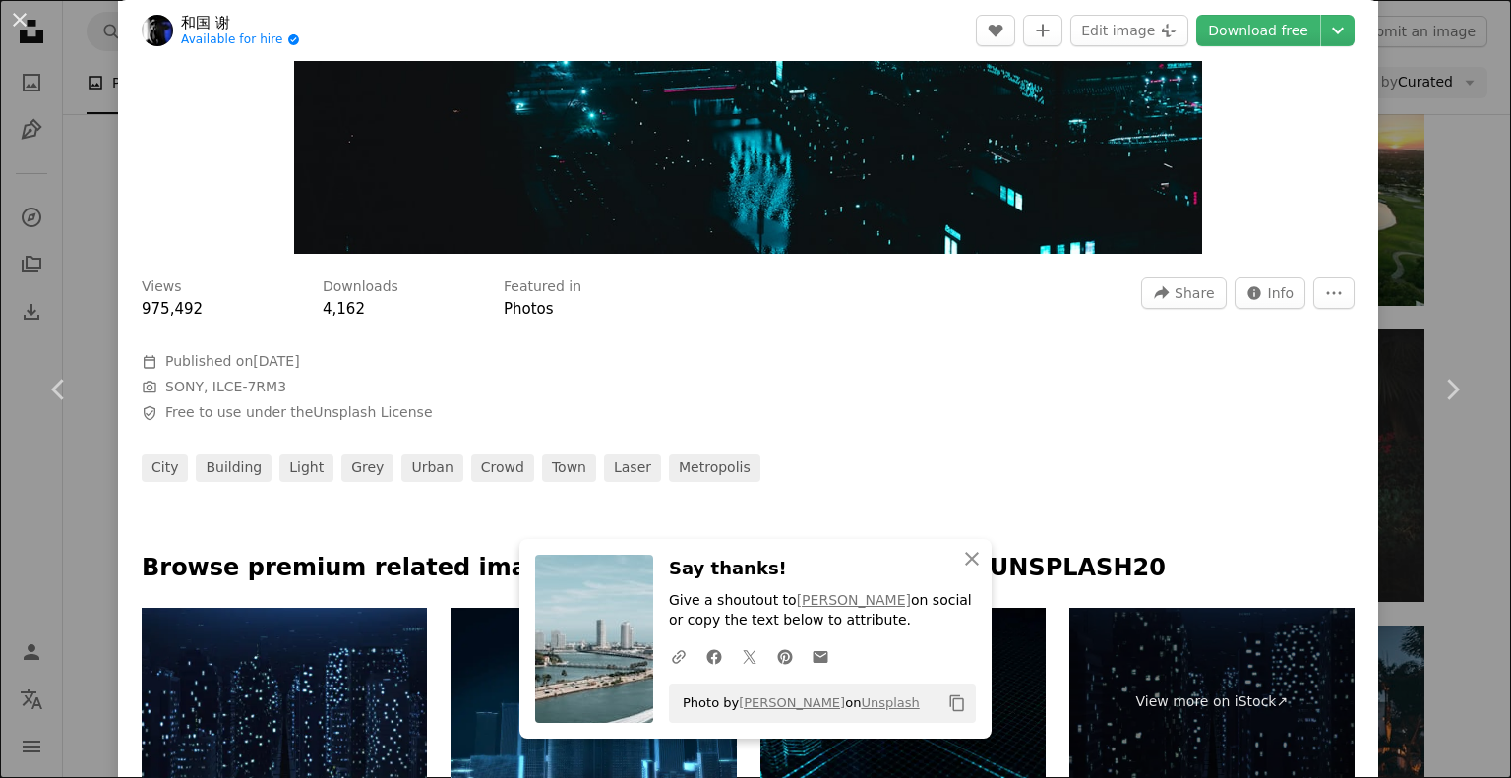
click at [1470, 275] on div "An X shape Chevron left Chevron right 和国 谢 Available for hire A checkmark insid…" at bounding box center [755, 389] width 1511 height 778
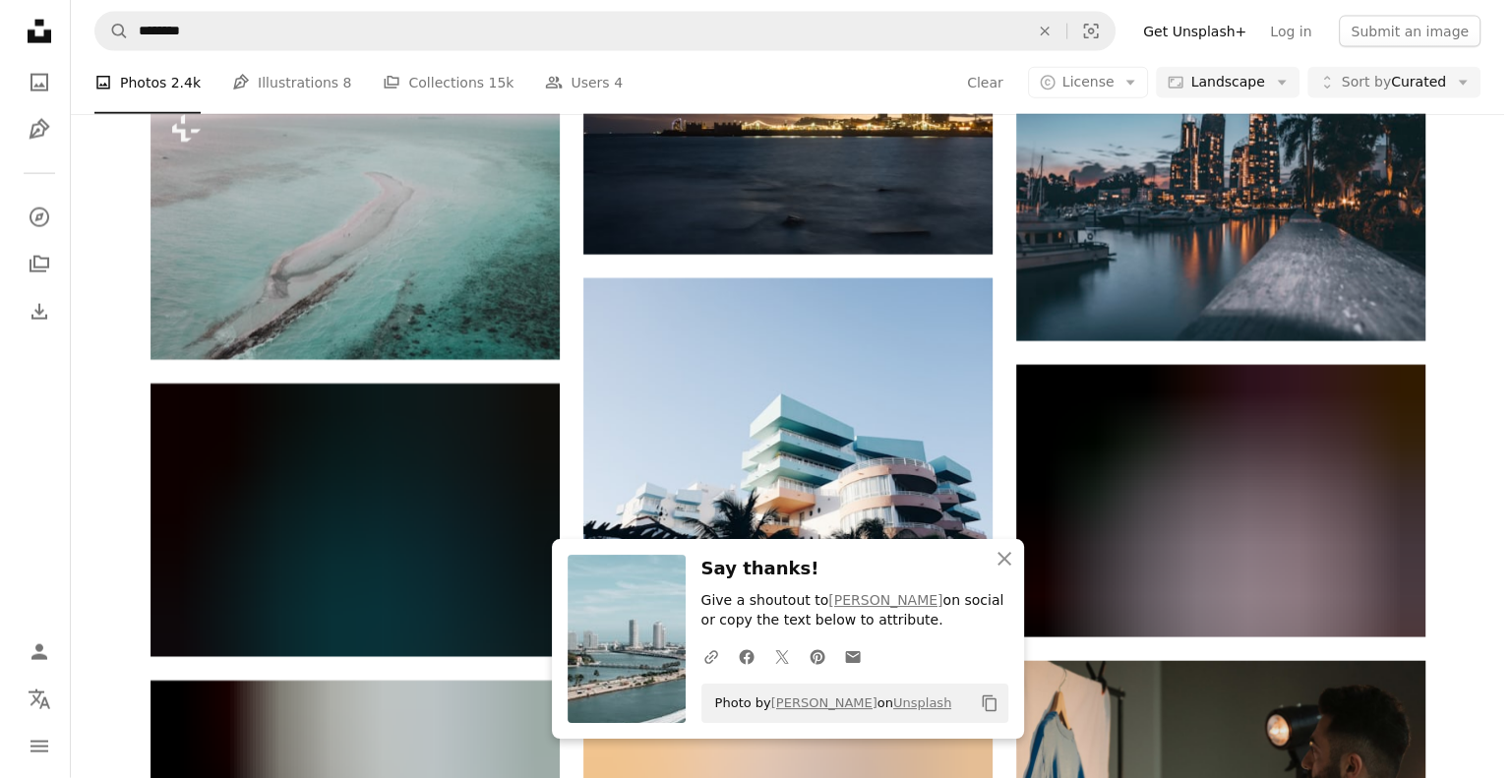
scroll to position [4612, 0]
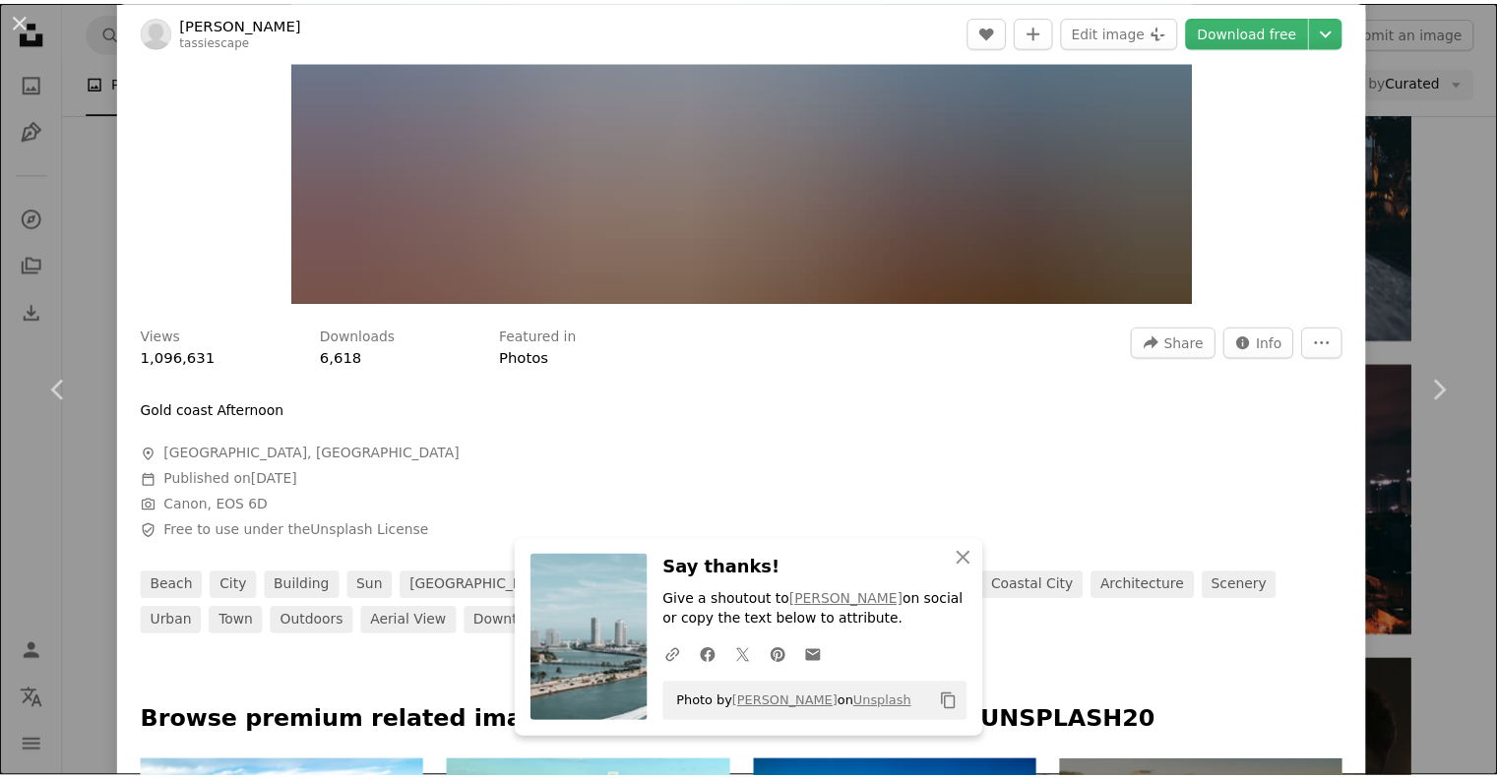
scroll to position [390, 0]
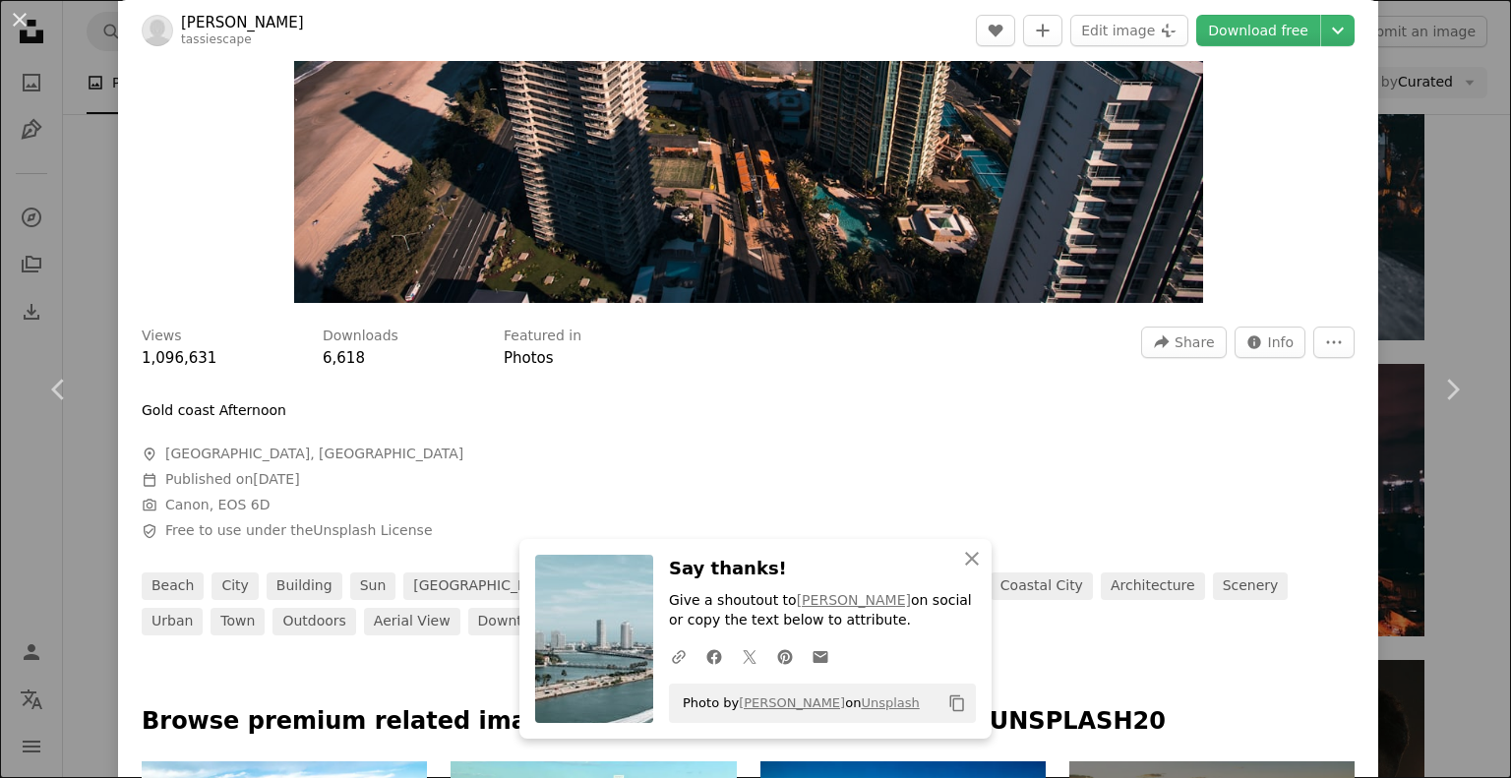
click at [1322, 290] on div "Zoom in" at bounding box center [748, 0] width 1261 height 626
click at [1429, 287] on div "An X shape Chevron left Chevron right [PERSON_NAME] tassiescape A heart A plus …" at bounding box center [755, 389] width 1511 height 778
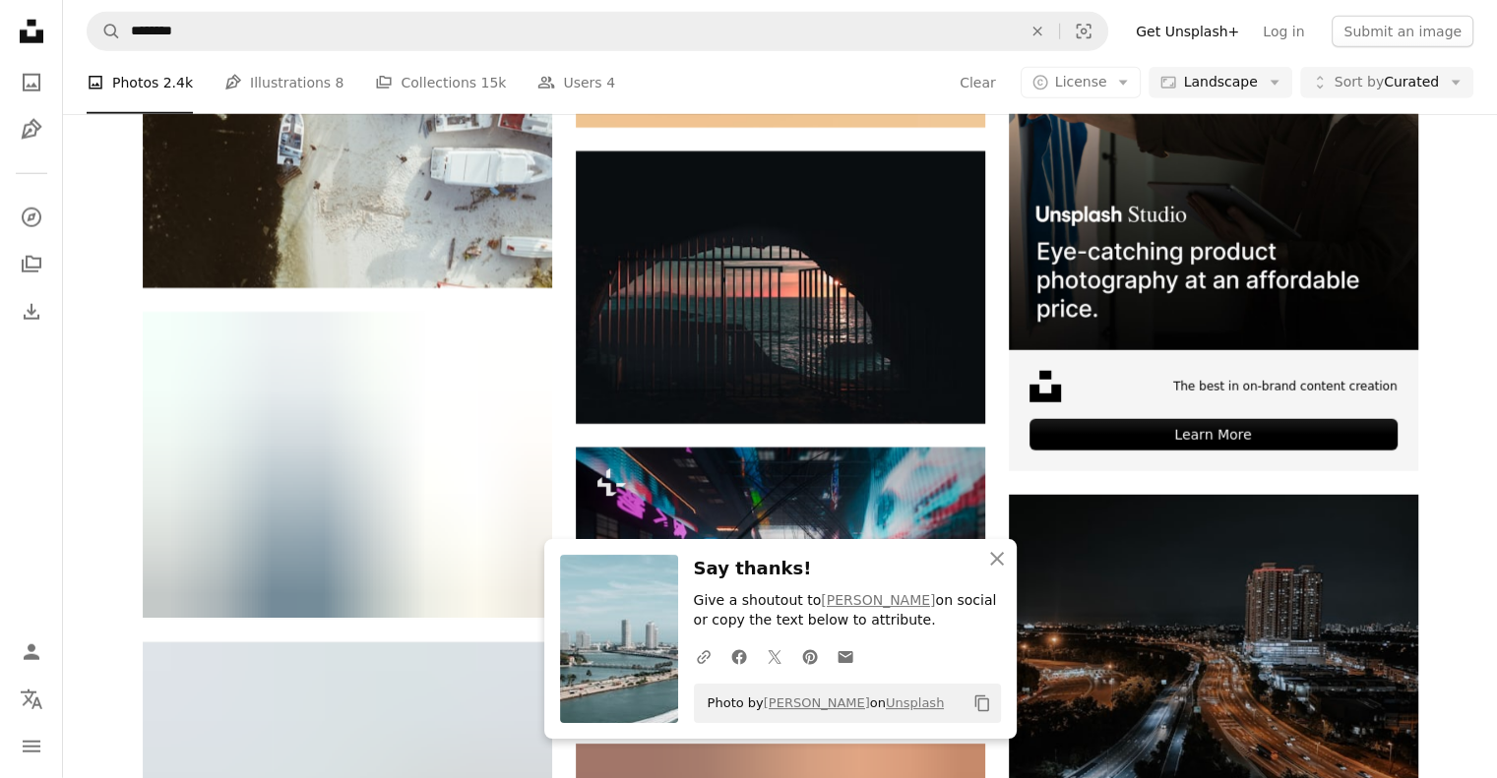
scroll to position [5332, 0]
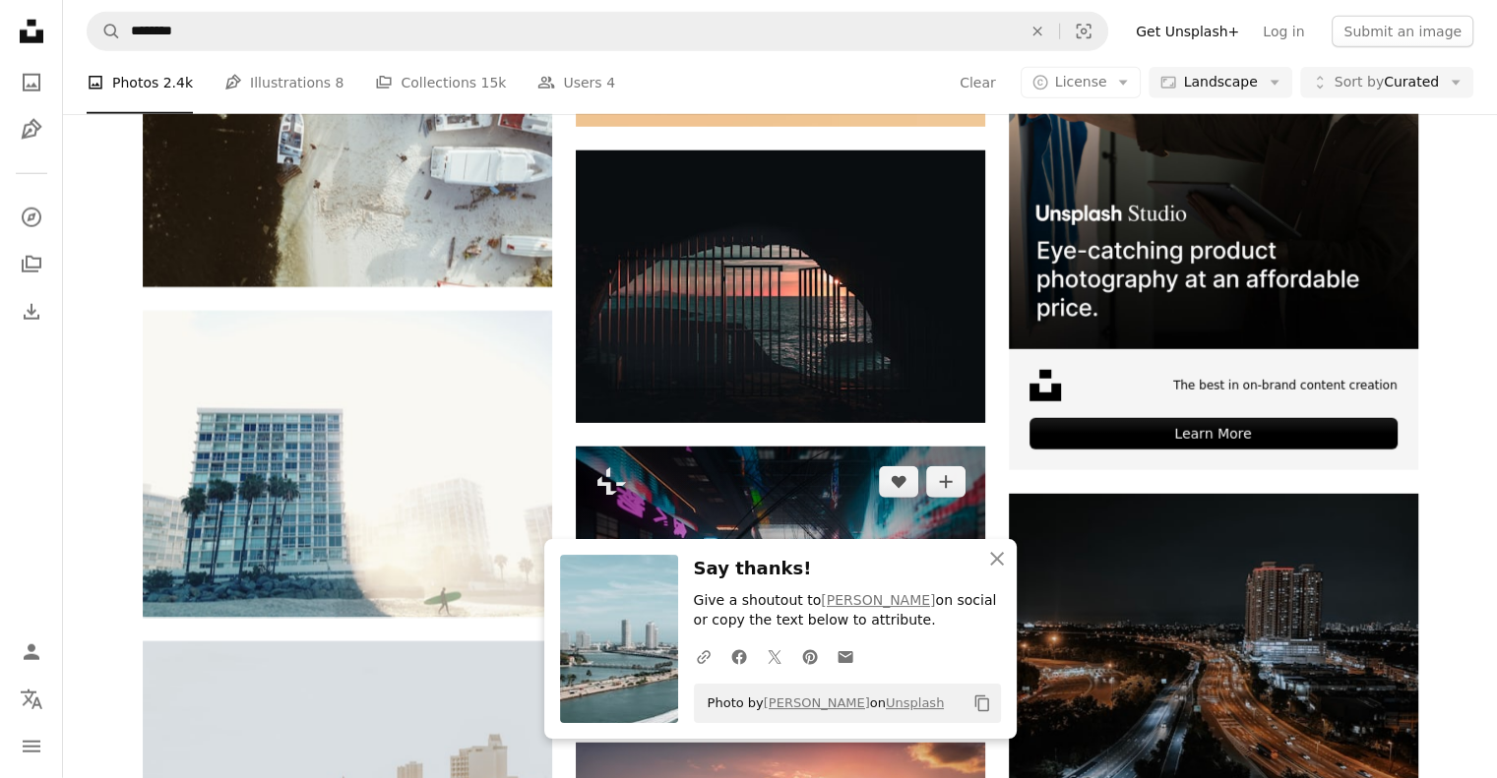
click at [815, 447] on img at bounding box center [780, 583] width 409 height 273
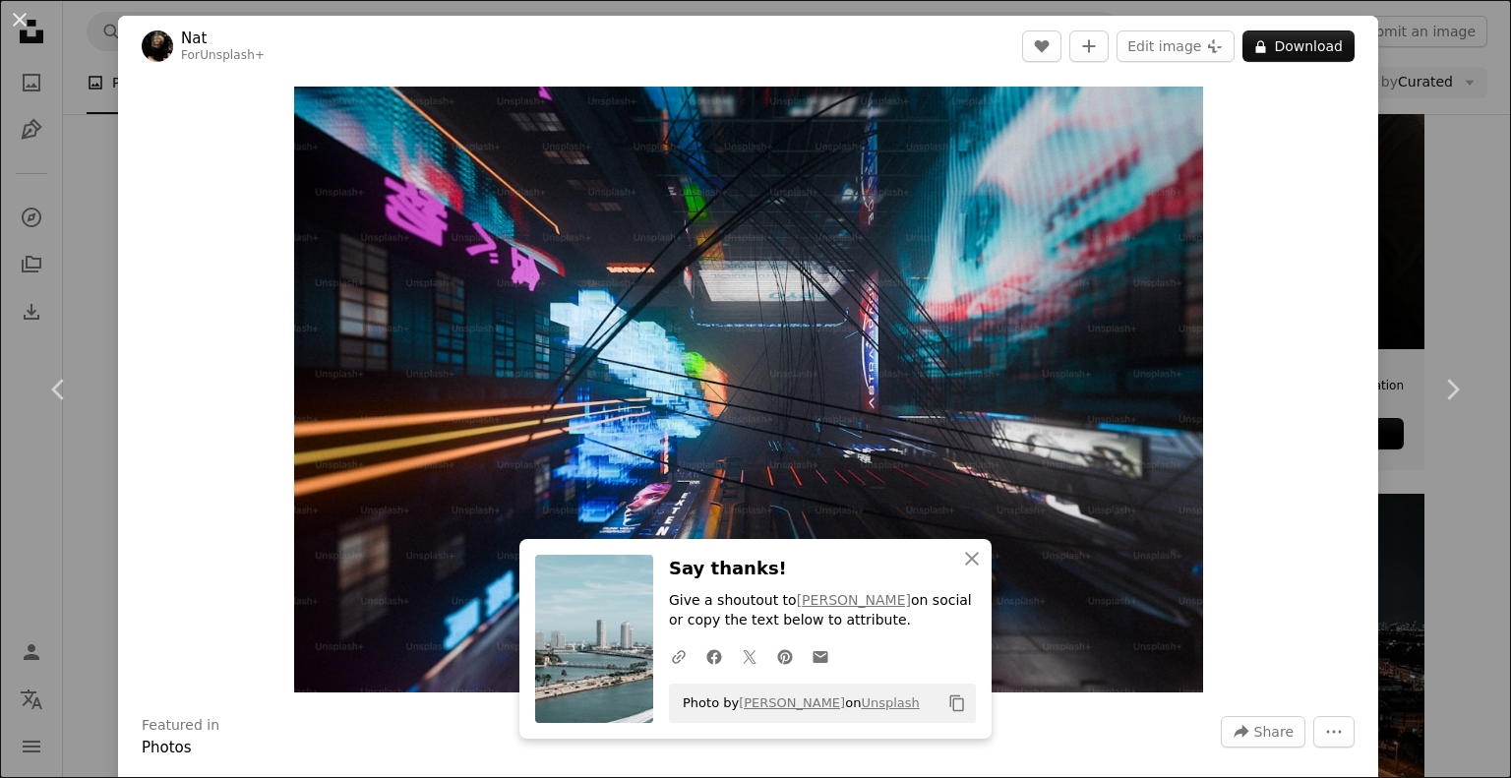
click at [1363, 334] on div "An X shape Chevron left Chevron right Nat For Unsplash+ A heart A plus sign Edi…" at bounding box center [755, 389] width 1511 height 778
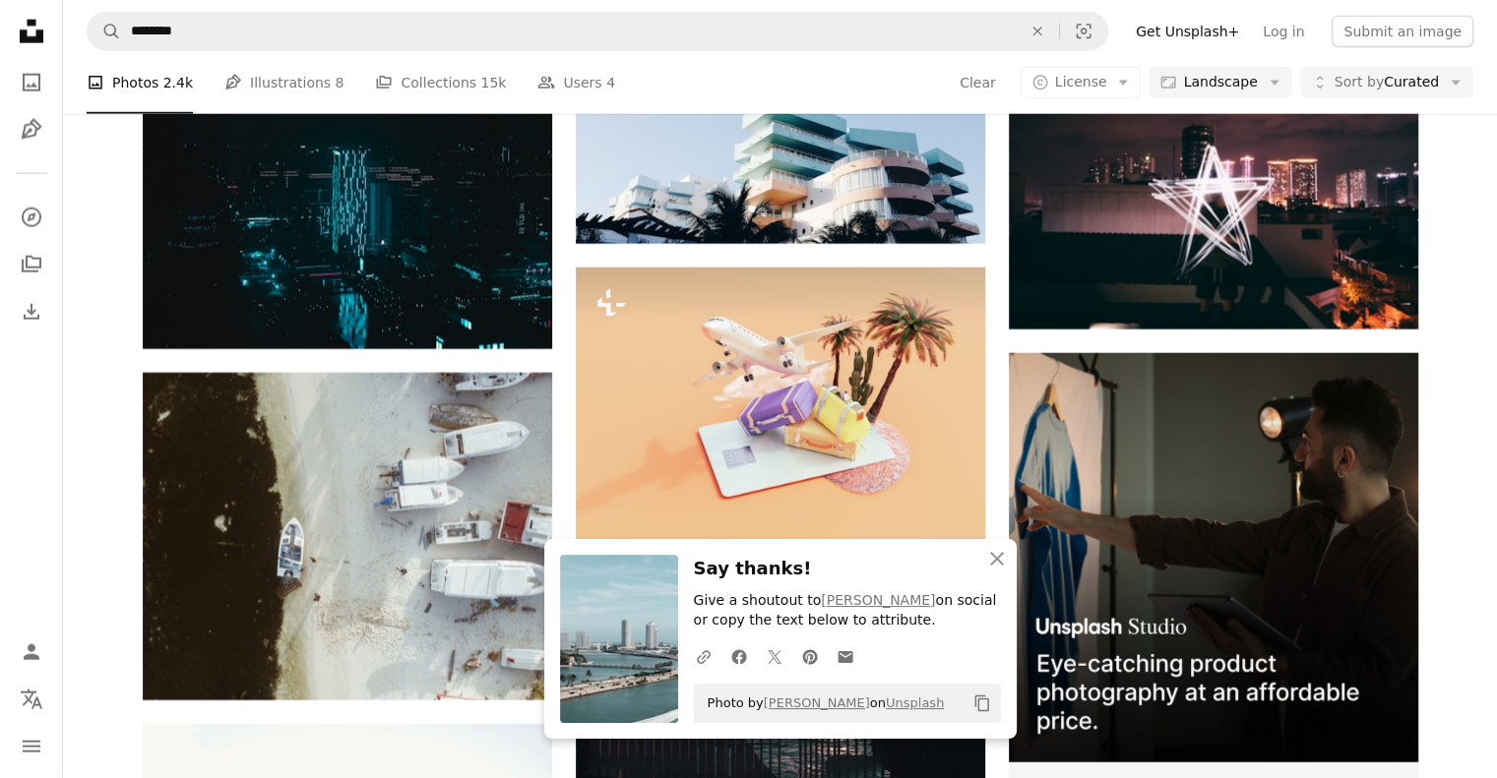
scroll to position [4924, 0]
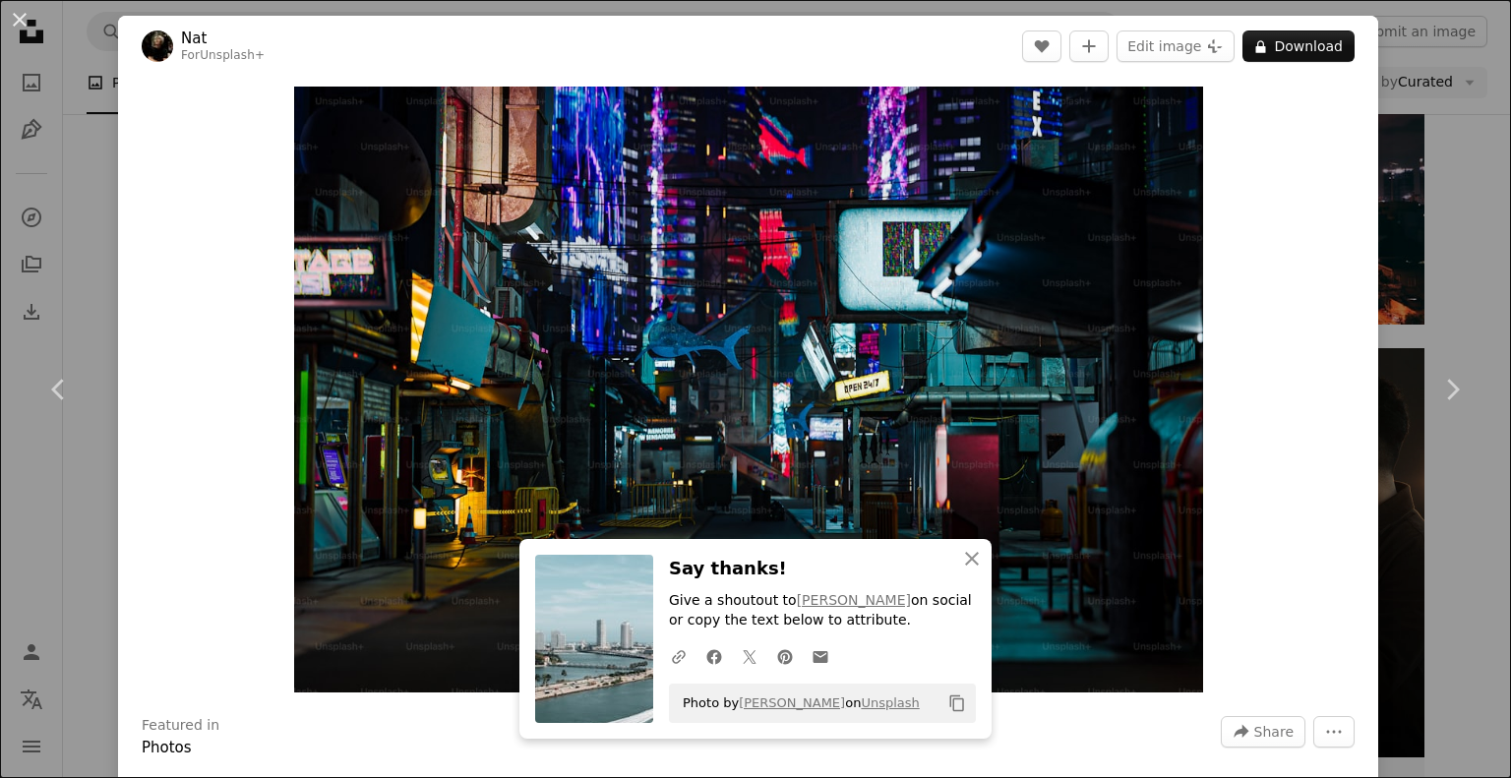
click at [1465, 222] on div "An X shape Chevron left Chevron right Nat For Unsplash+ A heart A plus sign Edi…" at bounding box center [755, 389] width 1511 height 778
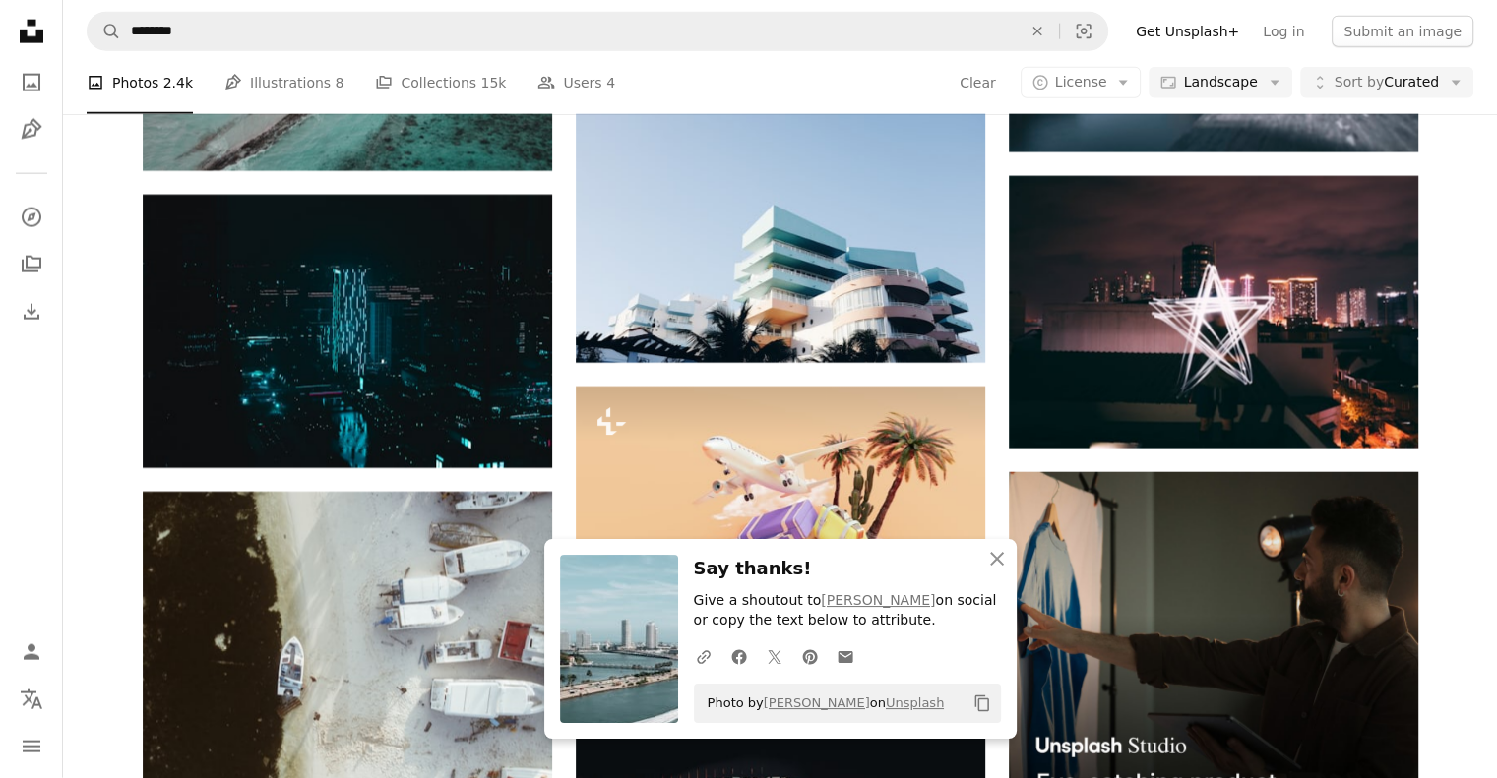
scroll to position [4798, 0]
